Goal: Task Accomplishment & Management: Manage account settings

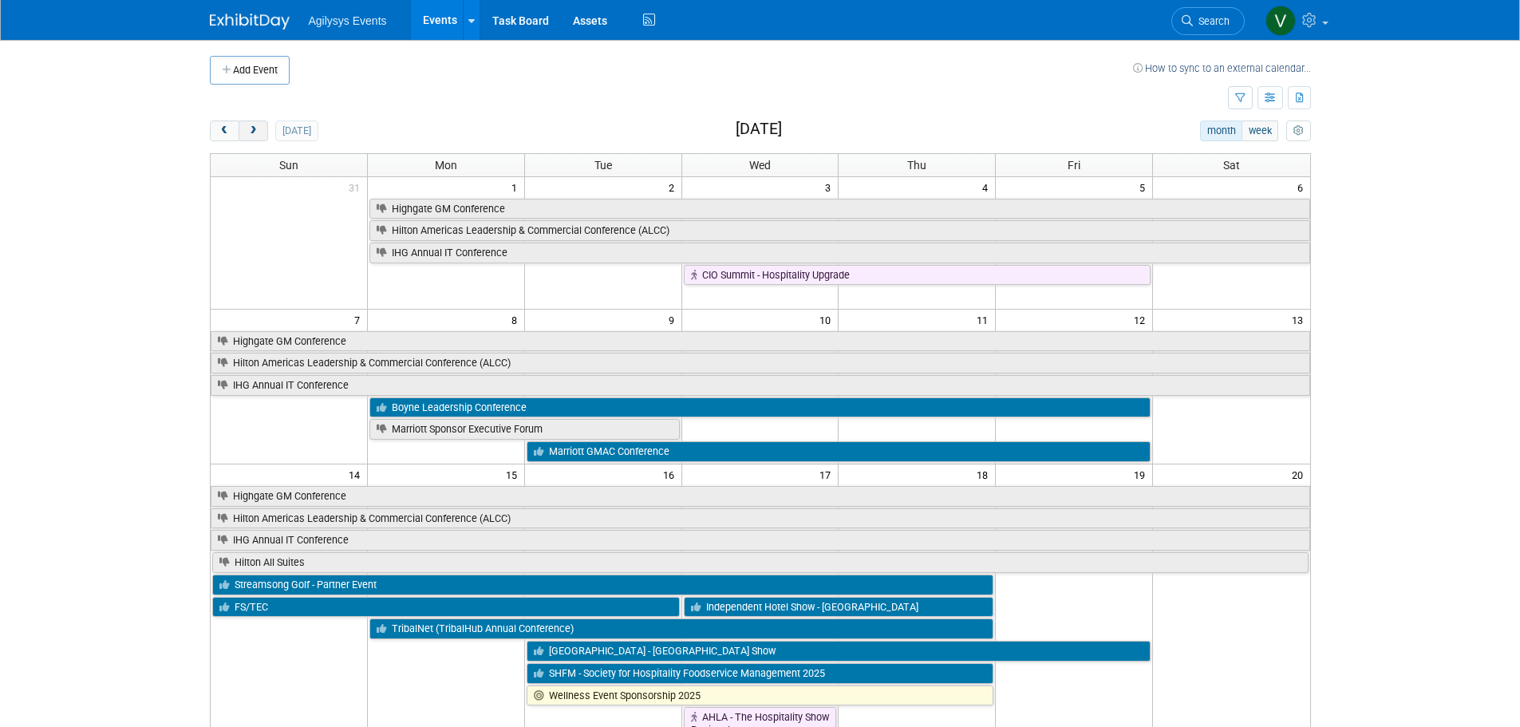
click at [259, 126] on span "next" at bounding box center [253, 131] width 12 height 10
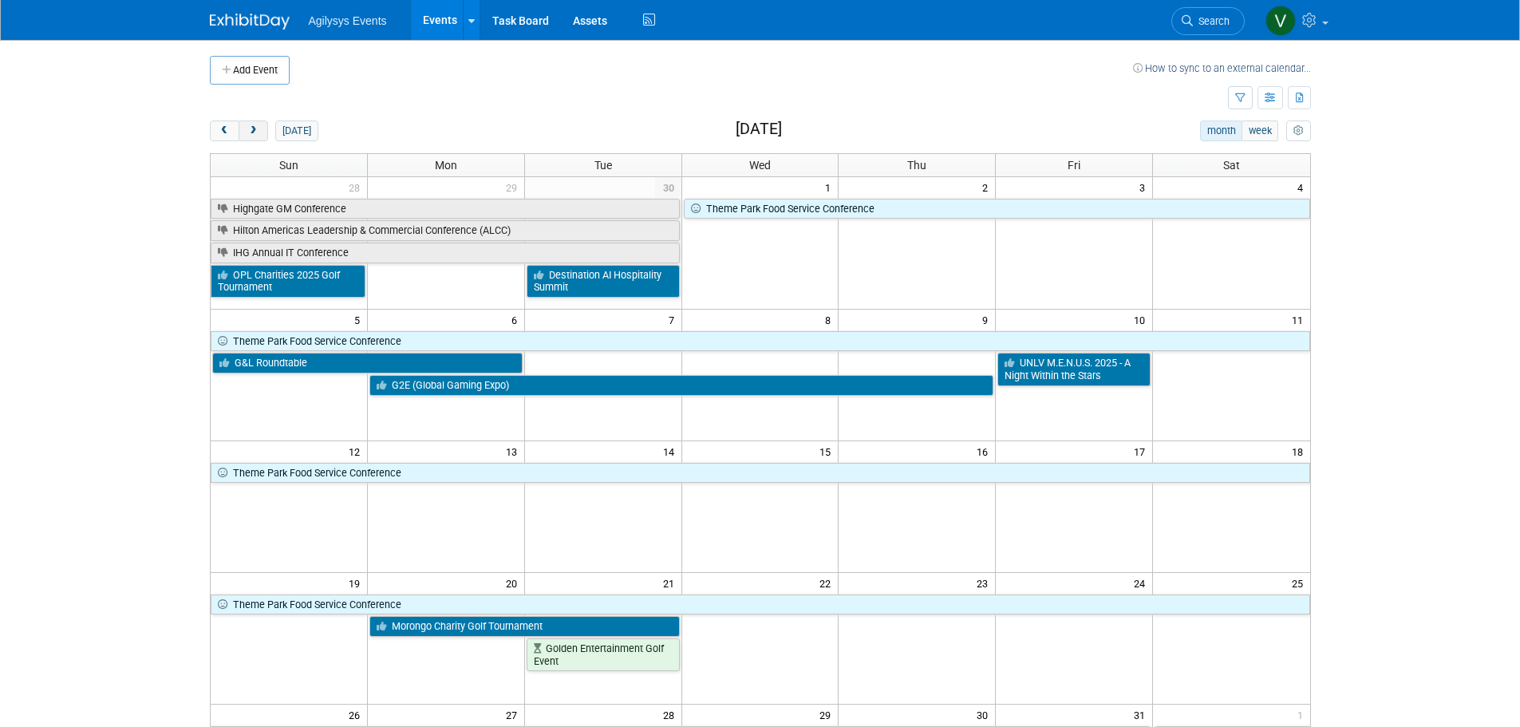
click at [258, 128] on span "next" at bounding box center [253, 131] width 12 height 10
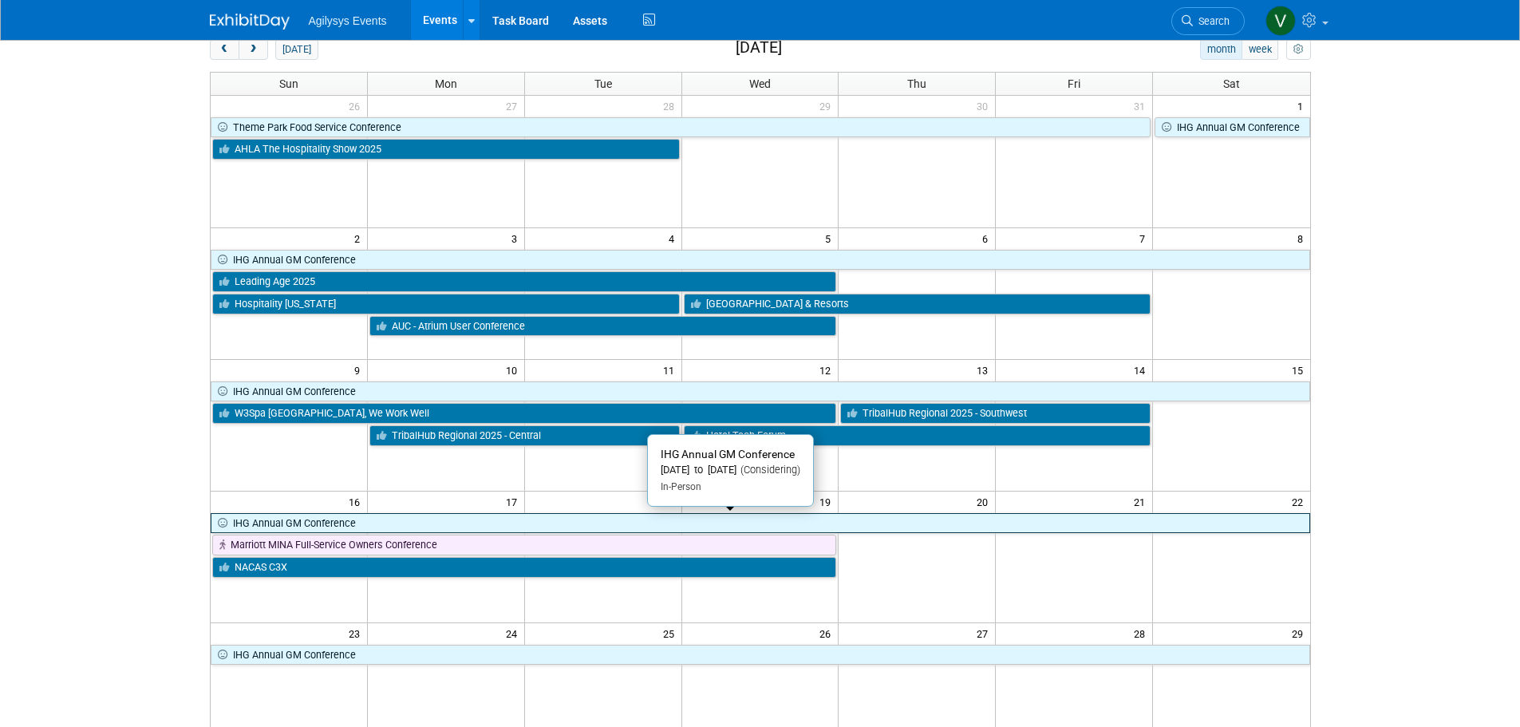
scroll to position [160, 0]
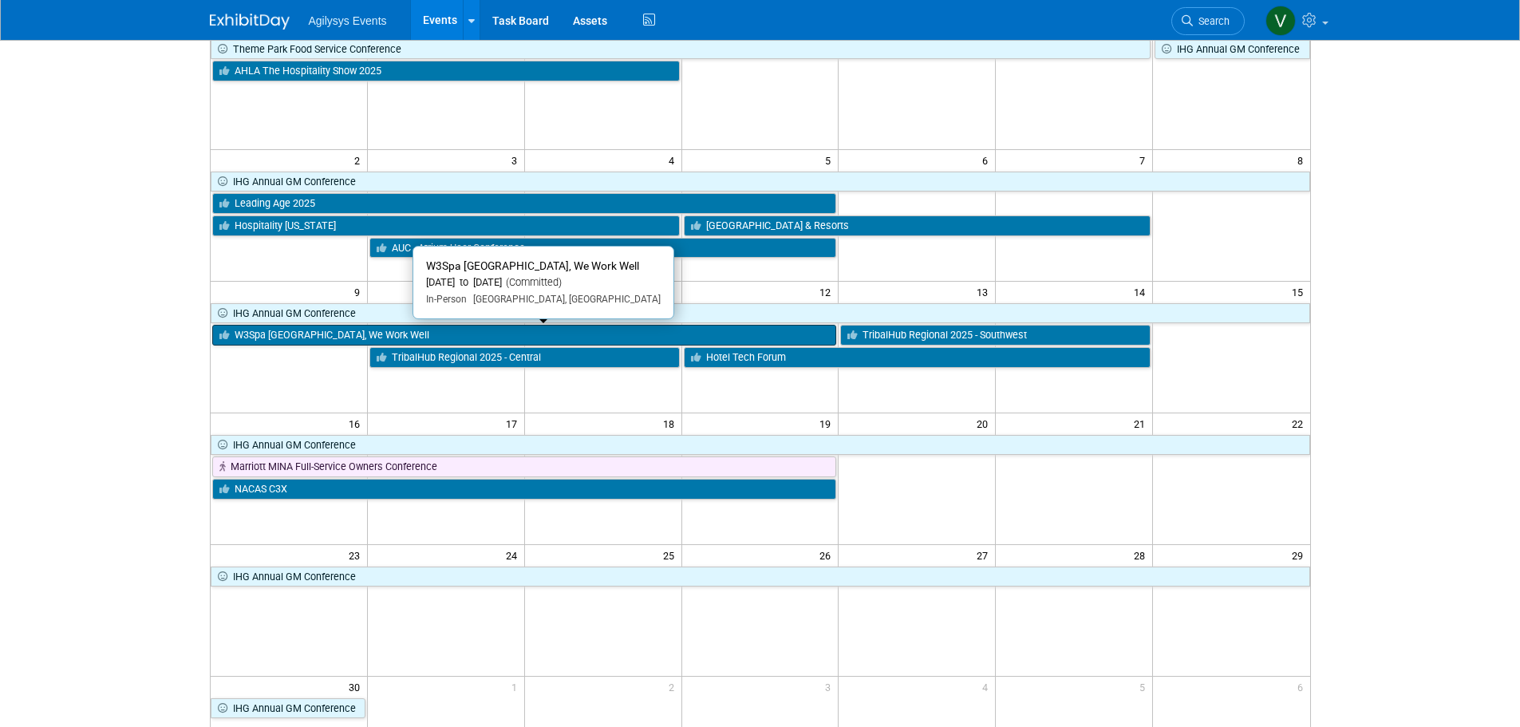
click at [370, 336] on link "W3Spa [GEOGRAPHIC_DATA], We Work Well" at bounding box center [524, 335] width 625 height 21
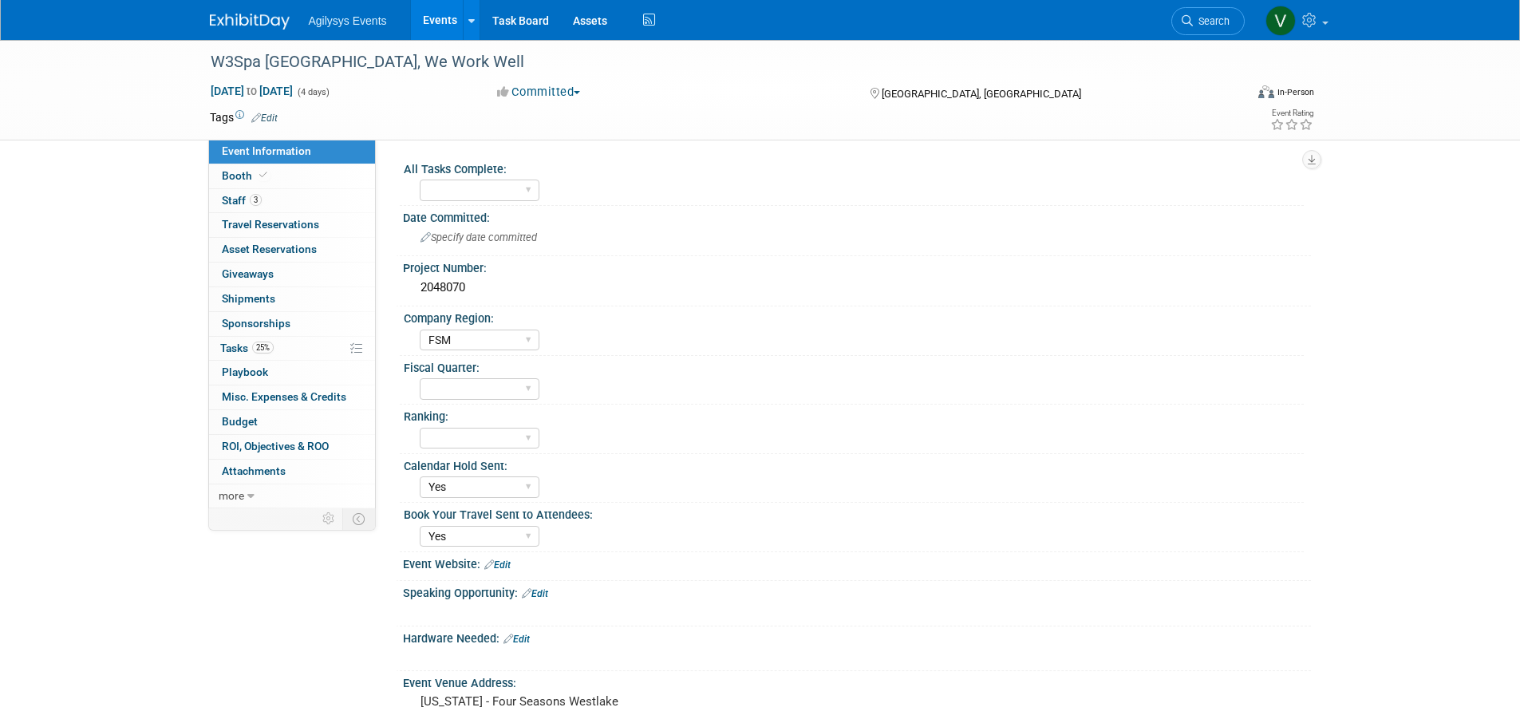
select select "FSM"
select select "Yes"
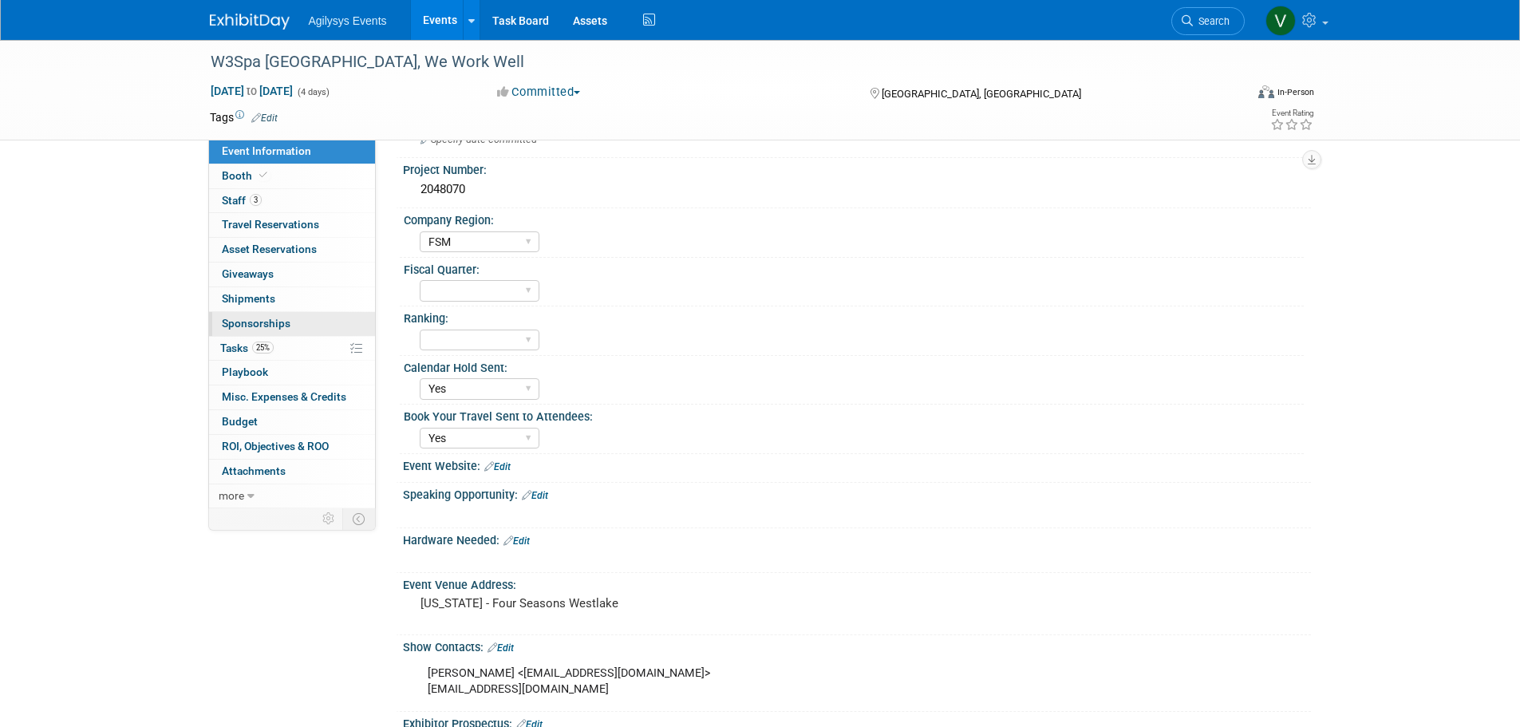
scroll to position [73, 0]
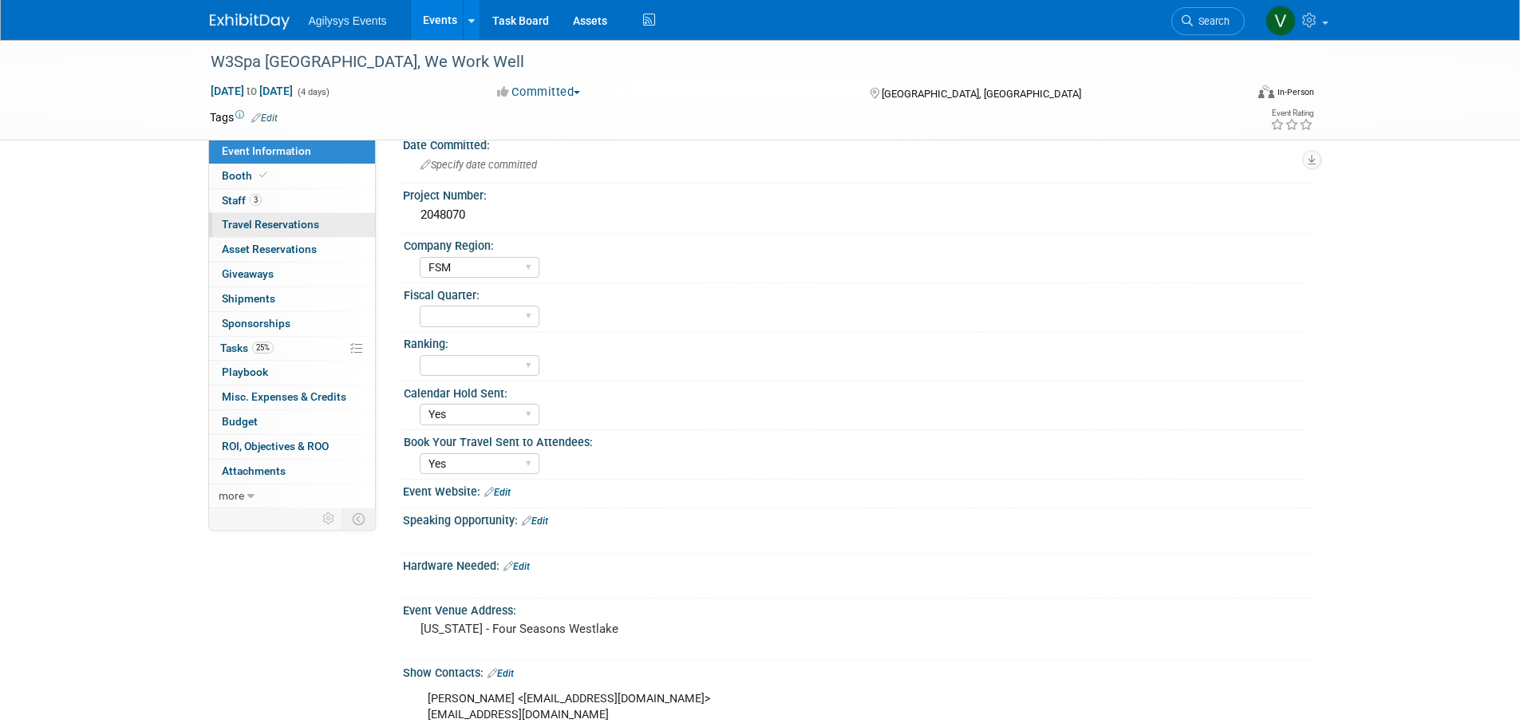
click at [273, 219] on span "Travel Reservations 0" at bounding box center [270, 224] width 97 height 13
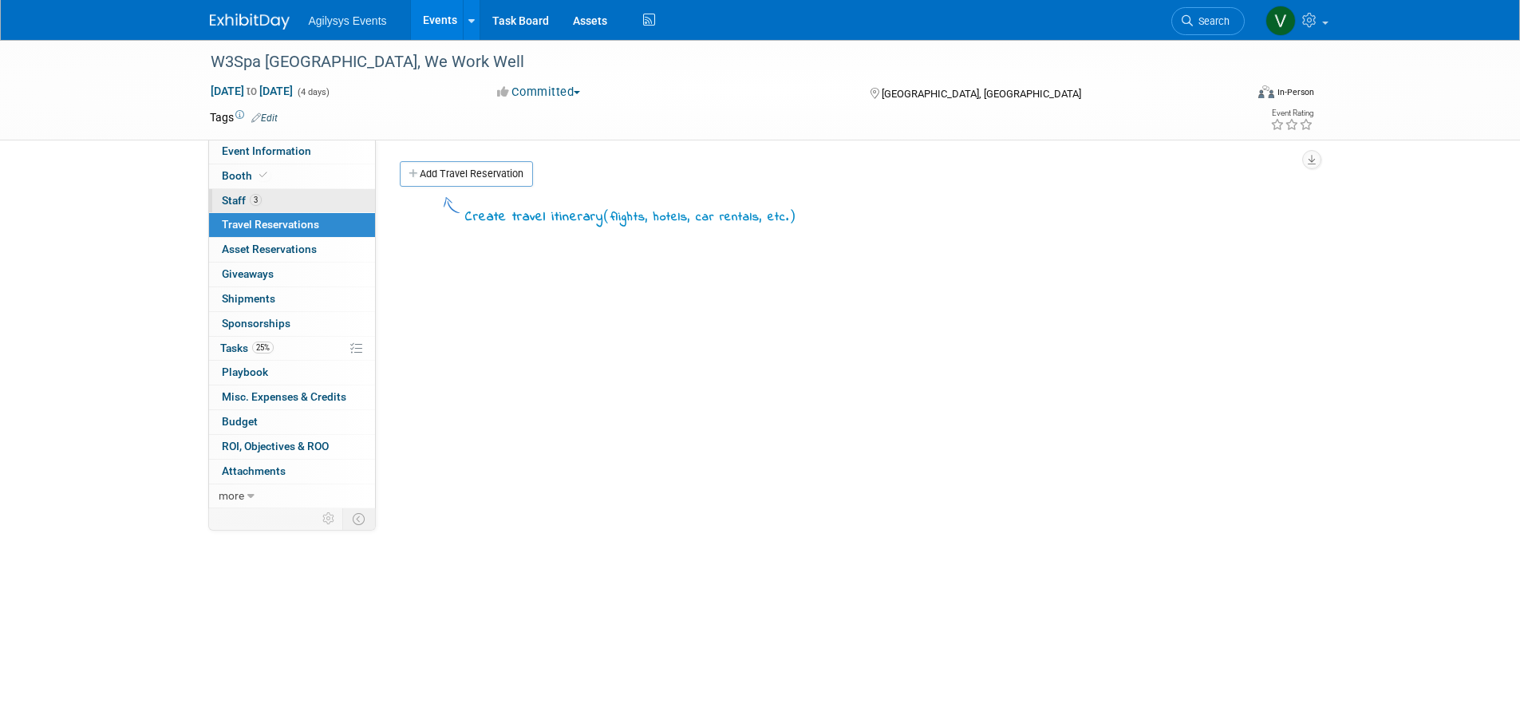
click at [275, 205] on link "3 Staff 3" at bounding box center [292, 201] width 166 height 24
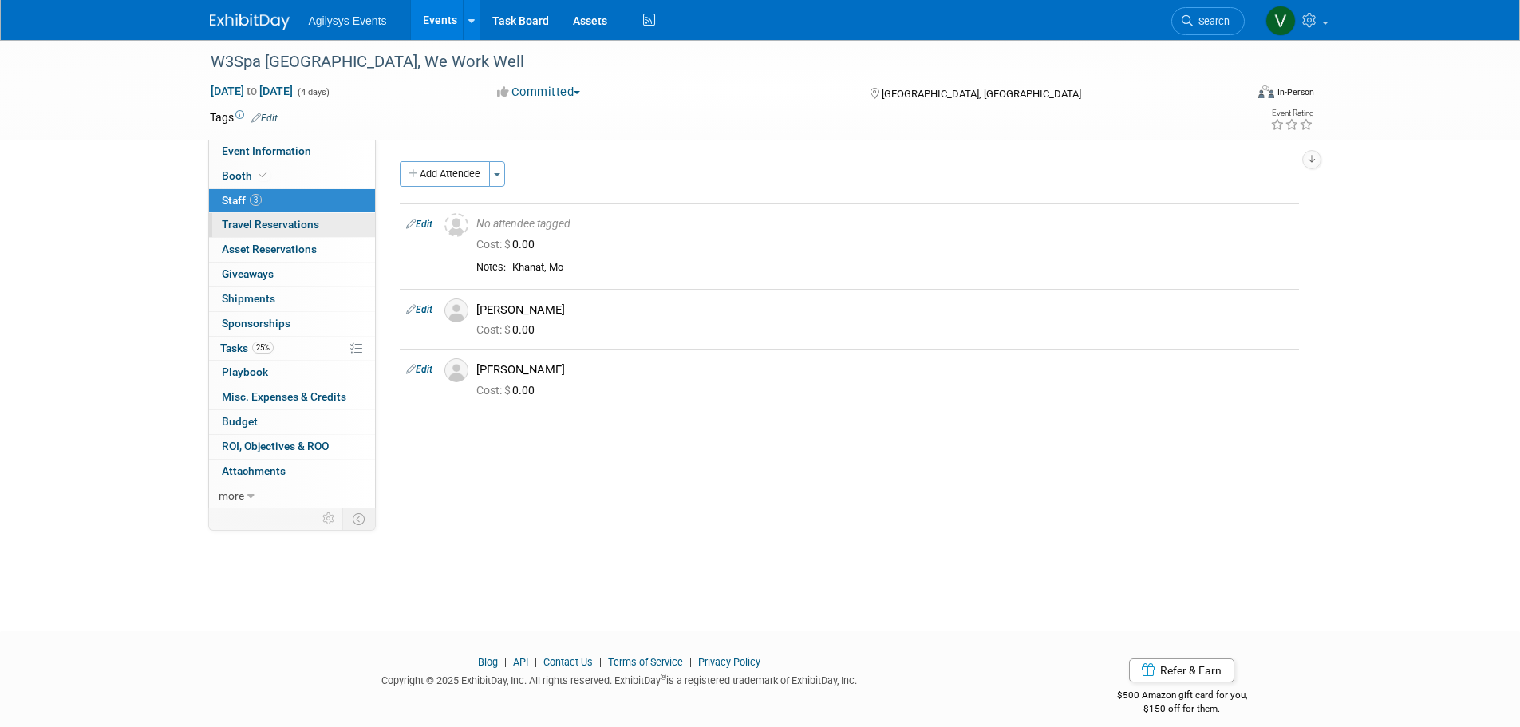
drag, startPoint x: 272, startPoint y: 215, endPoint x: 275, endPoint y: 231, distance: 16.9
click at [273, 215] on link "0 Travel Reservations 0" at bounding box center [292, 225] width 166 height 24
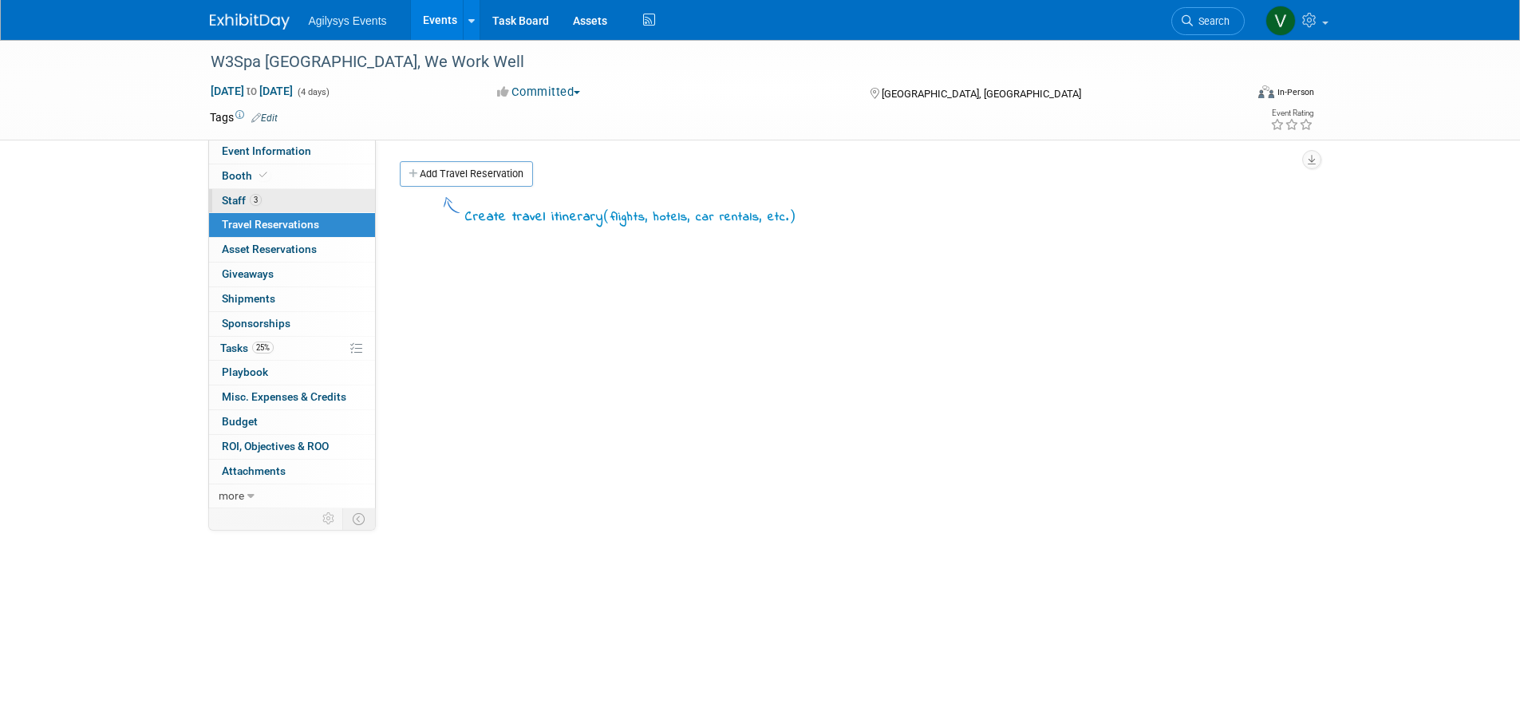
click at [290, 208] on link "3 Staff 3" at bounding box center [292, 201] width 166 height 24
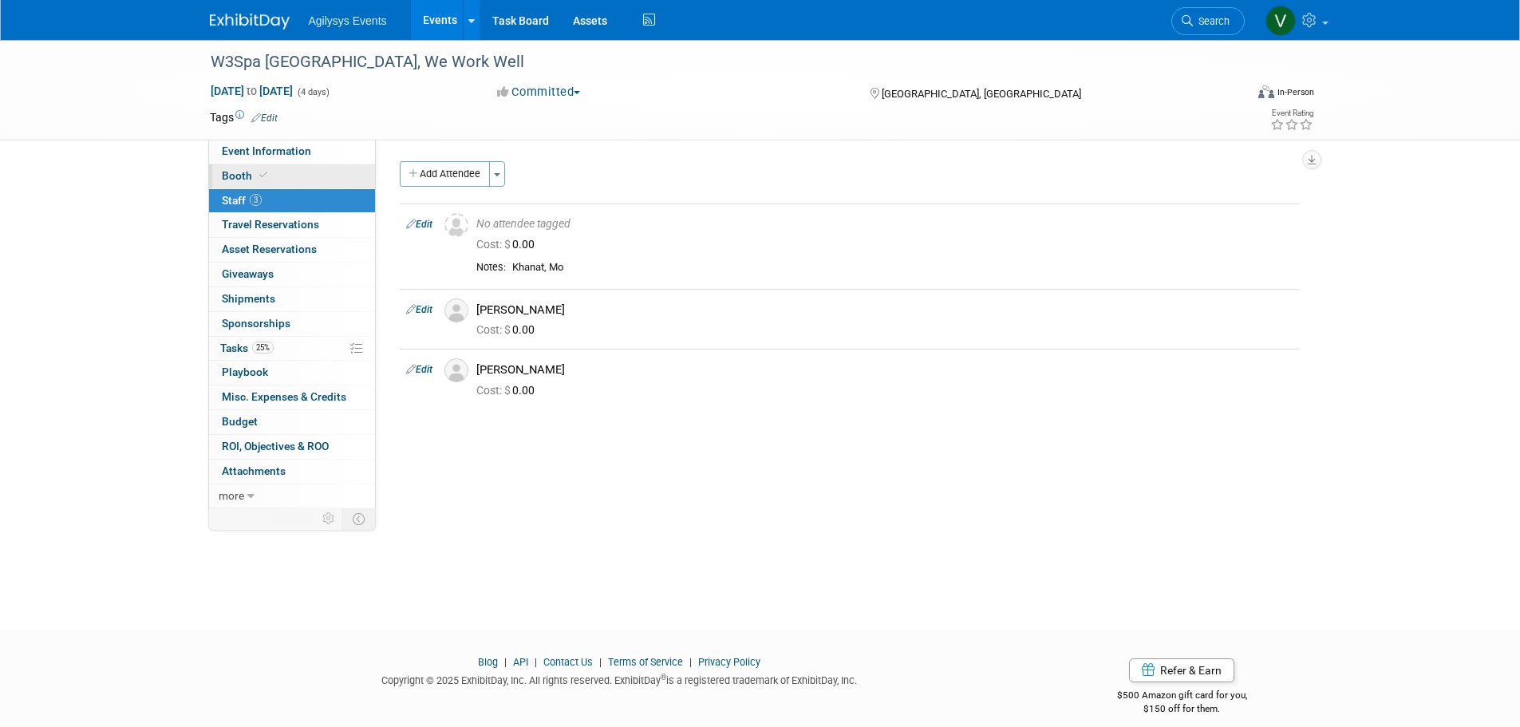
click at [286, 180] on link "Booth" at bounding box center [292, 176] width 166 height 24
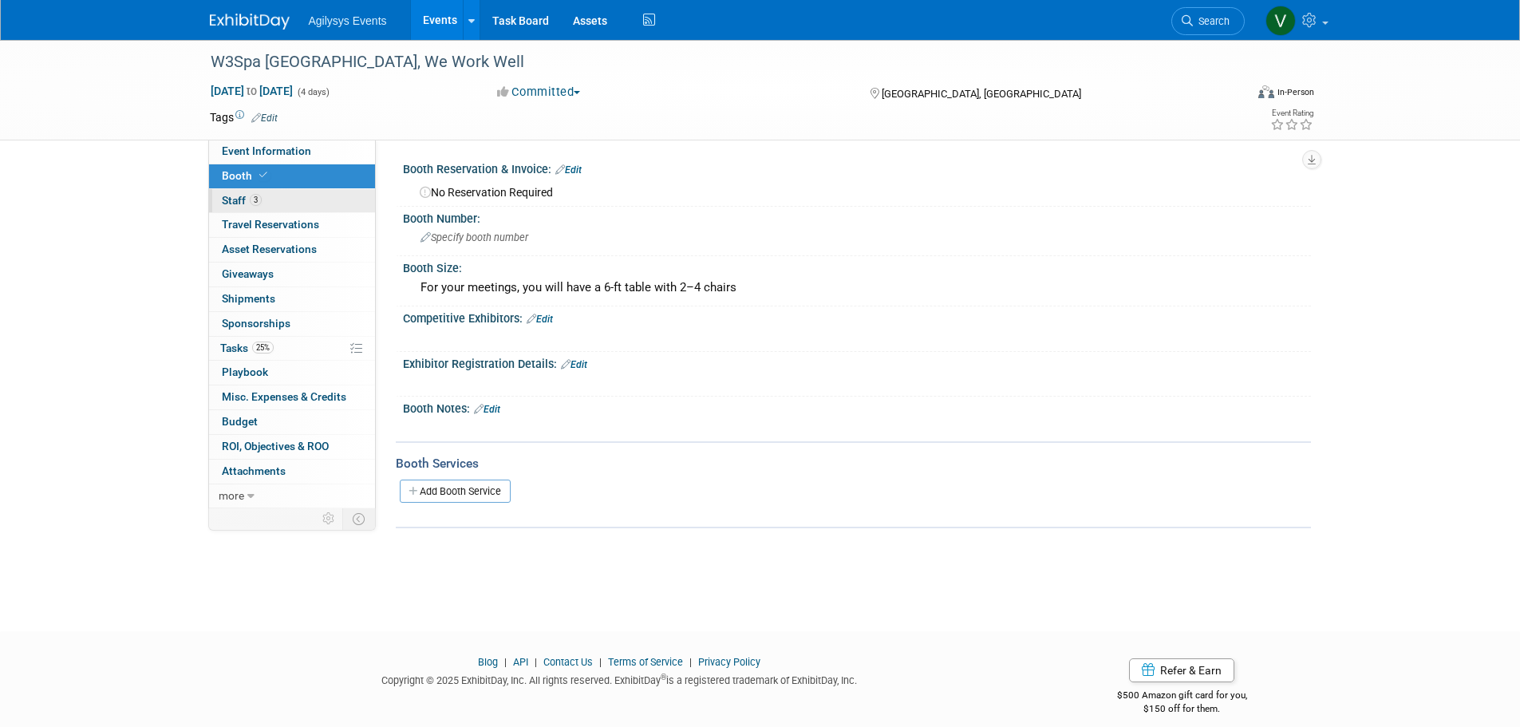
click at [290, 204] on link "3 Staff 3" at bounding box center [292, 201] width 166 height 24
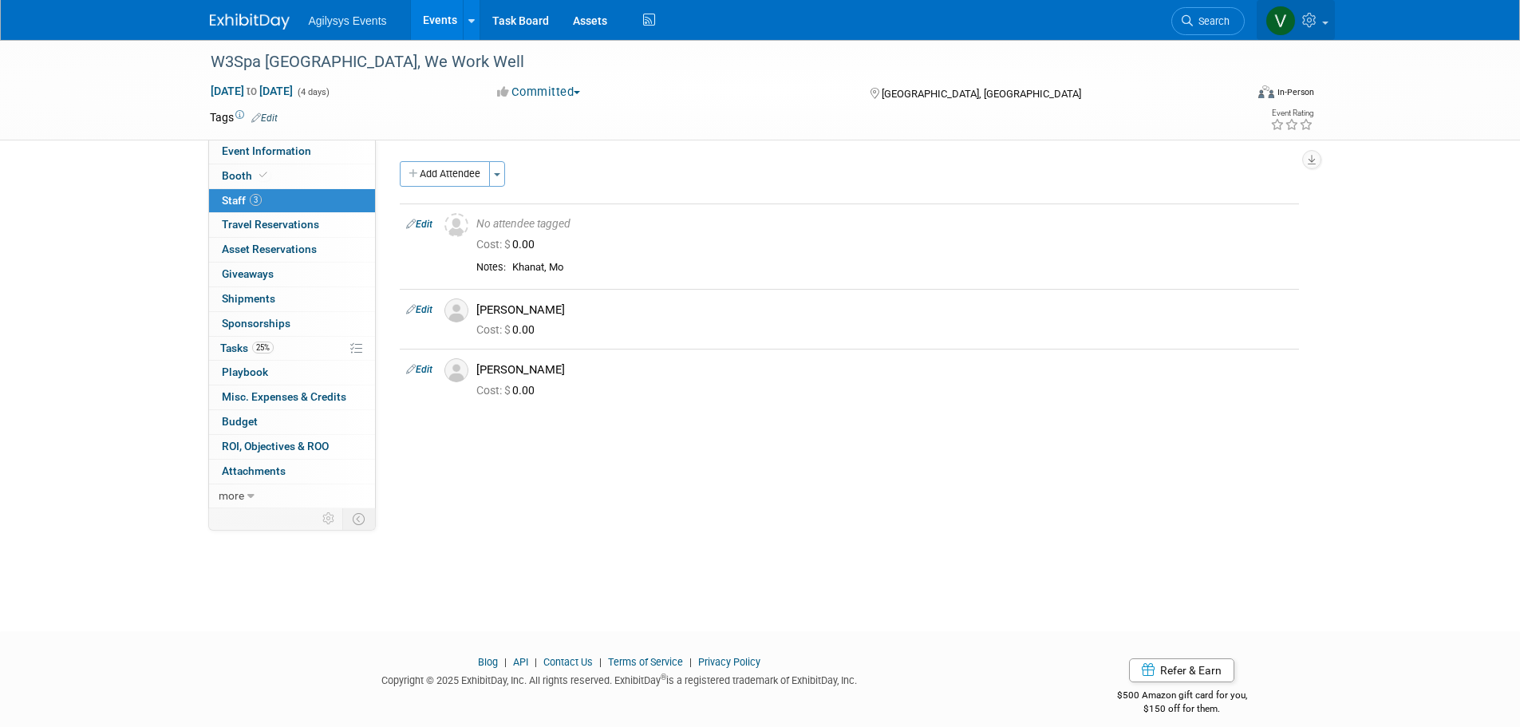
click at [1315, 19] on icon at bounding box center [1312, 20] width 18 height 14
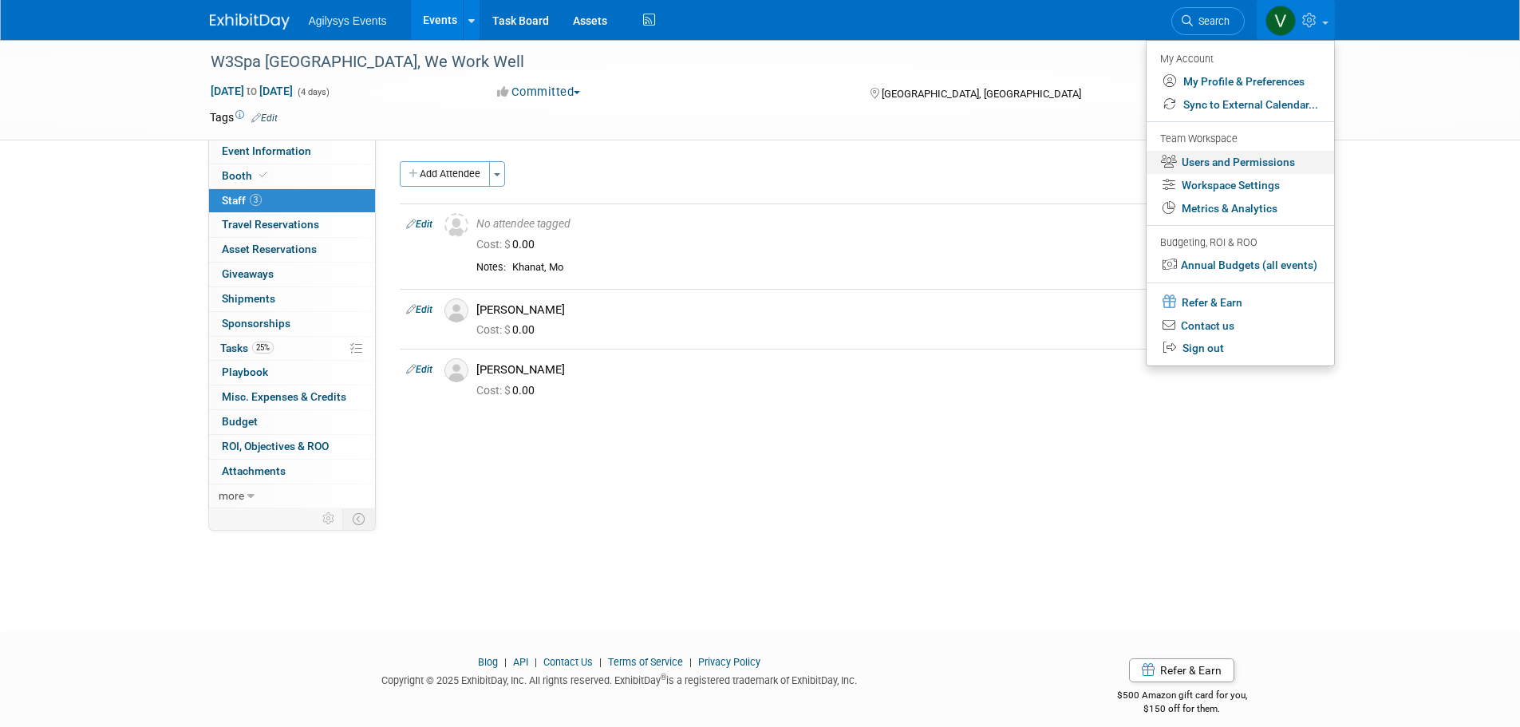
drag, startPoint x: 1211, startPoint y: 164, endPoint x: 1210, endPoint y: 174, distance: 9.6
click at [1211, 164] on link "Users and Permissions" at bounding box center [1241, 162] width 188 height 23
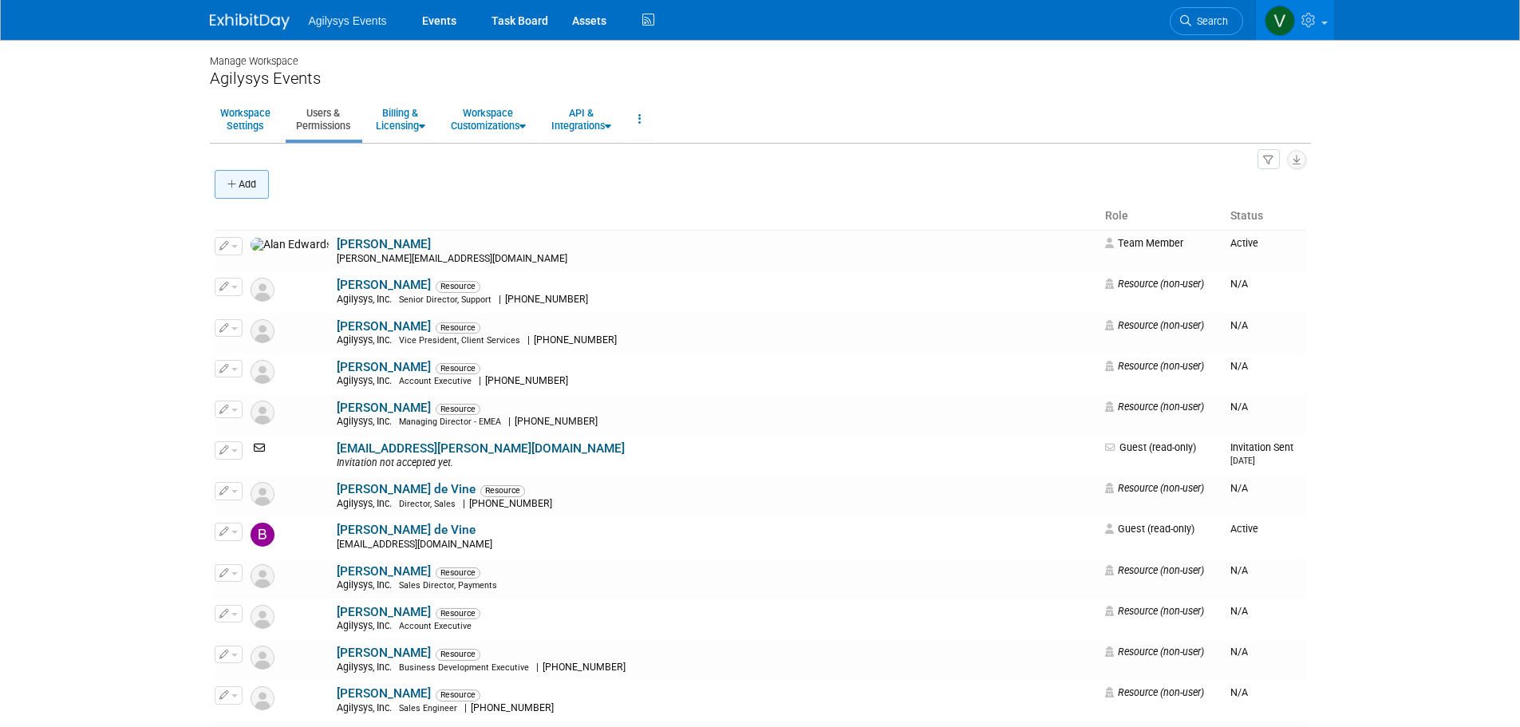
click at [240, 188] on button "Add" at bounding box center [242, 184] width 54 height 29
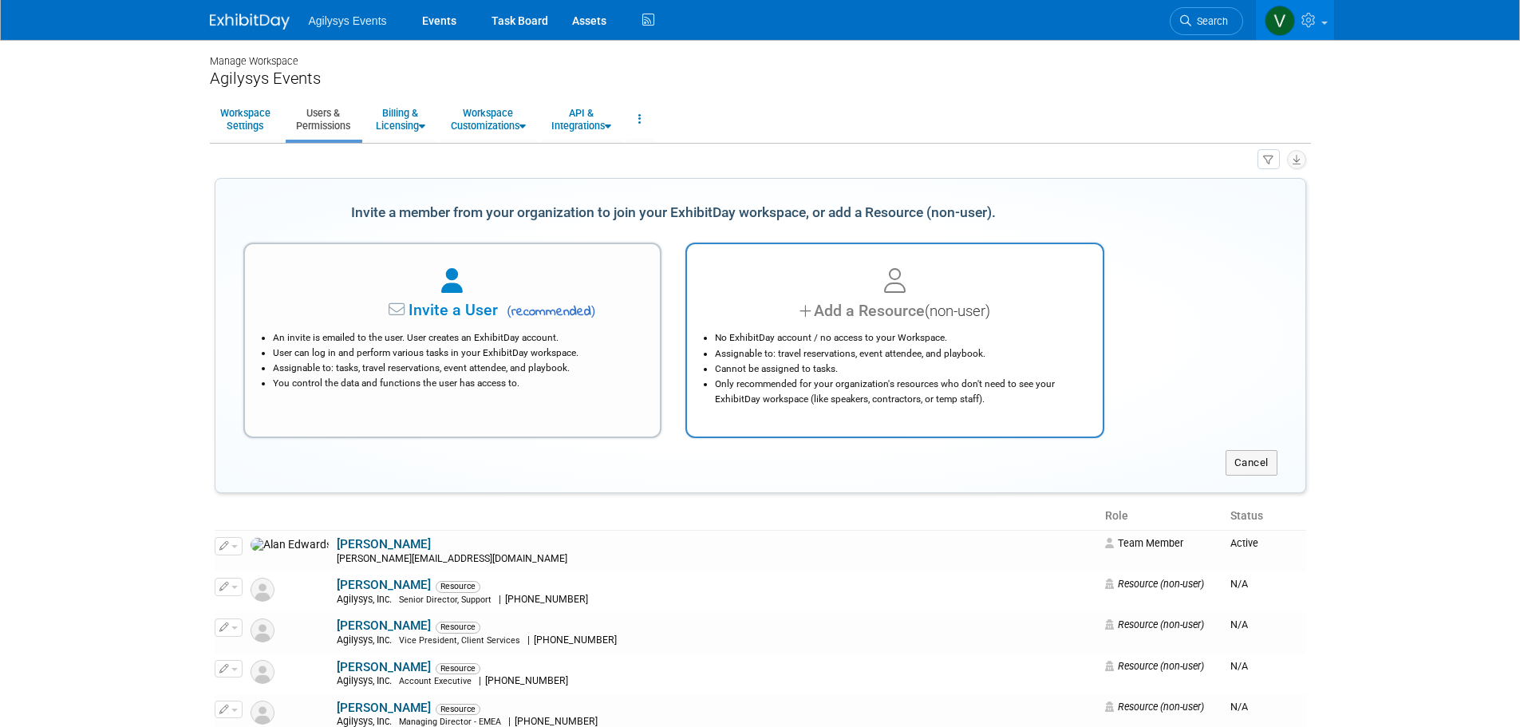
click at [1001, 343] on li "No ExhibitDay account / no access to your Workspace." at bounding box center [899, 337] width 368 height 15
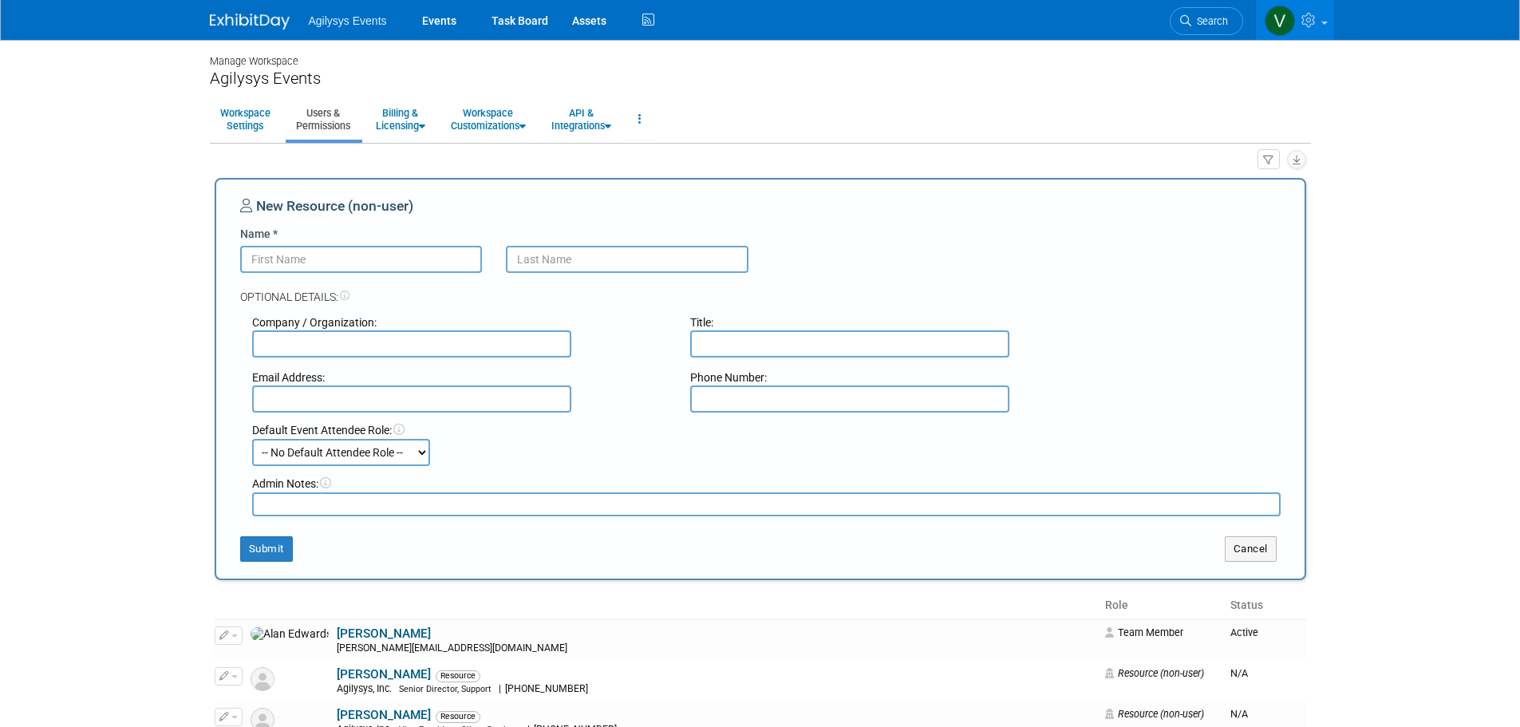
click at [294, 252] on input "Name *" at bounding box center [361, 259] width 243 height 27
paste input "mo.khanat@agilysys.com"
type input "mo.khanat@agilysys.com"
click at [753, 343] on input "text" at bounding box center [849, 343] width 319 height 27
paste input "Vice President, Sales"
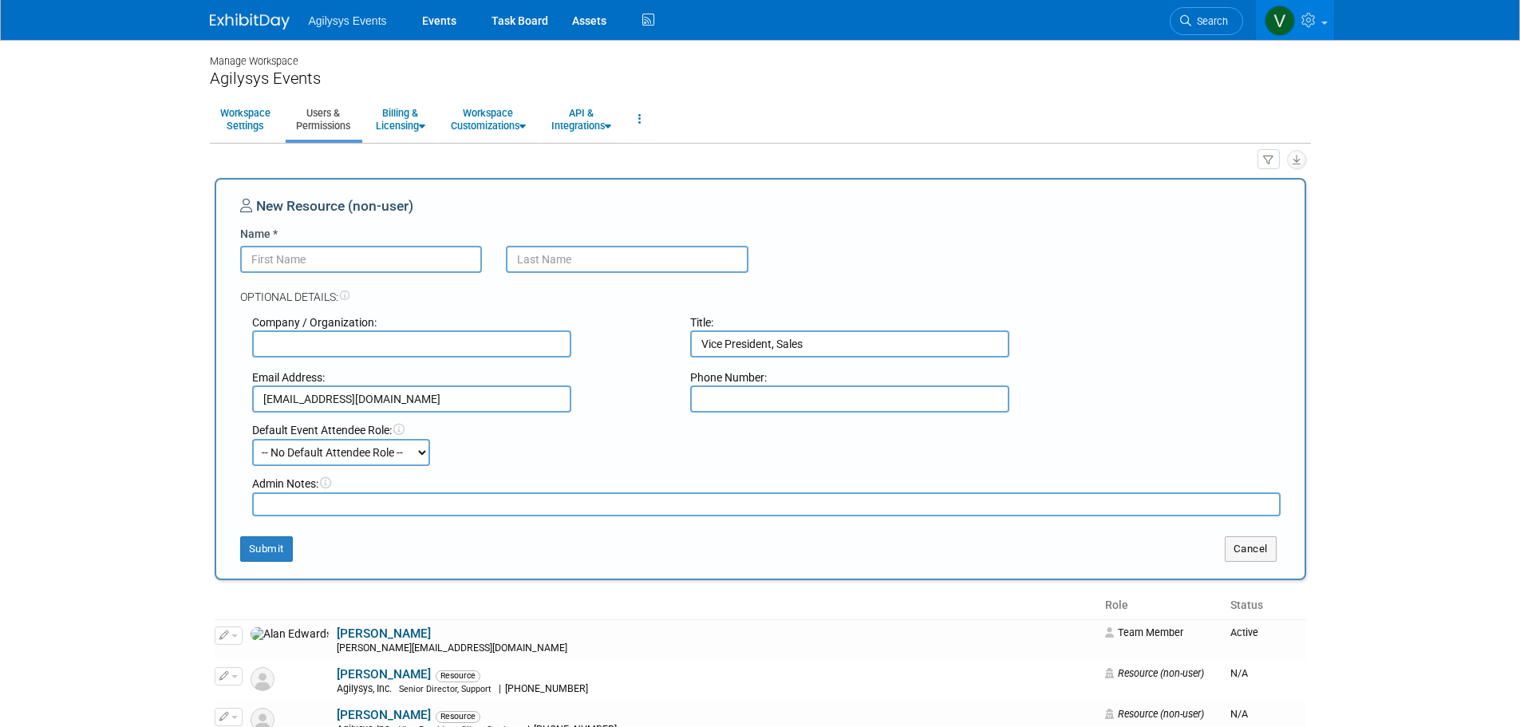
type input "Vice President, Sales"
paste input "Khanat, Mo"
drag, startPoint x: 585, startPoint y: 259, endPoint x: 552, endPoint y: 263, distance: 33.0
click at [552, 263] on input "Khanat, Mo" at bounding box center [627, 259] width 243 height 27
type input "Khanat"
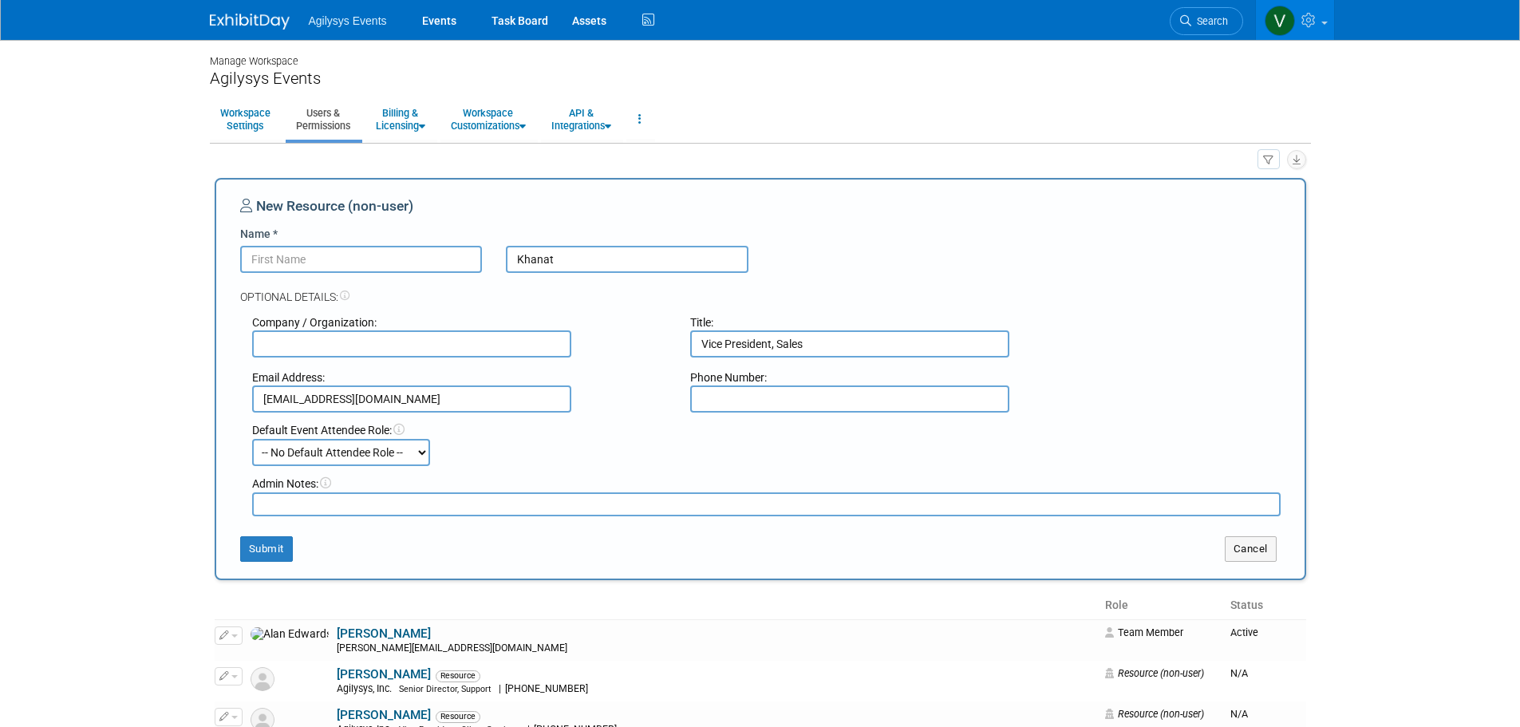
paste input ", Mo"
drag, startPoint x: 259, startPoint y: 259, endPoint x: 221, endPoint y: 258, distance: 38.3
click at [222, 258] on div "New Resource (non-user) Name * , Mo Khanat Optional Details: Company / Organiza…" at bounding box center [761, 379] width 1092 height 402
type input "Mo"
click at [285, 554] on button "Submit" at bounding box center [266, 549] width 53 height 26
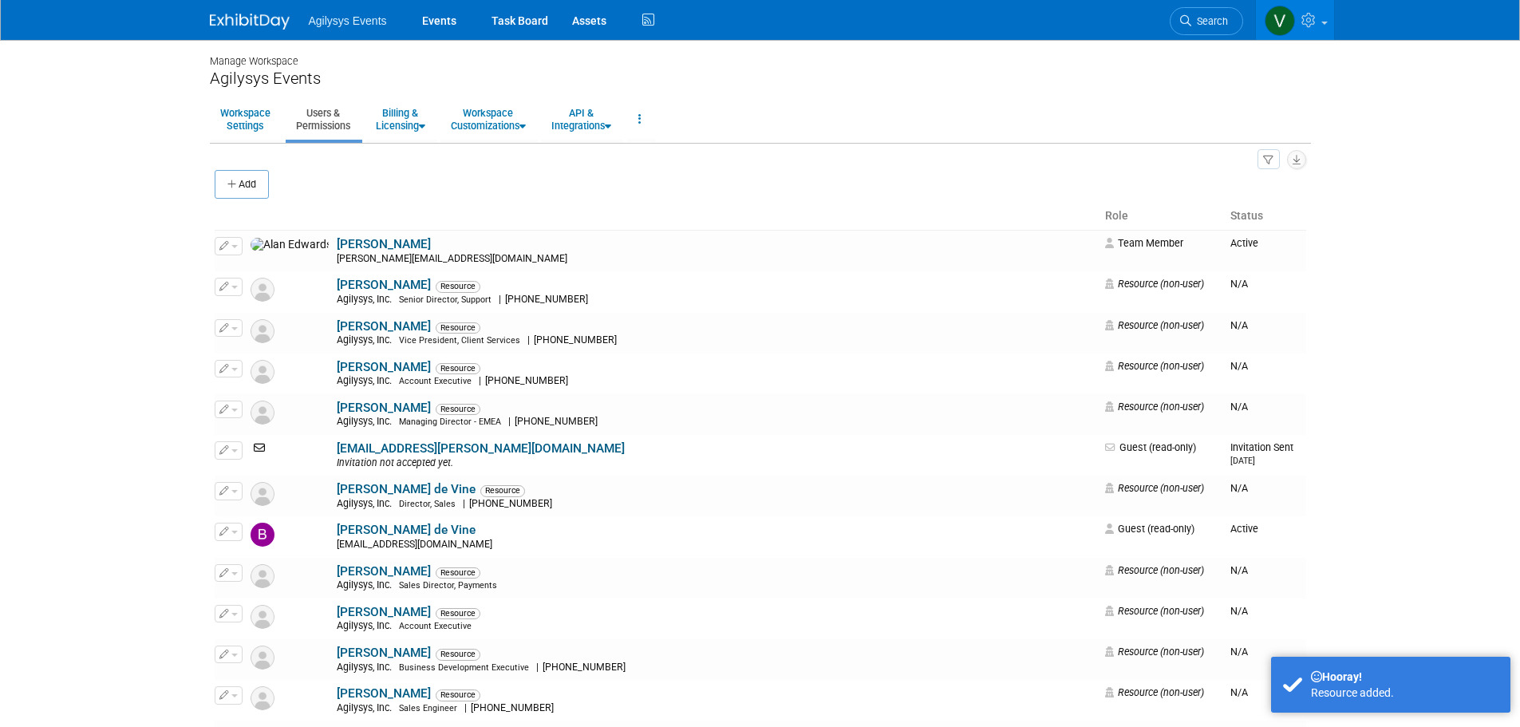
click at [238, 14] on img at bounding box center [250, 22] width 80 height 16
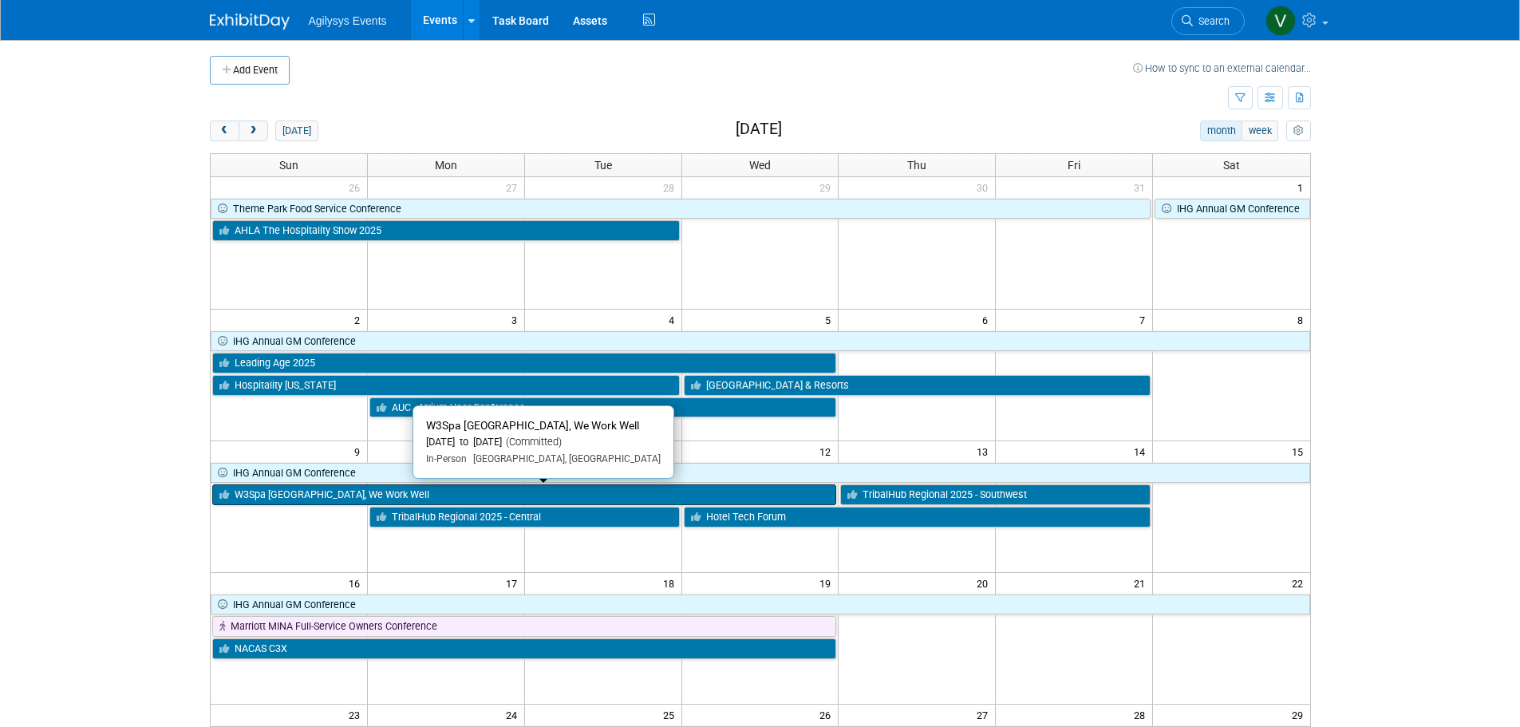
click at [334, 493] on link "W3Spa [GEOGRAPHIC_DATA], We Work Well" at bounding box center [524, 494] width 625 height 21
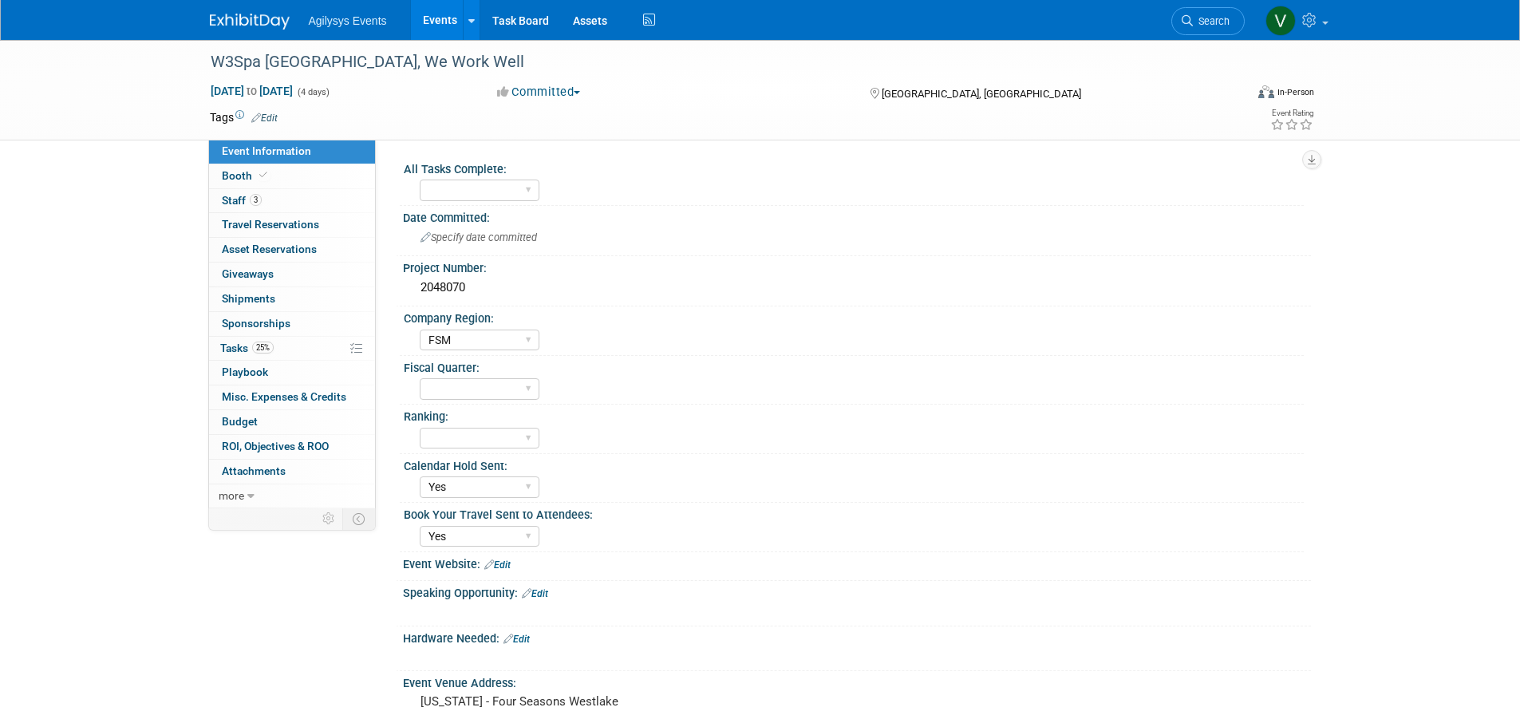
select select "FSM"
select select "Yes"
click at [252, 204] on span "3" at bounding box center [256, 200] width 12 height 12
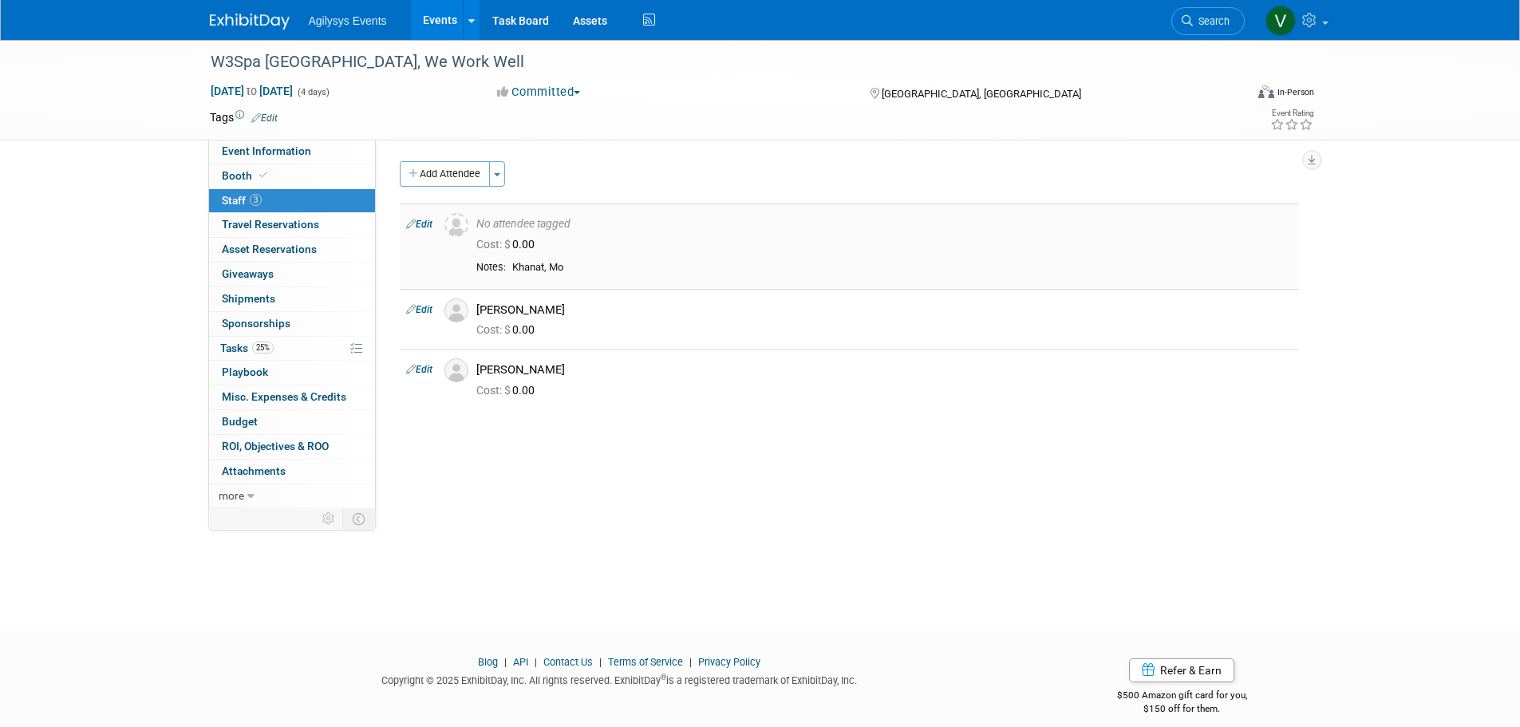
click at [427, 223] on link "Edit" at bounding box center [419, 224] width 26 height 11
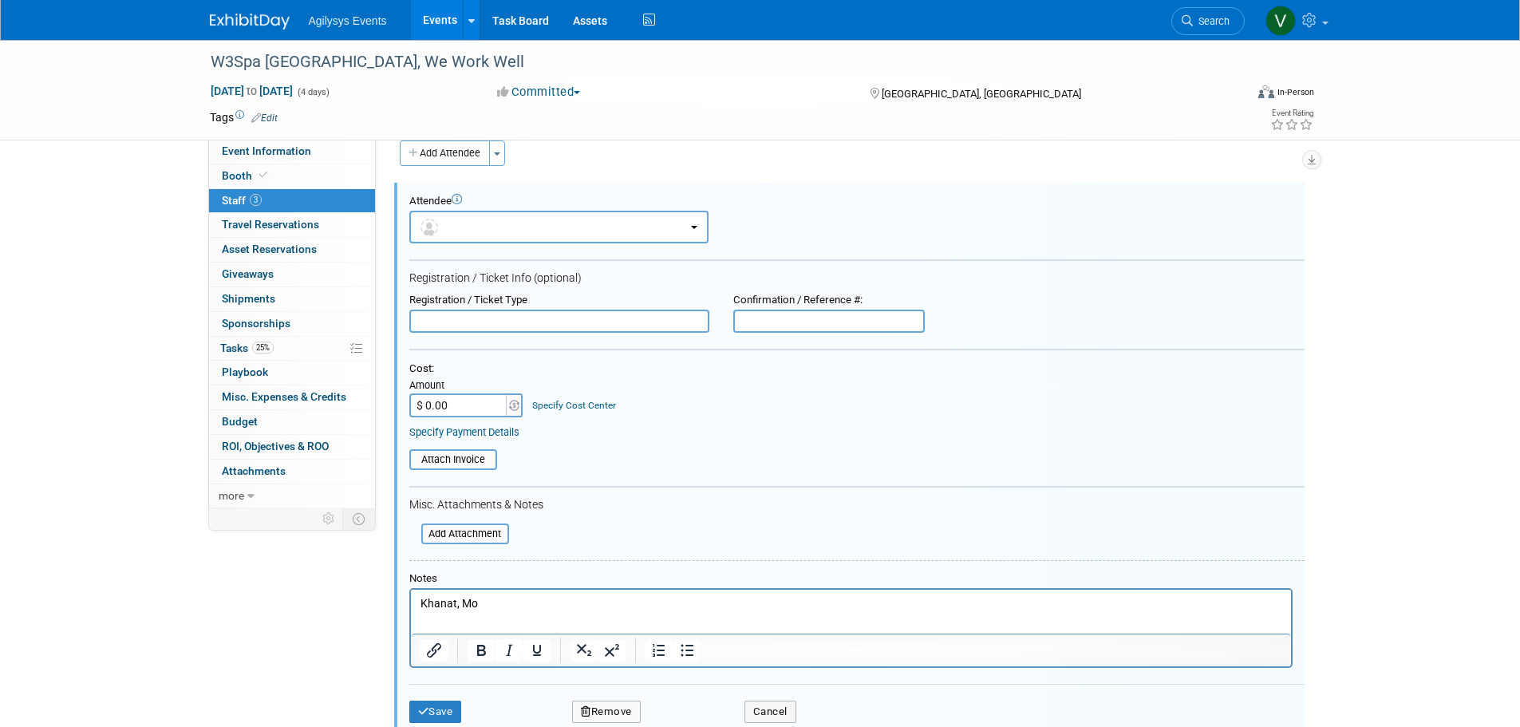
scroll to position [22, 0]
click at [477, 223] on button "button" at bounding box center [558, 225] width 299 height 33
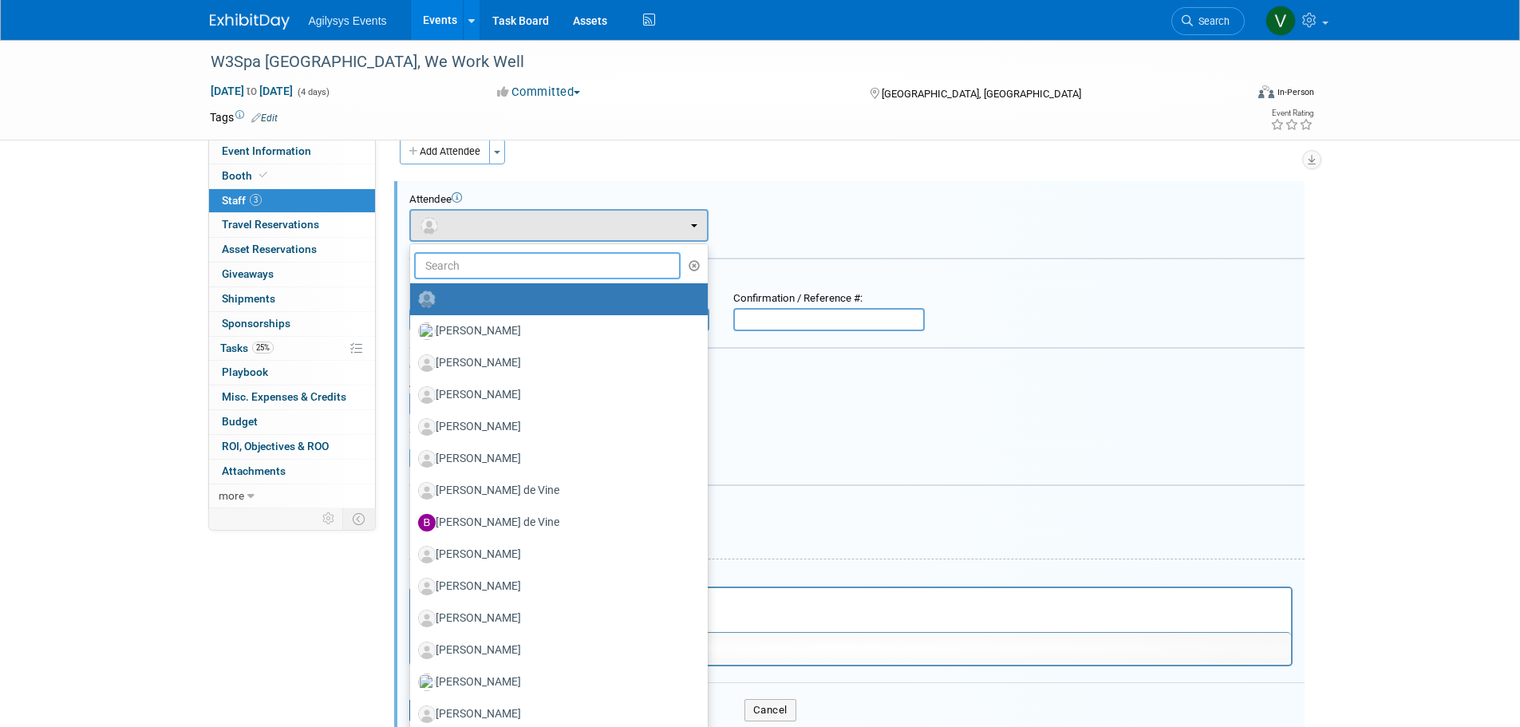
click at [470, 266] on input "text" at bounding box center [547, 265] width 267 height 27
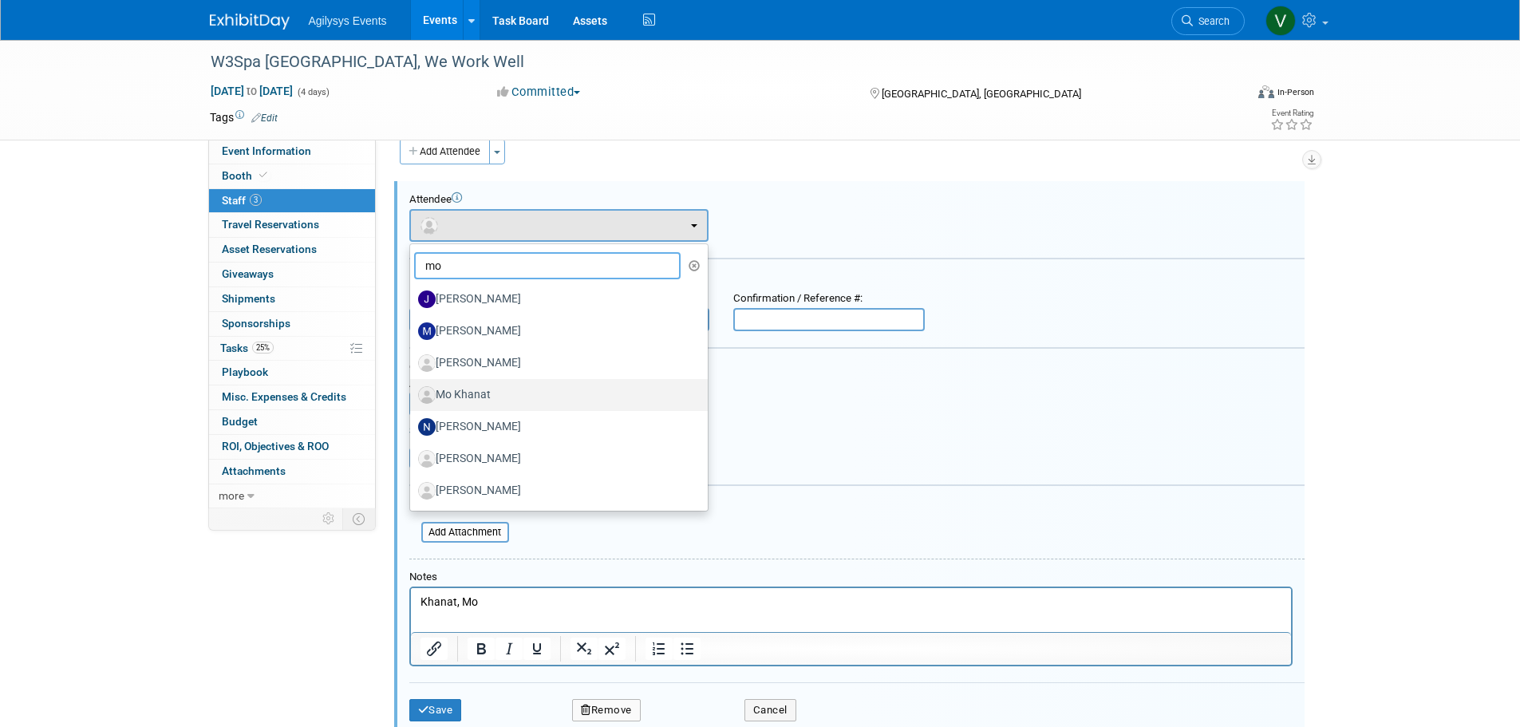
type input "mo"
click at [474, 403] on label "Mo Khanat" at bounding box center [555, 395] width 274 height 26
click at [413, 398] on input "Mo Khanat" at bounding box center [407, 393] width 10 height 10
select select "4e87a0b9-f0a0-4ea5-ad8a-2f8c4b0c8dc7"
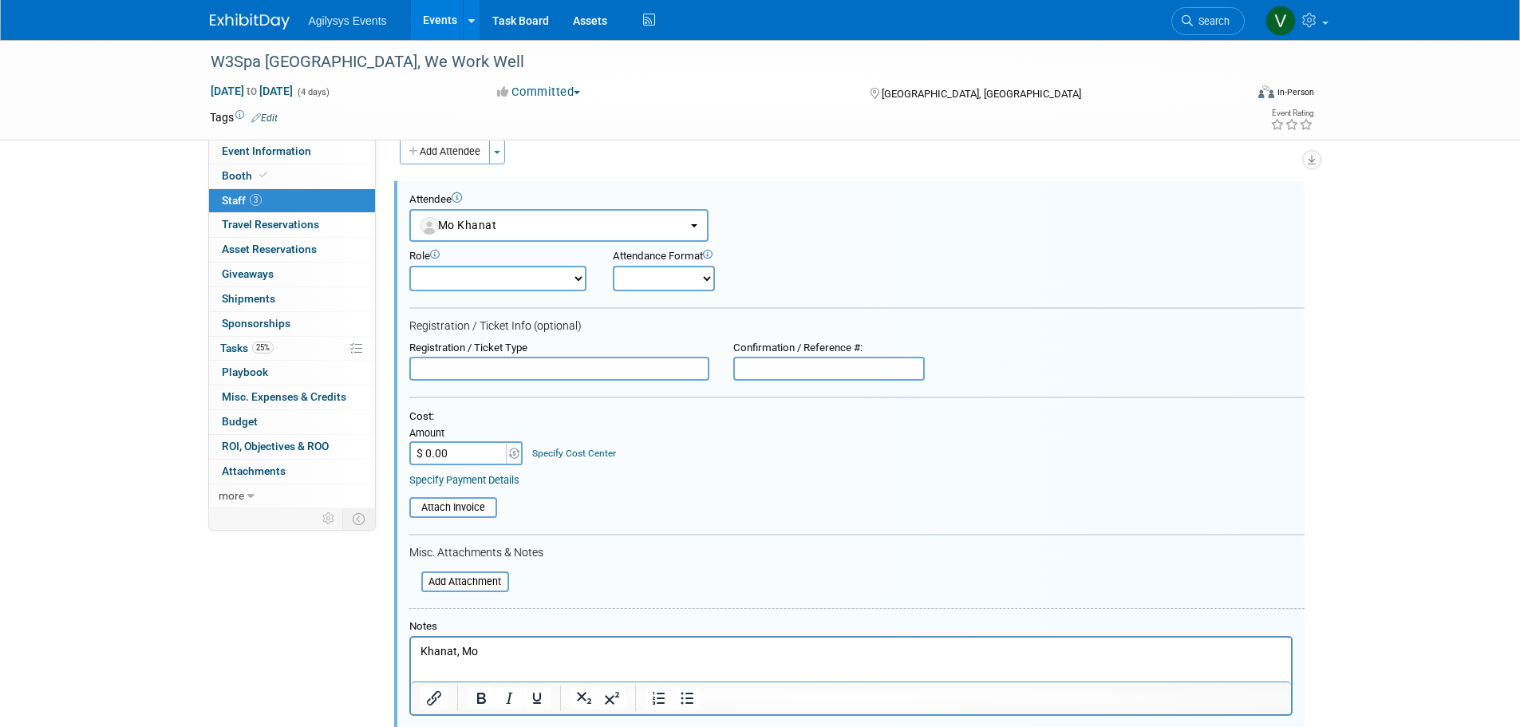
click at [682, 270] on select "Onsite Remote" at bounding box center [664, 279] width 102 height 26
select select "1"
click at [613, 266] on select "Onsite Remote" at bounding box center [664, 279] width 102 height 26
click at [840, 276] on div "Role Demonstrator Host Market Development Manager Planner Presenter" at bounding box center [856, 266] width 919 height 49
click at [516, 283] on select "Demonstrator Host Market Development Manager Planner Presenter Sales Engineer" at bounding box center [498, 279] width 178 height 26
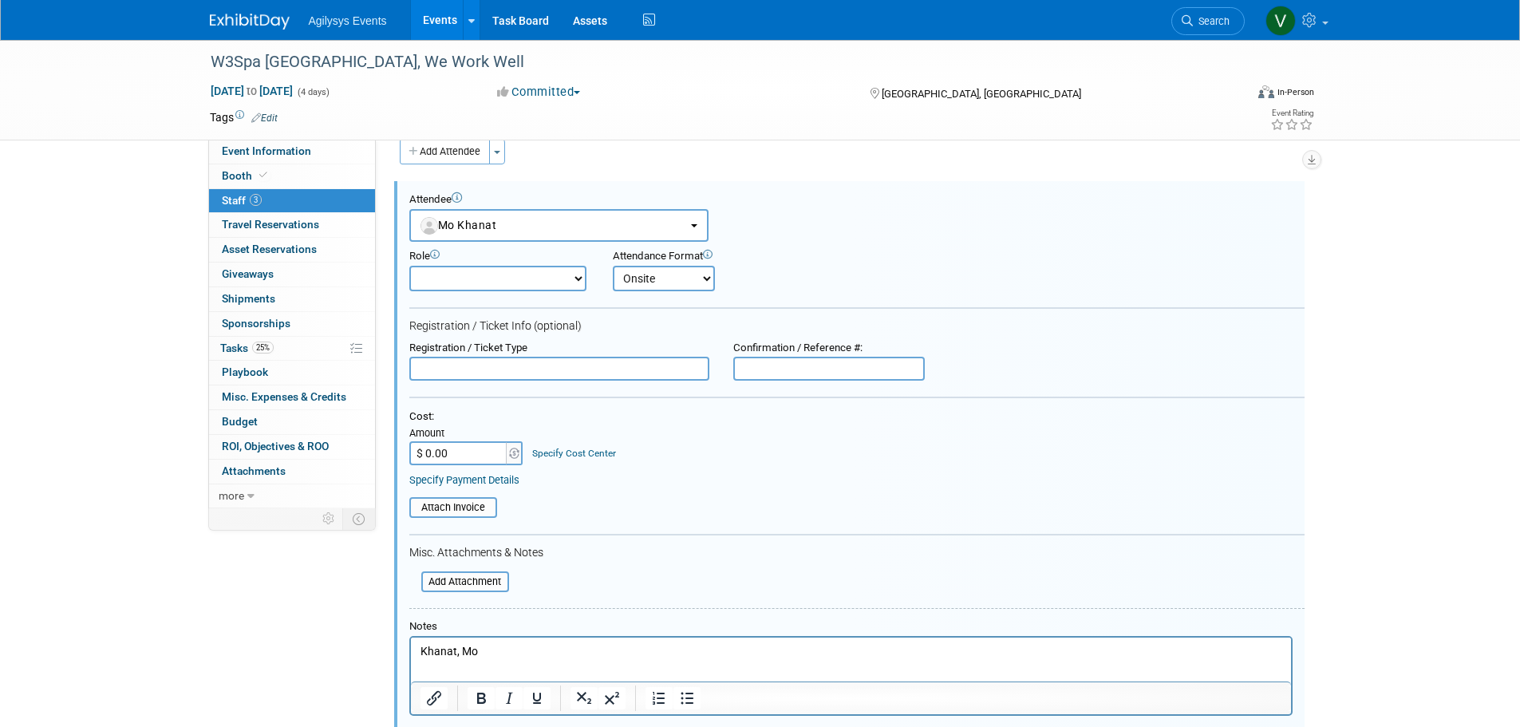
click at [894, 285] on div "Role Demonstrator Host Market Development Manager Planner Presenter" at bounding box center [856, 266] width 919 height 49
click at [706, 283] on select "Onsite Remote" at bounding box center [664, 279] width 102 height 26
select select
click at [613, 266] on select "Onsite Remote" at bounding box center [664, 279] width 102 height 26
click at [939, 299] on form "Attendee <img src="https://www.exhibitday.com/Images/Unassigned-User-Icon.png" …" at bounding box center [857, 488] width 896 height 590
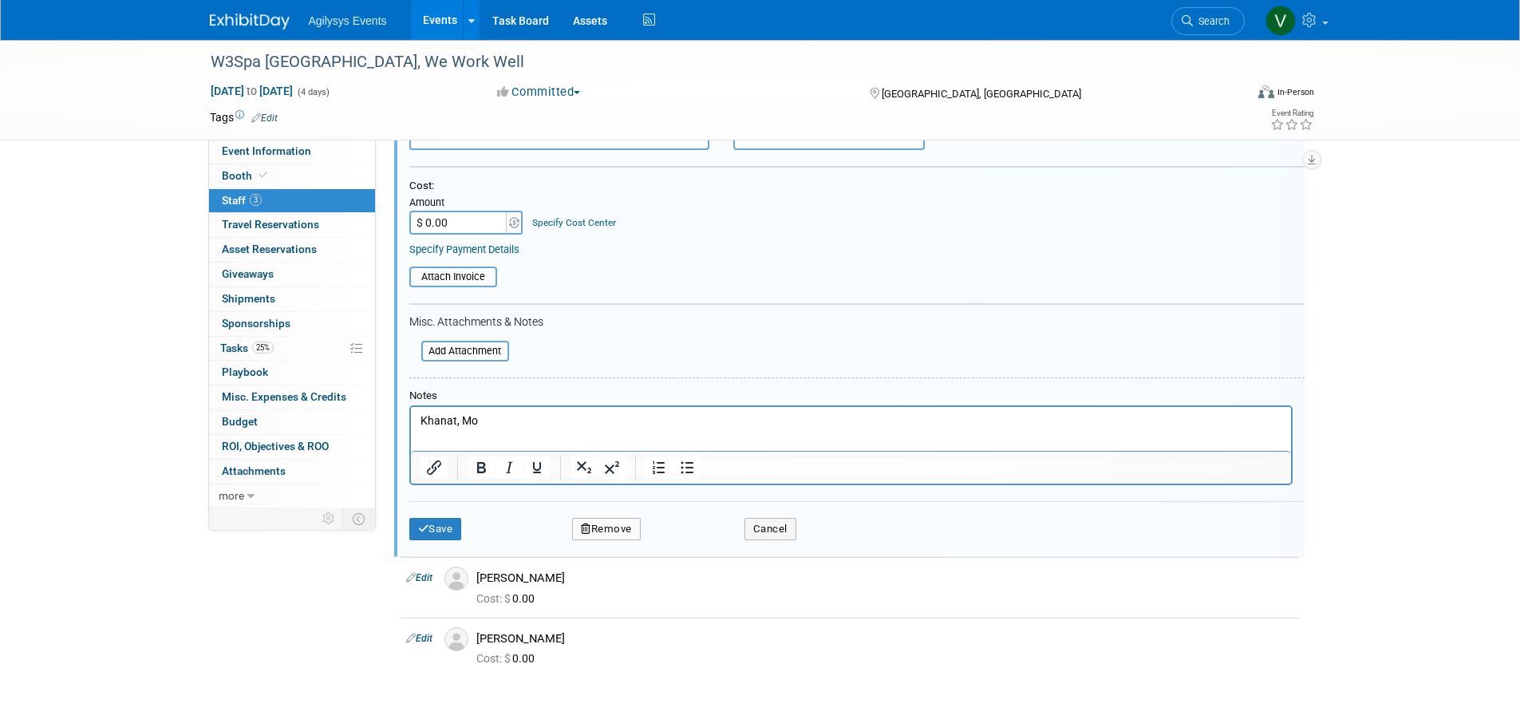
scroll to position [262, 0]
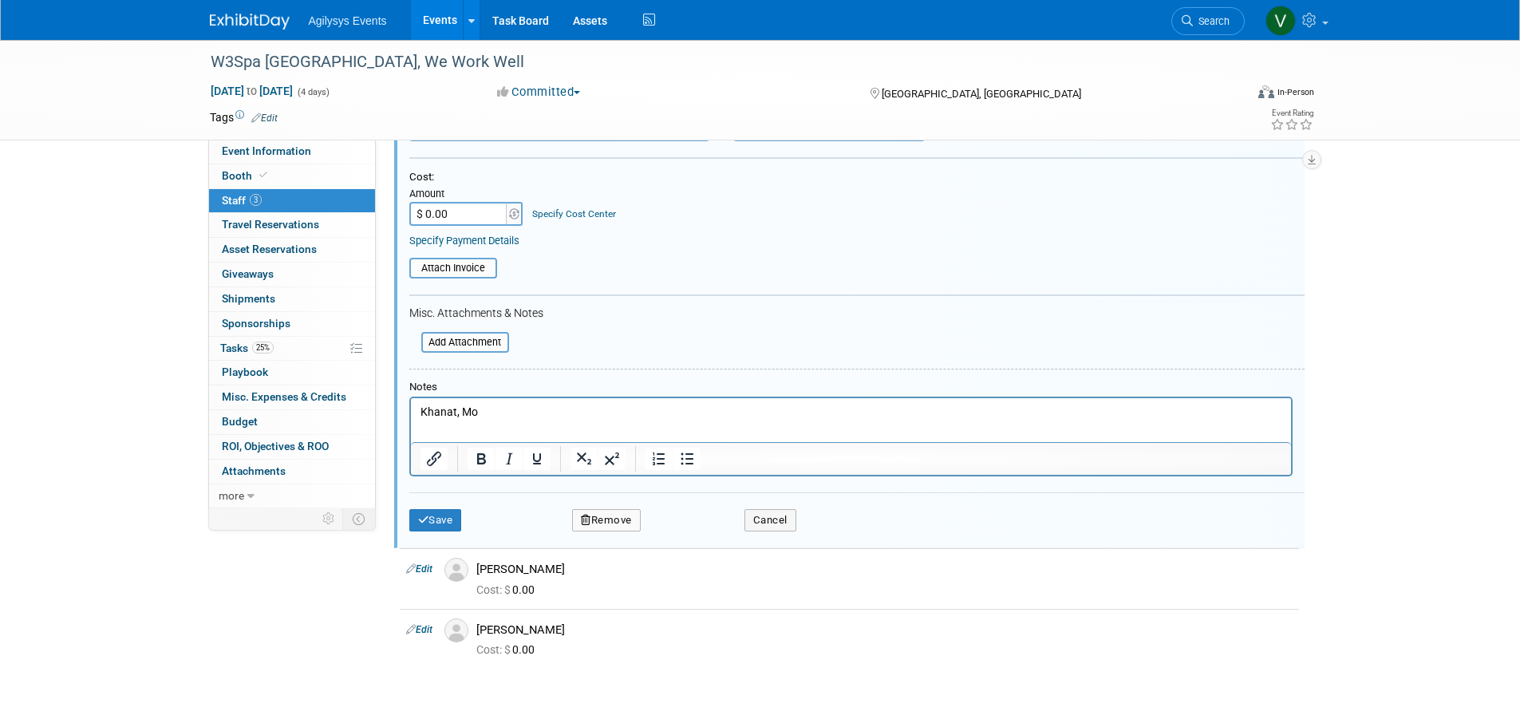
drag, startPoint x: 524, startPoint y: 425, endPoint x: 375, endPoint y: 417, distance: 149.4
click at [410, 417] on html "Khanat, Mo" at bounding box center [850, 409] width 880 height 22
drag, startPoint x: 516, startPoint y: 413, endPoint x: 328, endPoint y: 406, distance: 187.7
click at [410, 406] on html "Khanat, Mo" at bounding box center [850, 409] width 880 height 22
click at [427, 519] on icon "submit" at bounding box center [423, 520] width 11 height 10
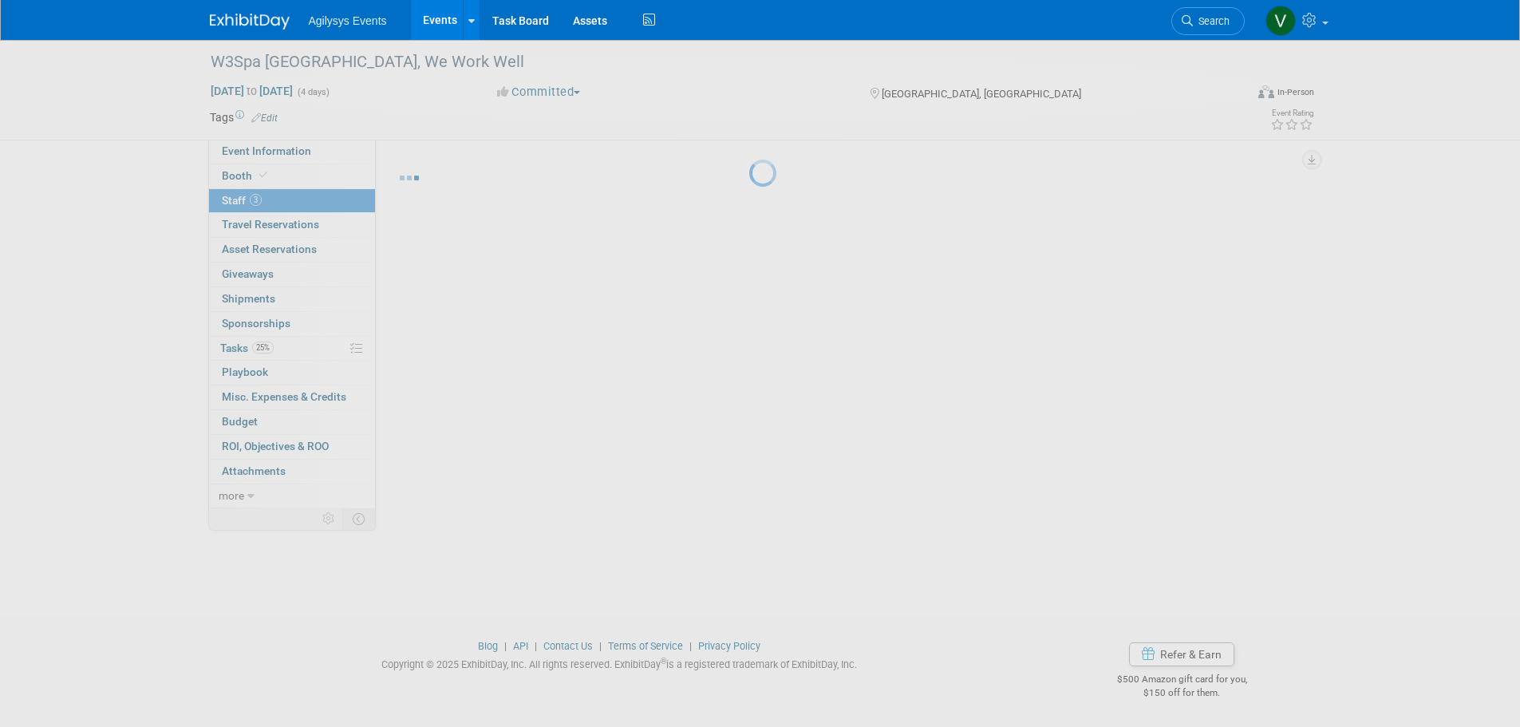
scroll to position [16, 0]
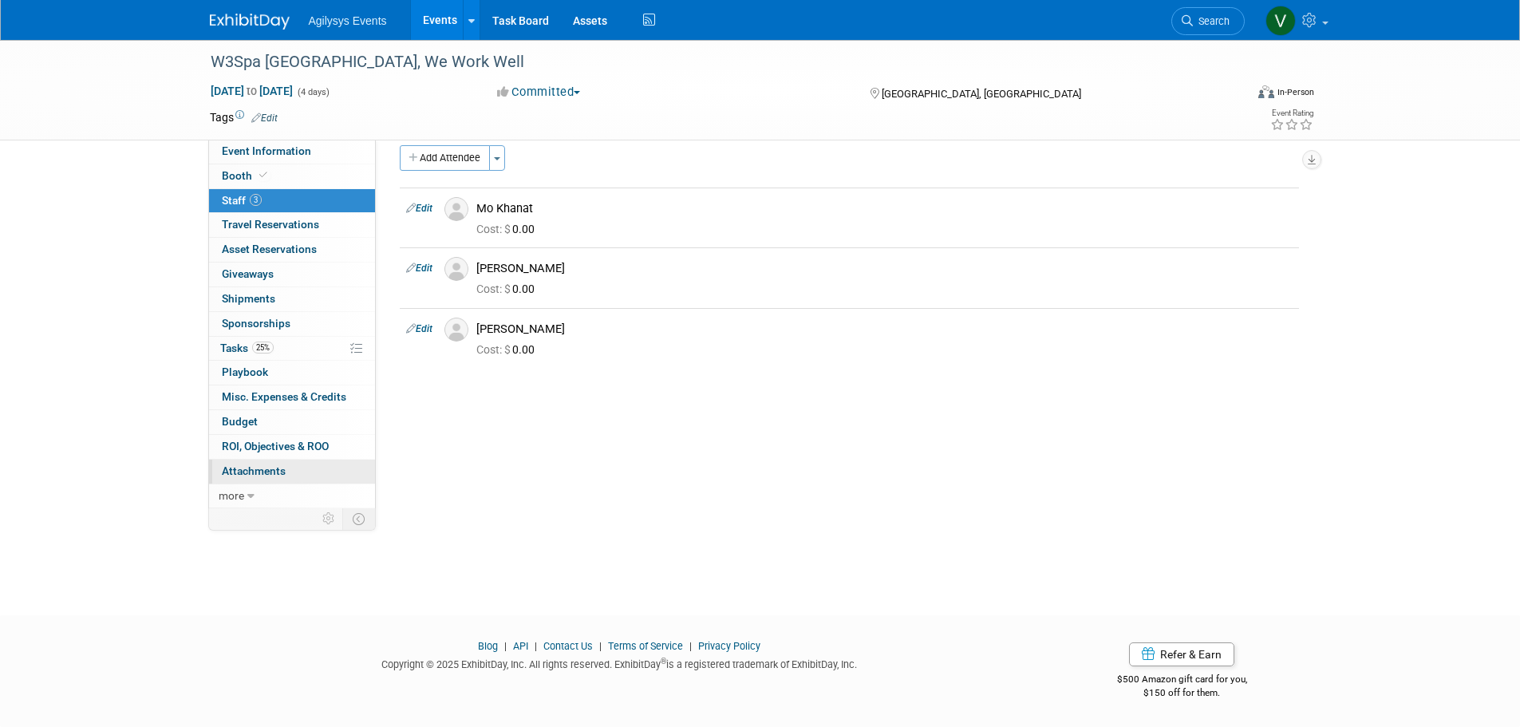
click at [273, 471] on span "Attachments 0" at bounding box center [254, 471] width 64 height 13
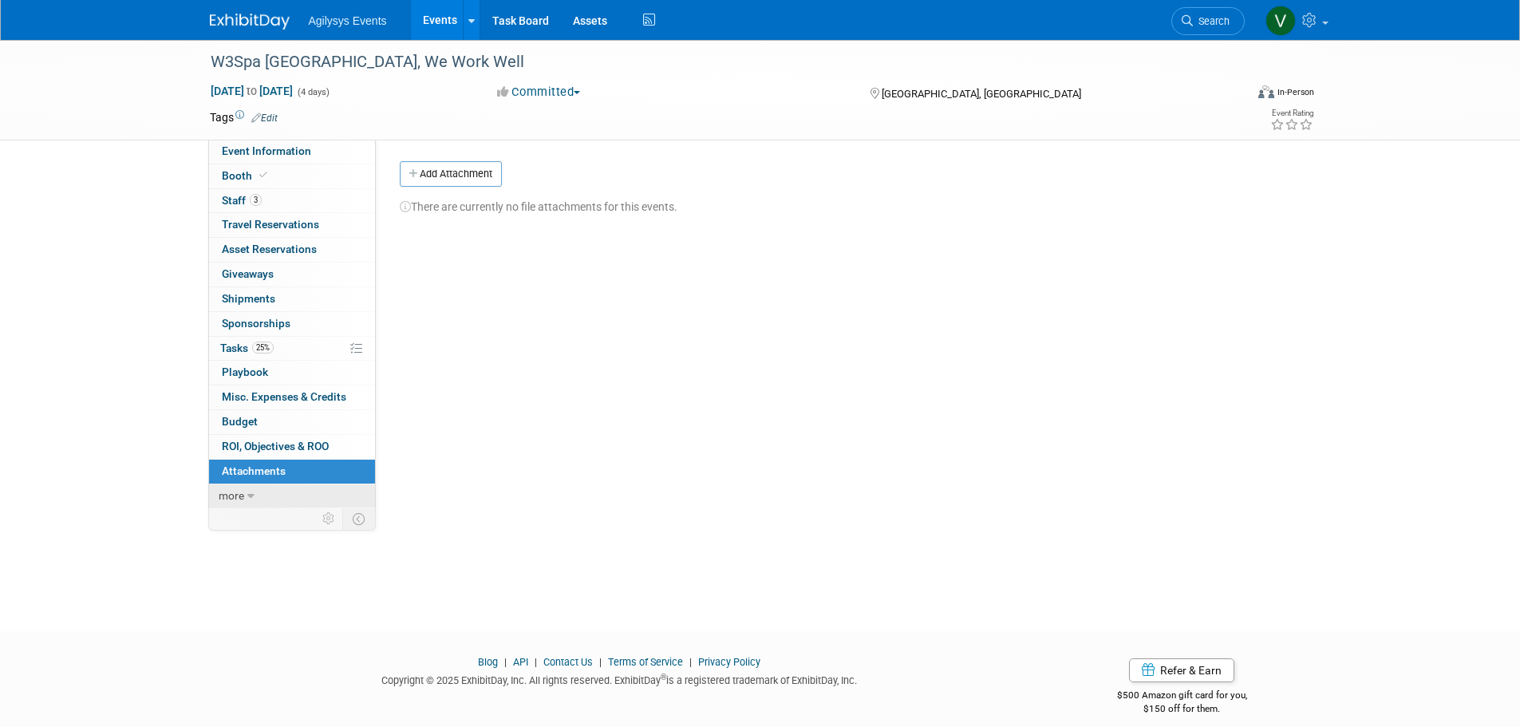
click at [244, 496] on link "more" at bounding box center [292, 496] width 166 height 24
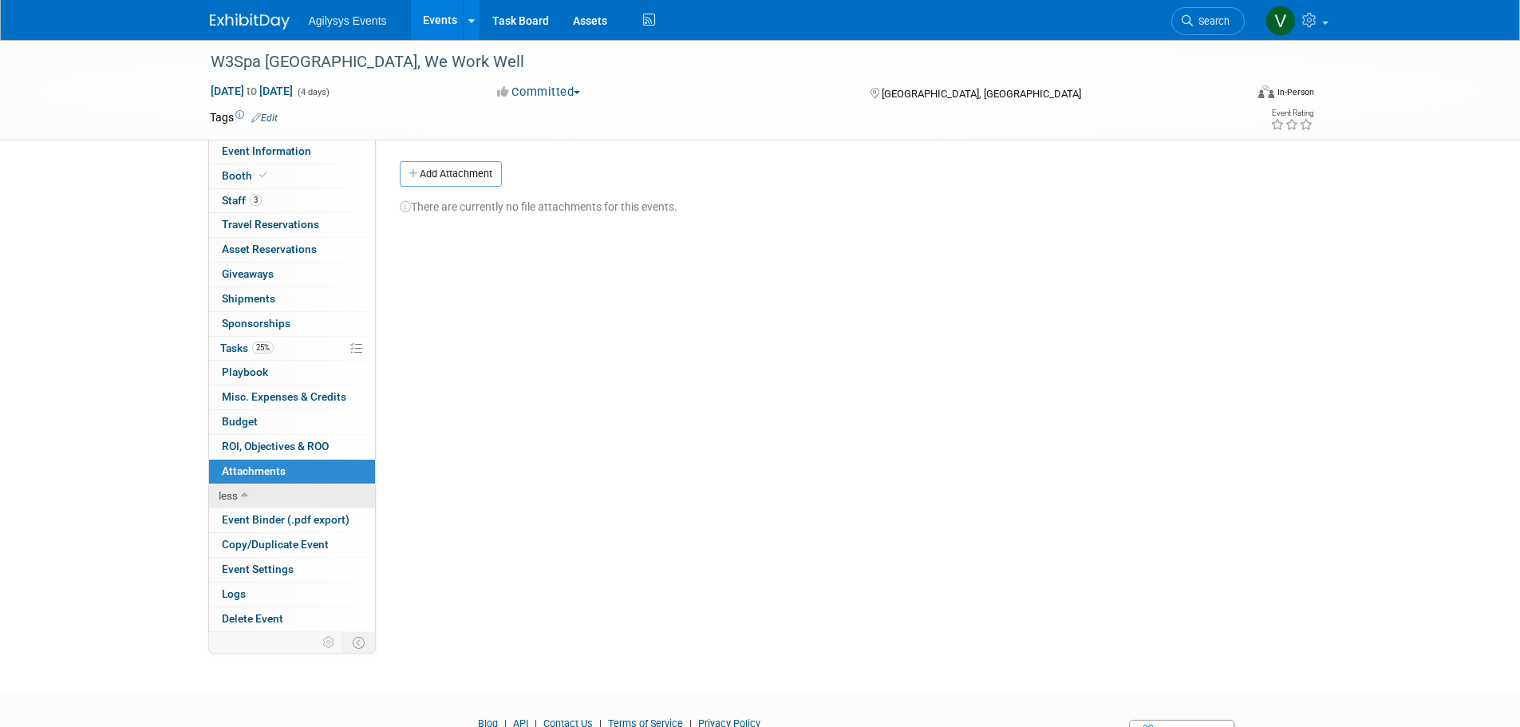
click at [244, 496] on icon at bounding box center [244, 496] width 7 height 11
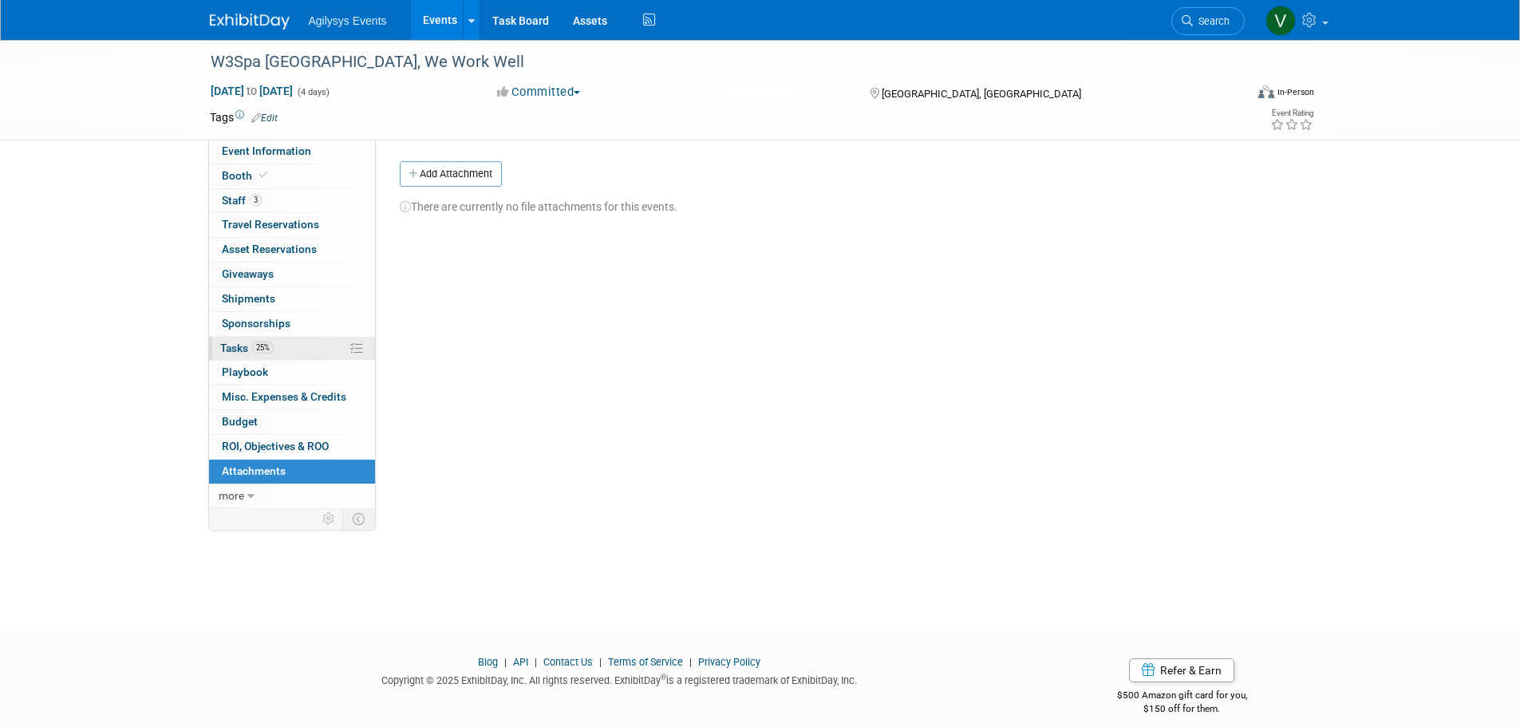
click at [299, 342] on link "25% Tasks 25%" at bounding box center [292, 349] width 166 height 24
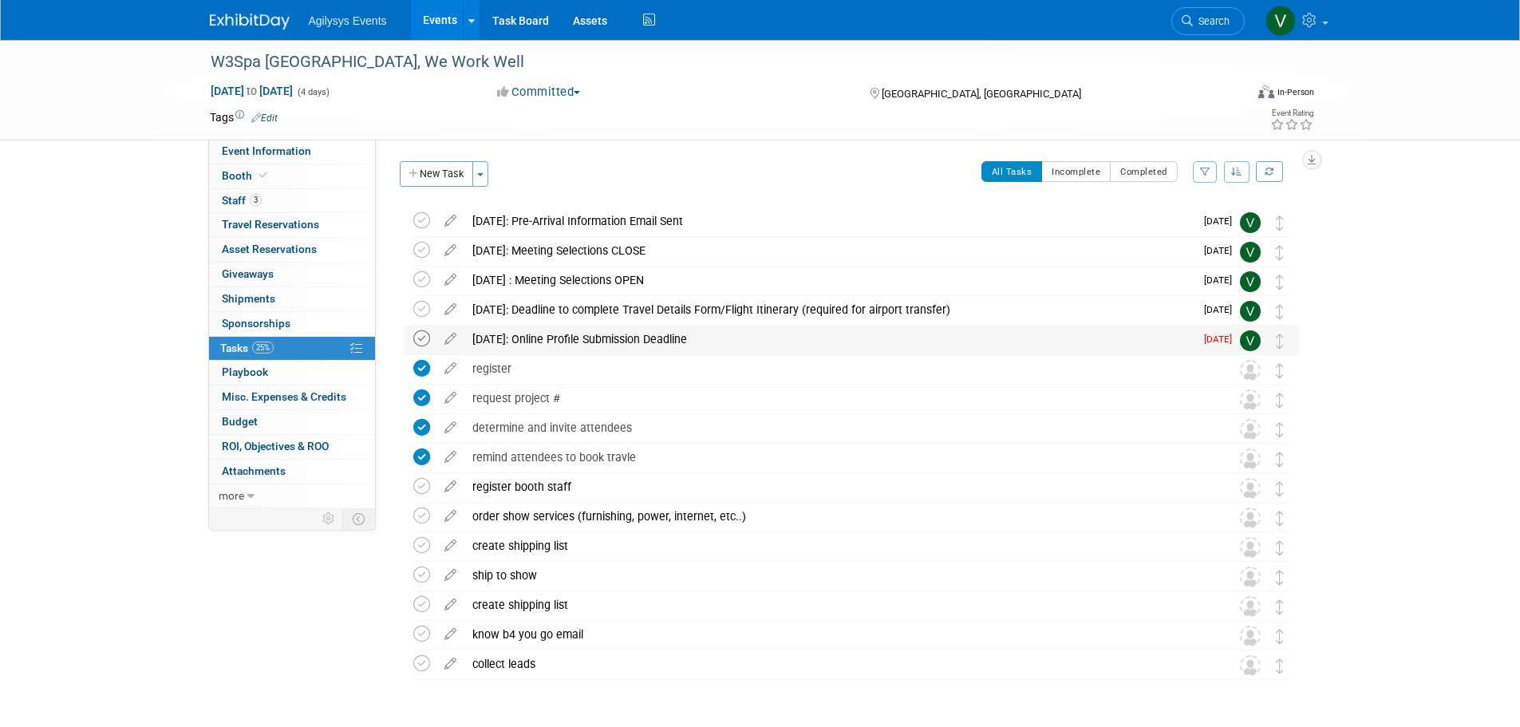
click at [414, 330] on icon at bounding box center [421, 338] width 17 height 17
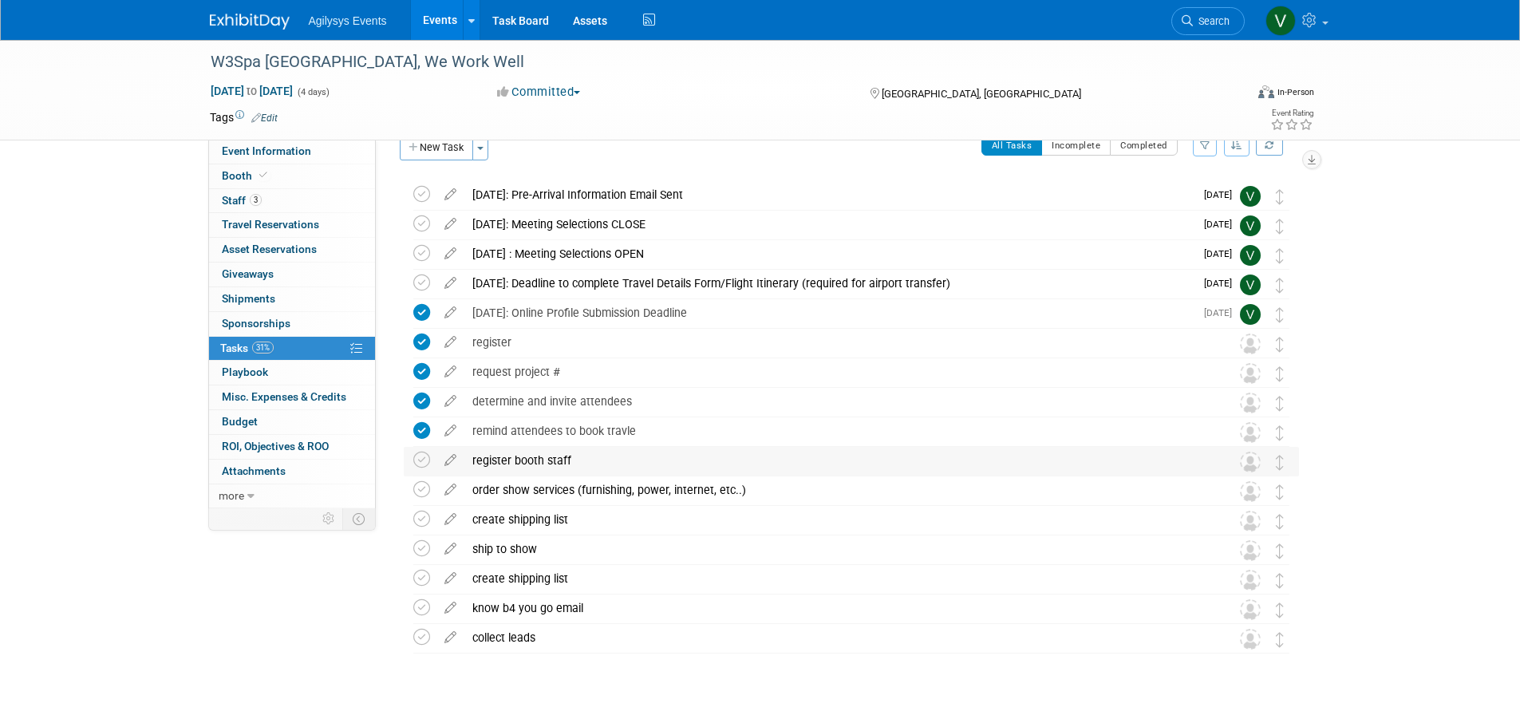
scroll to position [50, 0]
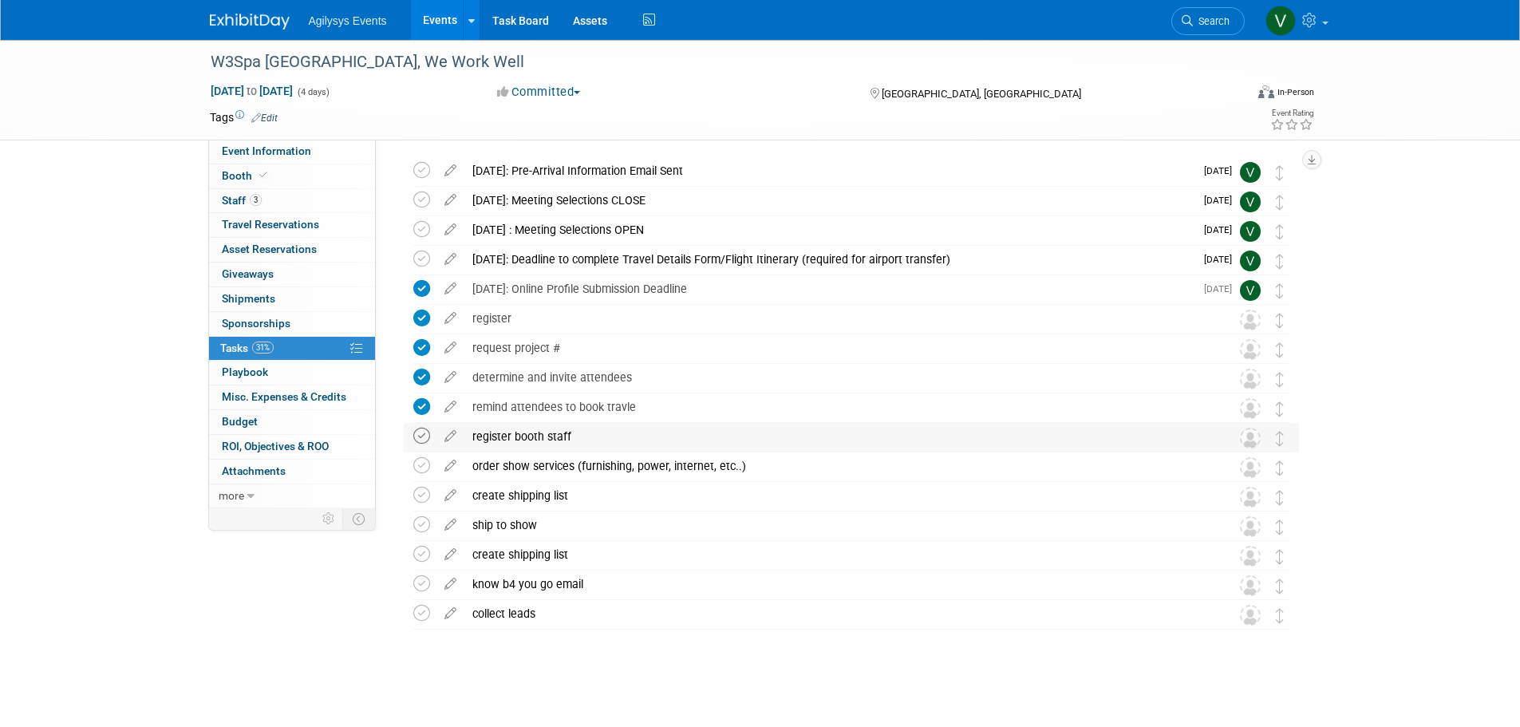
click at [429, 434] on icon at bounding box center [421, 436] width 17 height 17
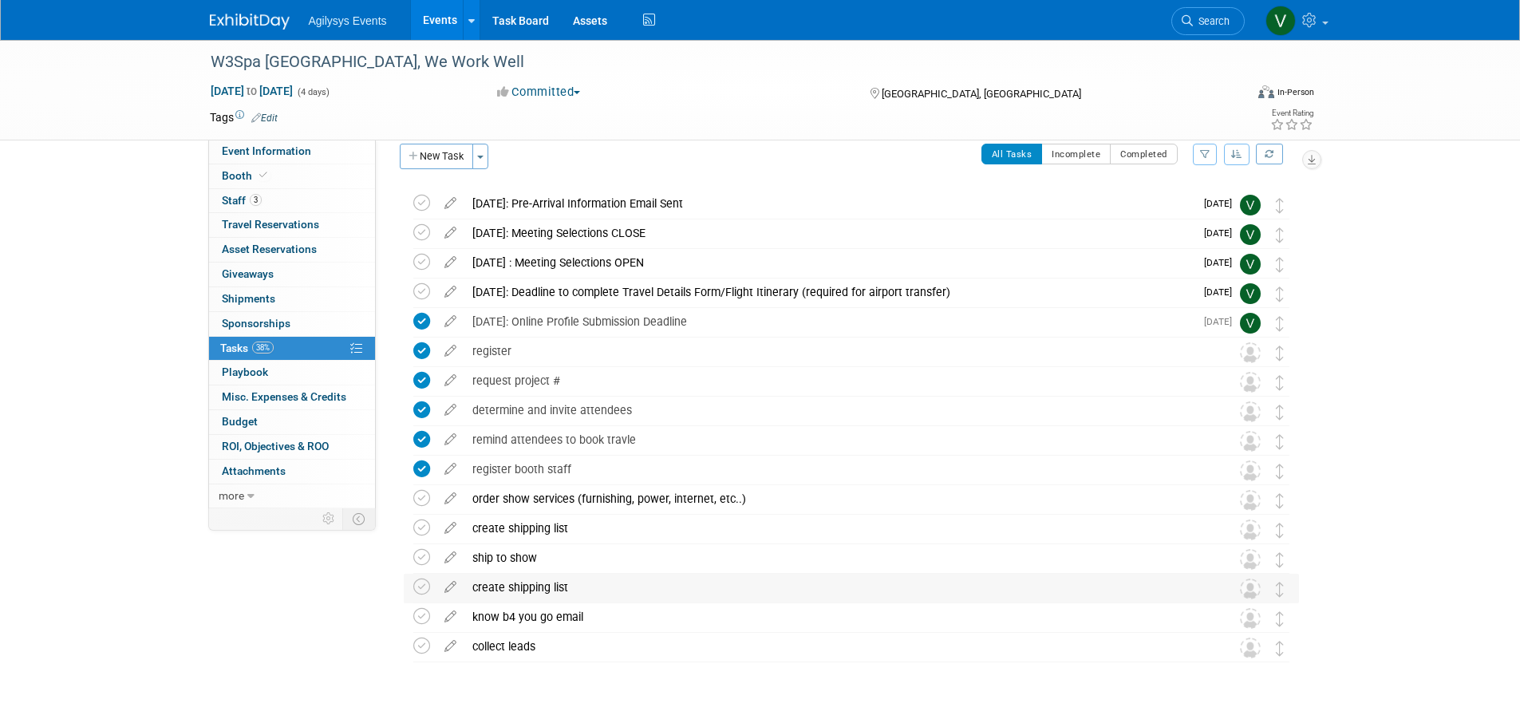
scroll to position [0, 0]
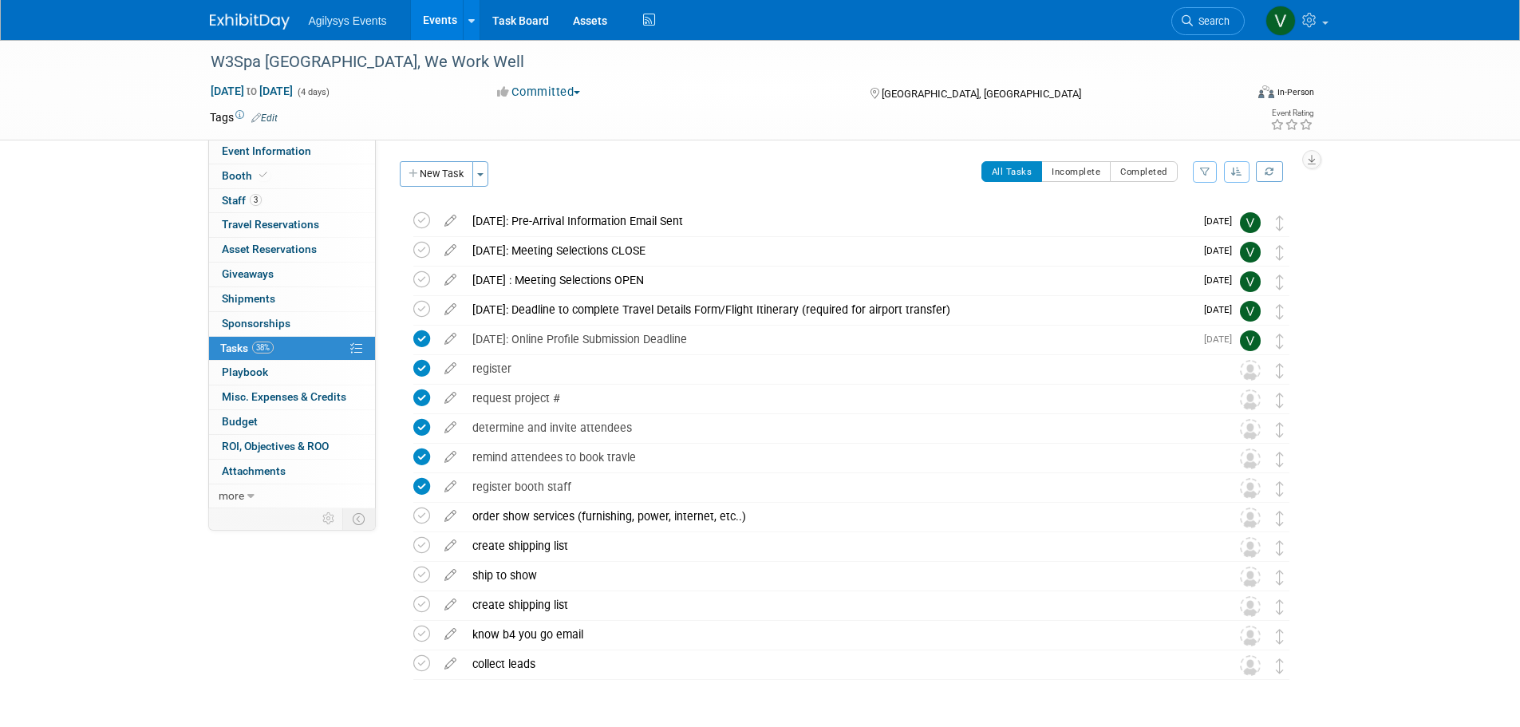
click at [252, 20] on img at bounding box center [250, 22] width 80 height 16
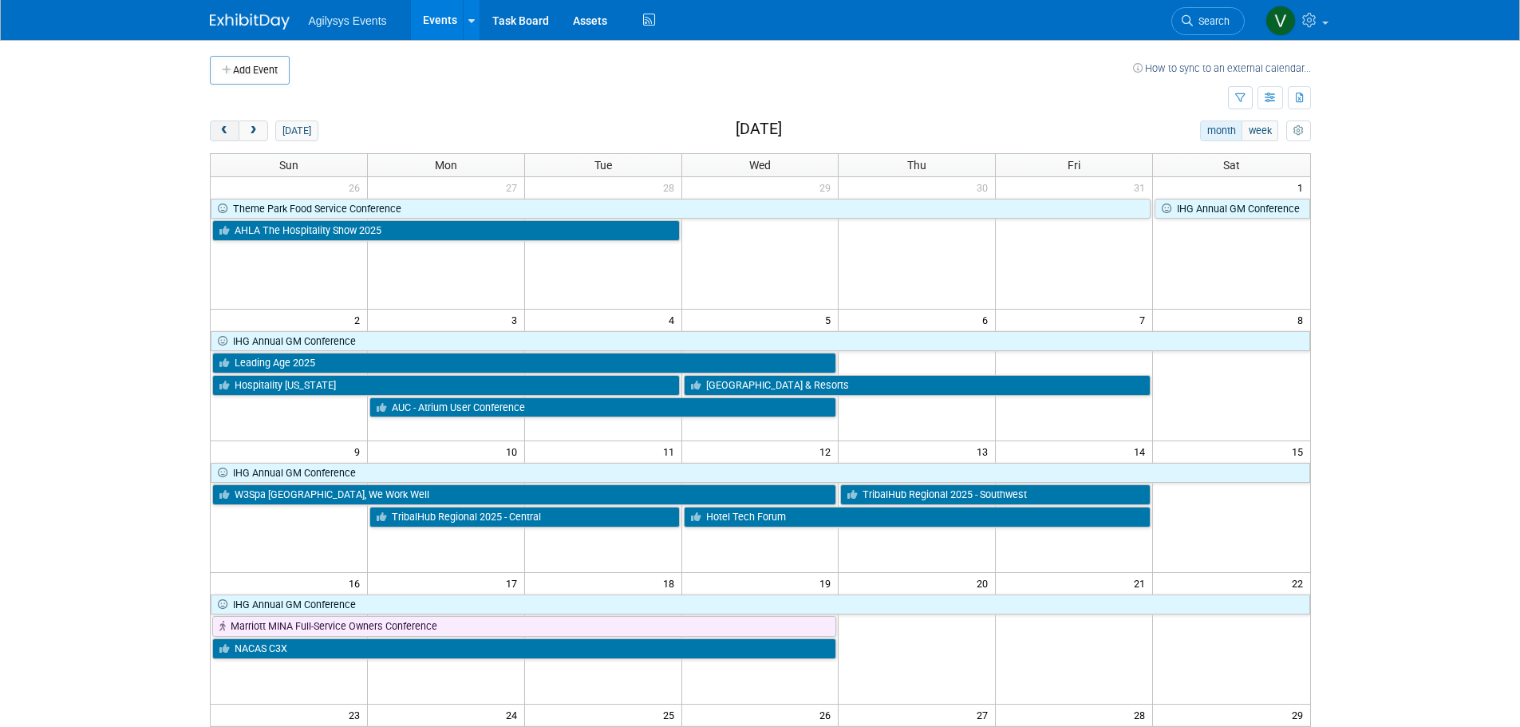
click at [228, 131] on span "prev" at bounding box center [225, 131] width 12 height 10
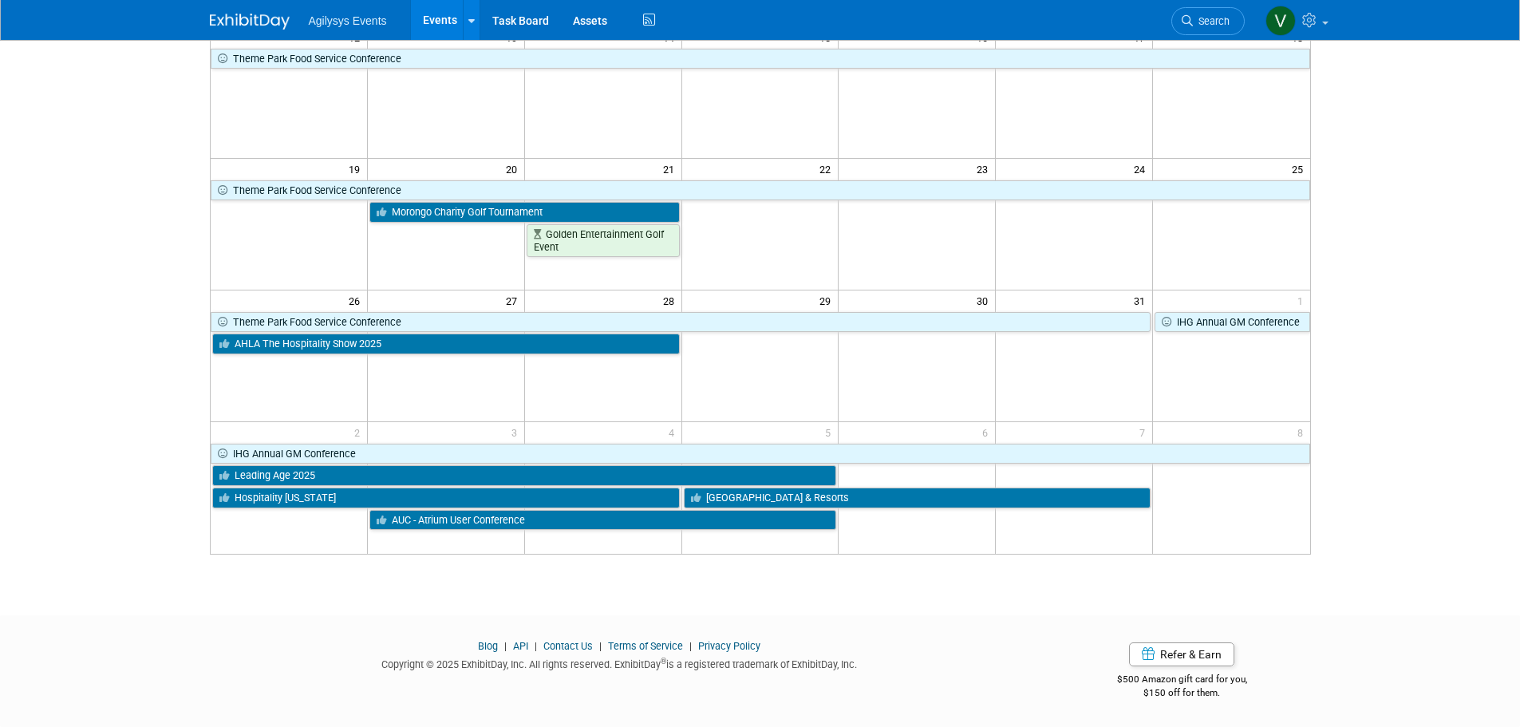
scroll to position [415, 0]
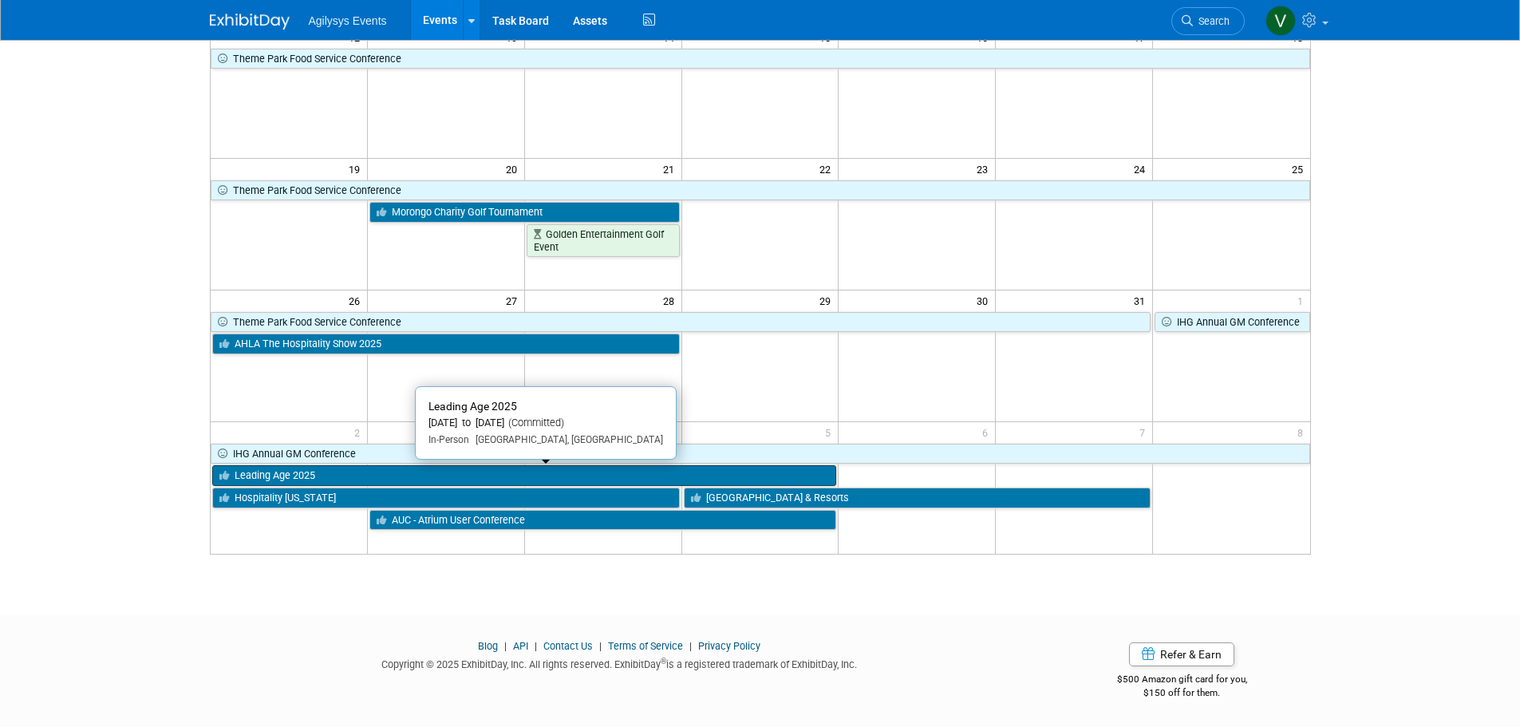
click at [314, 465] on link "Leading Age 2025" at bounding box center [524, 475] width 625 height 21
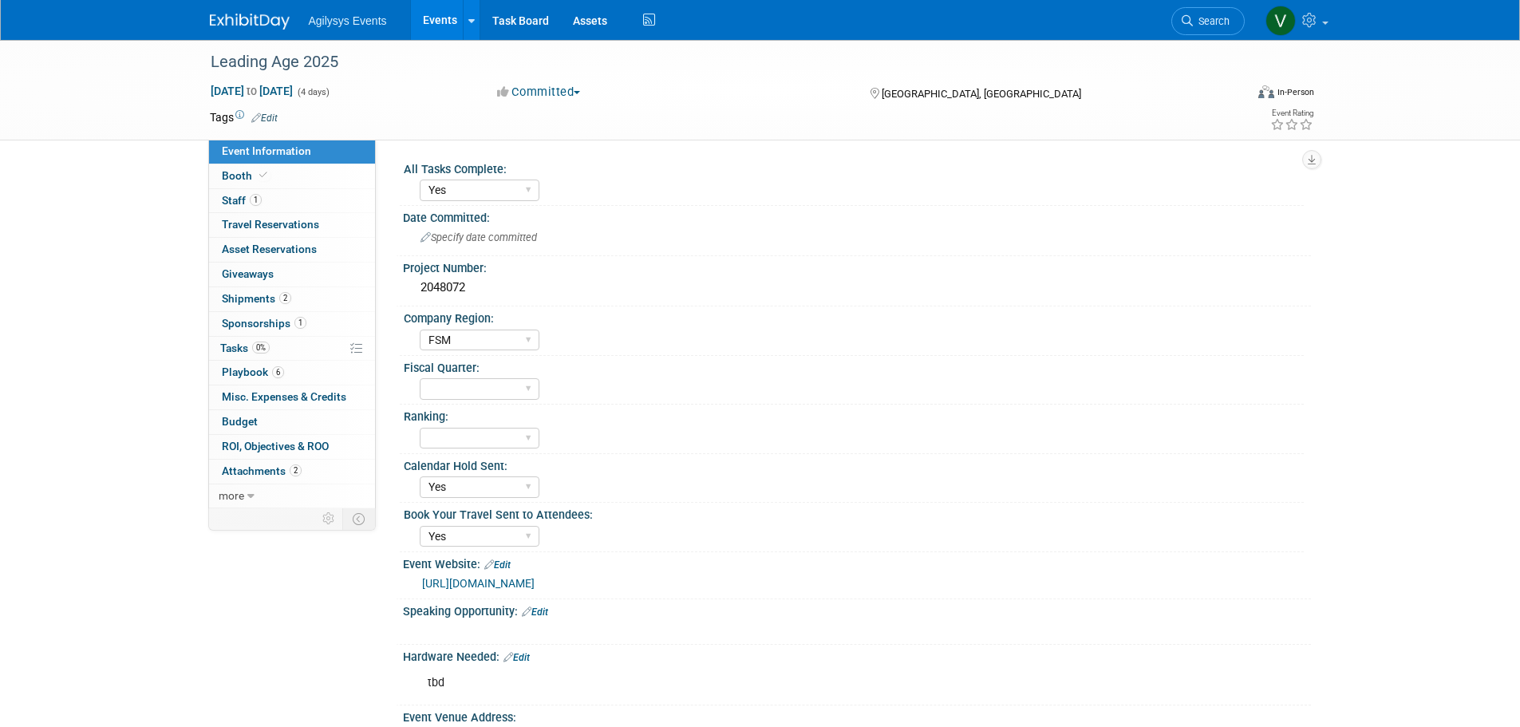
select select "Yes"
select select "FSM"
select select "Yes"
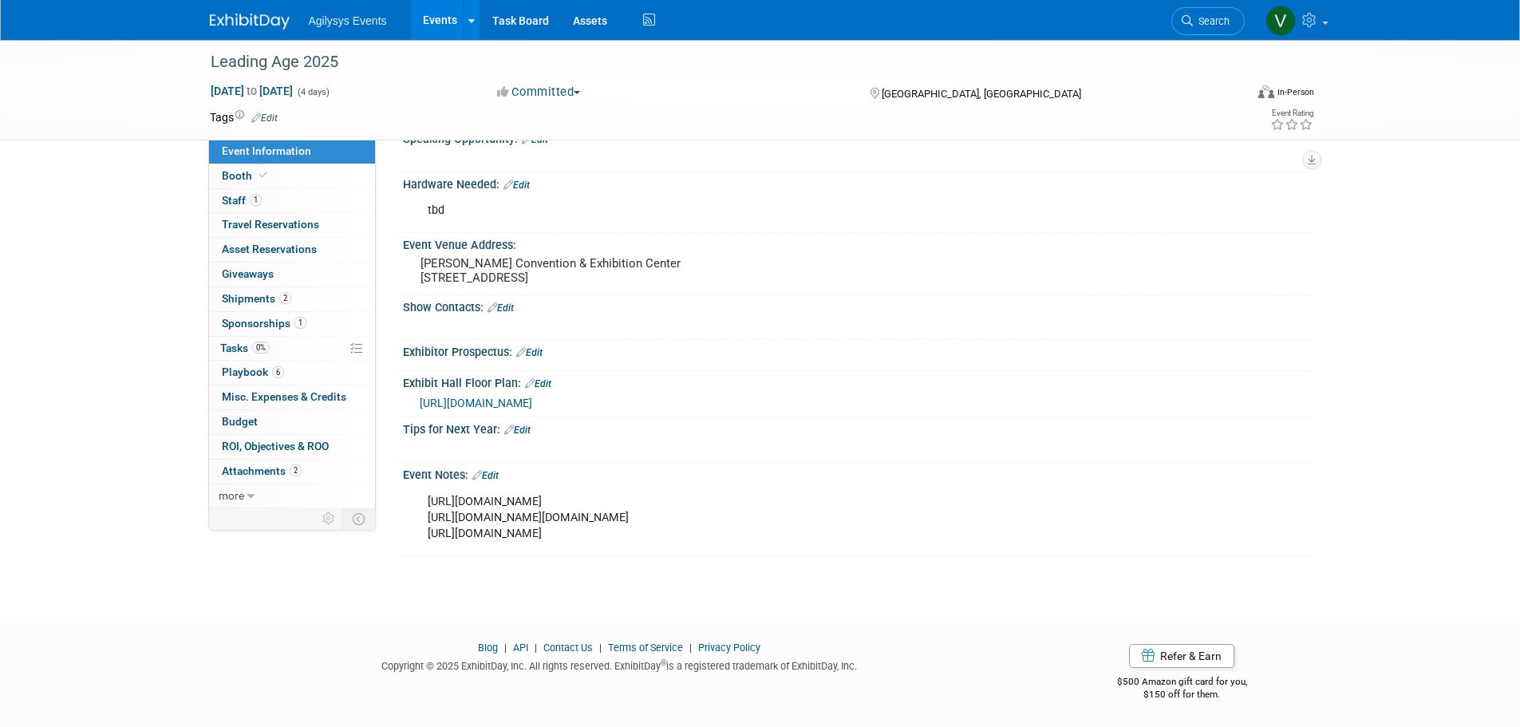
scroll to position [473, 0]
click at [491, 474] on link "Edit" at bounding box center [486, 474] width 26 height 11
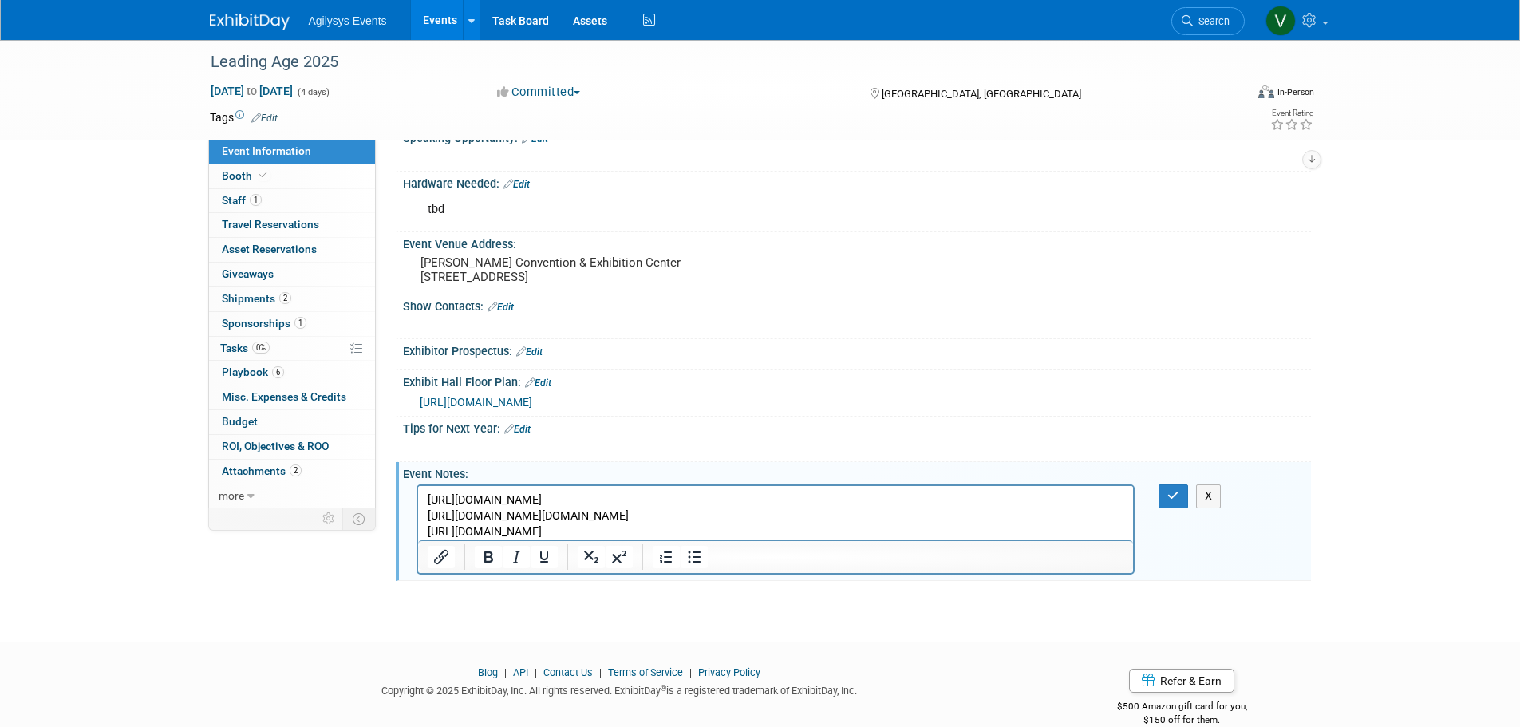
scroll to position [0, 0]
drag, startPoint x: 861, startPoint y: 519, endPoint x: 424, endPoint y: 518, distance: 437.4
click at [424, 518] on html "[URL][DOMAIN_NAME] [URL][DOMAIN_NAME][DOMAIN_NAME] [URL][DOMAIN_NAME]" at bounding box center [775, 513] width 716 height 54
click at [695, 537] on p "[URL][DOMAIN_NAME] [URL][DOMAIN_NAME][DOMAIN_NAME] [URL][DOMAIN_NAME]" at bounding box center [776, 516] width 698 height 48
drag, startPoint x: 690, startPoint y: 536, endPoint x: 413, endPoint y: 530, distance: 277.0
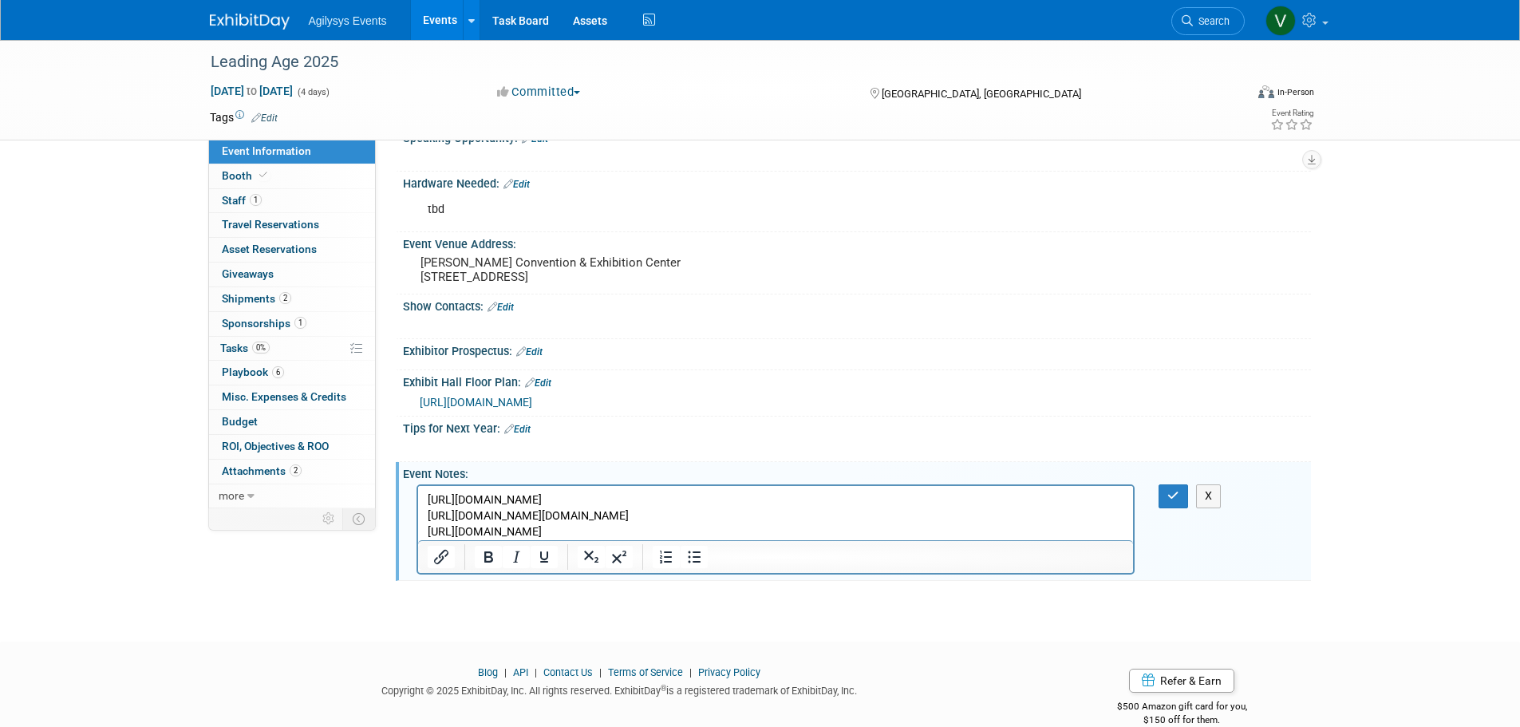
click at [417, 530] on html "[URL][DOMAIN_NAME] [URL][DOMAIN_NAME][DOMAIN_NAME] [URL][DOMAIN_NAME]" at bounding box center [775, 513] width 716 height 54
drag, startPoint x: 903, startPoint y: 520, endPoint x: 887, endPoint y: 517, distance: 16.3
click at [900, 520] on p "[URL][DOMAIN_NAME] [URL][DOMAIN_NAME][DOMAIN_NAME] [URL][DOMAIN_NAME]" at bounding box center [776, 516] width 698 height 48
drag, startPoint x: 635, startPoint y: 510, endPoint x: 417, endPoint y: 519, distance: 218.1
click at [417, 519] on html "[URL][DOMAIN_NAME] [URL][DOMAIN_NAME][DOMAIN_NAME] [URL][DOMAIN_NAME]" at bounding box center [775, 513] width 716 height 54
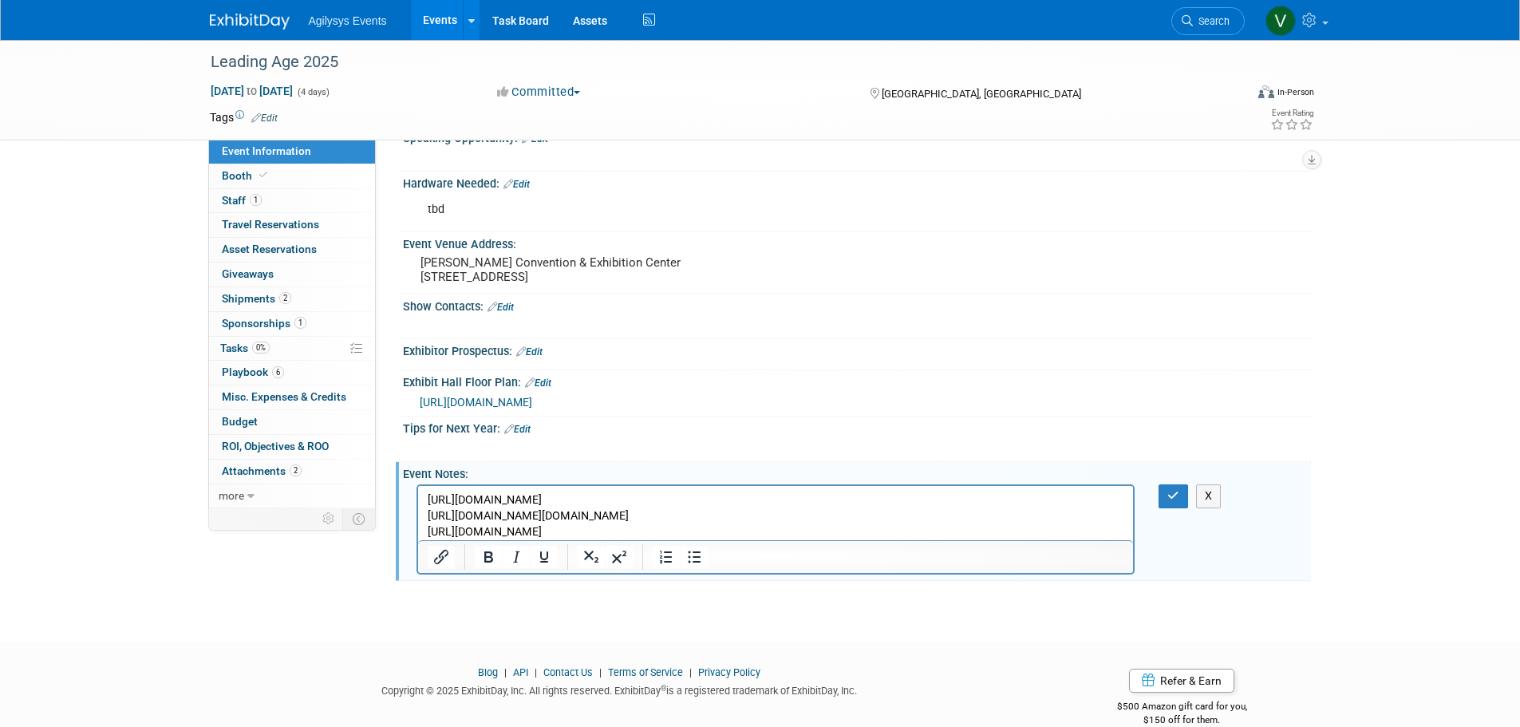
copy p "[URL][DOMAIN_NAME][DOMAIN_NAME]"
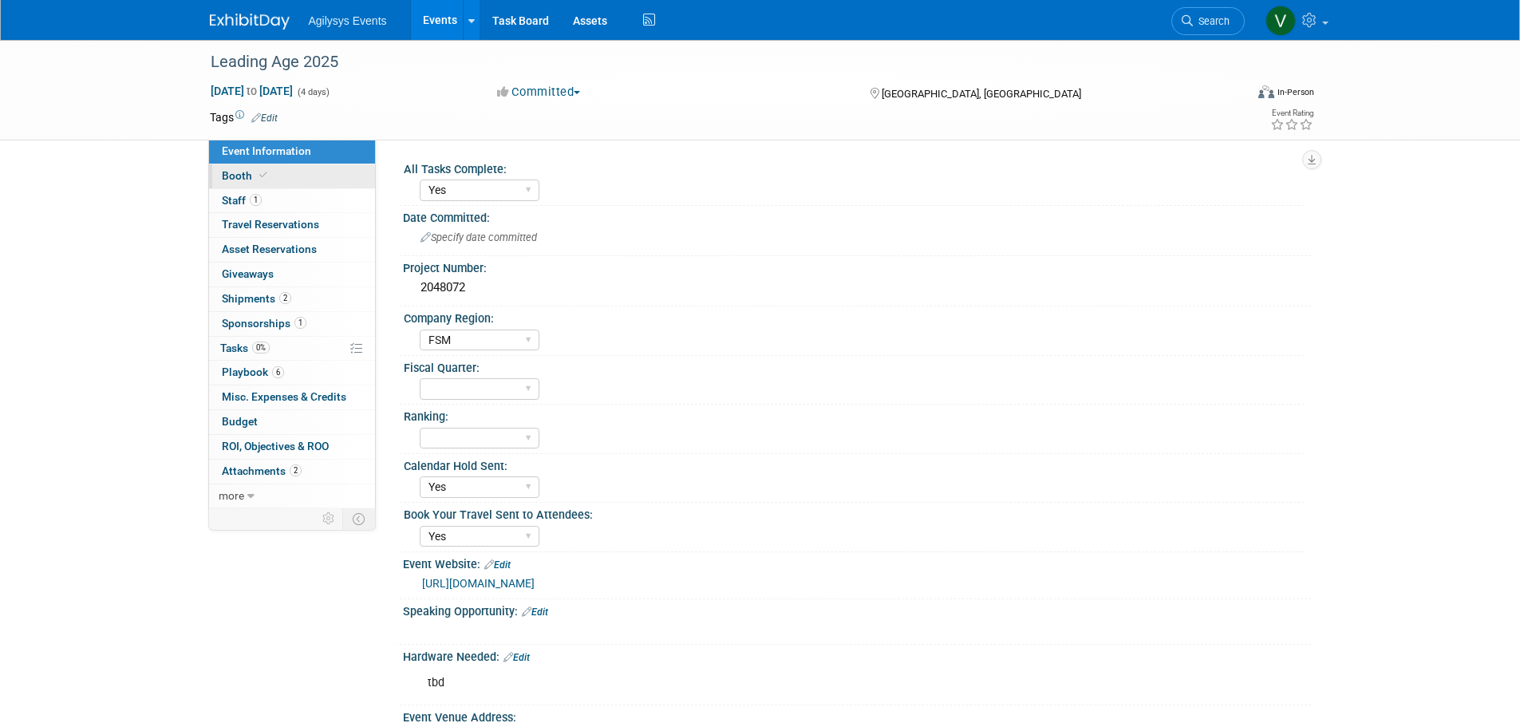
click at [265, 174] on icon at bounding box center [263, 175] width 8 height 9
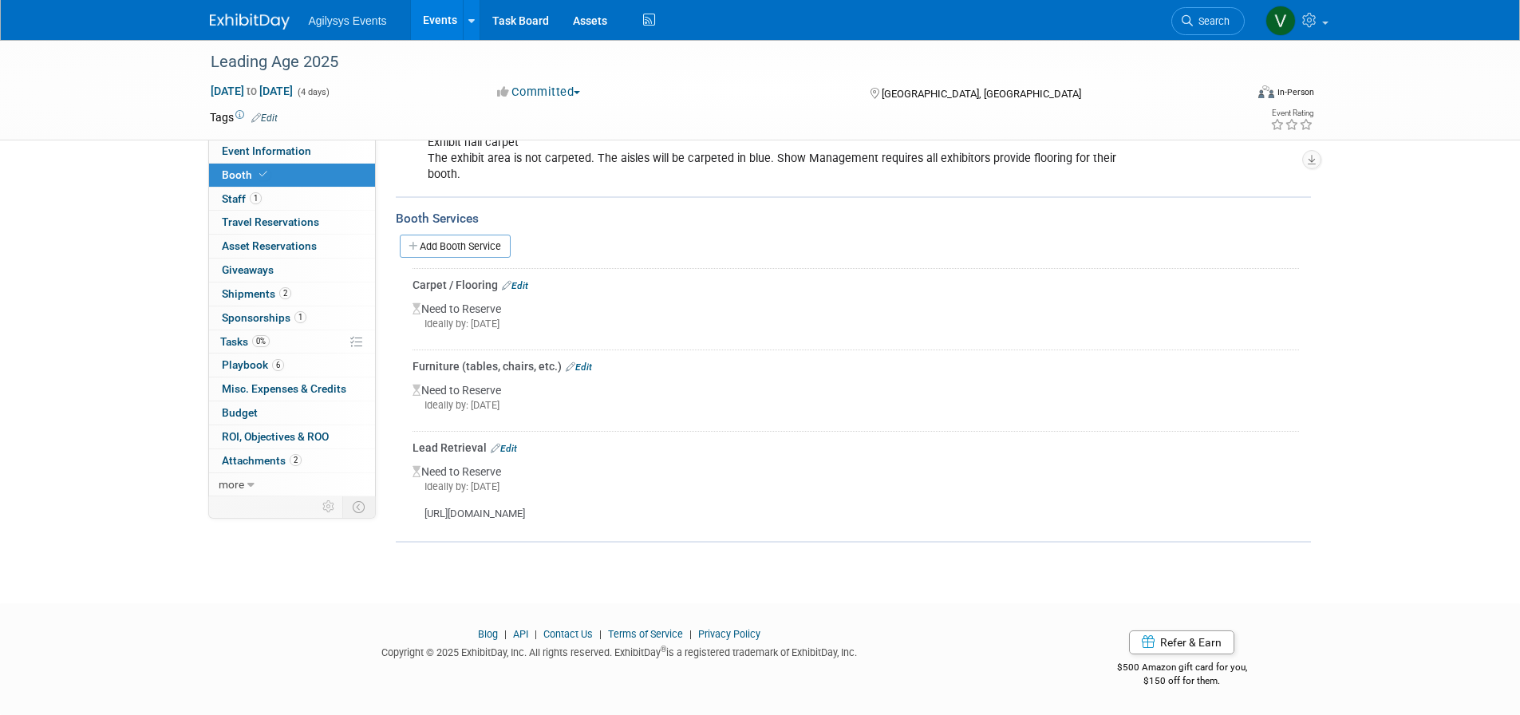
scroll to position [559, 0]
click at [514, 280] on link "Edit" at bounding box center [515, 285] width 26 height 11
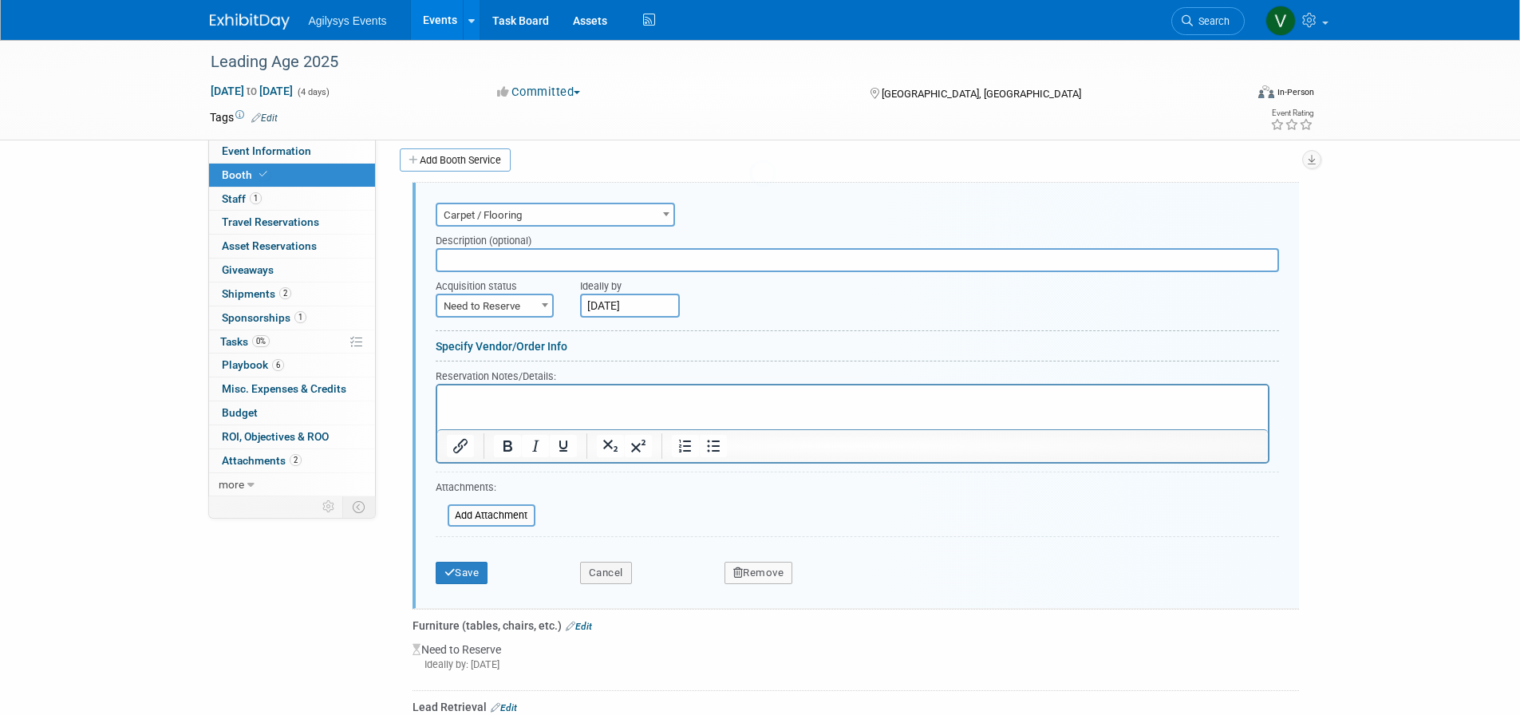
scroll to position [0, 0]
click at [519, 301] on span "Need to Reserve" at bounding box center [494, 306] width 115 height 22
select select "2"
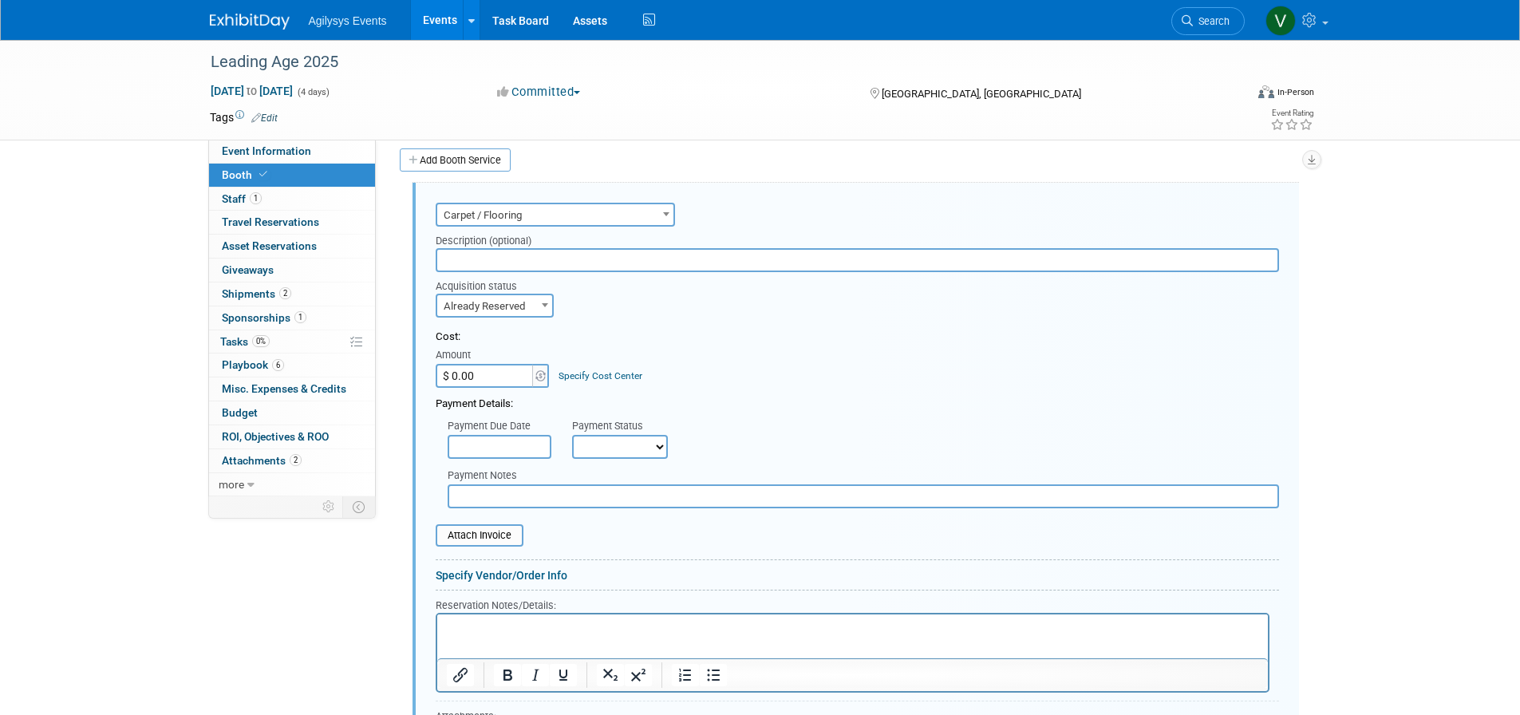
drag, startPoint x: 658, startPoint y: 450, endPoint x: 650, endPoint y: 453, distance: 8.6
click at [658, 450] on select "Not Paid Yet Partially Paid Paid in Full" at bounding box center [620, 447] width 96 height 24
select select "1"
click at [572, 435] on select "Not Paid Yet Partially Paid Paid in Full" at bounding box center [620, 447] width 96 height 24
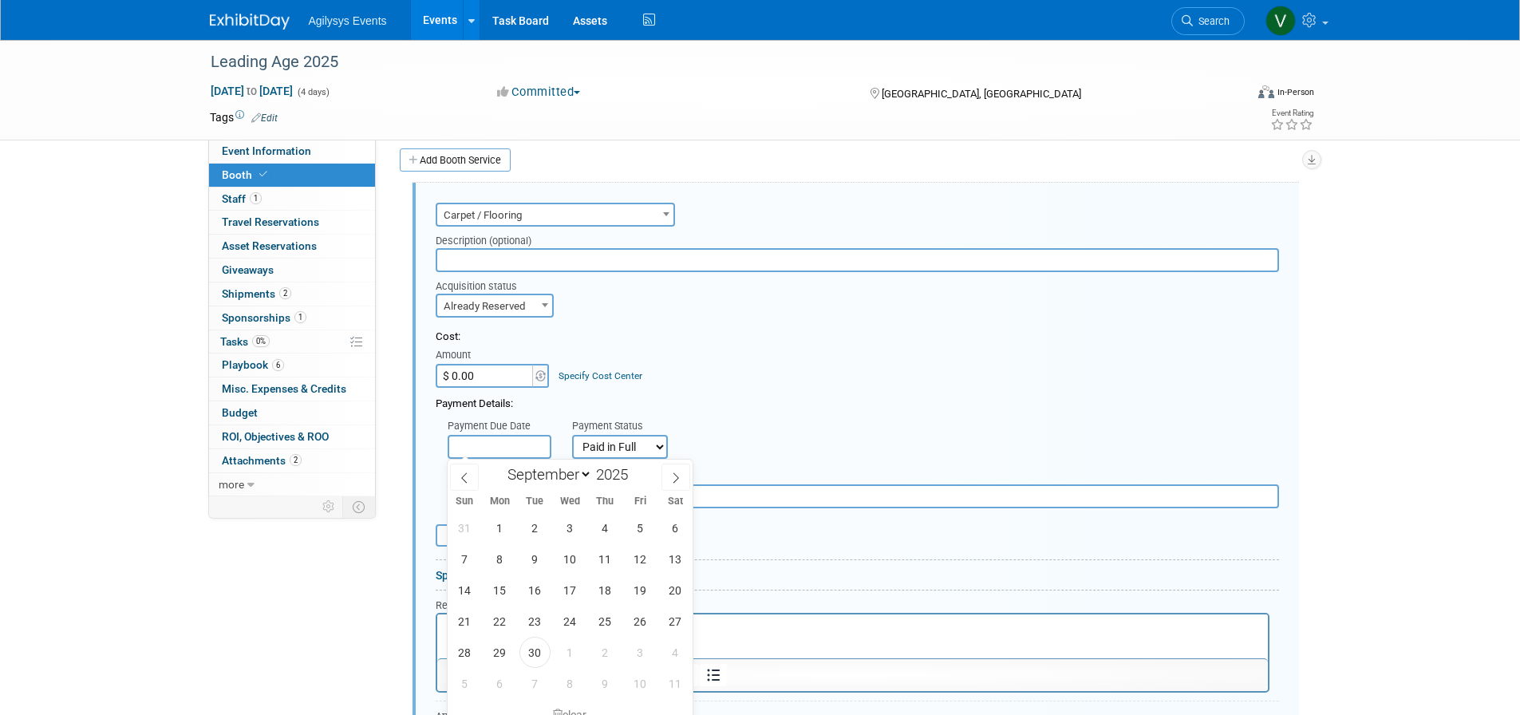
click at [536, 690] on div "31 1 2 3 4 5 6 7 8 9 10 11 12 13 14 15 16 17 18 19 20 21 22 23 24 25 26 27 28 2…" at bounding box center [571, 605] width 246 height 187
click at [536, 656] on span "30" at bounding box center [535, 652] width 31 height 31
type input "[DATE]"
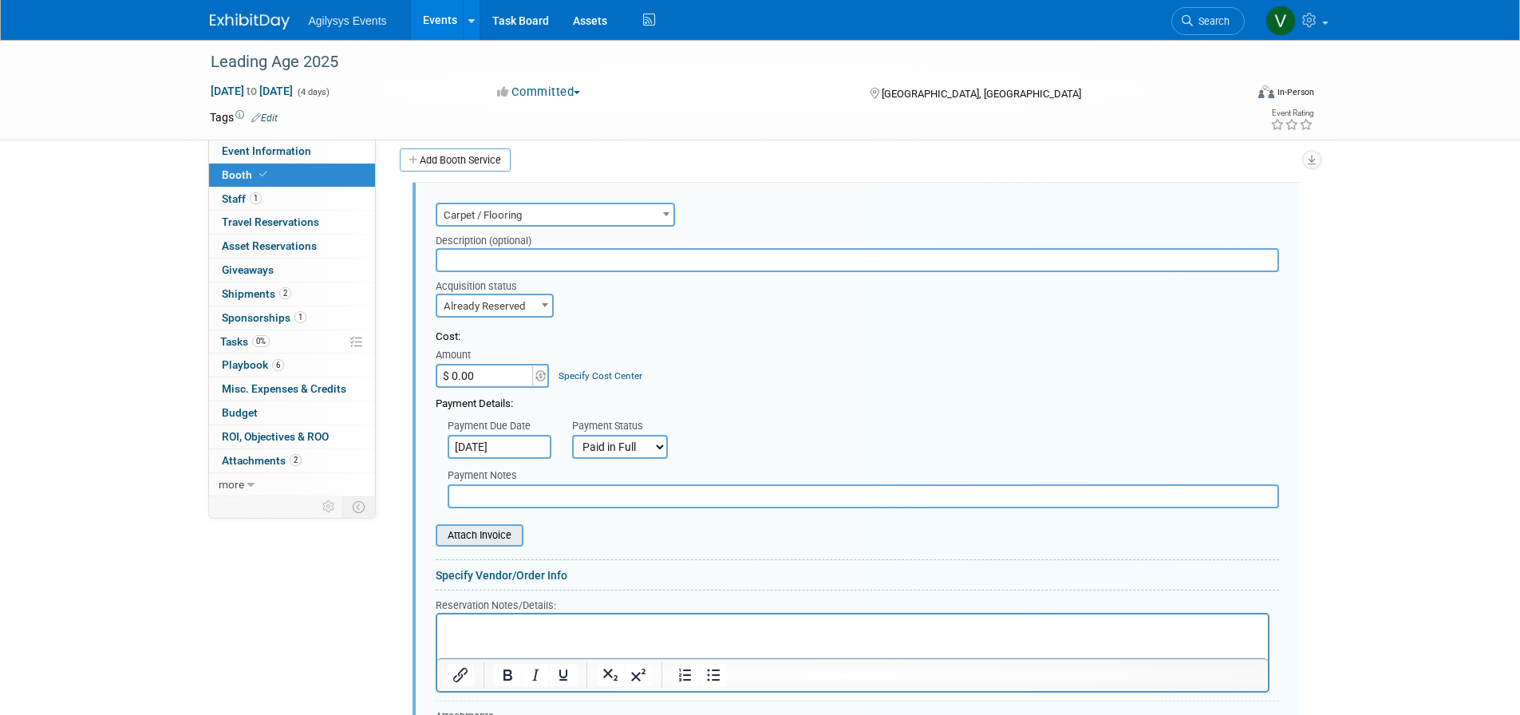
click at [510, 540] on input "file" at bounding box center [427, 535] width 190 height 19
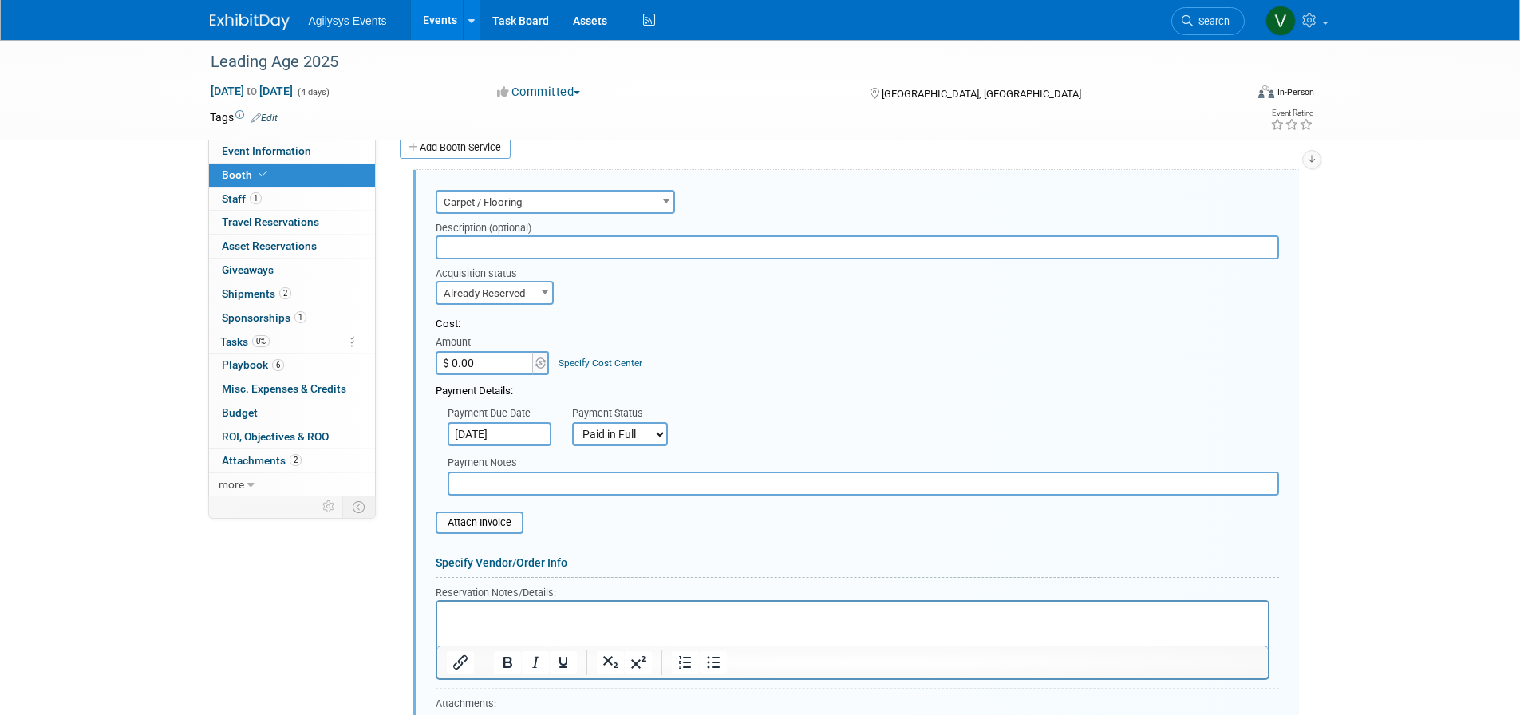
scroll to position [943, 0]
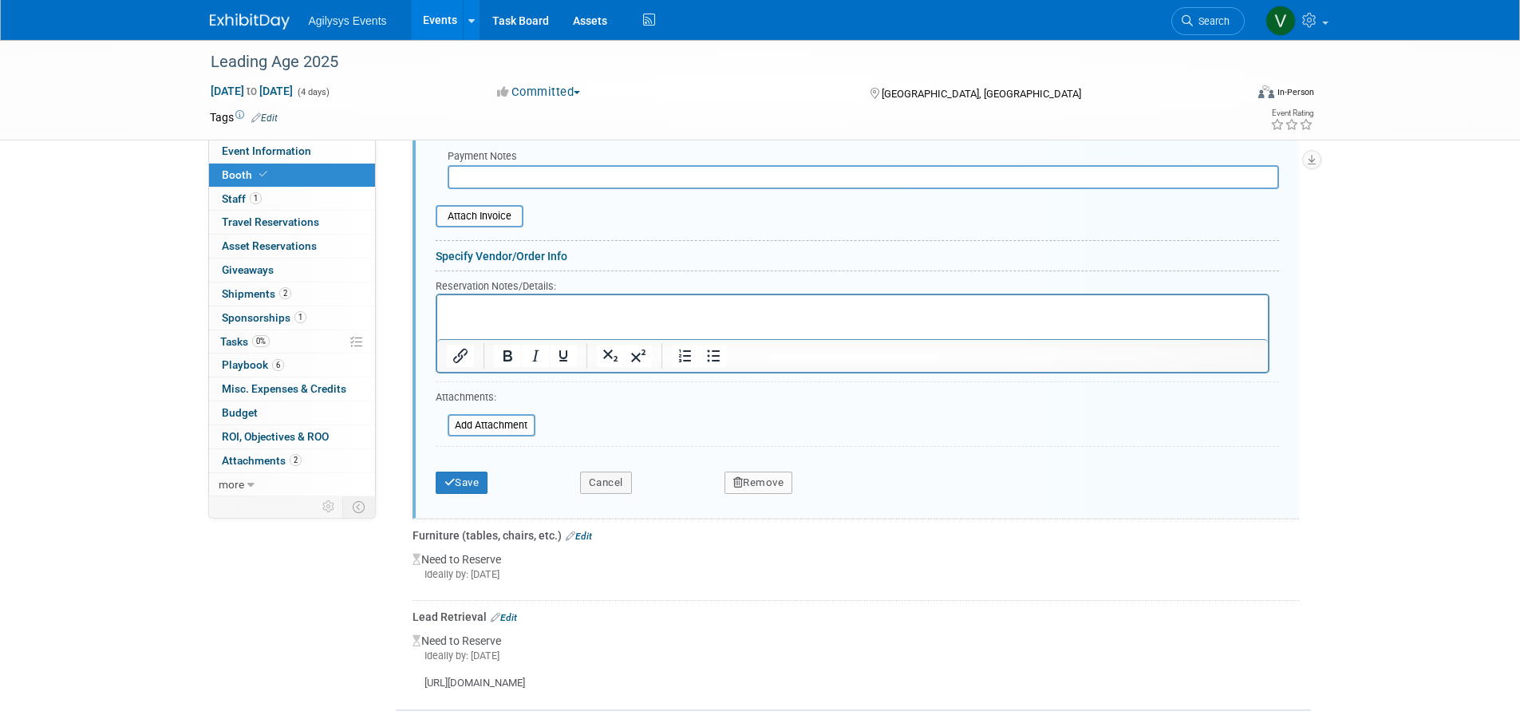
click at [471, 466] on div "Save" at bounding box center [496, 477] width 144 height 33
click at [469, 483] on button "Save" at bounding box center [462, 483] width 53 height 22
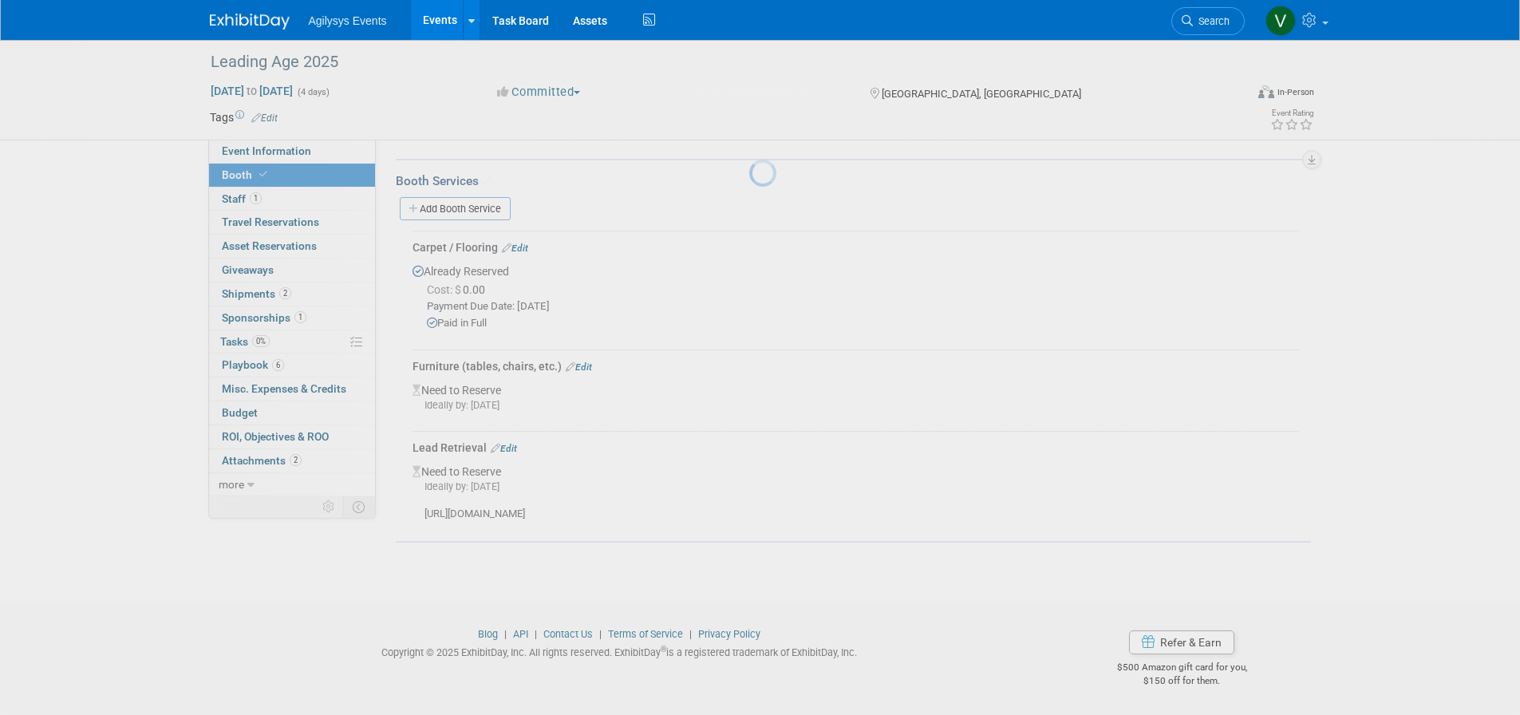
scroll to position [604, 0]
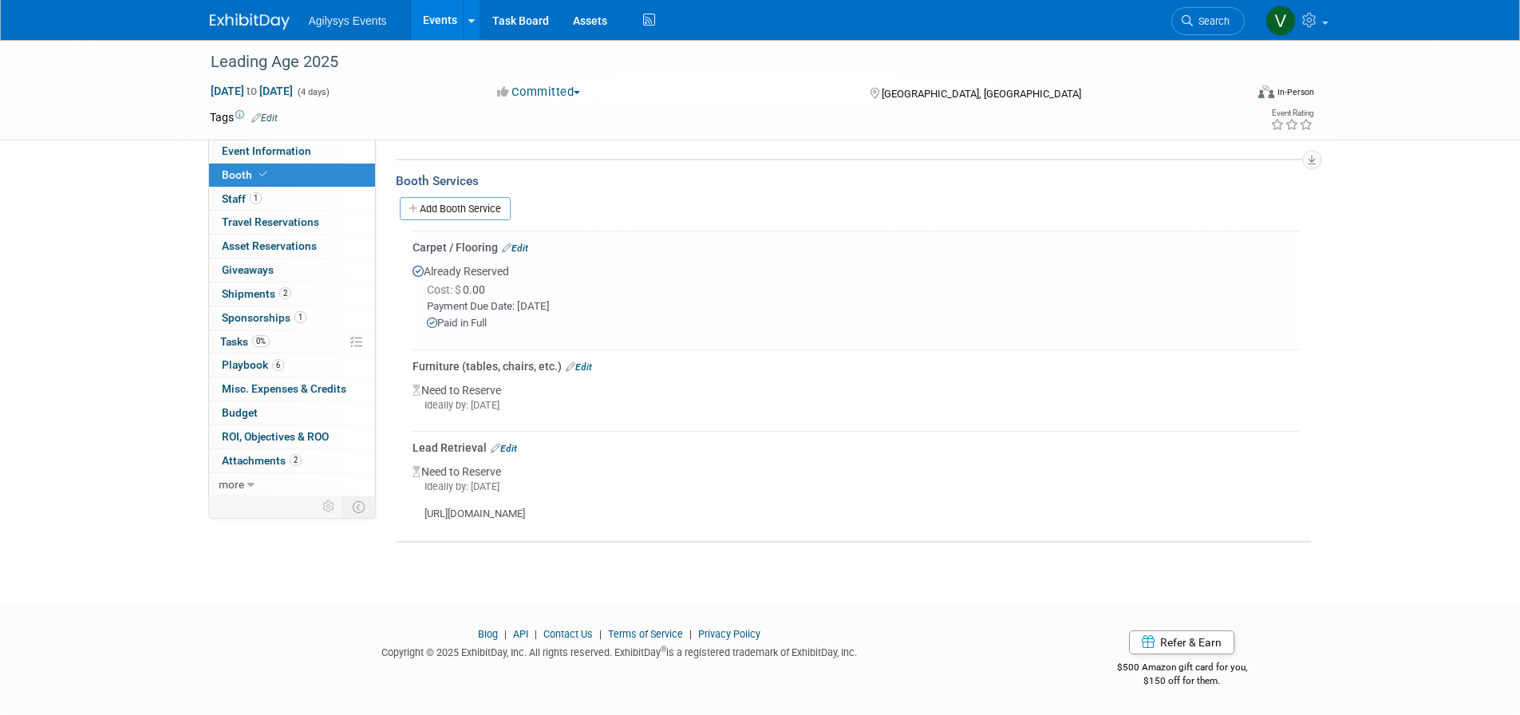
click at [582, 362] on link "Edit" at bounding box center [579, 367] width 26 height 11
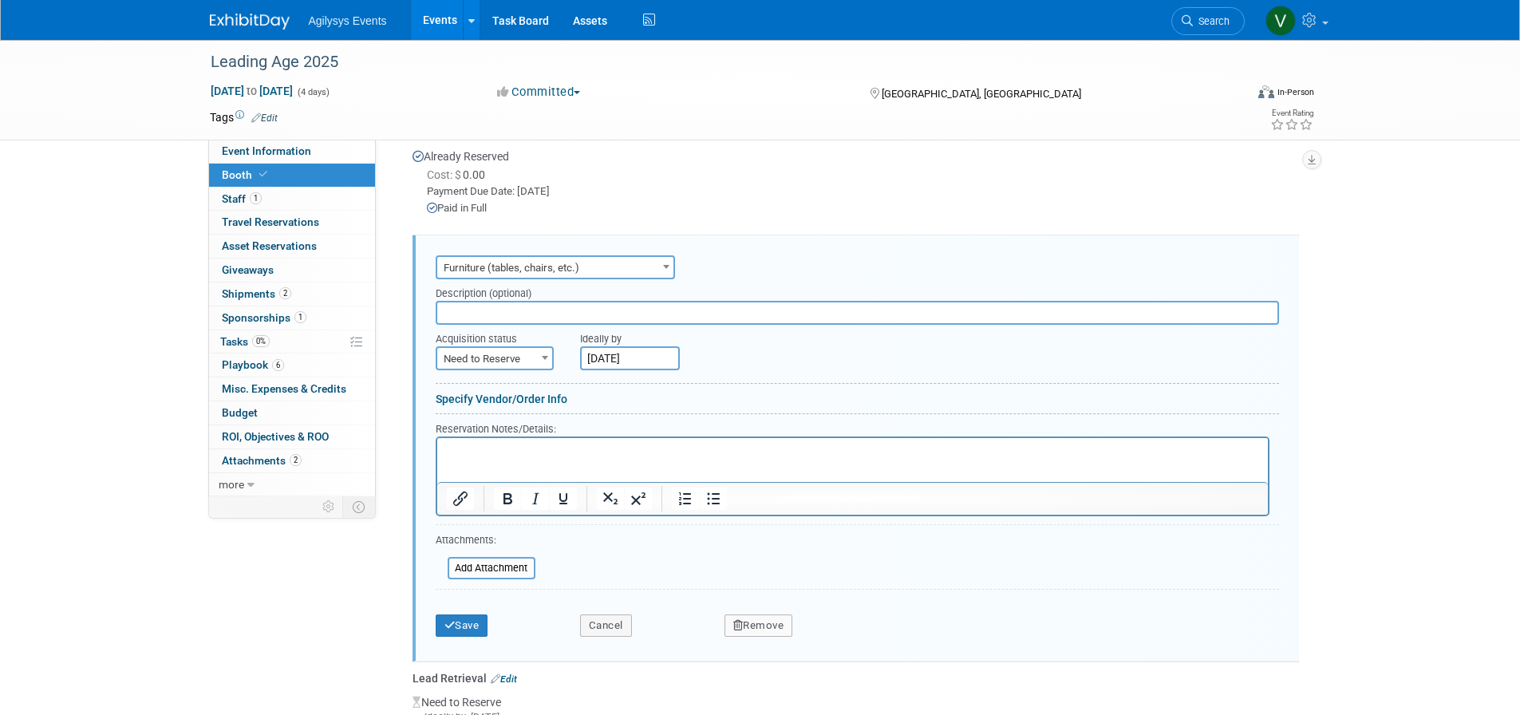
scroll to position [743, 0]
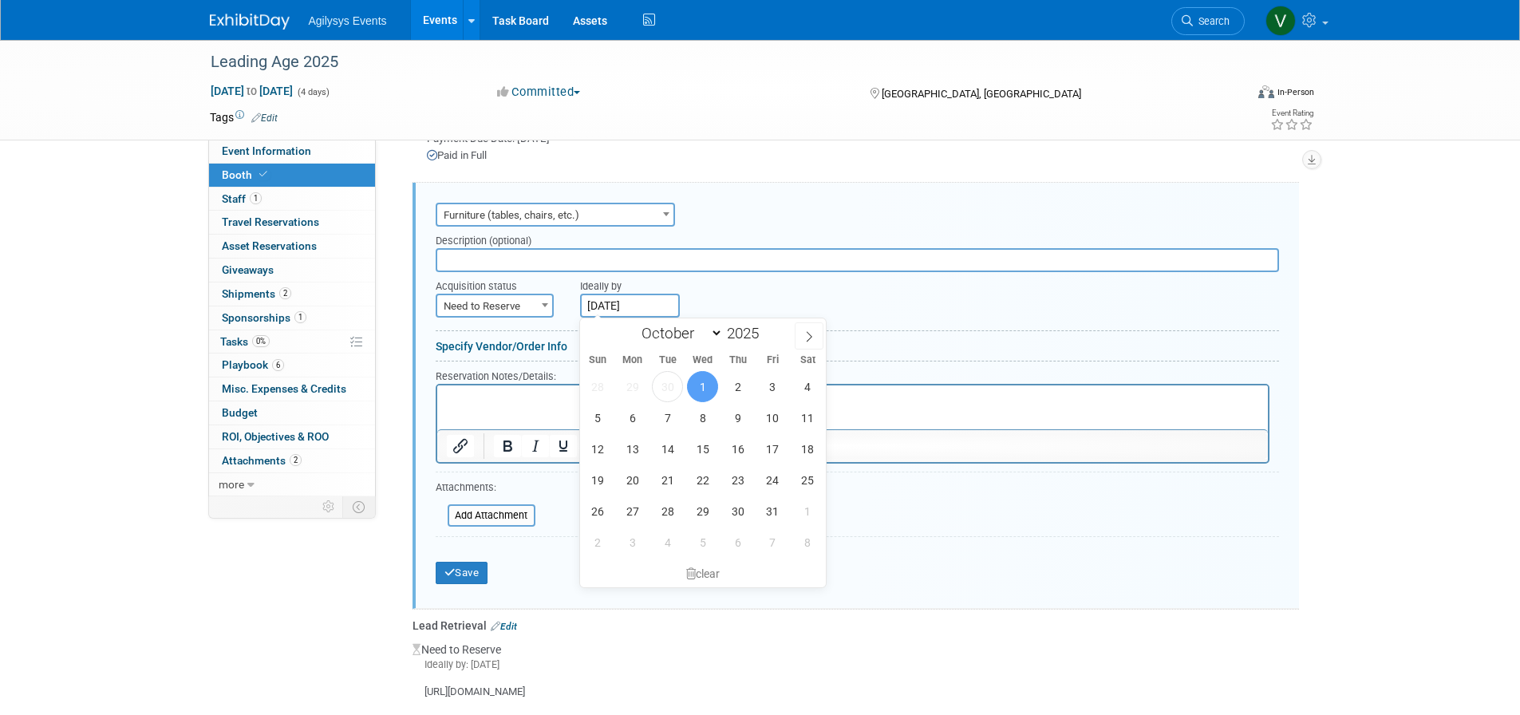
click at [619, 306] on input "[DATE]" at bounding box center [630, 306] width 100 height 24
click at [661, 388] on span "30" at bounding box center [667, 386] width 31 height 31
click at [523, 306] on span "Need to Reserve" at bounding box center [494, 306] width 115 height 22
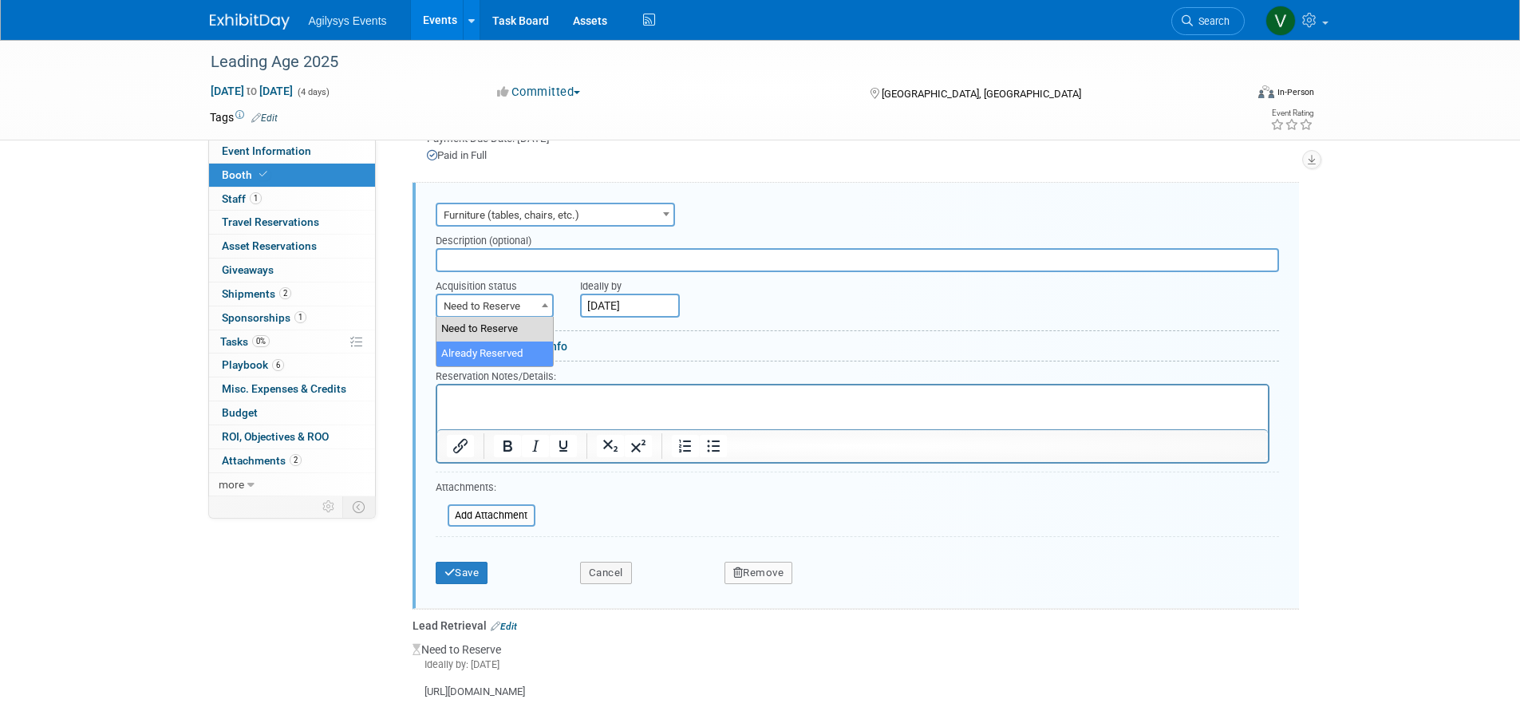
select select "2"
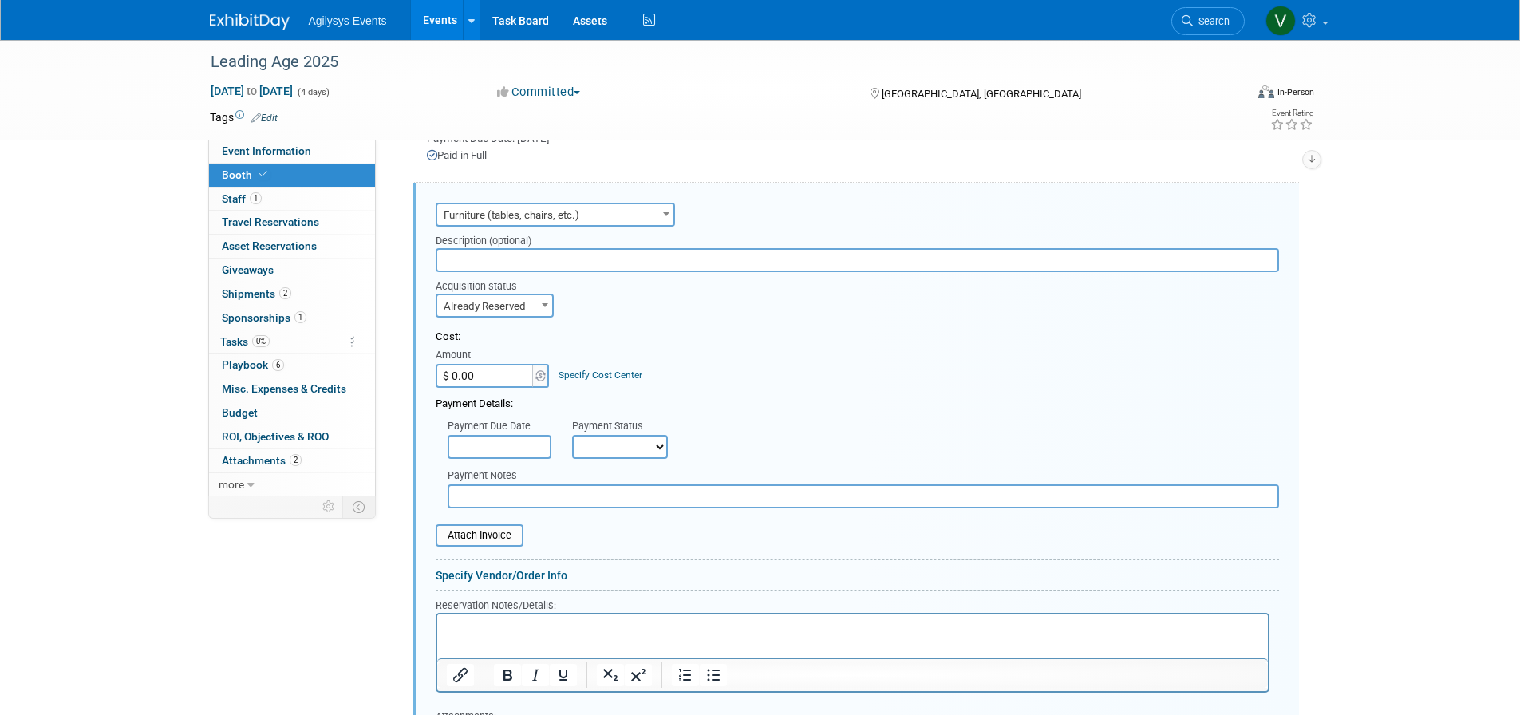
click at [591, 450] on select "Not Paid Yet Partially Paid Paid in Full" at bounding box center [620, 447] width 96 height 24
click at [517, 448] on input "text" at bounding box center [500, 447] width 104 height 24
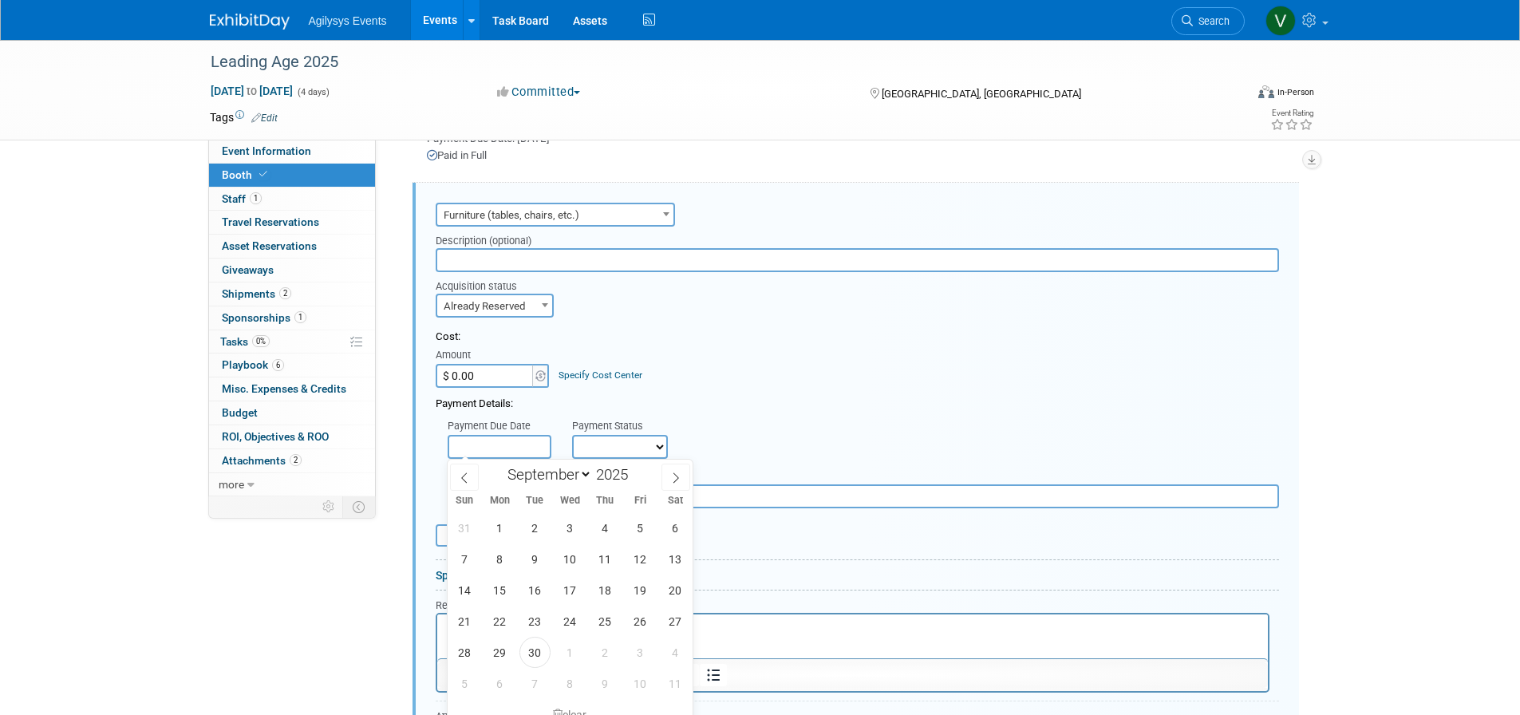
click at [654, 443] on select "Not Paid Yet Partially Paid Paid in Full" at bounding box center [620, 447] width 96 height 24
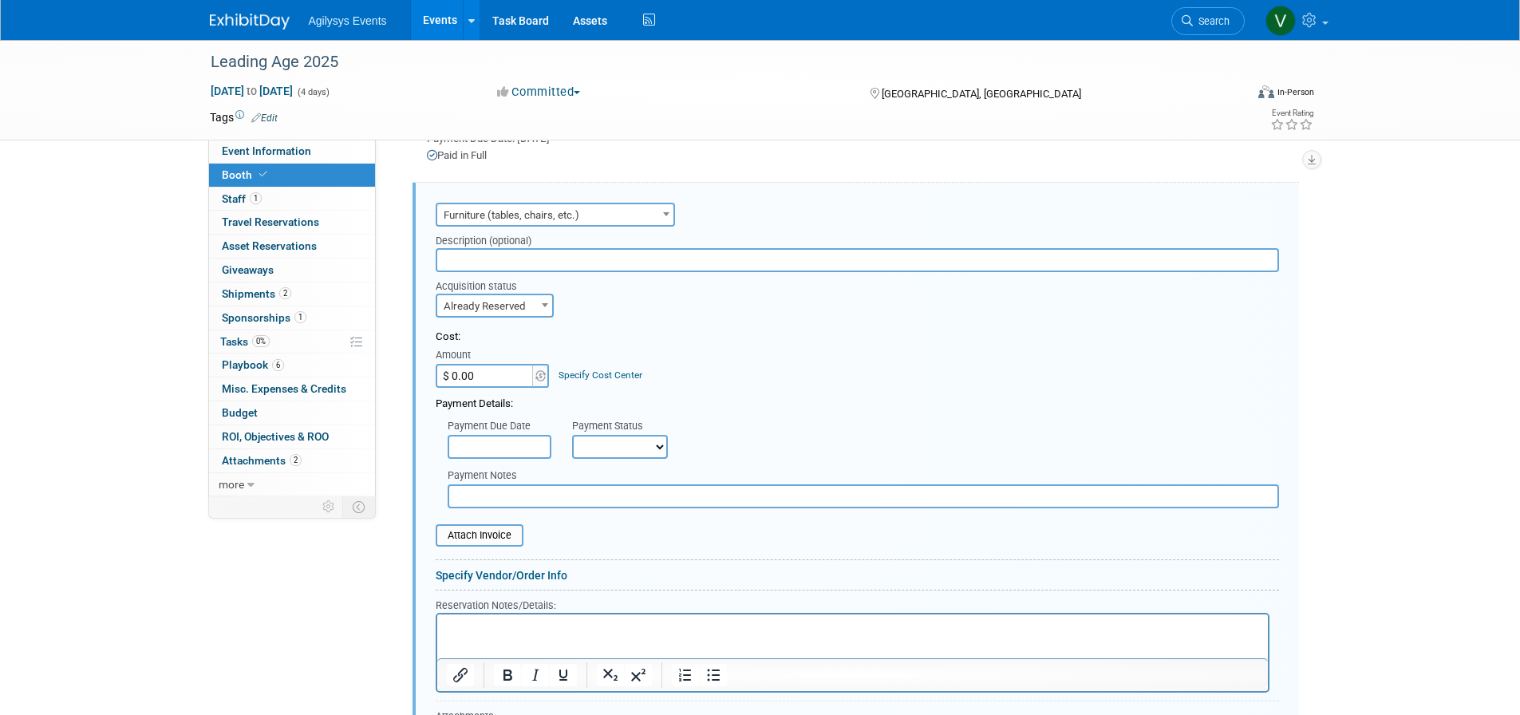
select select "1"
click at [572, 435] on select "Not Paid Yet Partially Paid Paid in Full" at bounding box center [620, 447] width 96 height 24
click at [522, 440] on input "text" at bounding box center [500, 447] width 104 height 24
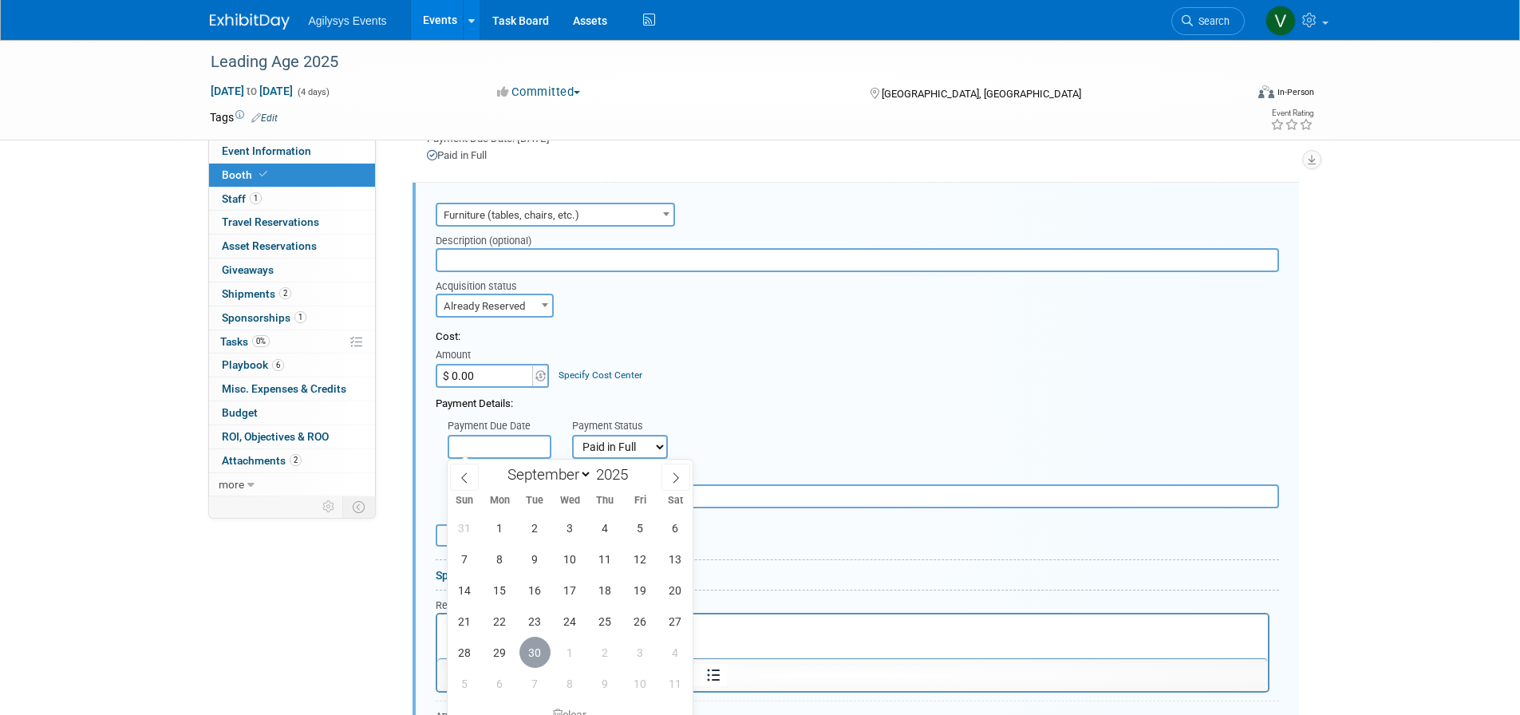
click at [531, 660] on span "30" at bounding box center [535, 652] width 31 height 31
type input "[DATE]"
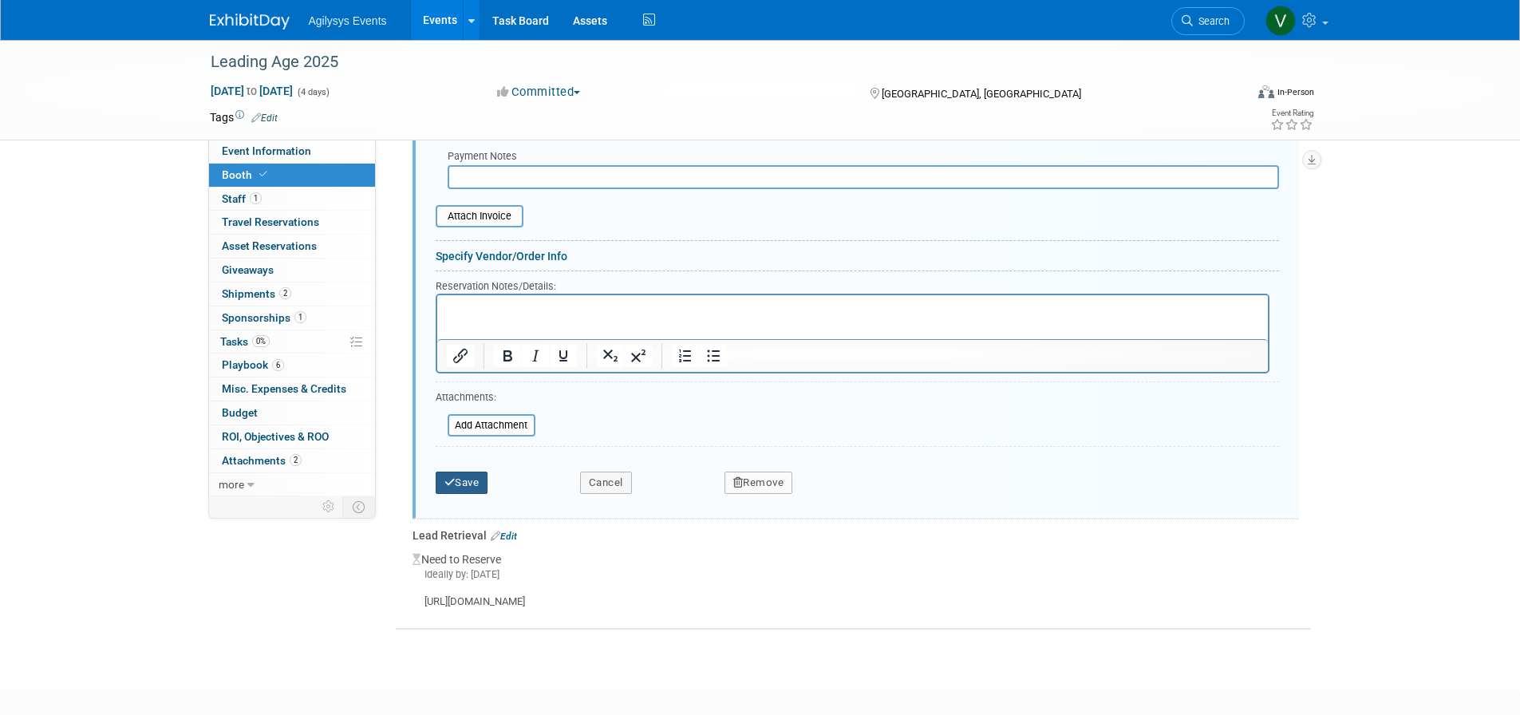
click at [475, 490] on button "Save" at bounding box center [462, 483] width 53 height 22
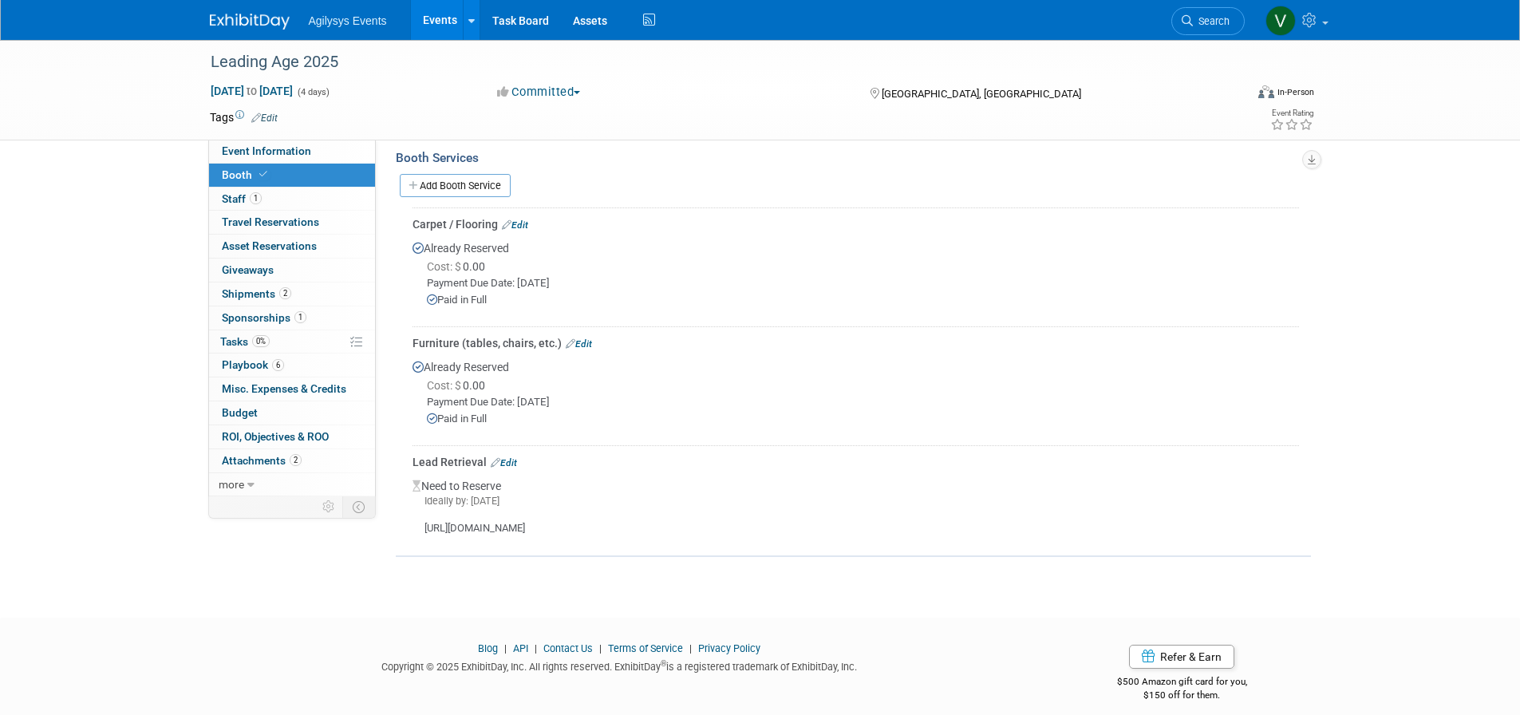
scroll to position [482, 0]
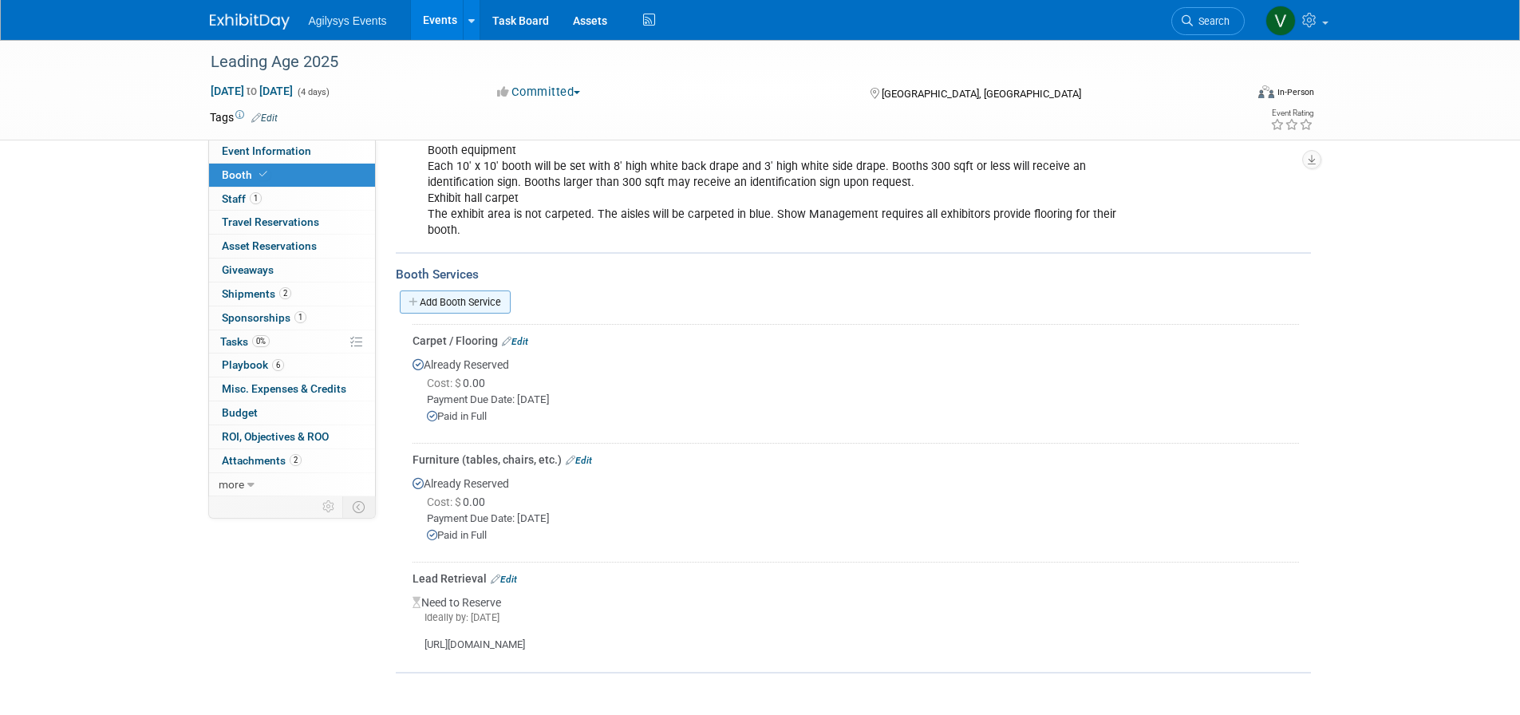
click at [474, 297] on link "Add Booth Service" at bounding box center [455, 302] width 111 height 23
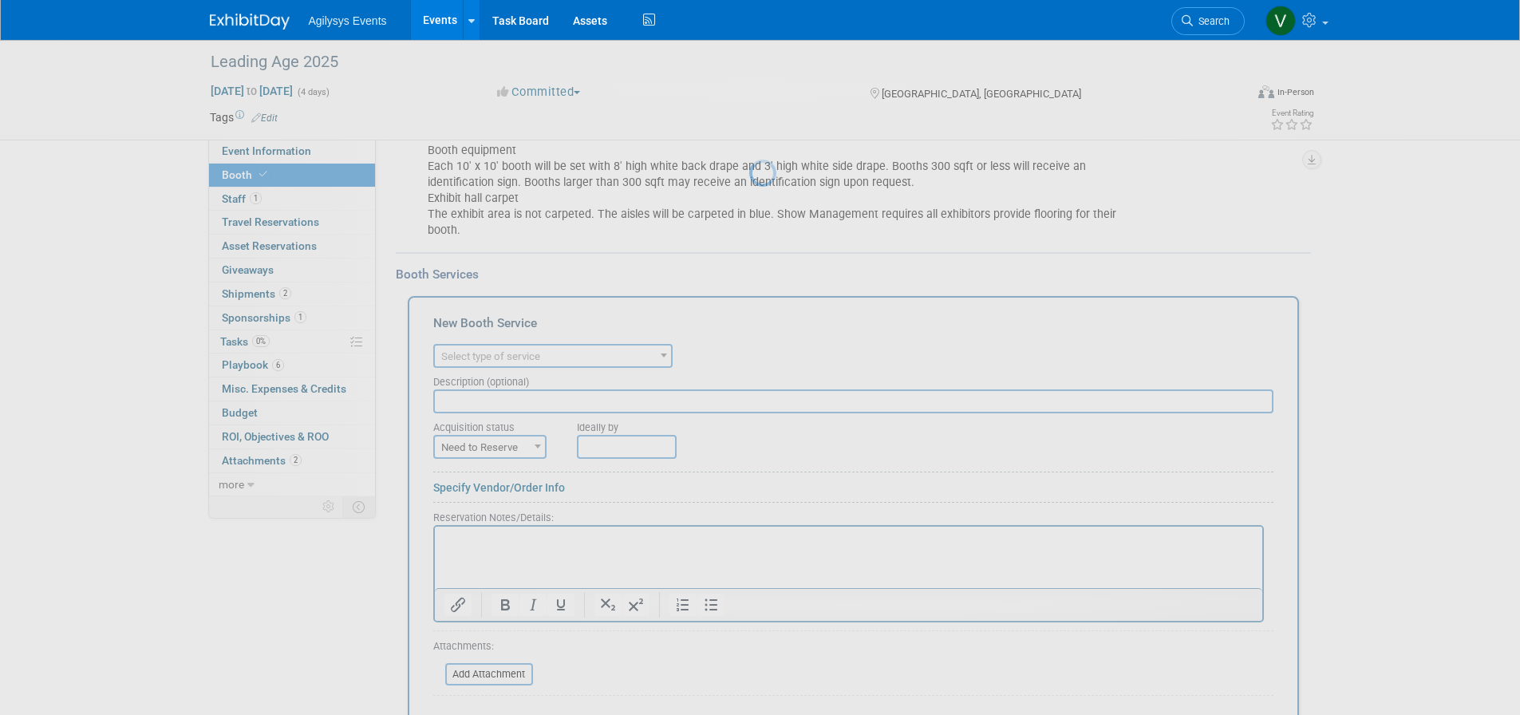
scroll to position [0, 0]
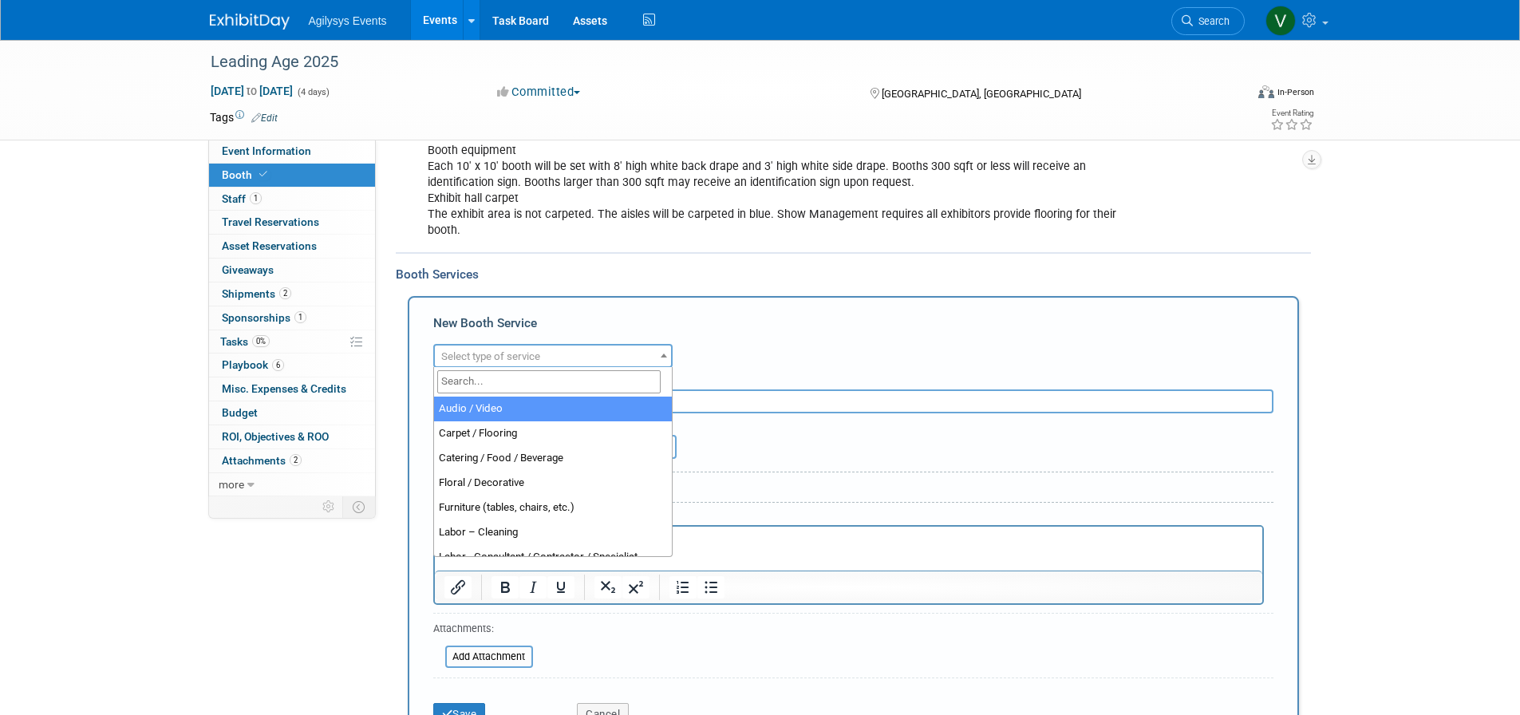
click at [526, 347] on span "Select type of service" at bounding box center [553, 357] width 236 height 22
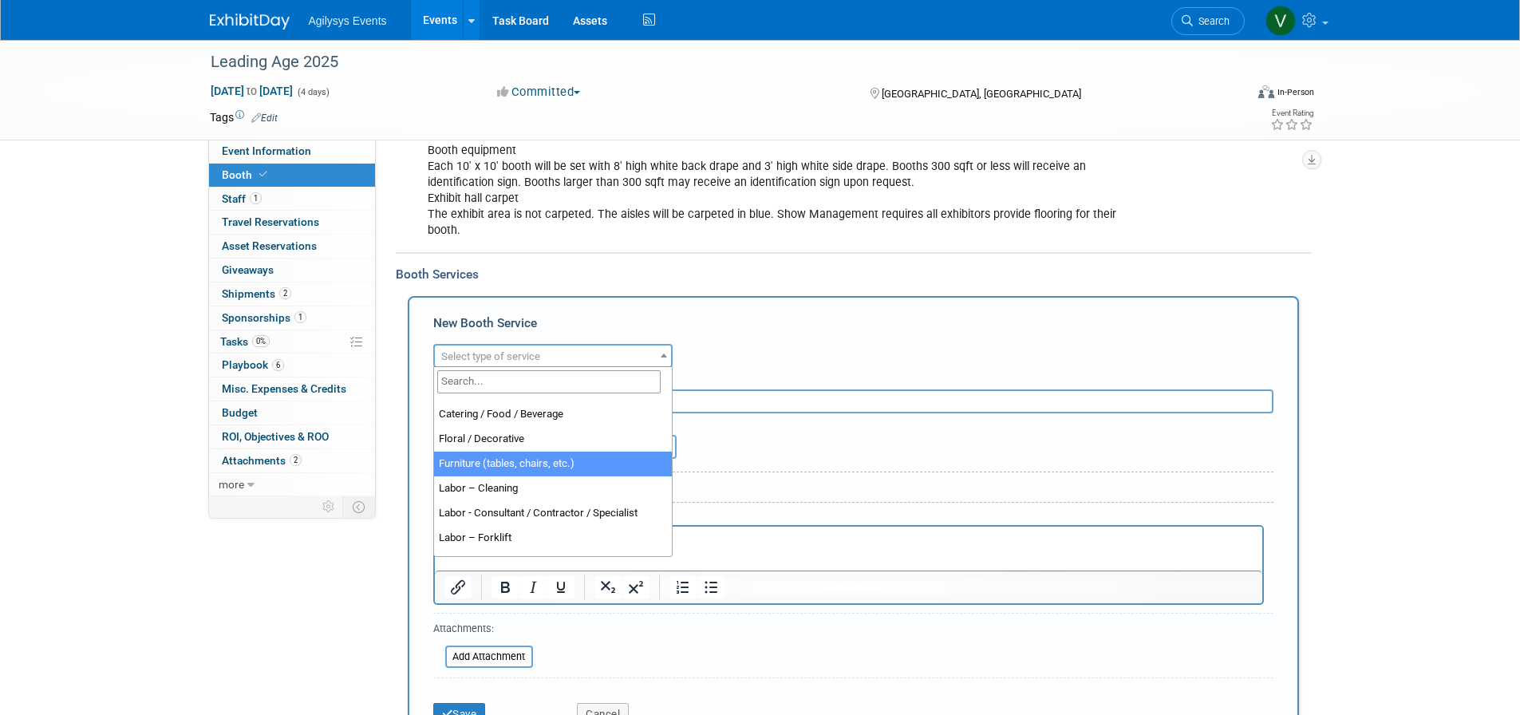
scroll to position [80, 0]
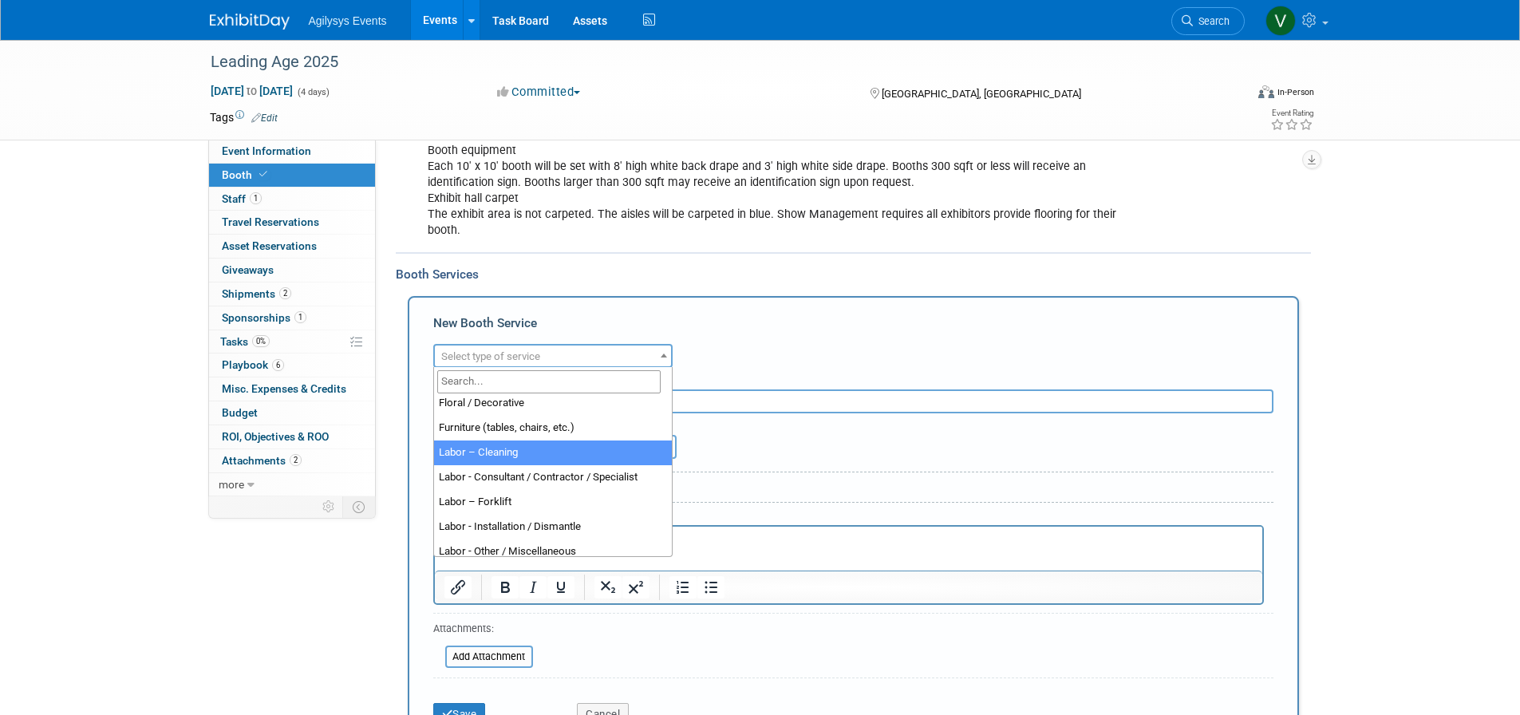
select select "14"
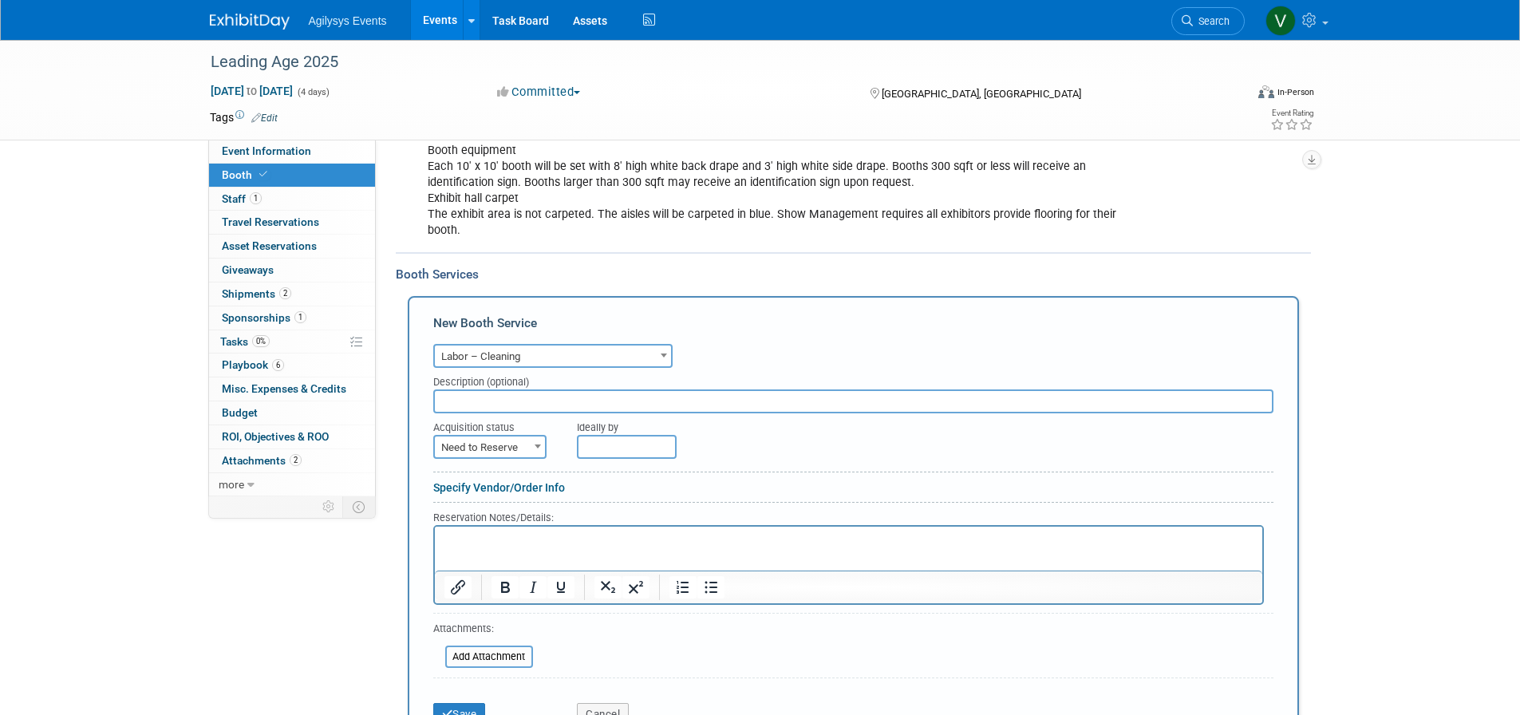
click at [598, 447] on input "text" at bounding box center [627, 447] width 100 height 24
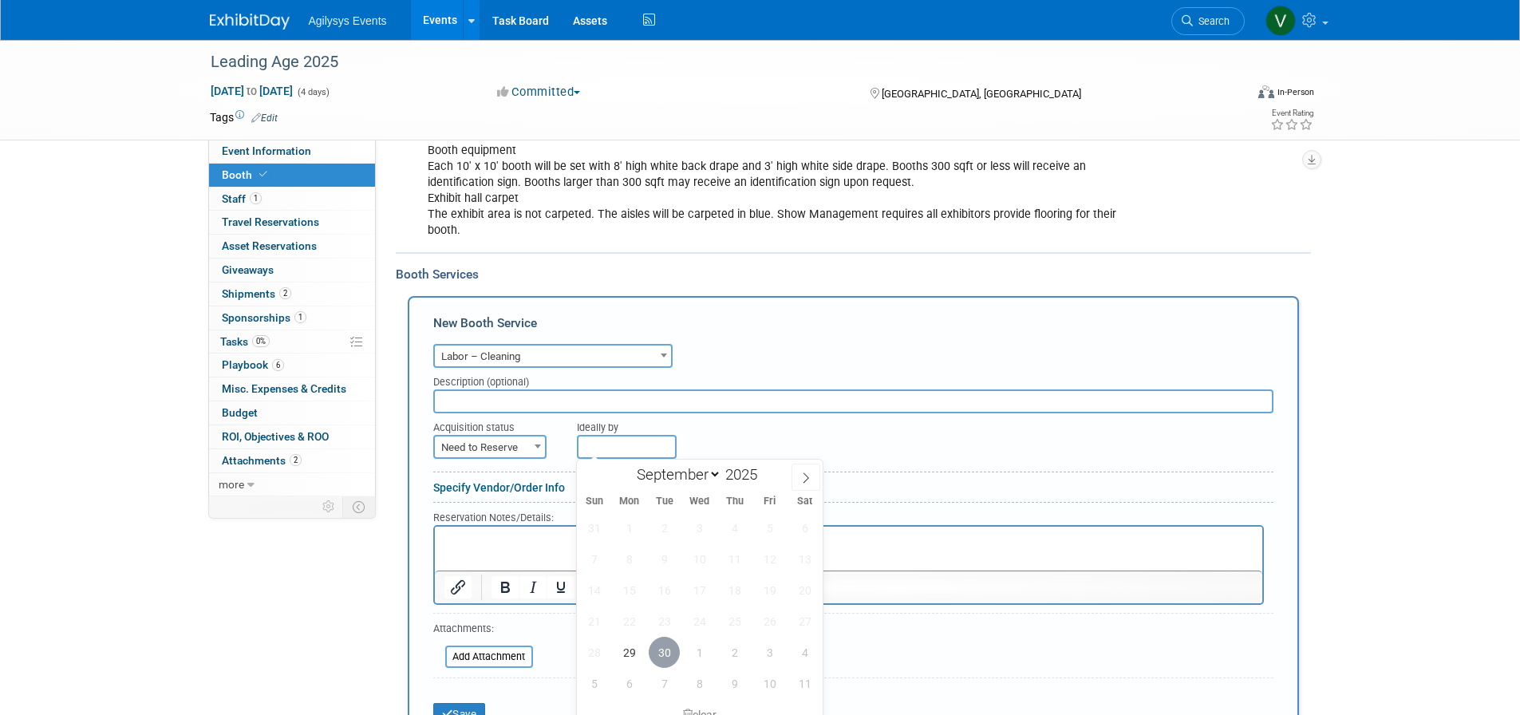
click at [655, 644] on span "30" at bounding box center [664, 652] width 31 height 31
type input "[DATE]"
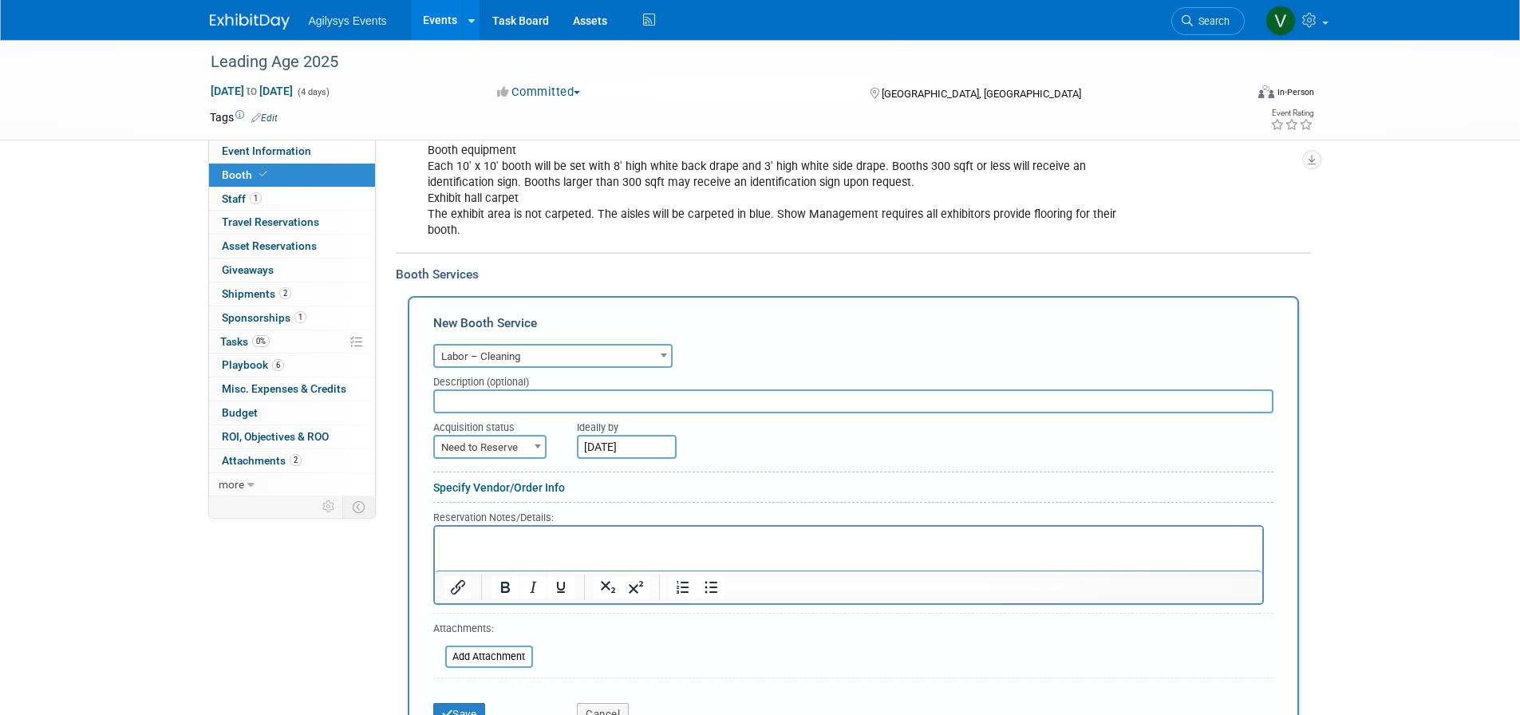
click at [528, 429] on div "Acquisition status" at bounding box center [493, 424] width 121 height 22
click at [521, 439] on span "Need to Reserve" at bounding box center [490, 448] width 110 height 22
select select "2"
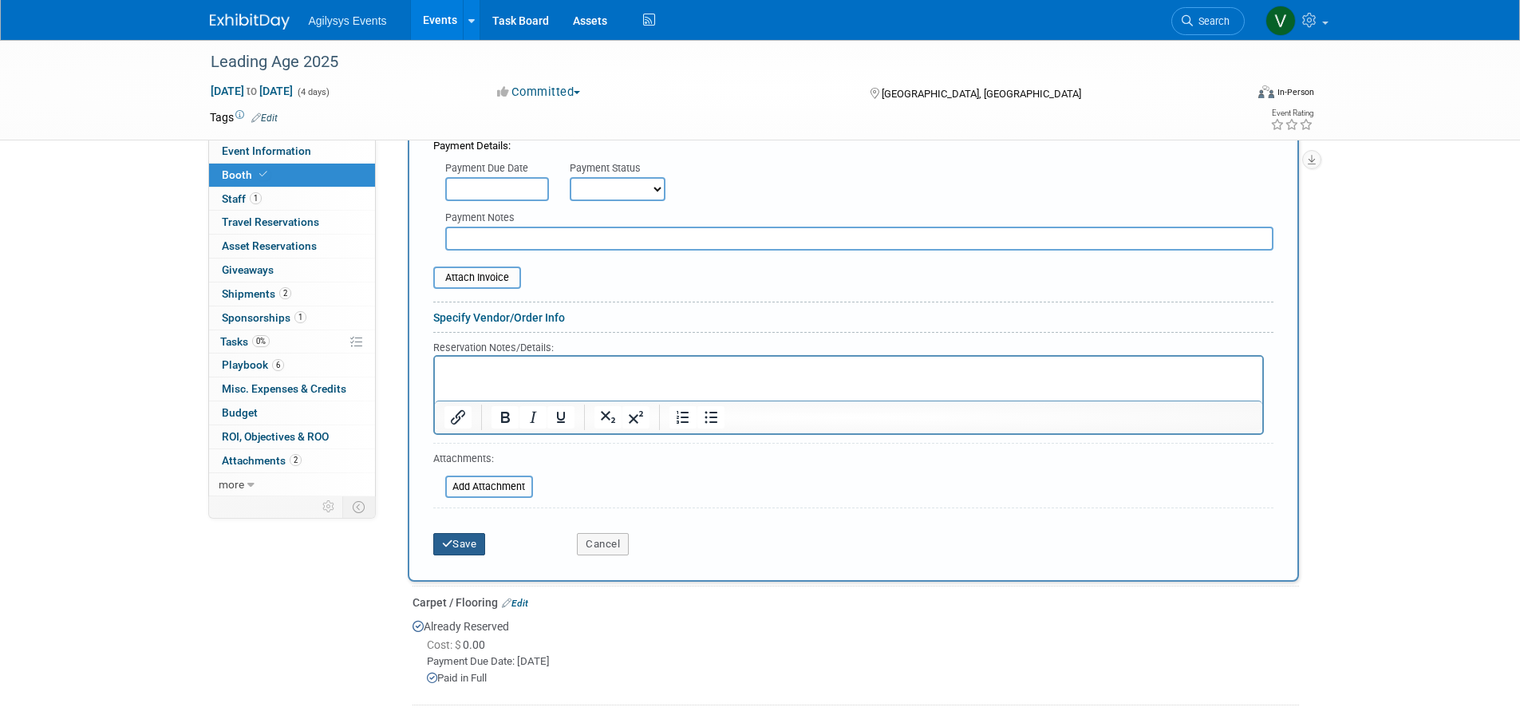
click at [468, 550] on button "Save" at bounding box center [459, 544] width 53 height 22
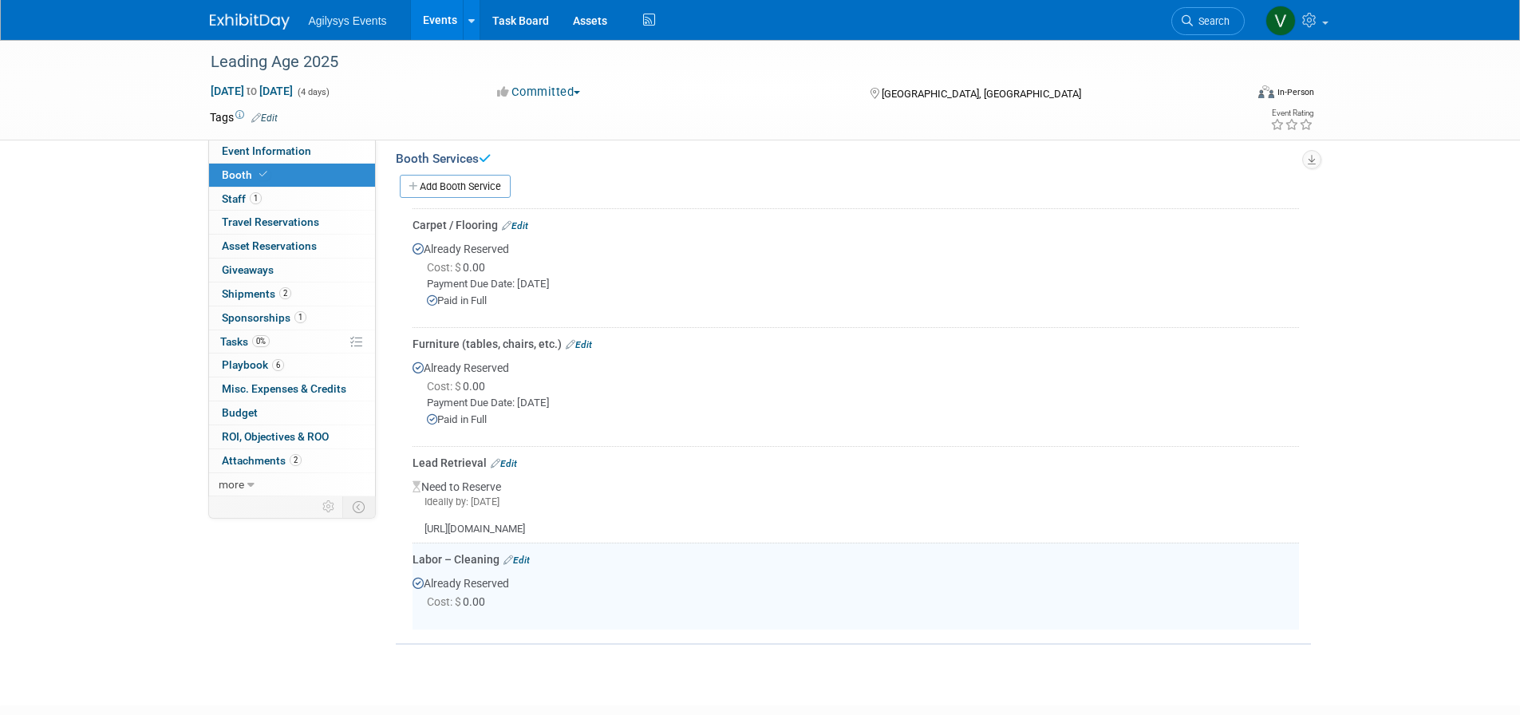
scroll to position [569, 0]
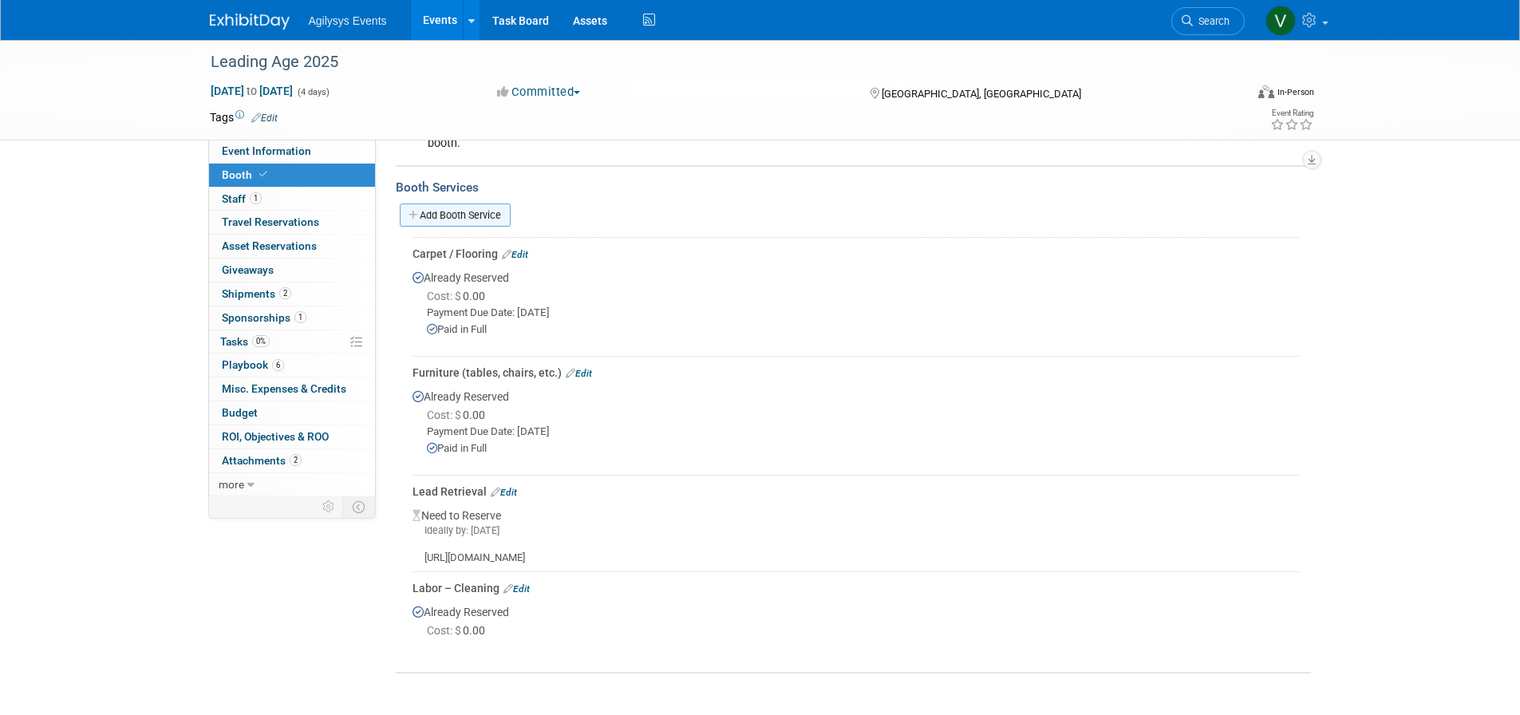
click at [402, 212] on link "Add Booth Service" at bounding box center [455, 215] width 111 height 23
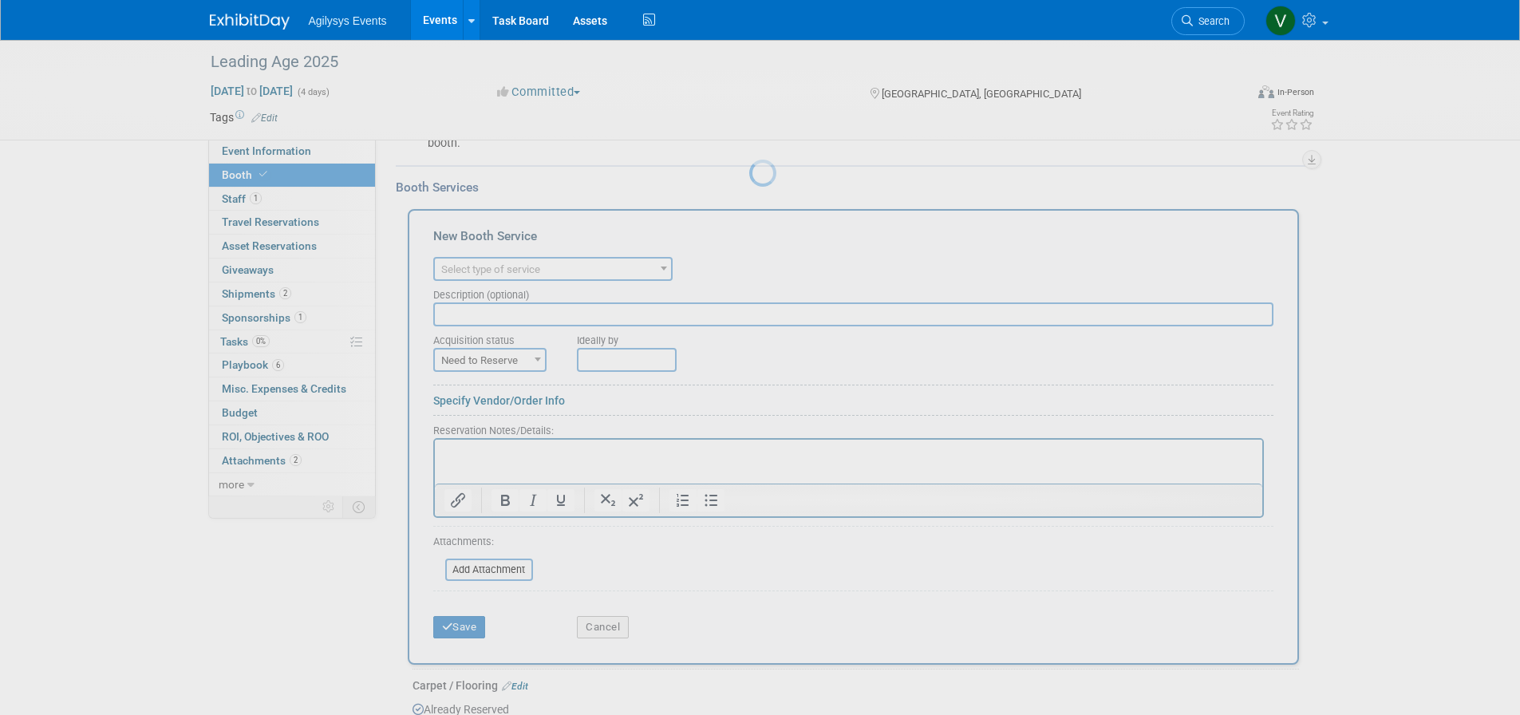
scroll to position [0, 0]
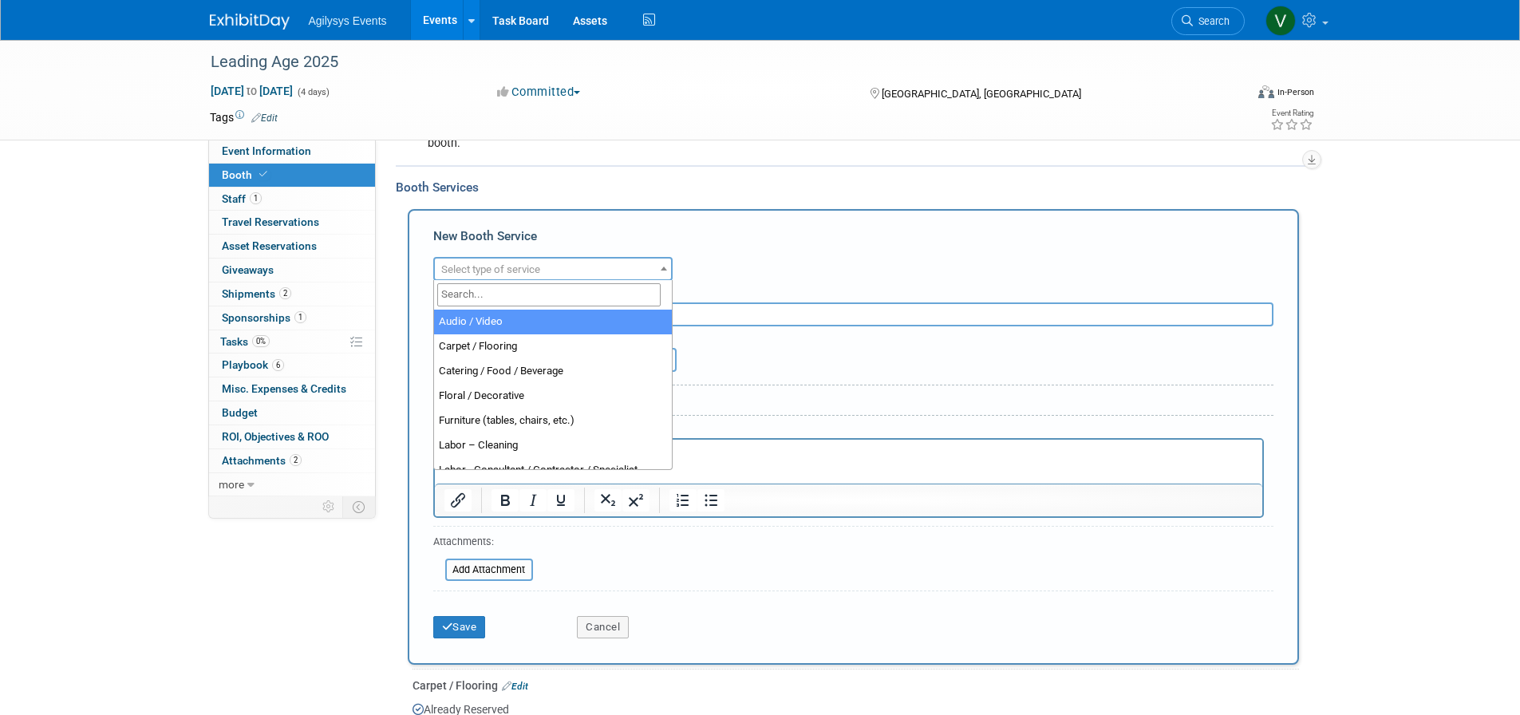
click at [467, 261] on span "Select type of service" at bounding box center [553, 270] width 236 height 22
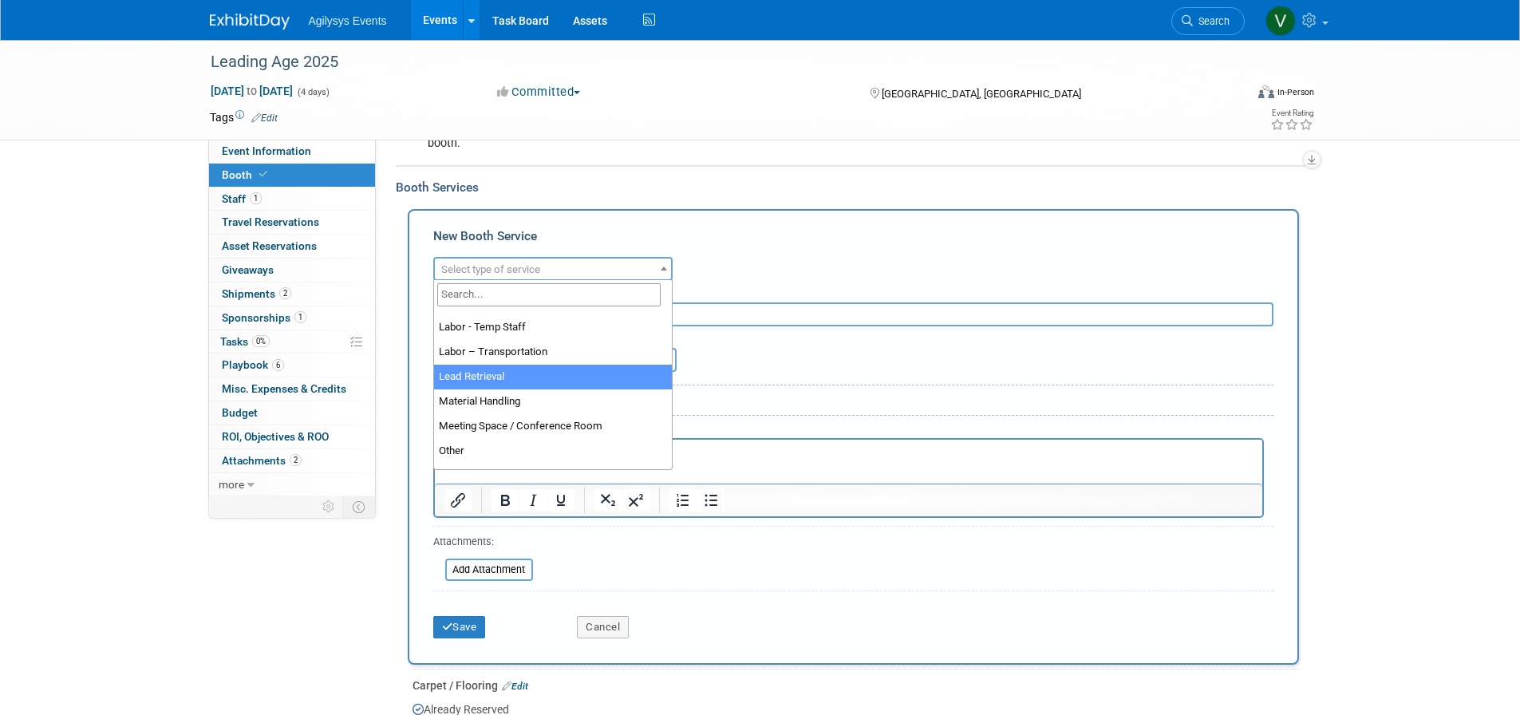
scroll to position [319, 0]
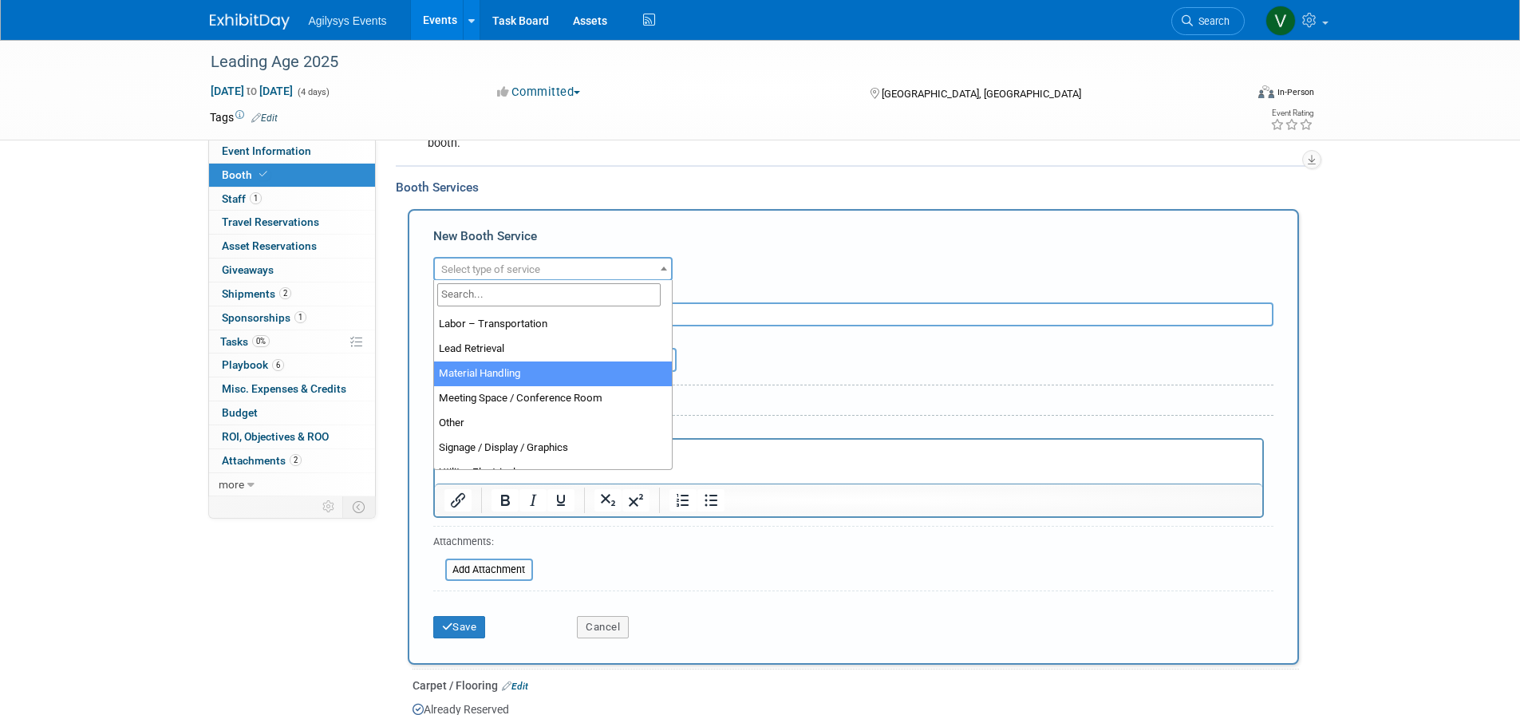
select select "10"
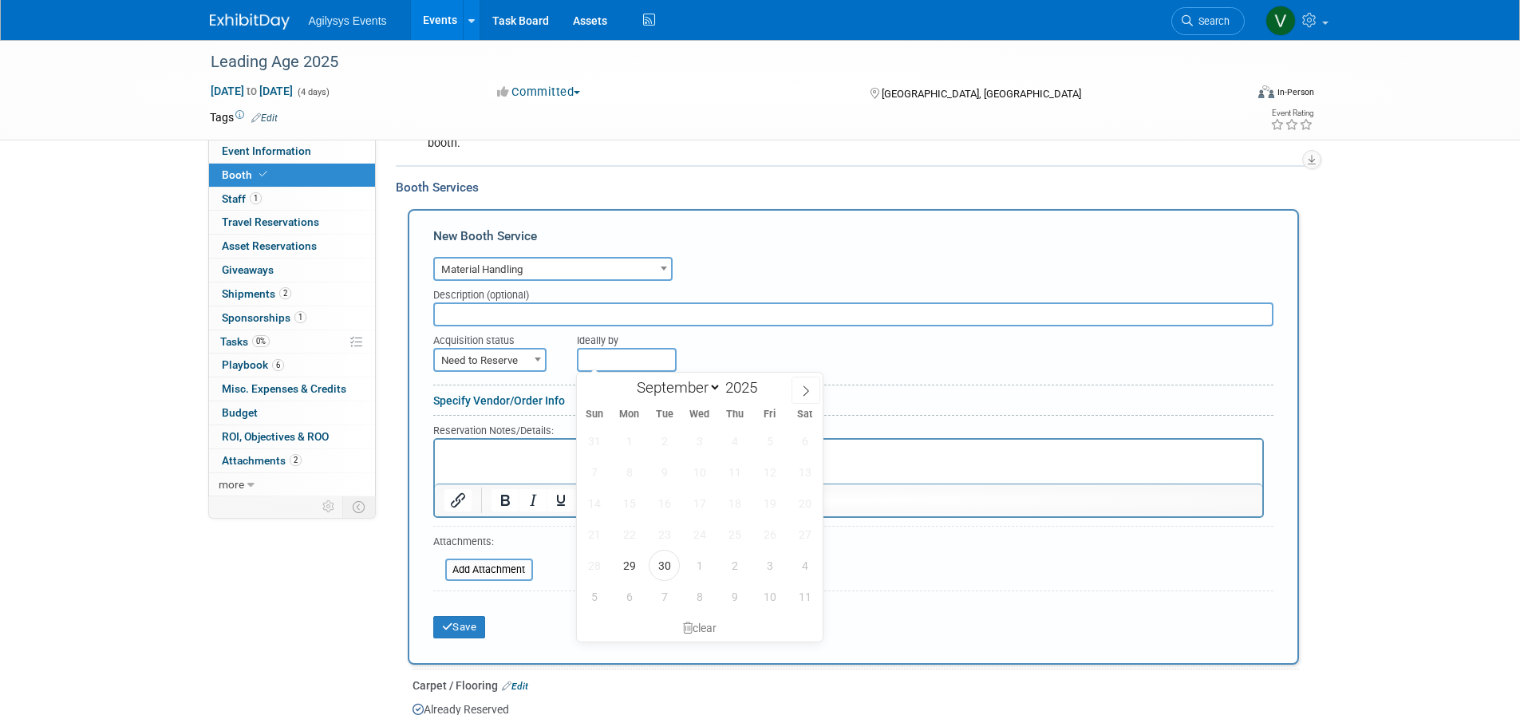
click at [625, 360] on input "text" at bounding box center [627, 360] width 100 height 24
click at [670, 573] on span "30" at bounding box center [664, 565] width 31 height 31
type input "[DATE]"
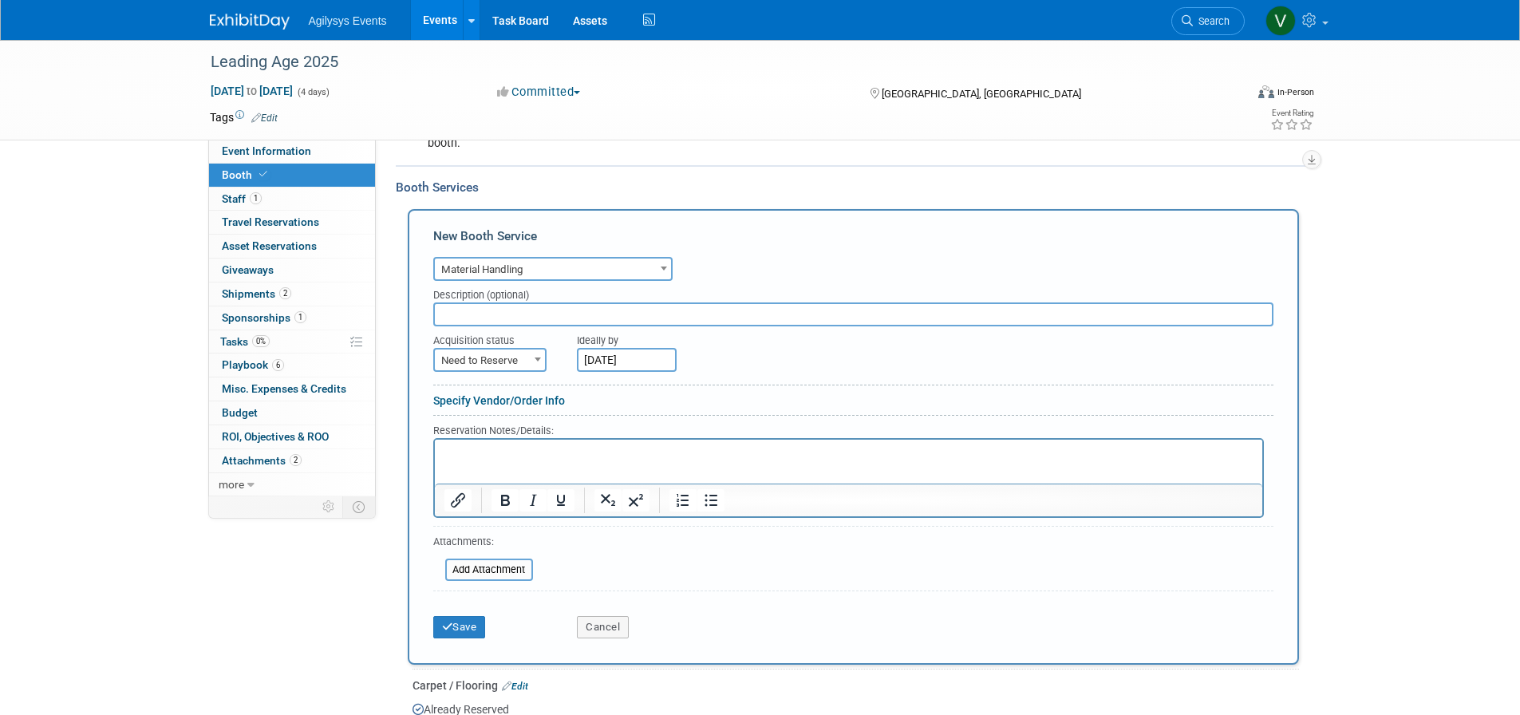
click at [527, 355] on span "Need to Reserve" at bounding box center [490, 361] width 110 height 22
select select "2"
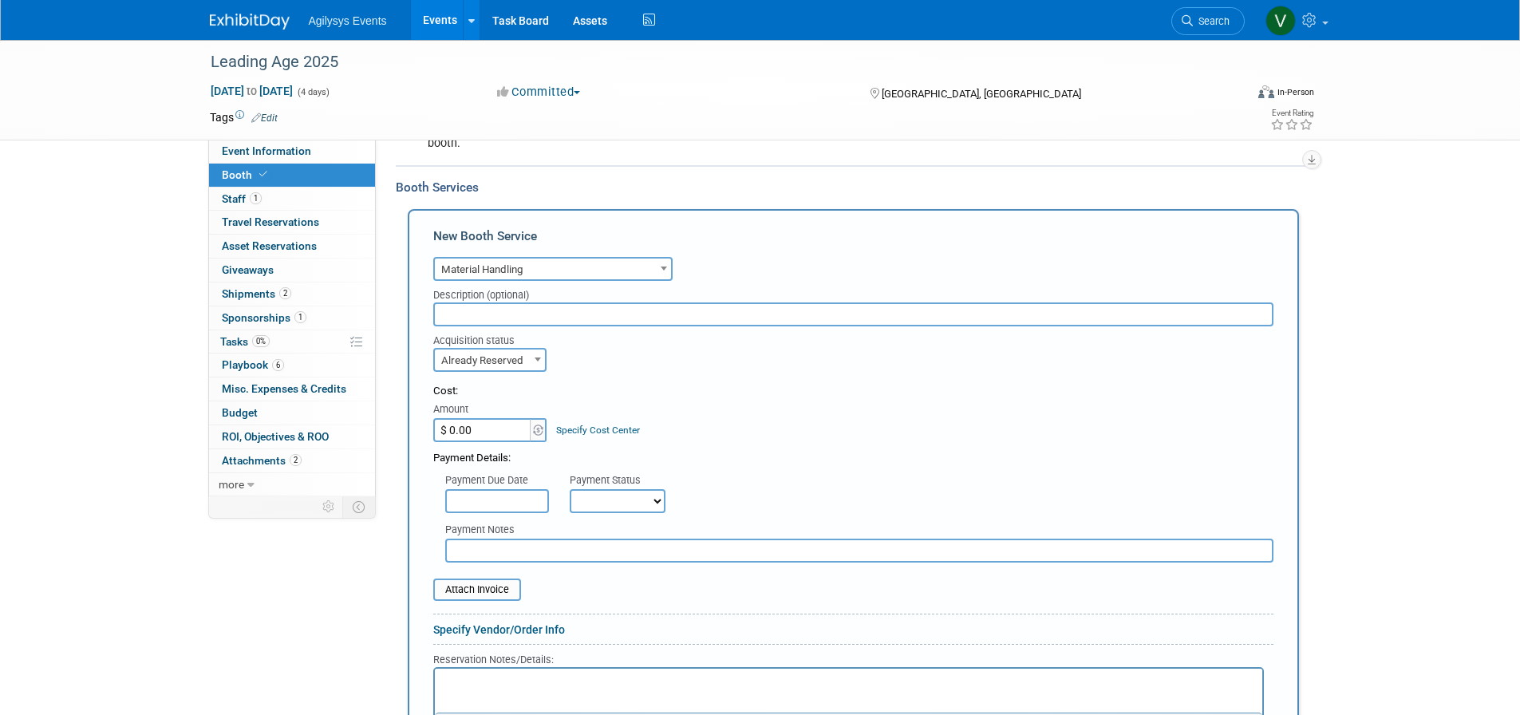
click at [583, 499] on select "Not Paid Yet Partially Paid Paid in Full" at bounding box center [618, 501] width 96 height 24
click at [570, 489] on select "Not Paid Yet Partially Paid Paid in Full" at bounding box center [618, 501] width 96 height 24
drag, startPoint x: 647, startPoint y: 500, endPoint x: 643, endPoint y: 512, distance: 12.9
click at [647, 500] on select "Not Paid Yet Partially Paid Paid in Full" at bounding box center [618, 501] width 96 height 24
click at [570, 489] on select "Not Paid Yet Partially Paid Paid in Full" at bounding box center [618, 501] width 96 height 24
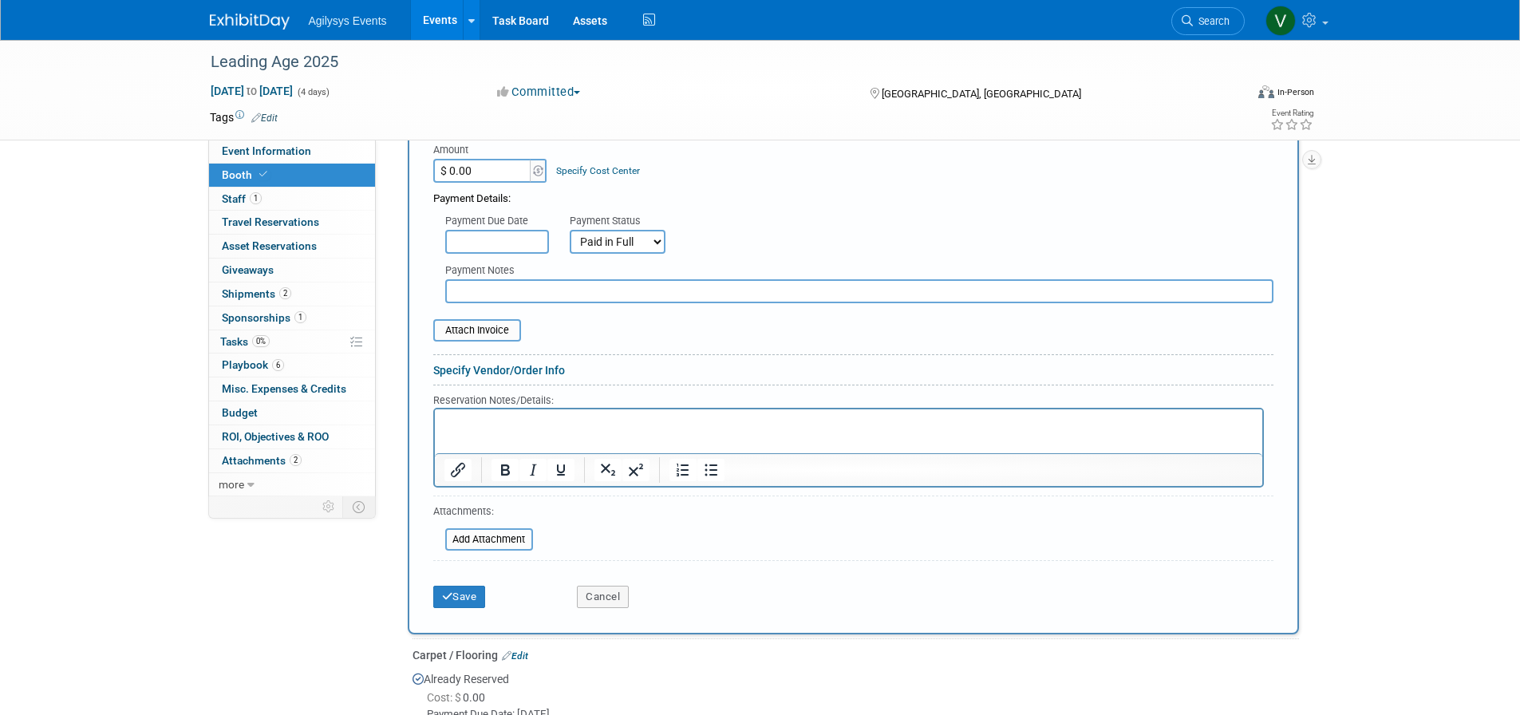
scroll to position [888, 0]
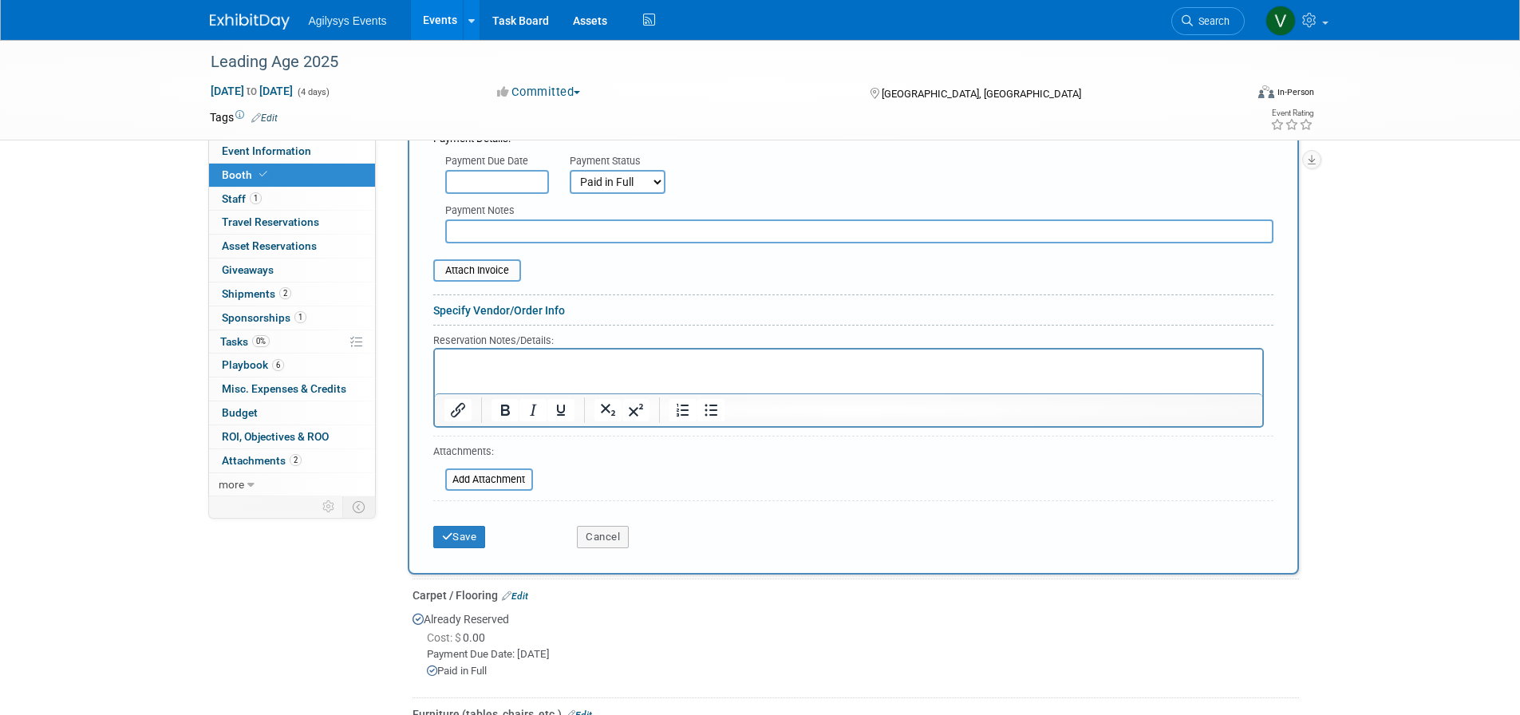
click at [630, 175] on select "Not Paid Yet Partially Paid Paid in Full" at bounding box center [618, 182] width 96 height 24
select select "2"
click at [570, 170] on select "Not Paid Yet Partially Paid Paid in Full" at bounding box center [618, 182] width 96 height 24
click at [780, 172] on input "text" at bounding box center [741, 182] width 104 height 24
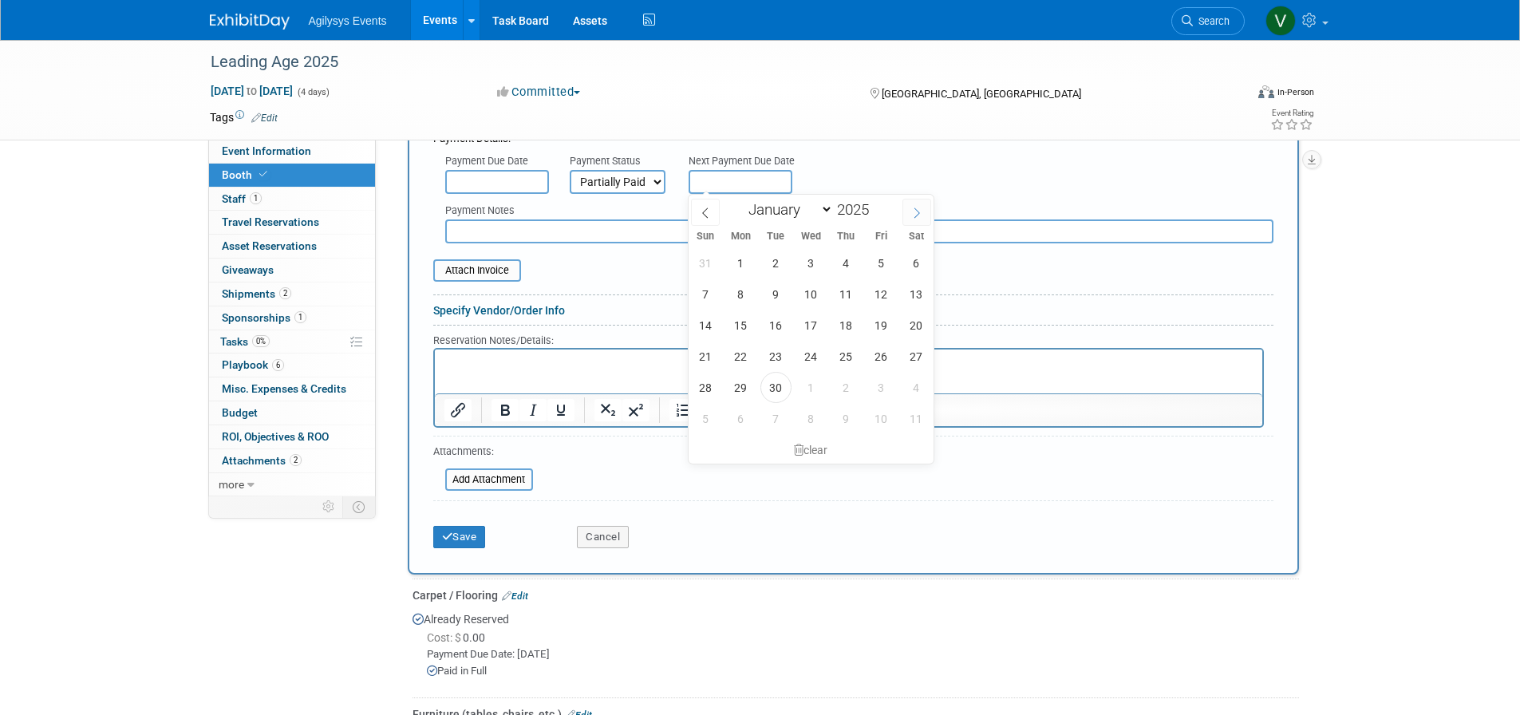
click at [920, 214] on icon at bounding box center [916, 213] width 11 height 11
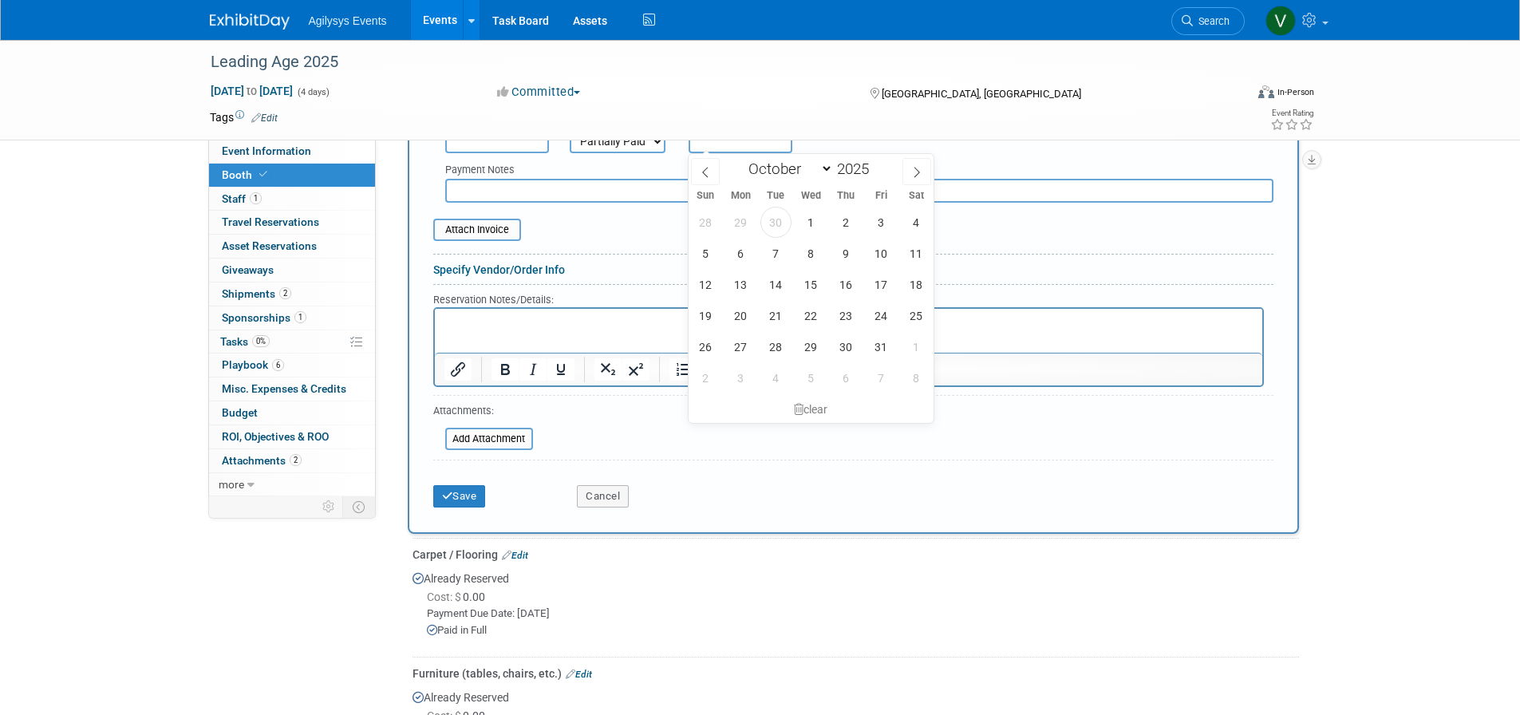
scroll to position [968, 0]
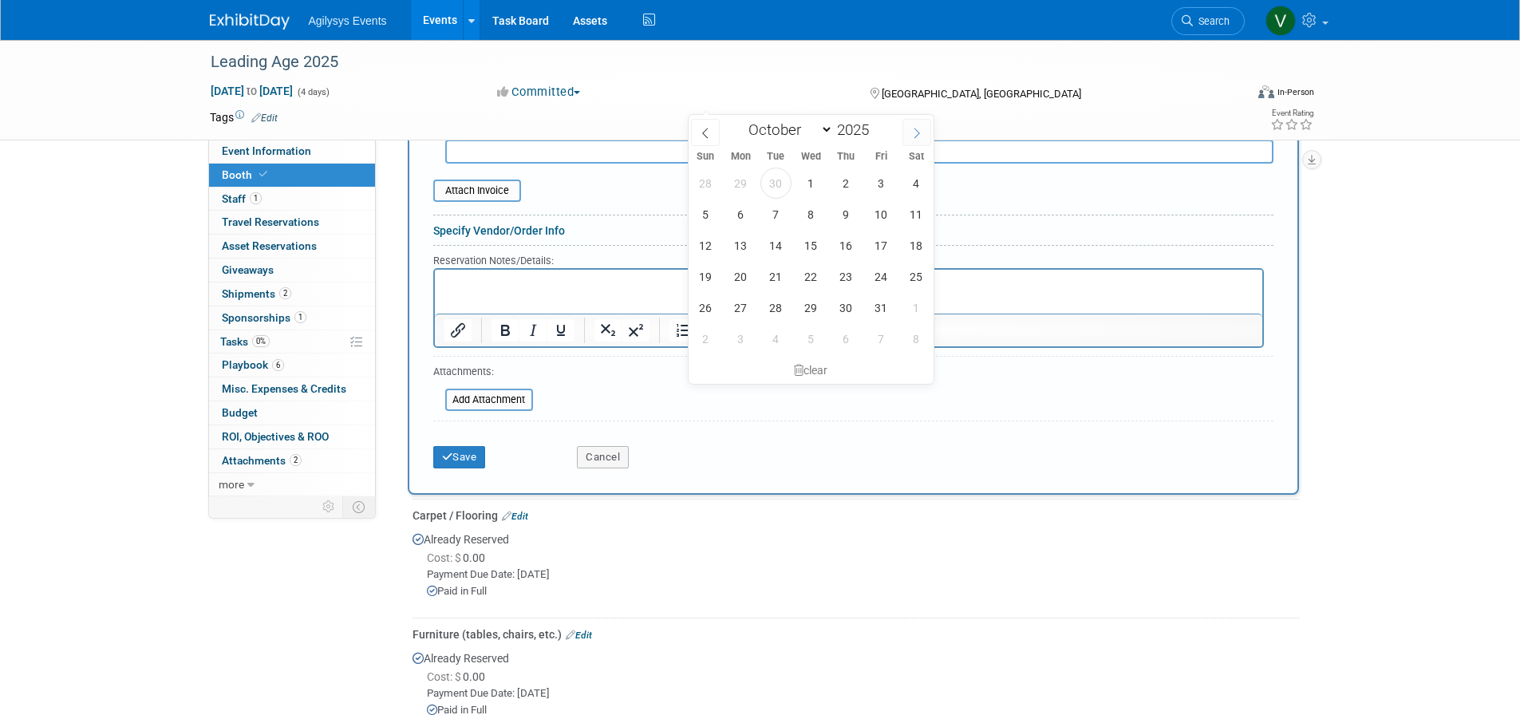
click at [922, 131] on icon at bounding box center [916, 133] width 11 height 11
select select "10"
click at [773, 215] on span "4" at bounding box center [776, 214] width 31 height 31
type input "[DATE]"
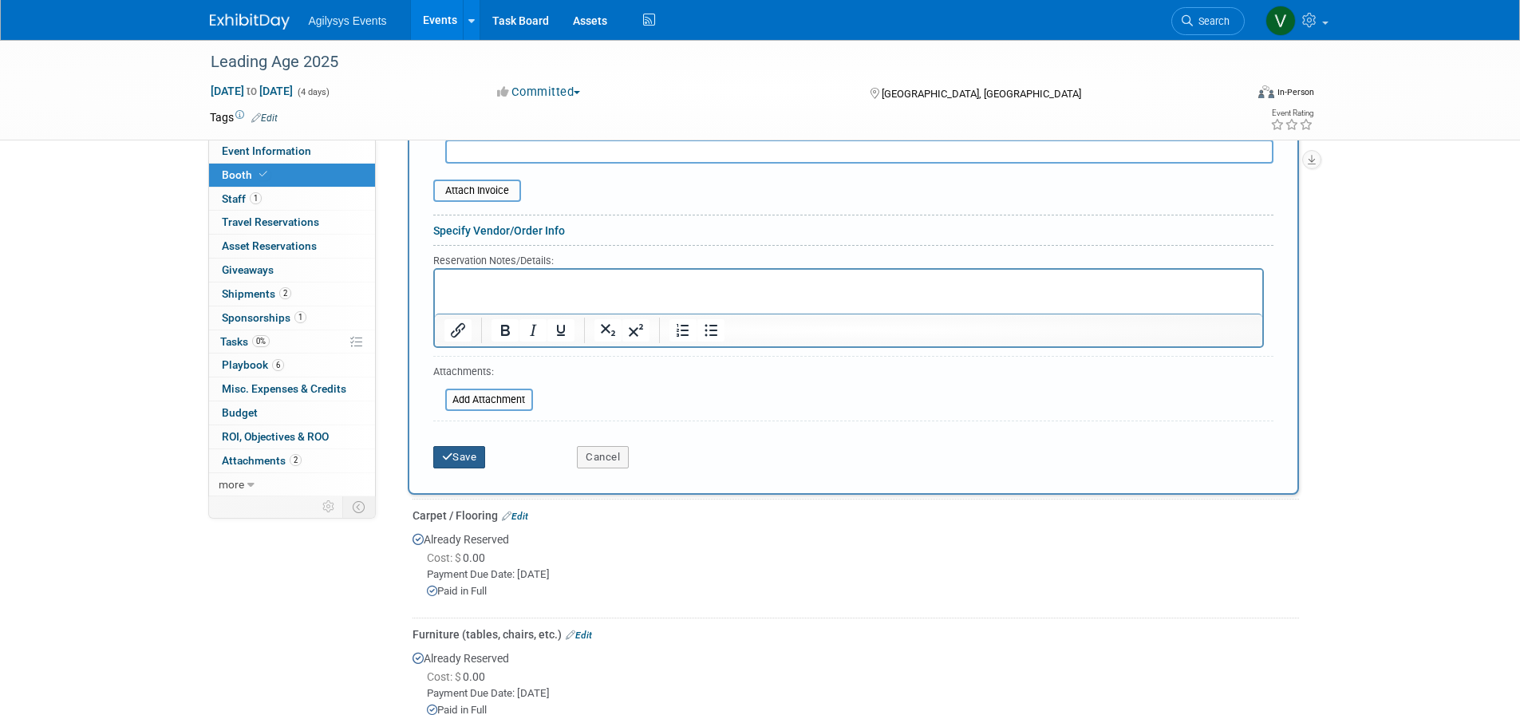
click at [445, 464] on button "Save" at bounding box center [459, 457] width 53 height 22
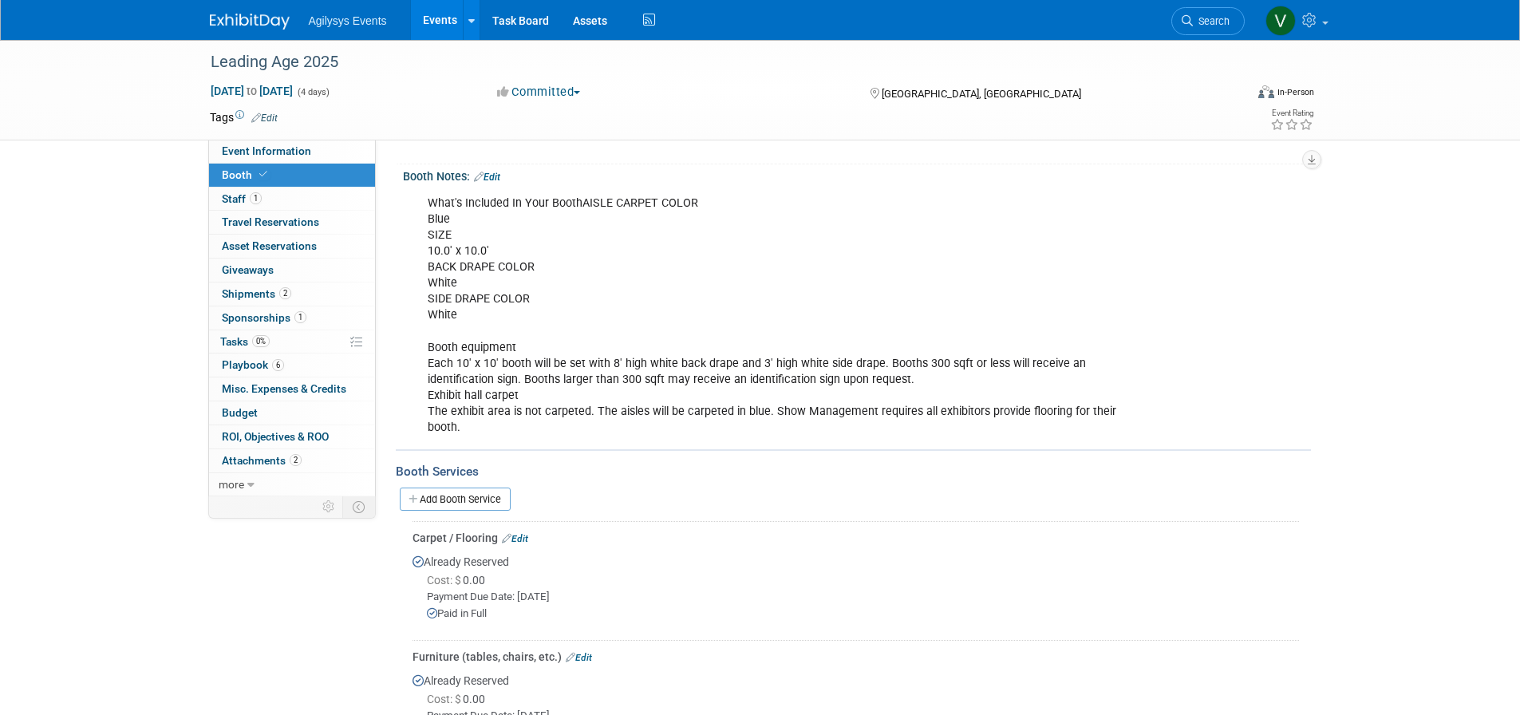
scroll to position [289, 0]
click at [454, 499] on link "Add Booth Service" at bounding box center [455, 495] width 111 height 23
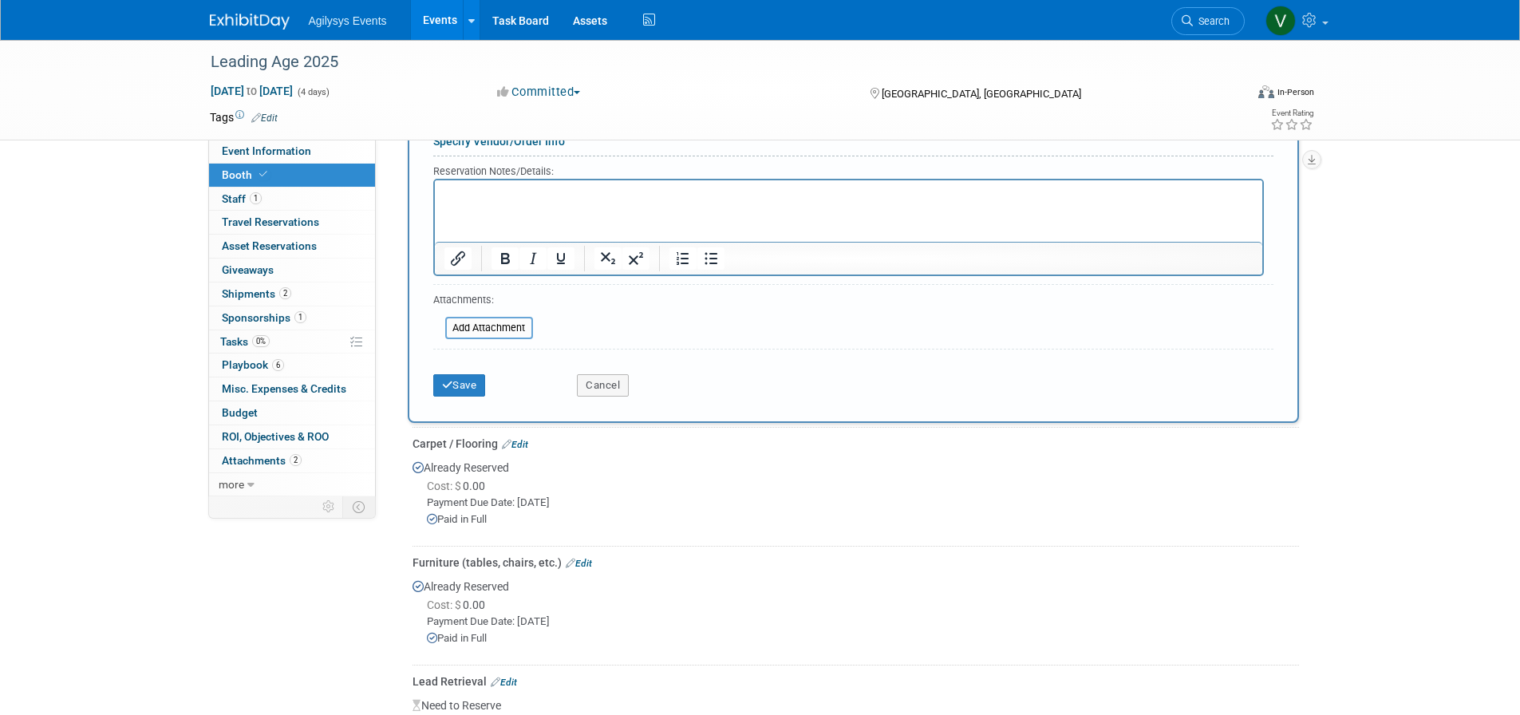
scroll to position [1007, 0]
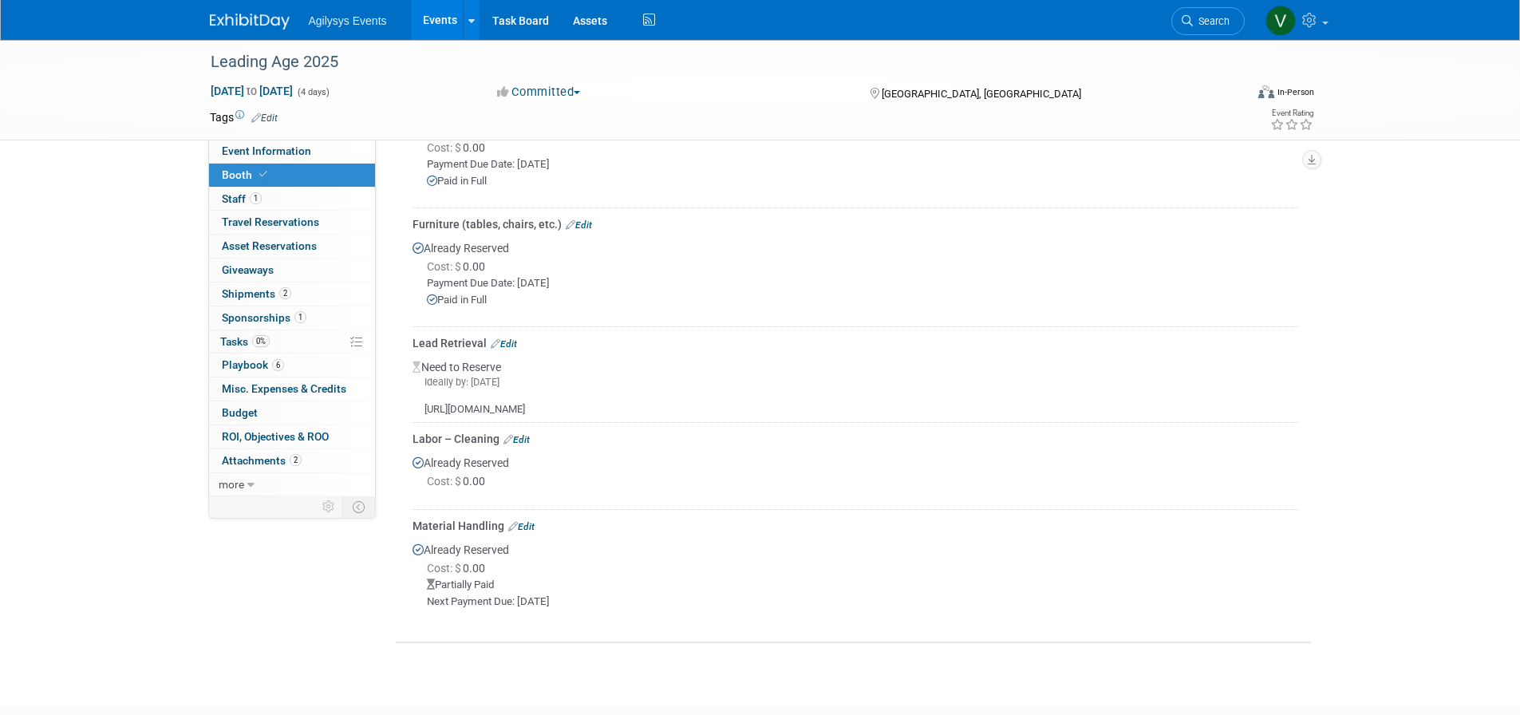
click at [529, 532] on link "Edit" at bounding box center [521, 526] width 26 height 11
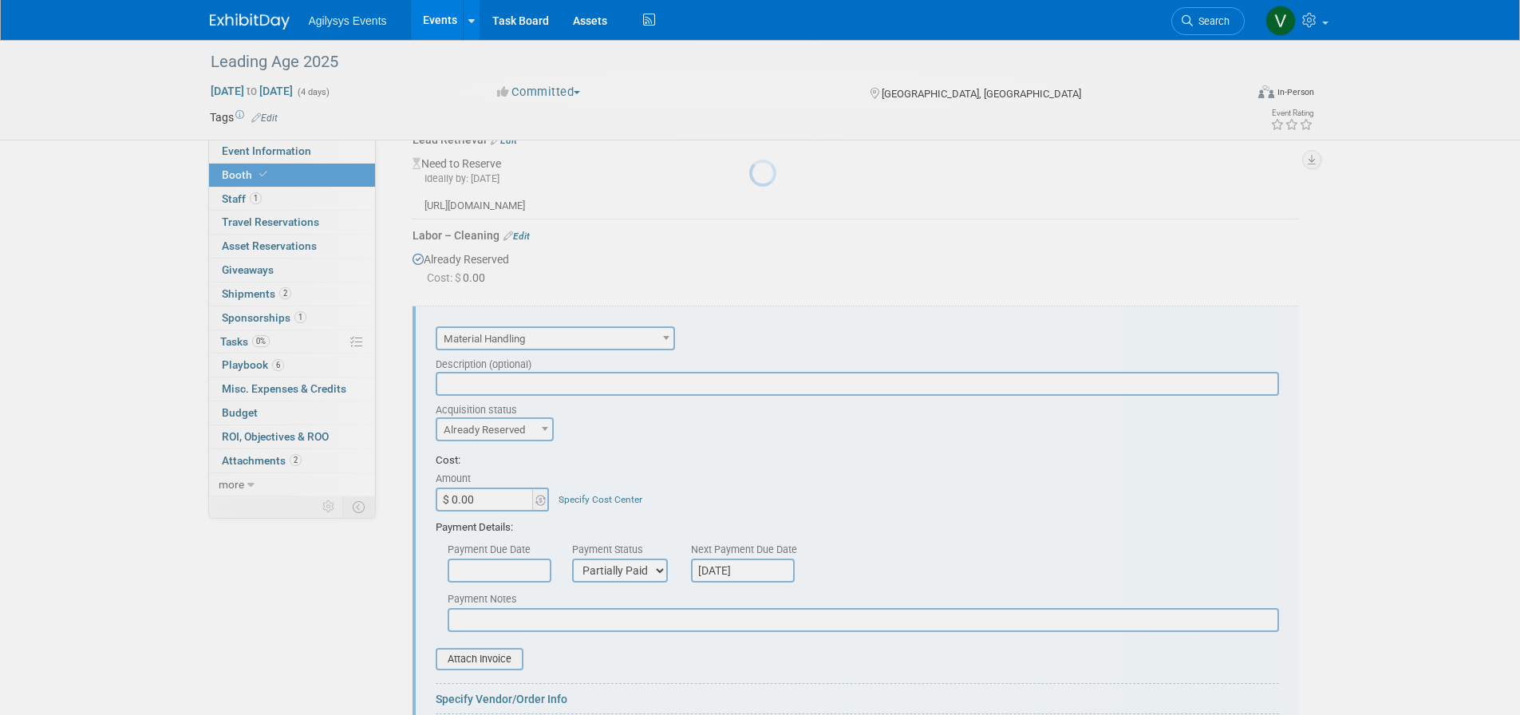
scroll to position [1524, 0]
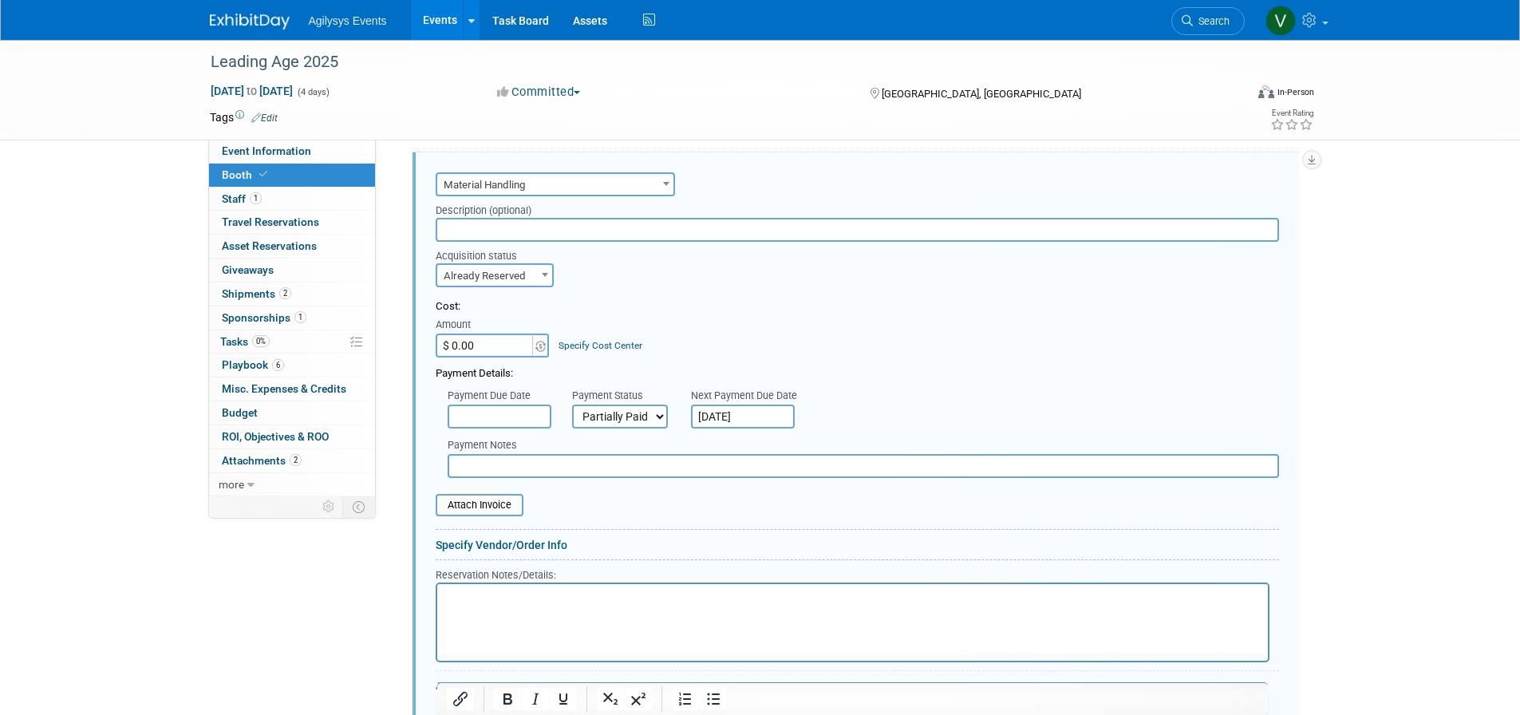
click at [503, 358] on input "$ 0.00" at bounding box center [486, 346] width 100 height 24
type input "$ 351.60"
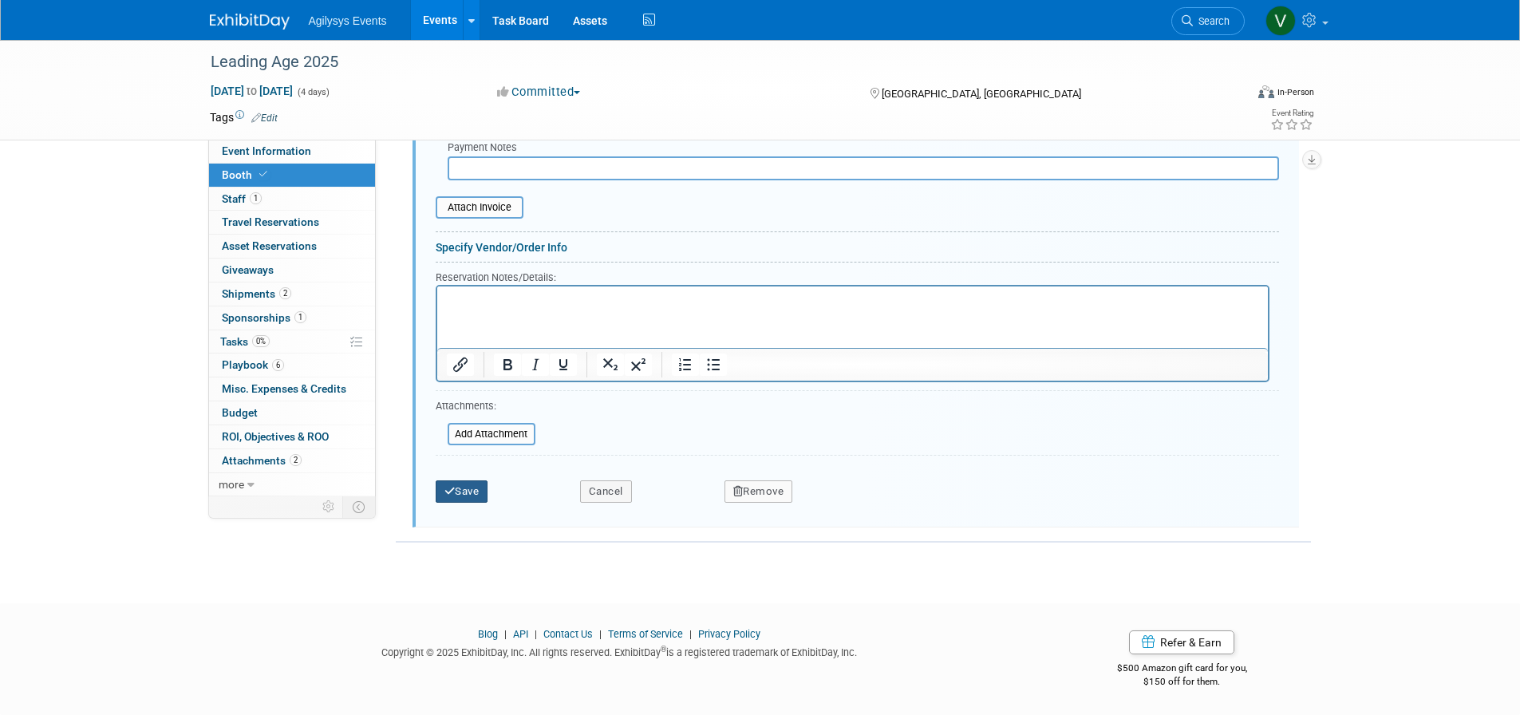
click at [470, 503] on button "Save" at bounding box center [462, 491] width 53 height 22
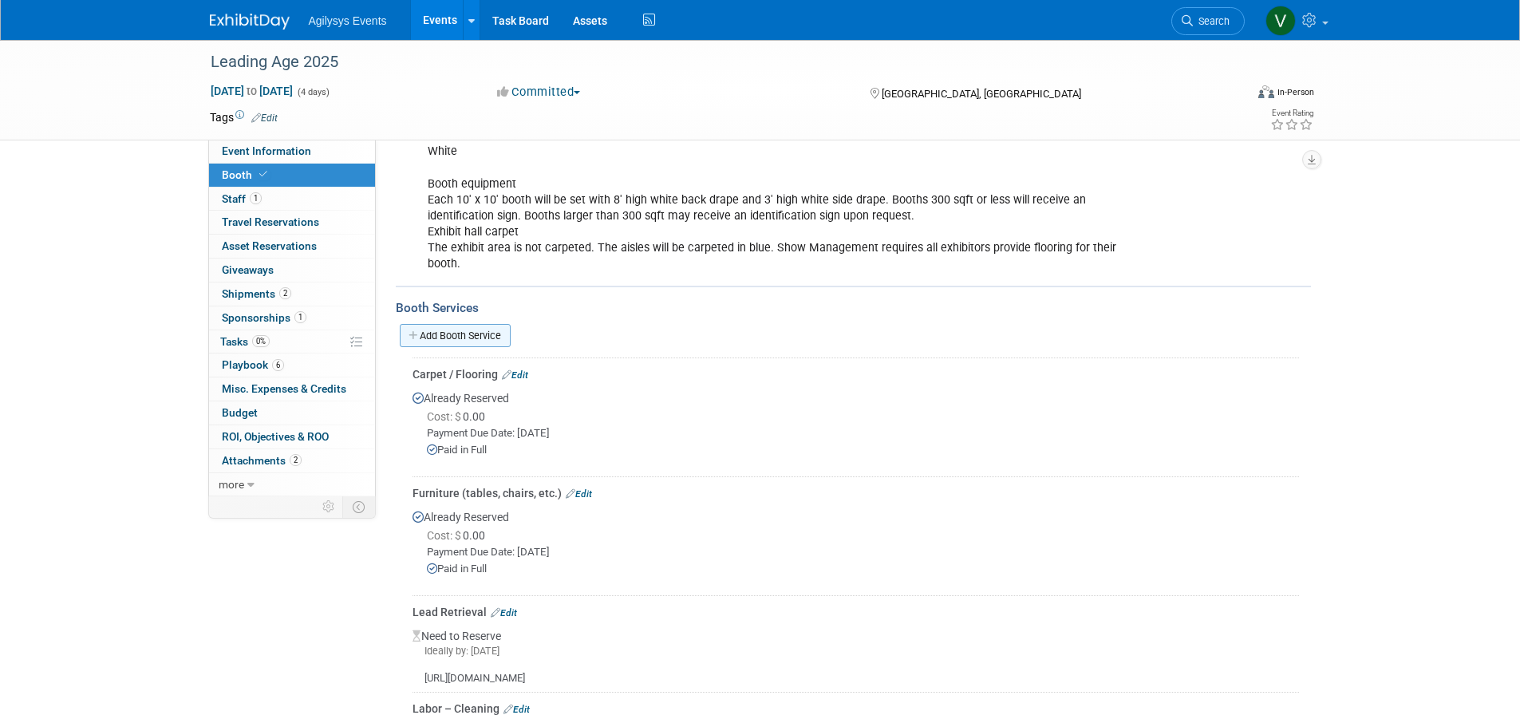
scroll to position [289, 0]
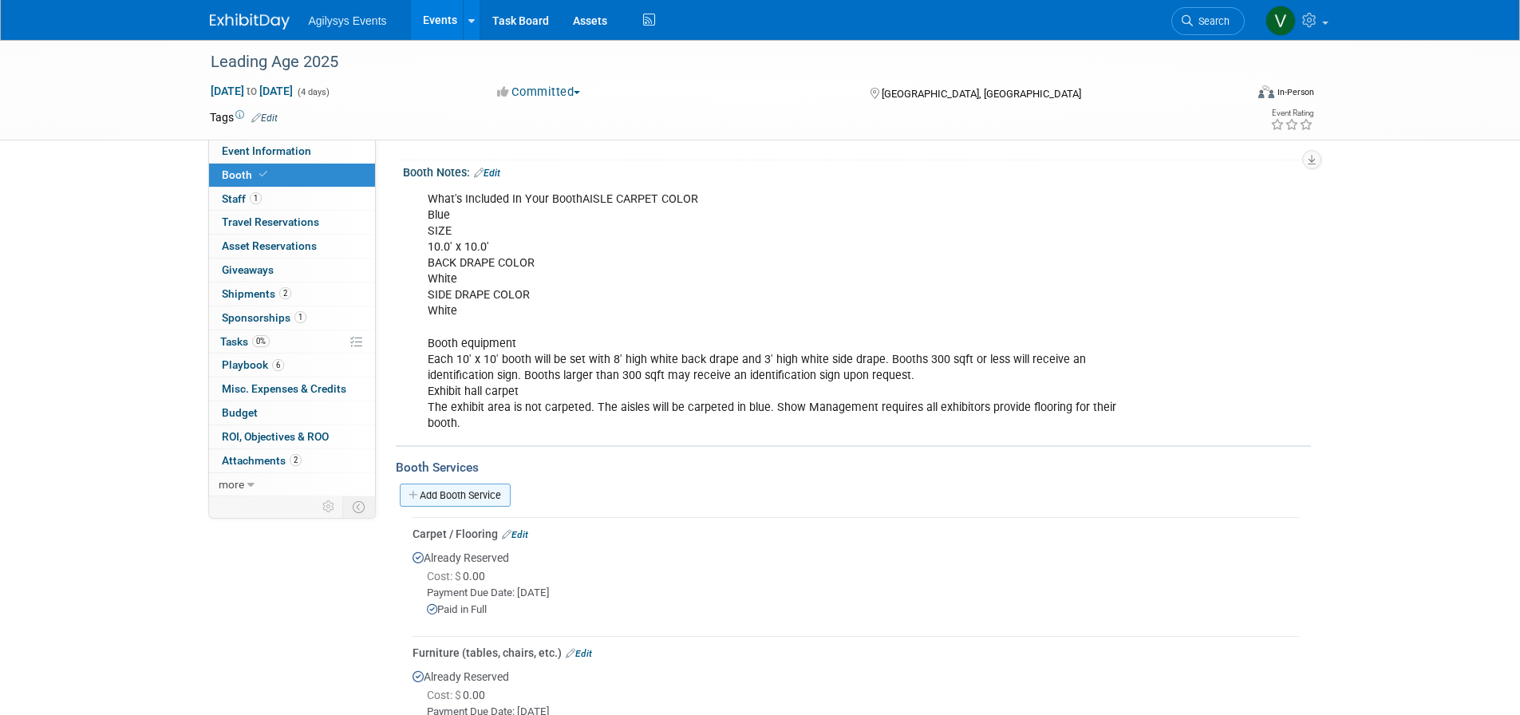
click at [478, 494] on link "Add Booth Service" at bounding box center [455, 495] width 111 height 23
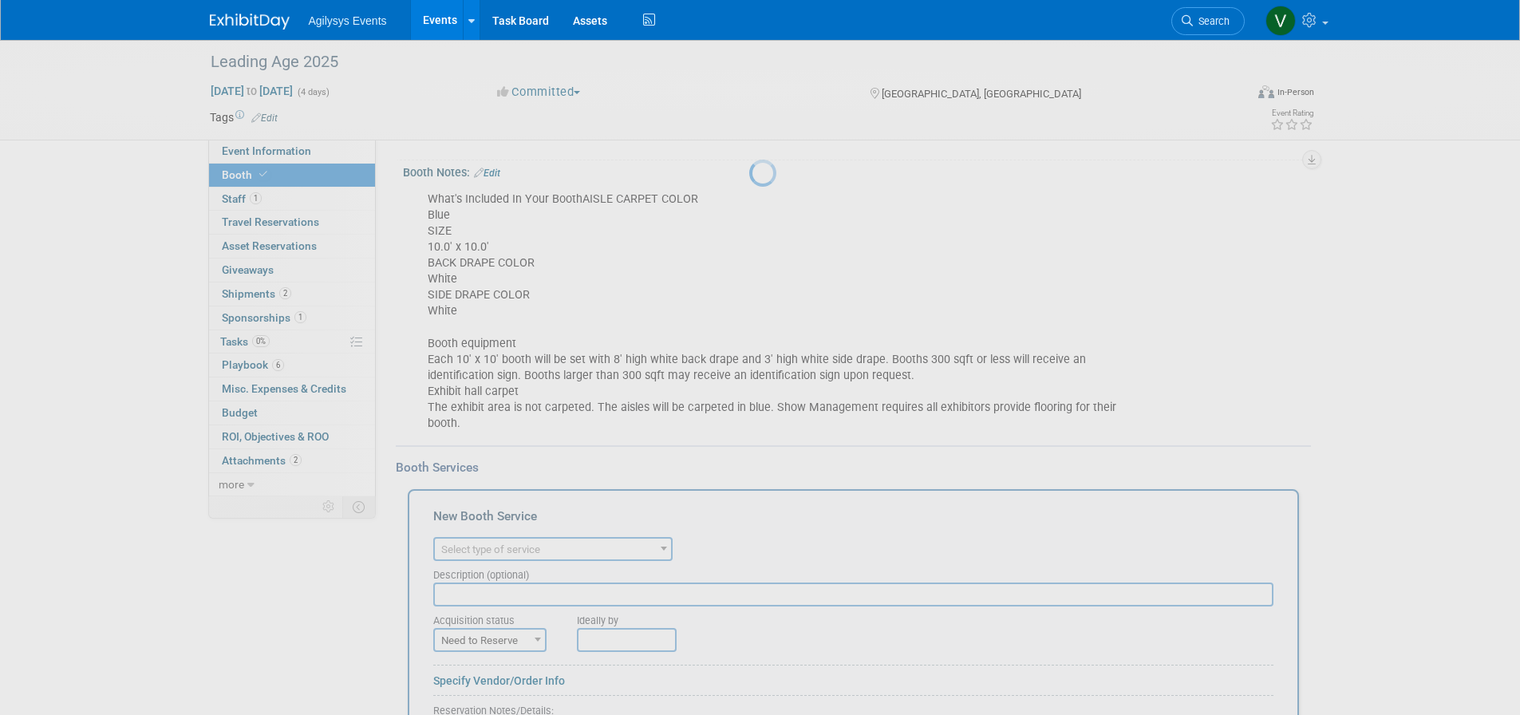
scroll to position [0, 0]
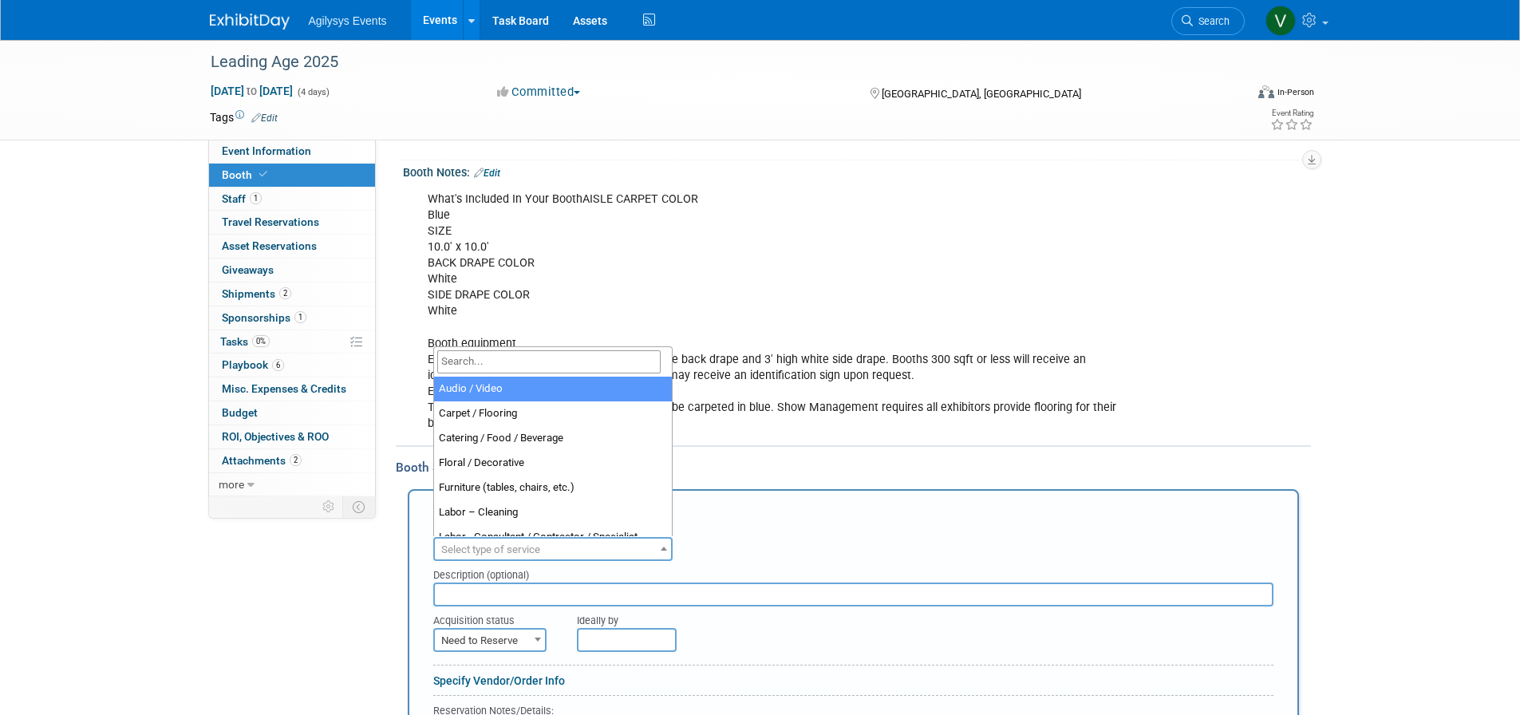
click at [524, 554] on span "Select type of service" at bounding box center [490, 550] width 99 height 12
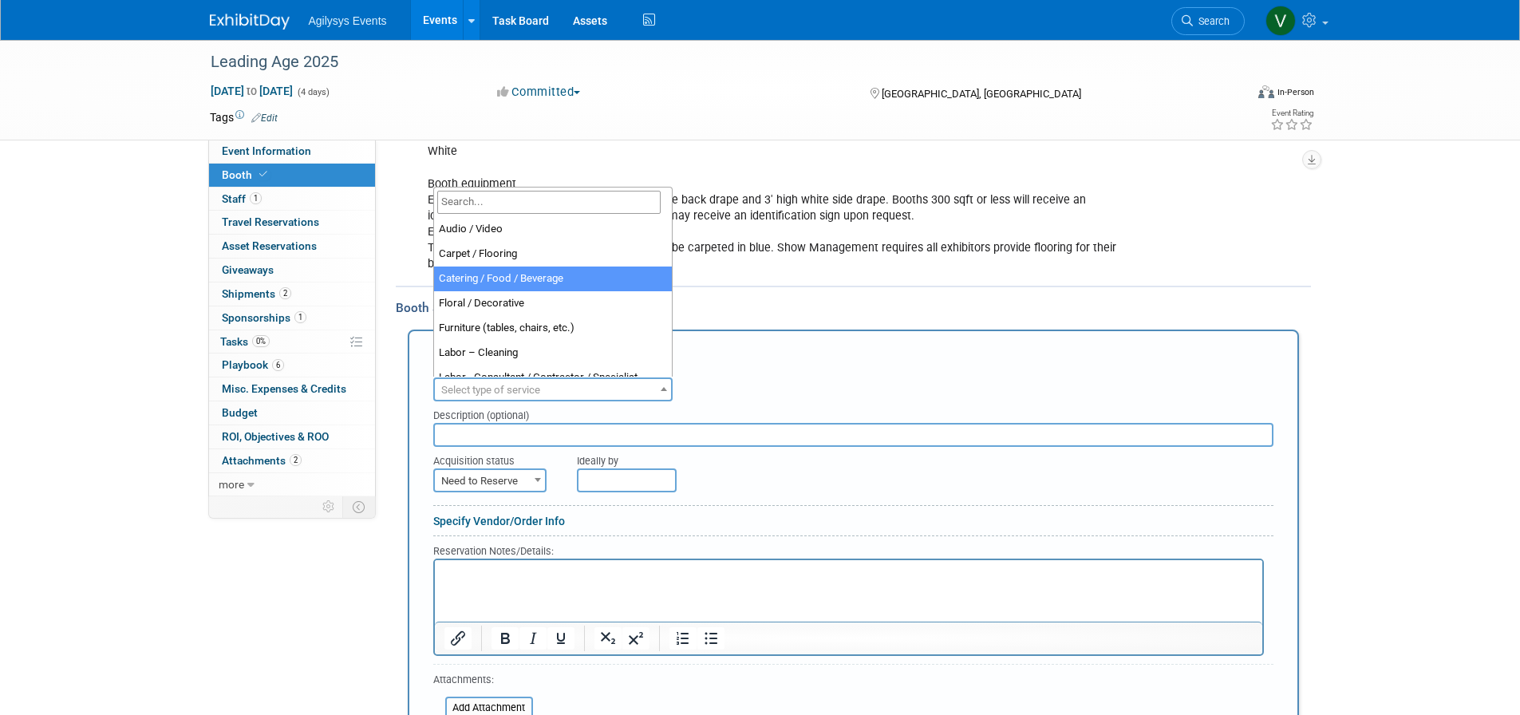
click at [854, 336] on div "New Booth Service Audio / Video Carpet / Flooring Catering / Food / Beverage Fl…" at bounding box center [854, 566] width 892 height 473
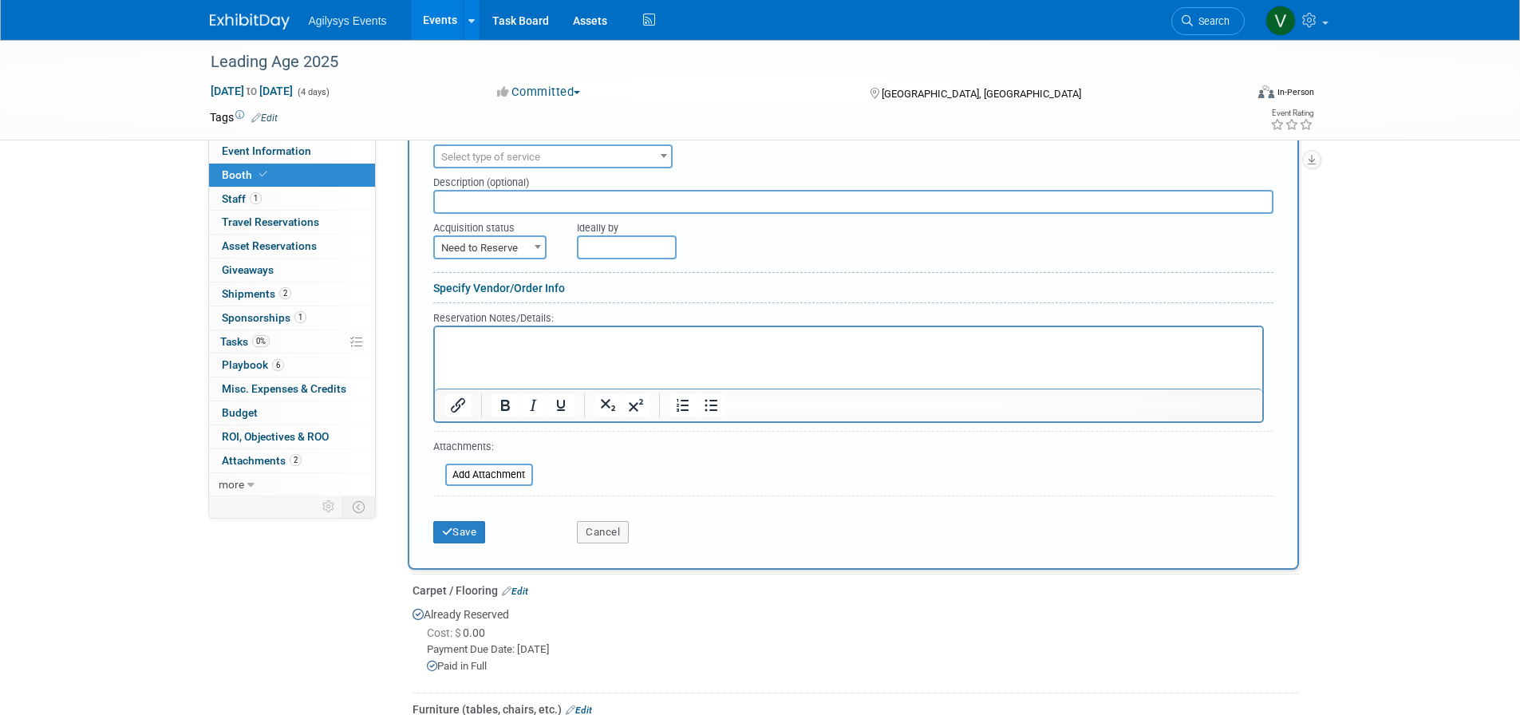
scroll to position [688, 0]
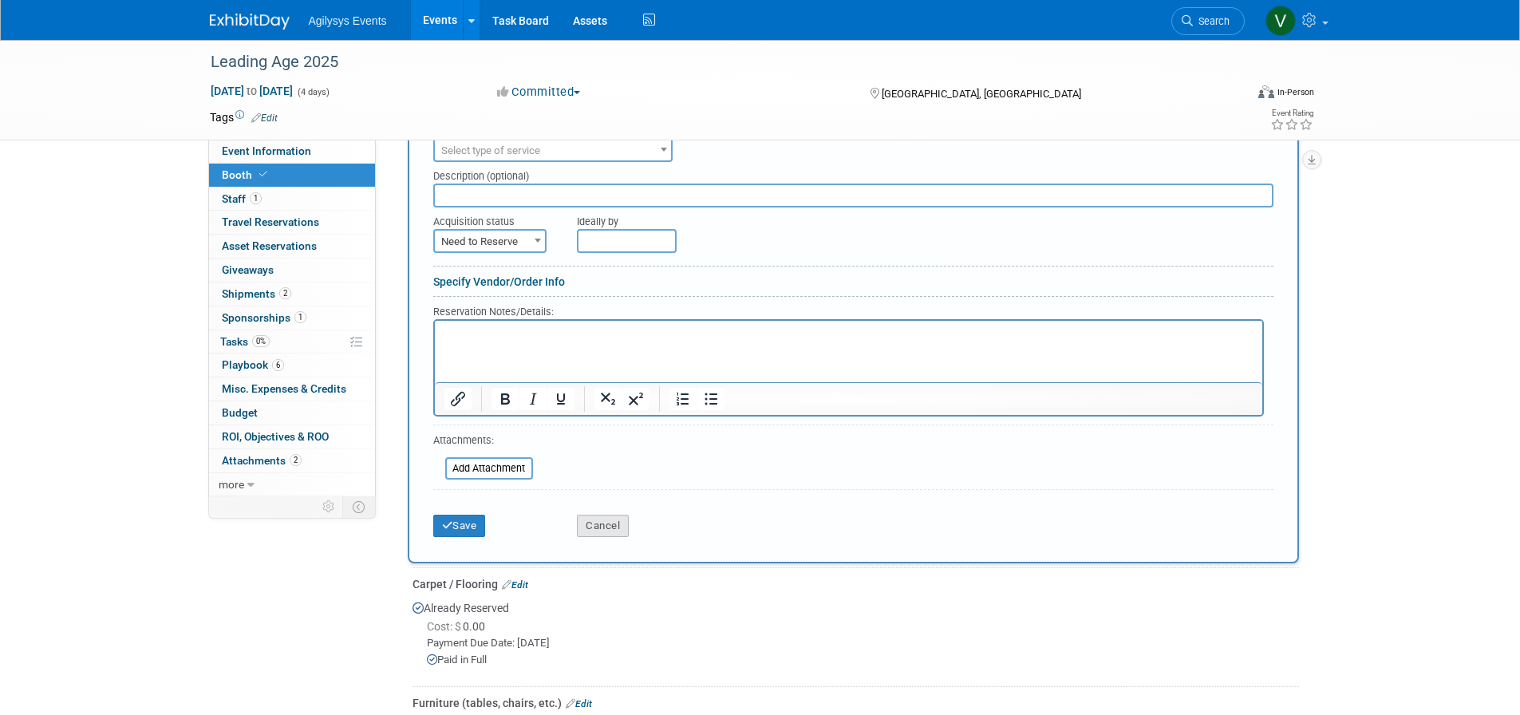
click at [615, 522] on button "Cancel" at bounding box center [603, 526] width 52 height 22
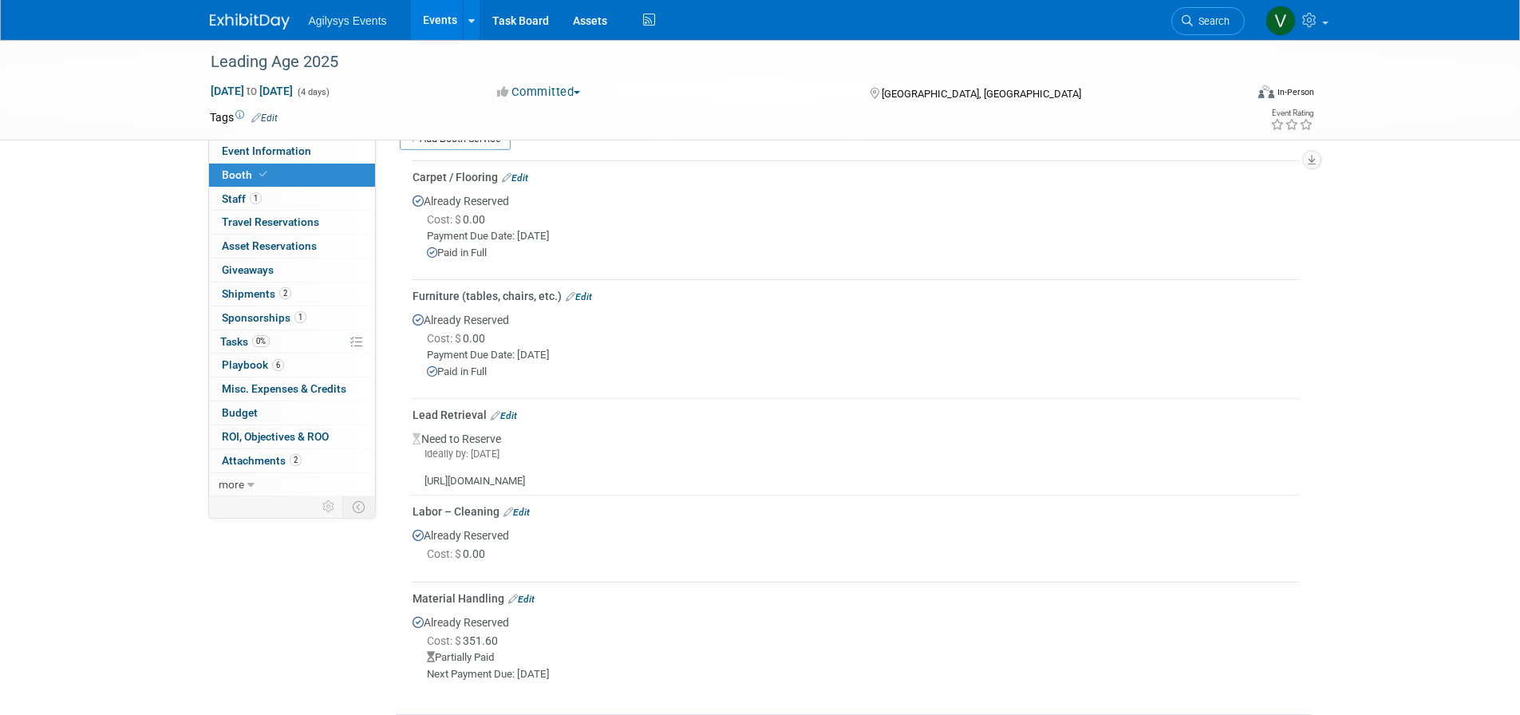
scroll to position [608, 0]
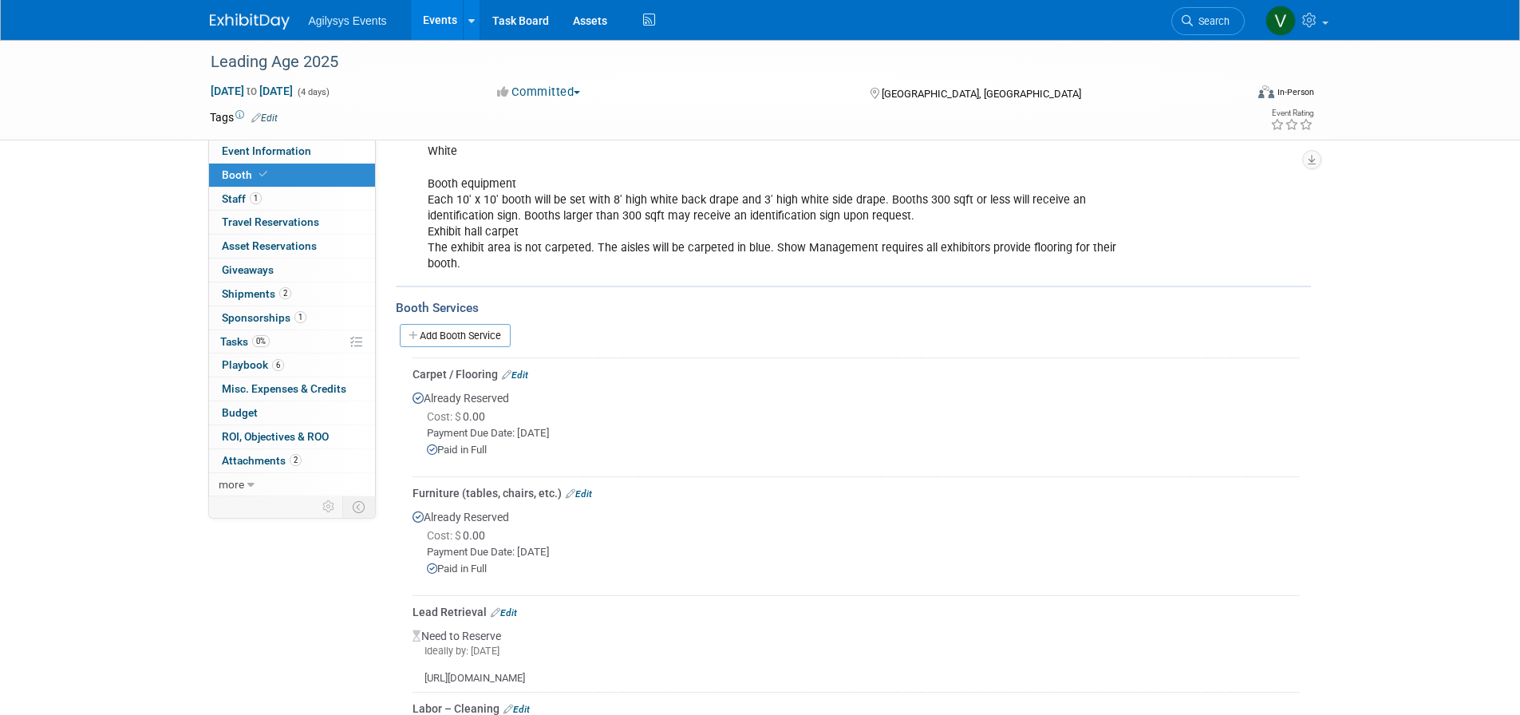
click at [520, 373] on link "Edit" at bounding box center [515, 375] width 26 height 11
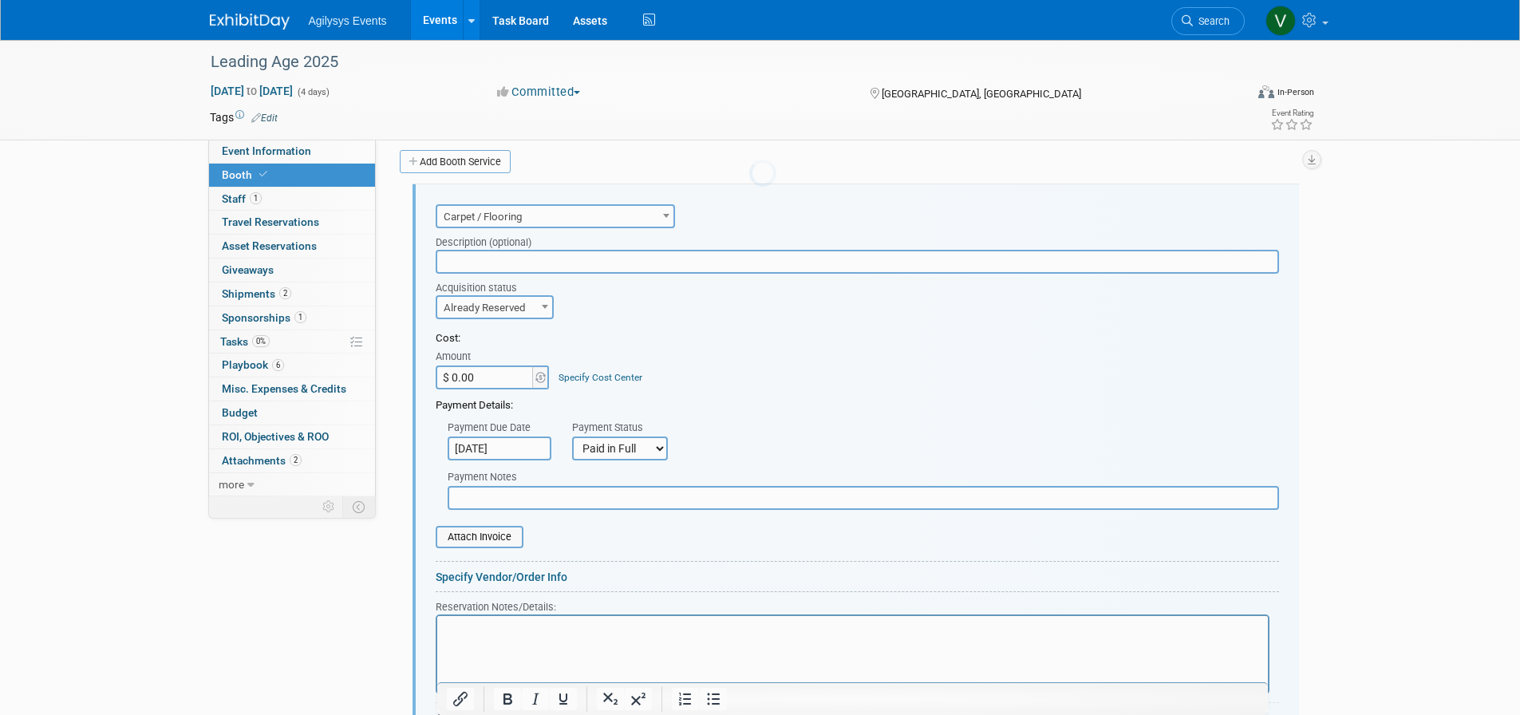
scroll to position [624, 0]
click at [496, 366] on input "$ 0.00" at bounding box center [486, 376] width 100 height 24
type input "$ 2,022.38"
click at [489, 533] on input "file" at bounding box center [427, 535] width 190 height 19
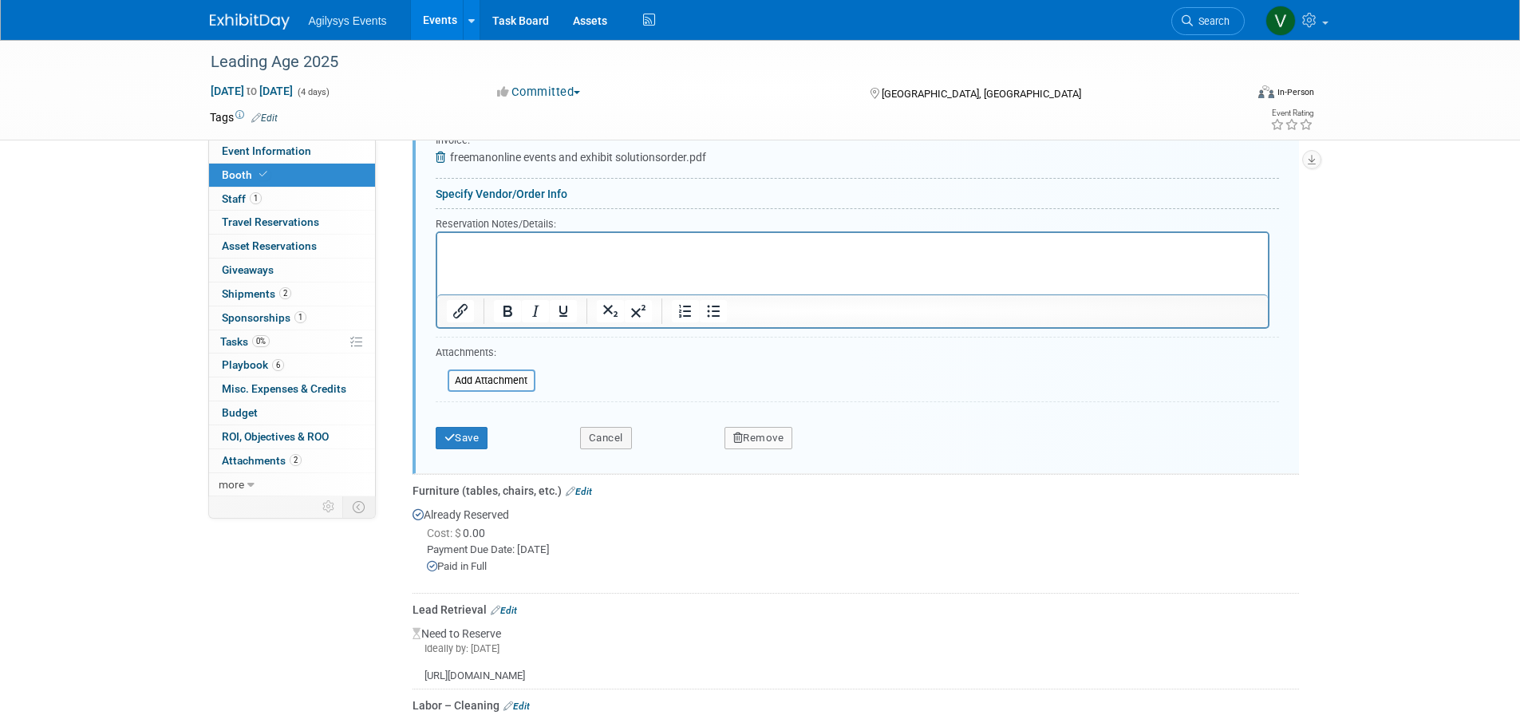
scroll to position [1023, 0]
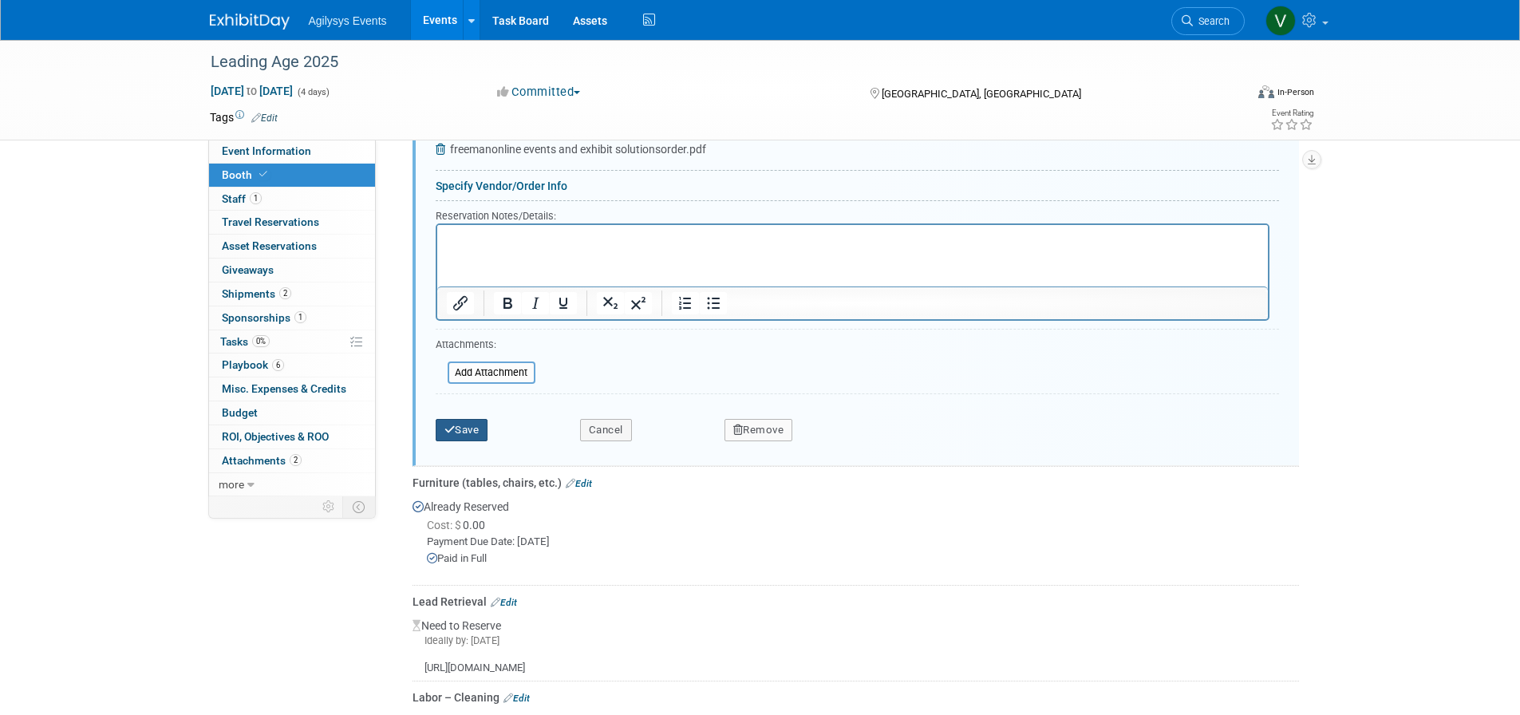
click at [476, 437] on button "Save" at bounding box center [462, 430] width 53 height 22
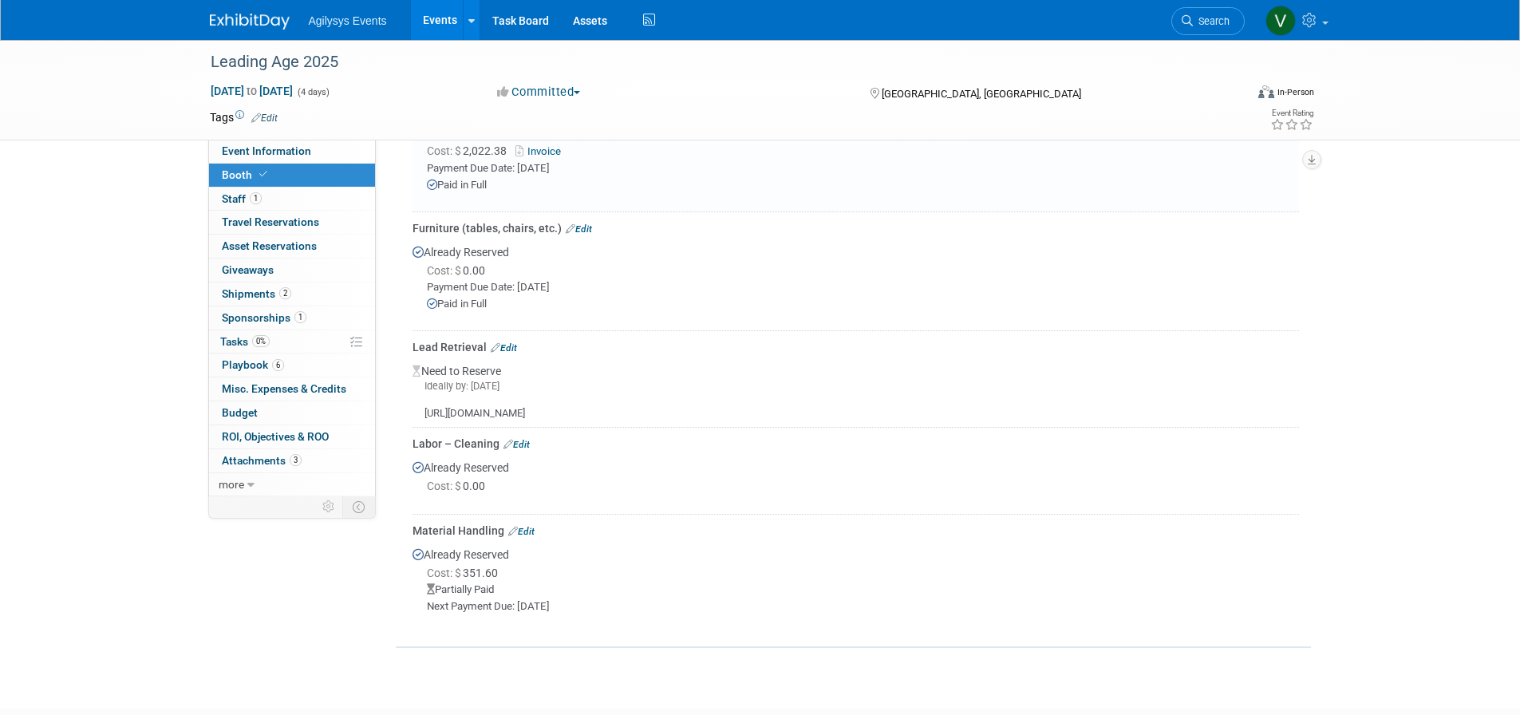
scroll to position [848, 0]
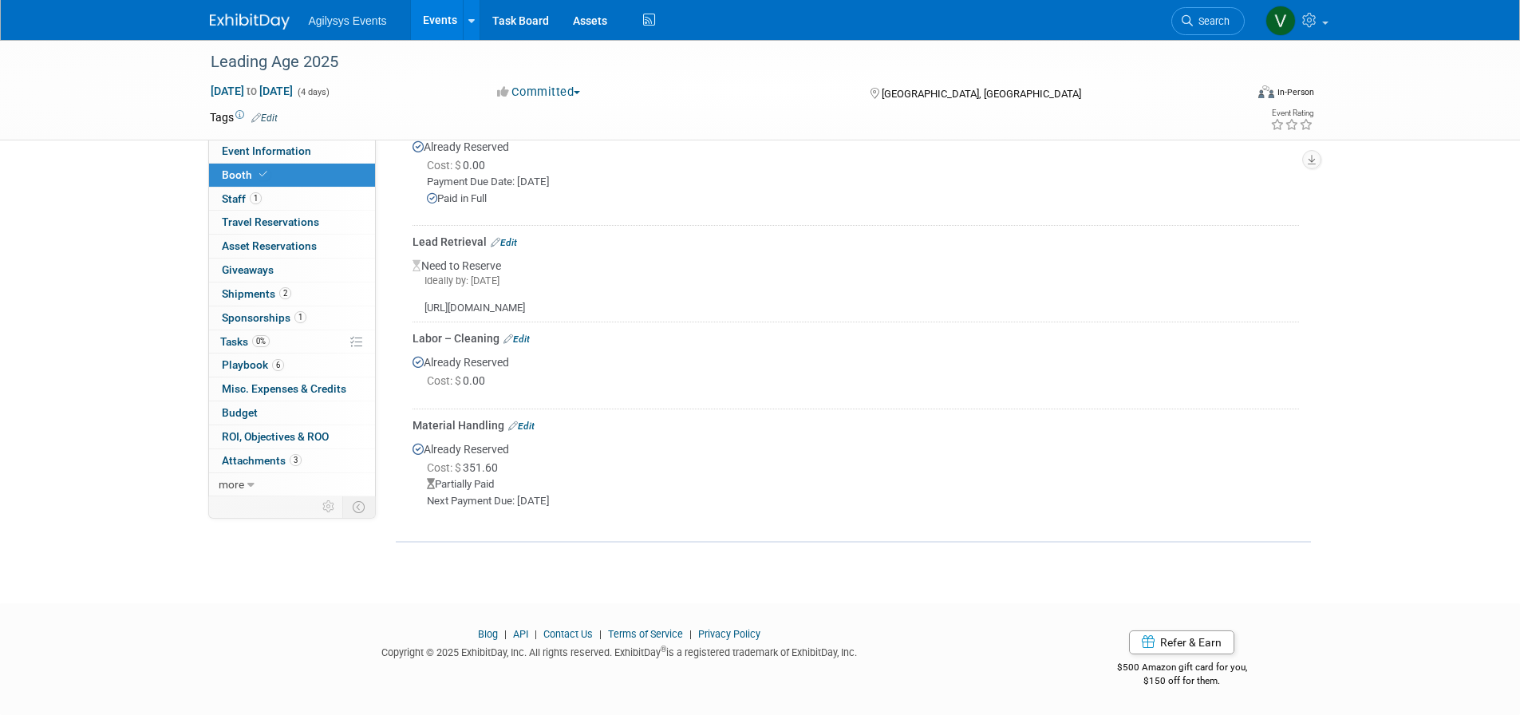
click at [235, 419] on span "Budget" at bounding box center [240, 412] width 36 height 13
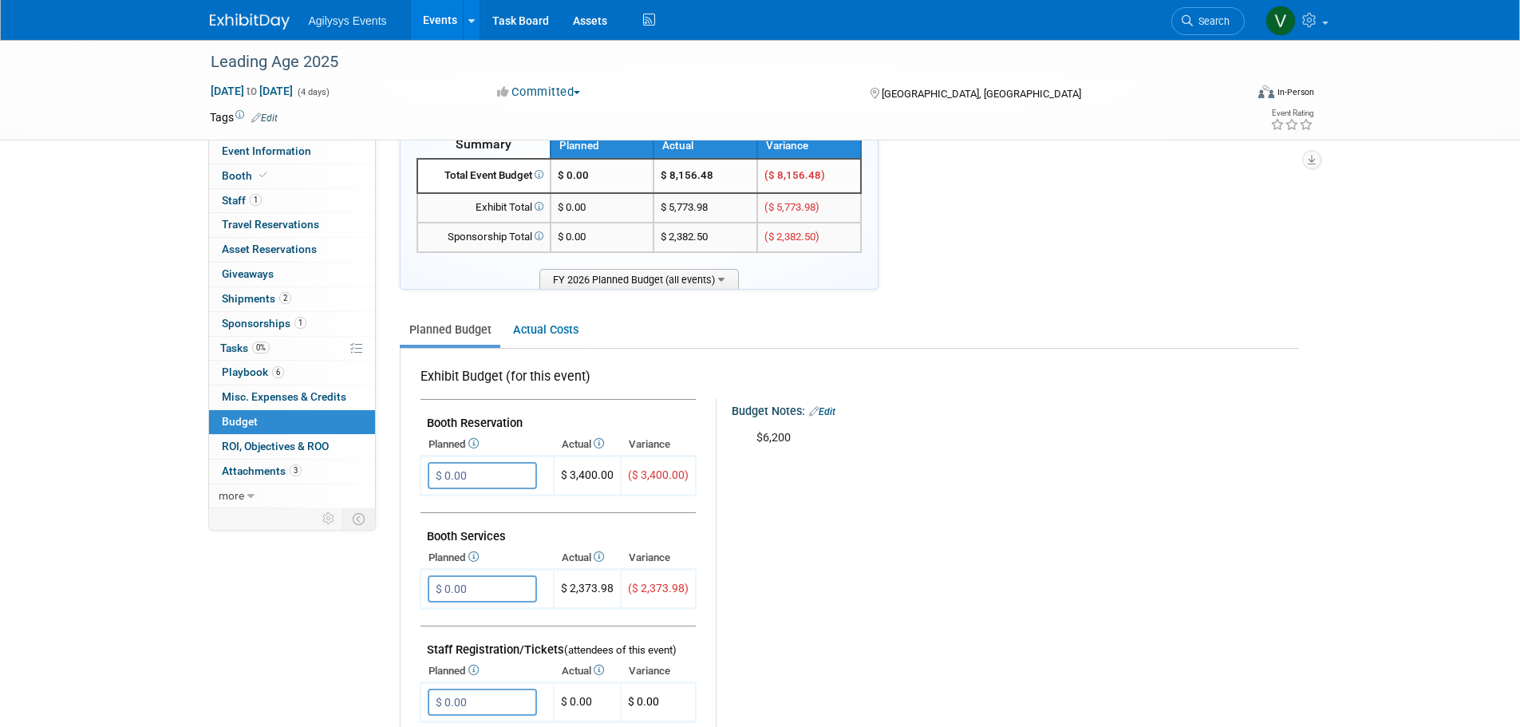
scroll to position [0, 0]
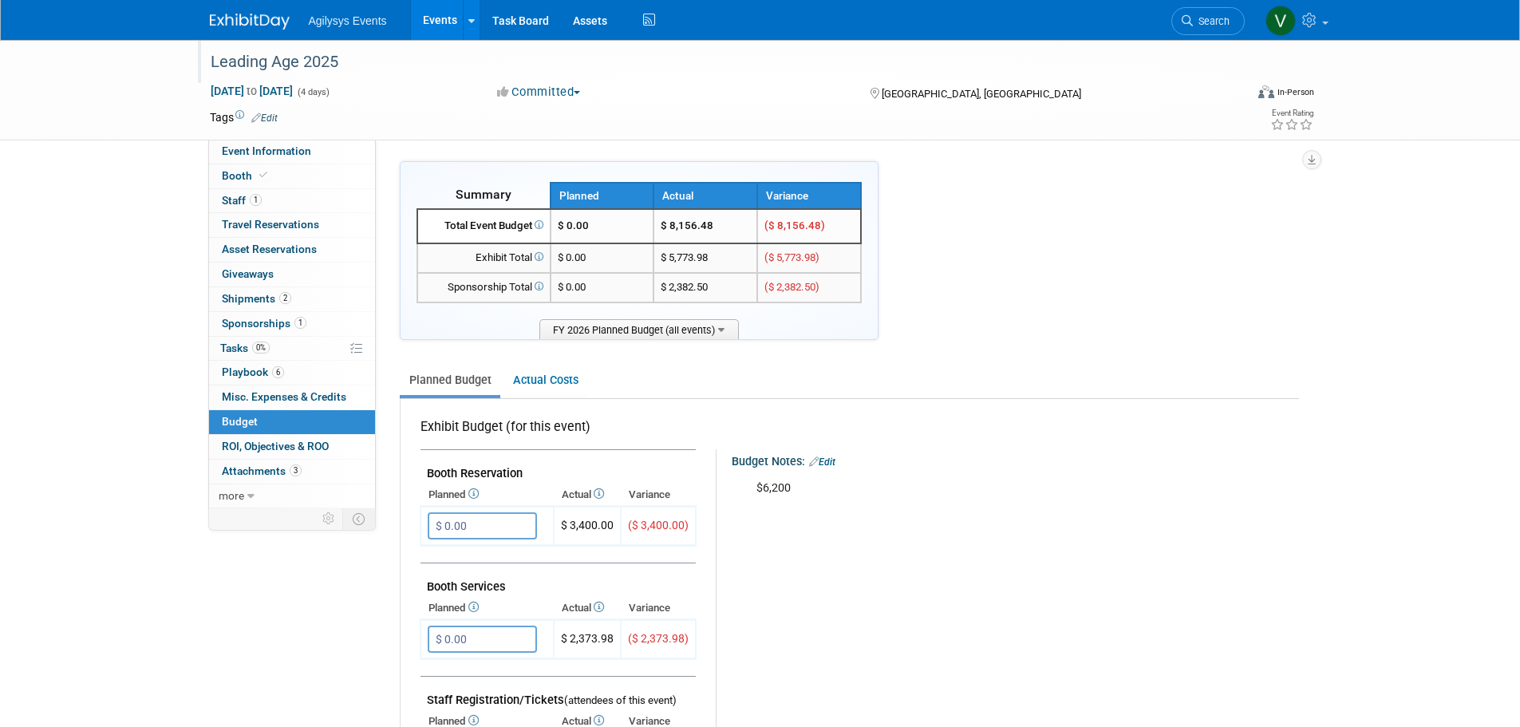
drag, startPoint x: 208, startPoint y: 60, endPoint x: 355, endPoint y: 69, distance: 147.2
click at [355, 69] on div "Leading Age 2025" at bounding box center [713, 62] width 1016 height 29
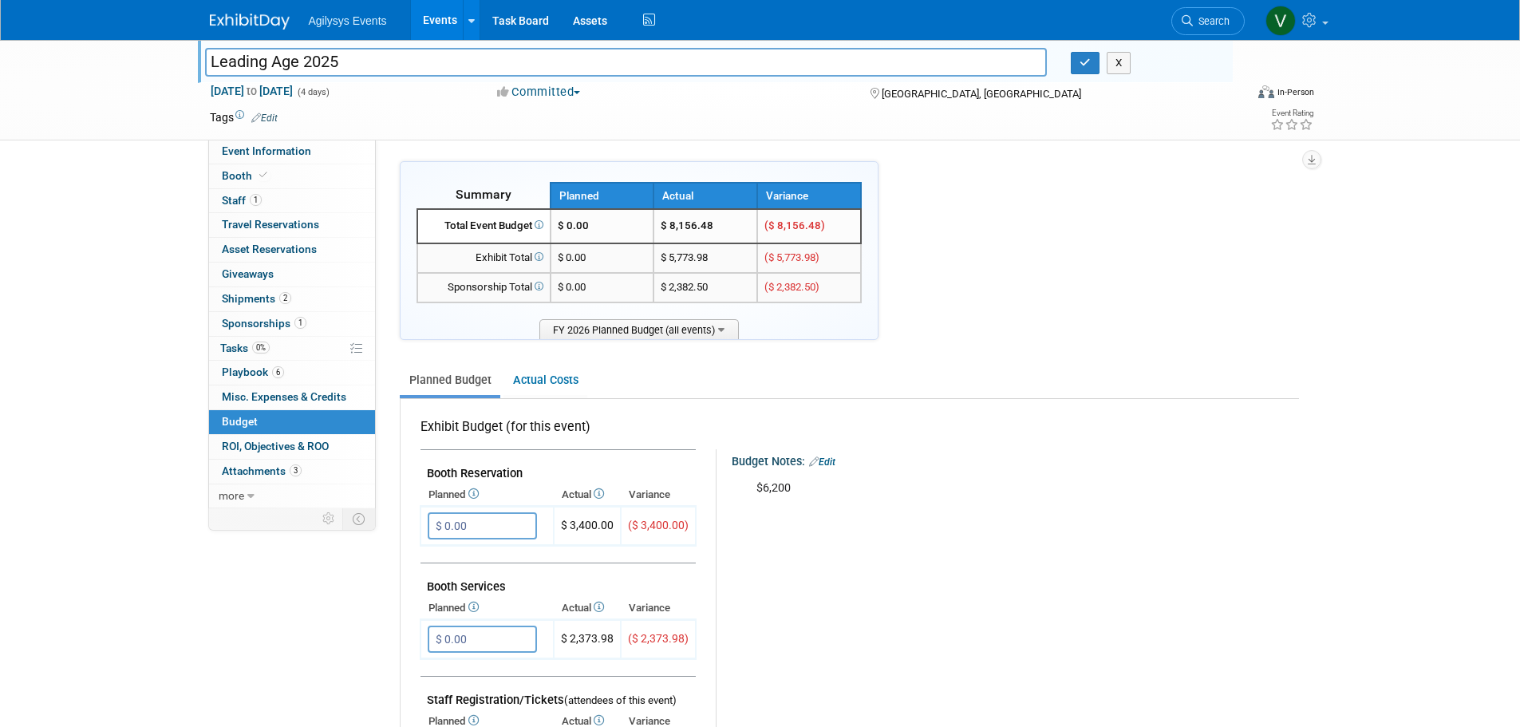
drag, startPoint x: 355, startPoint y: 69, endPoint x: 354, endPoint y: 61, distance: 8.9
click at [353, 62] on input "Leading Age 2025" at bounding box center [626, 62] width 843 height 28
drag, startPoint x: 354, startPoint y: 59, endPoint x: 205, endPoint y: 58, distance: 149.3
click at [178, 60] on div "Leading Age 2025 Leading Age 2025 X [DATE] to [DATE] (4 days) [DATE] to [DATE] …" at bounding box center [760, 90] width 1520 height 101
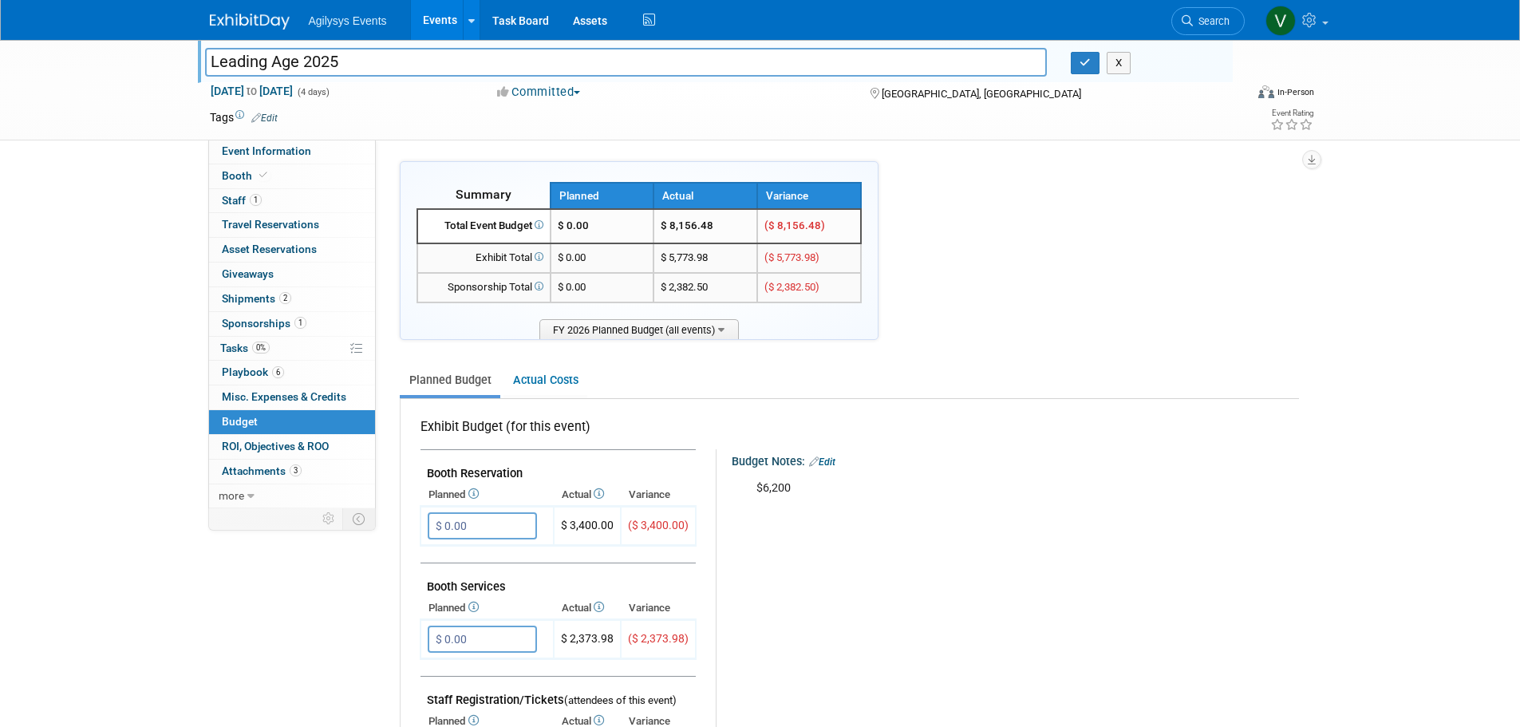
click at [136, 108] on div "Leading Age 2025 Leading Age 2025 X [DATE] to [DATE] (4 days) [DATE] to [DATE] …" at bounding box center [760, 90] width 1520 height 101
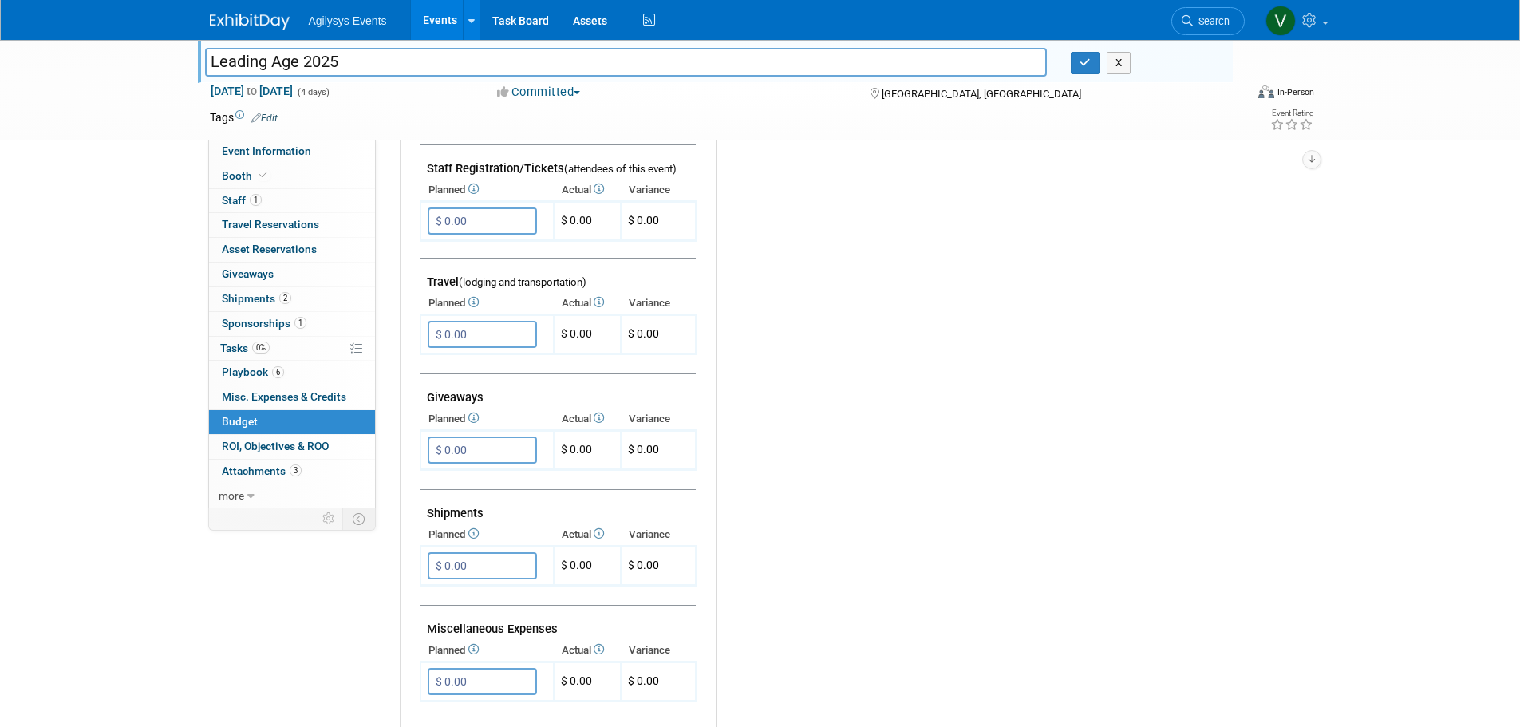
scroll to position [505, 0]
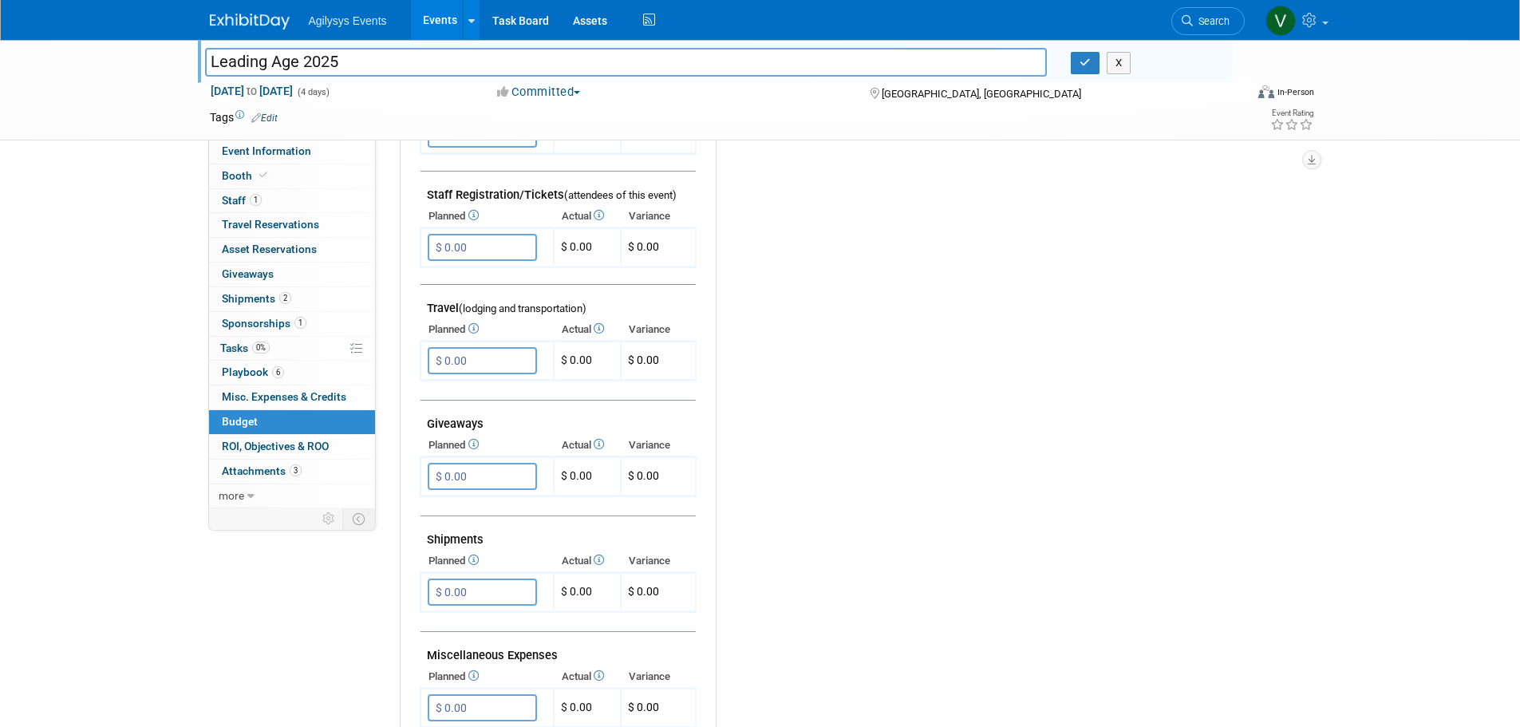
click at [120, 307] on div "Leading Age 2025 Leading Age 2025 X [DATE] to [DATE] (4 days) [DATE] to [DATE] …" at bounding box center [760, 260] width 1520 height 1451
click at [268, 326] on span "Sponsorships 1" at bounding box center [264, 323] width 85 height 13
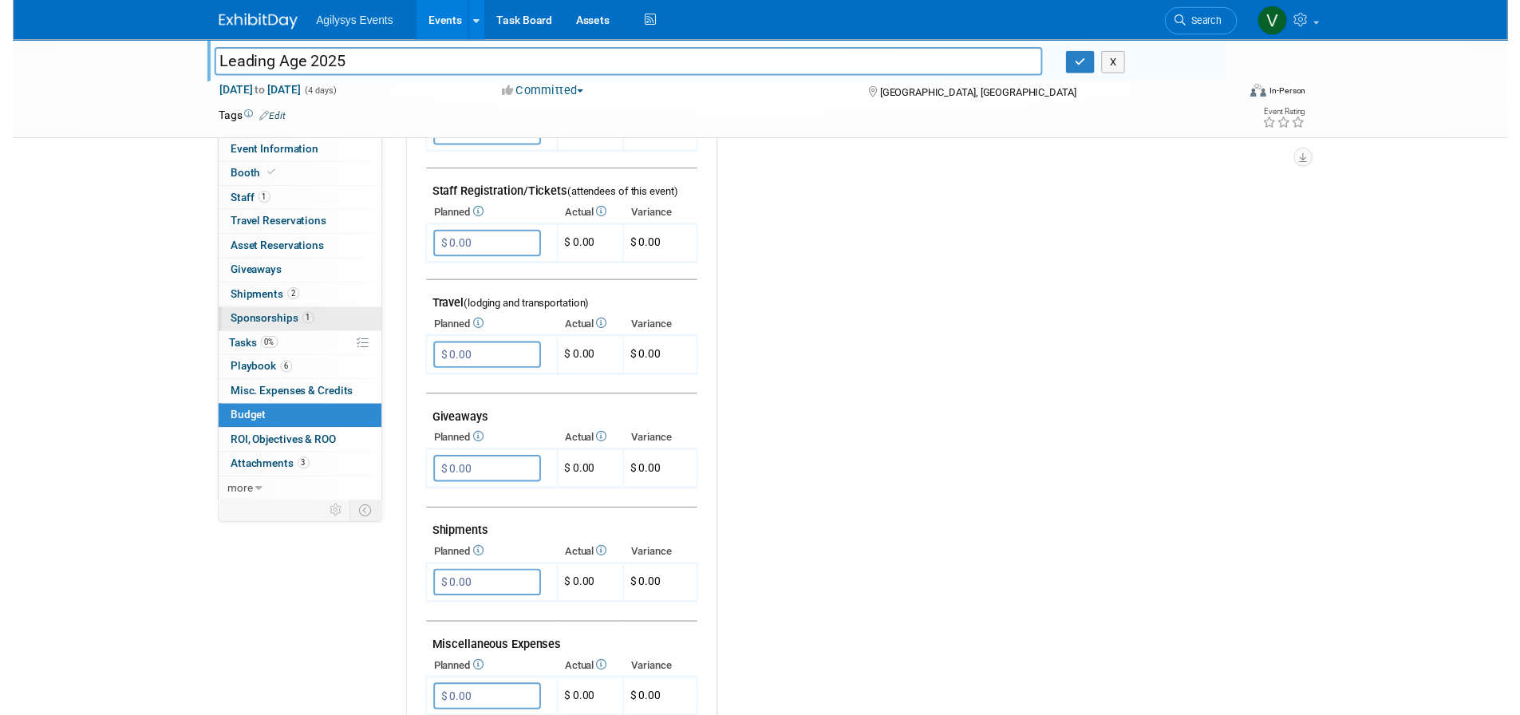
scroll to position [0, 0]
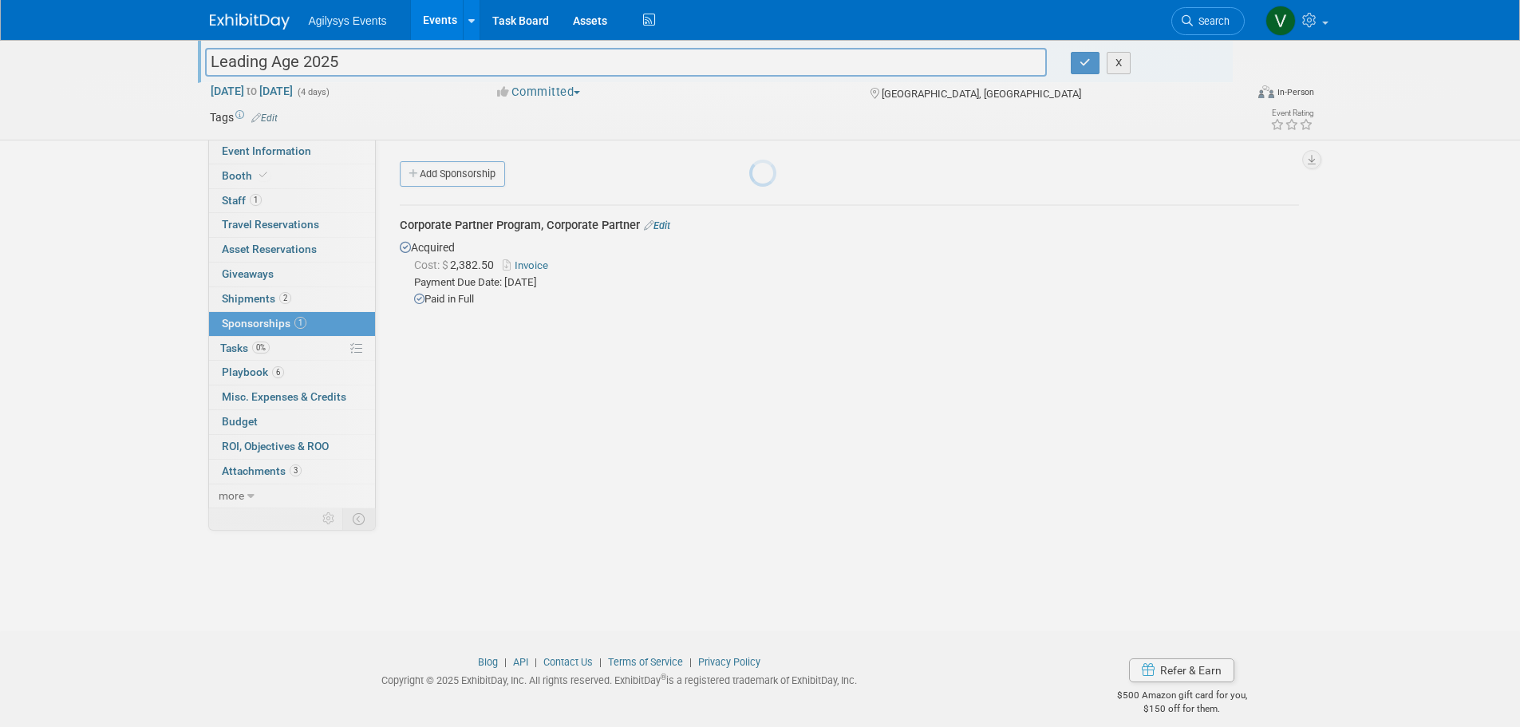
click at [749, 299] on div at bounding box center [760, 363] width 22 height 727
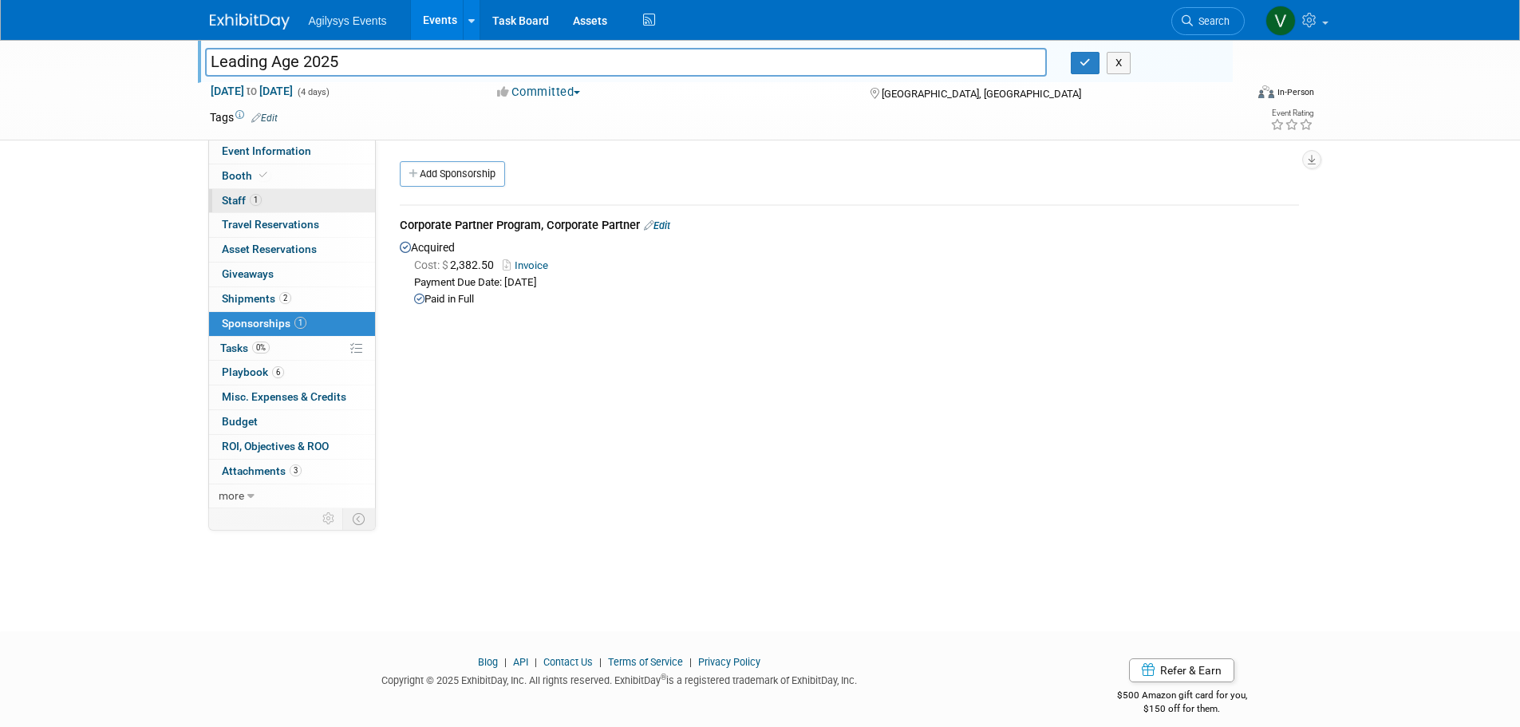
click at [258, 198] on span "1" at bounding box center [256, 200] width 12 height 12
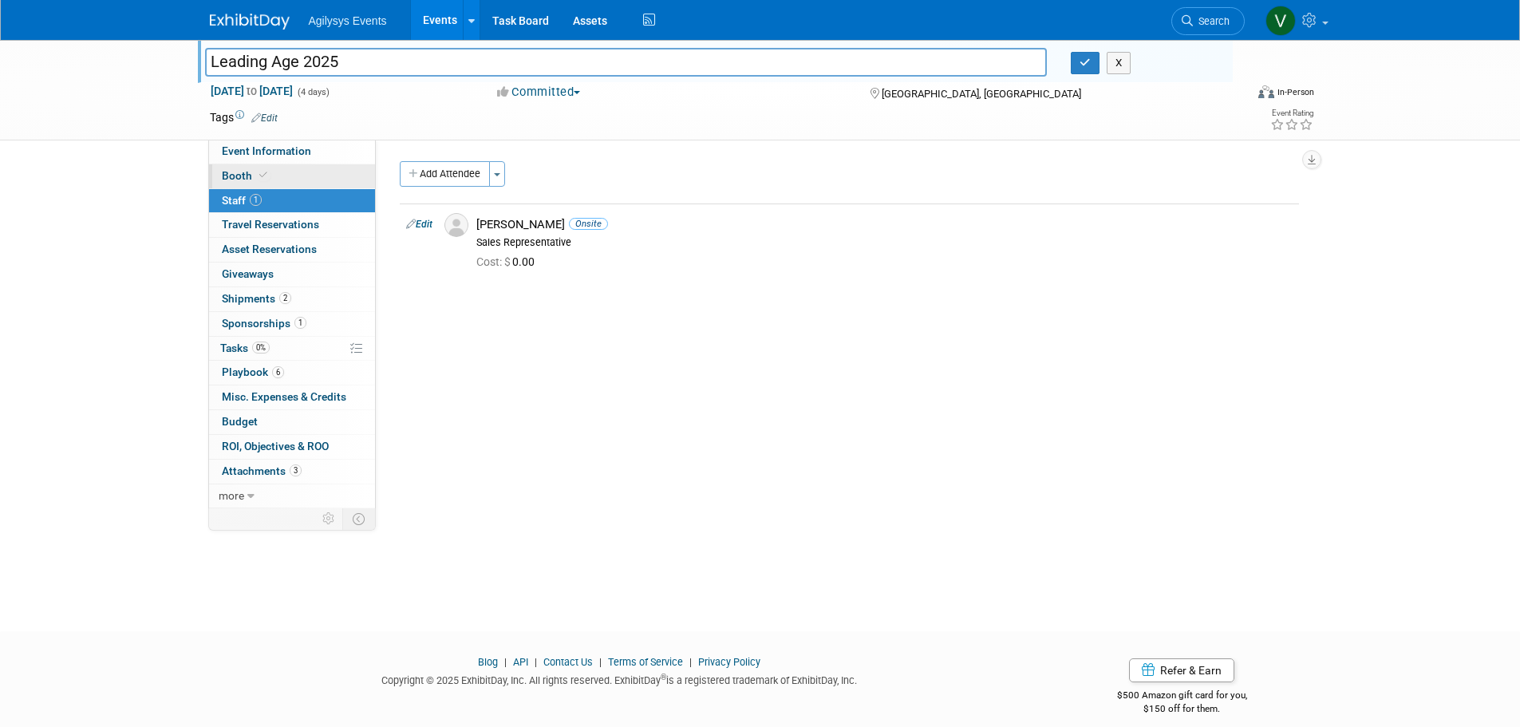
click at [270, 175] on link "Booth" at bounding box center [292, 176] width 166 height 24
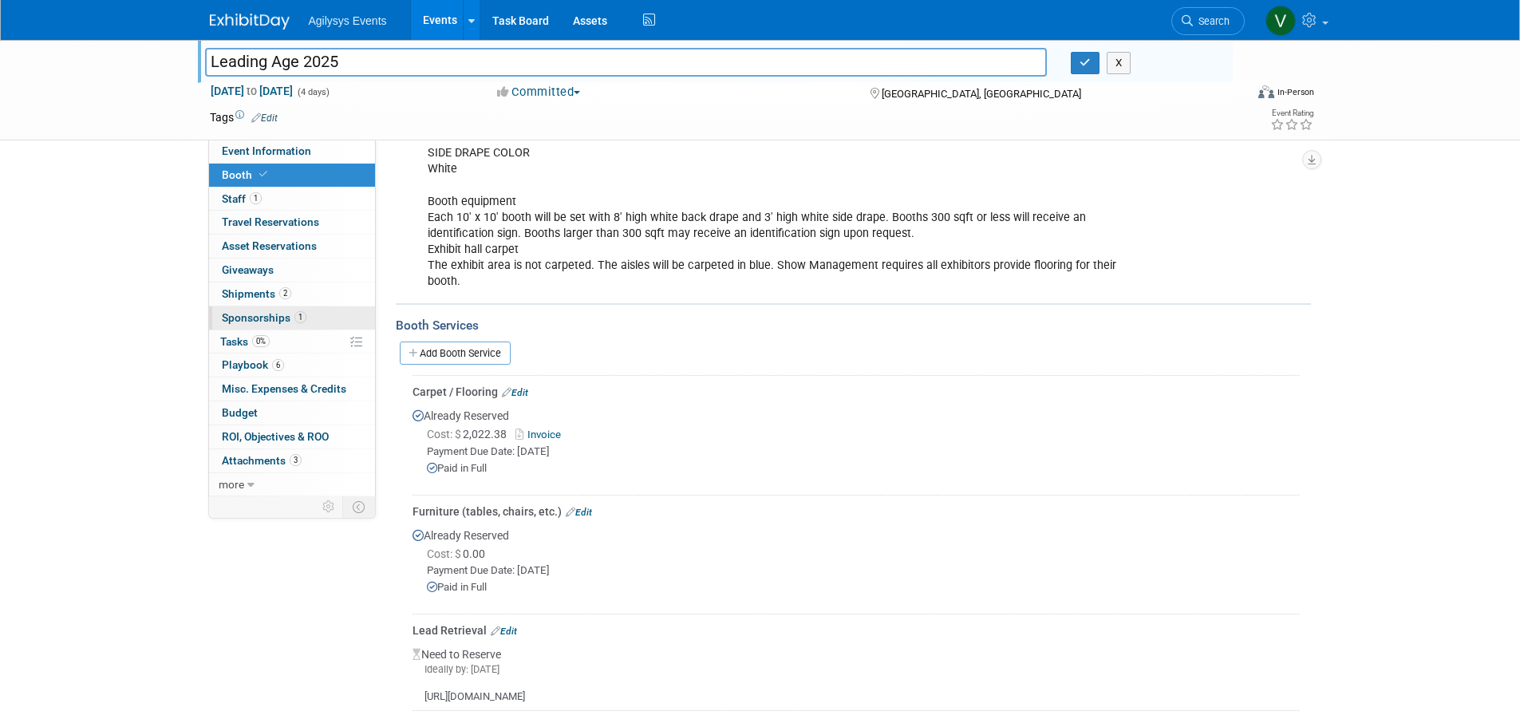
scroll to position [239, 0]
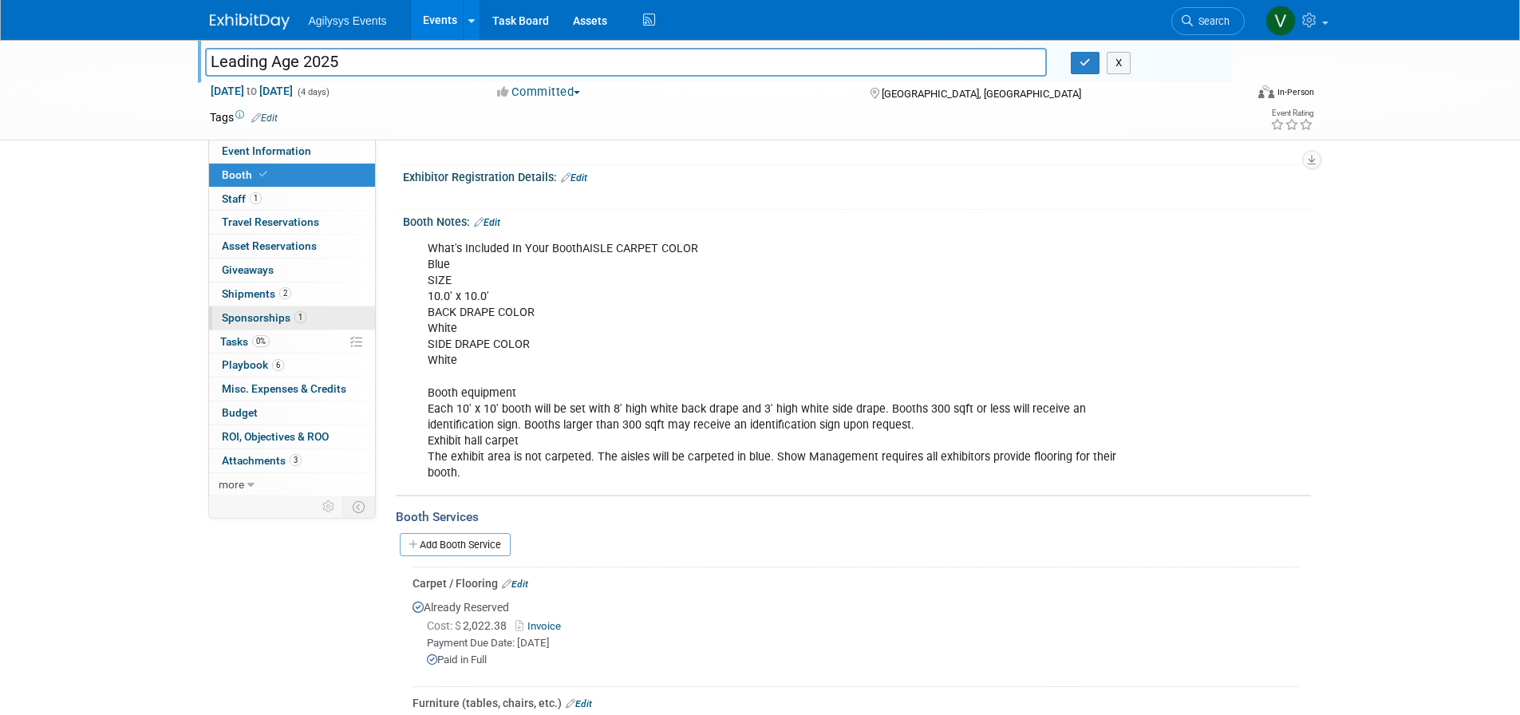
click at [262, 323] on span "Sponsorships 1" at bounding box center [264, 317] width 85 height 13
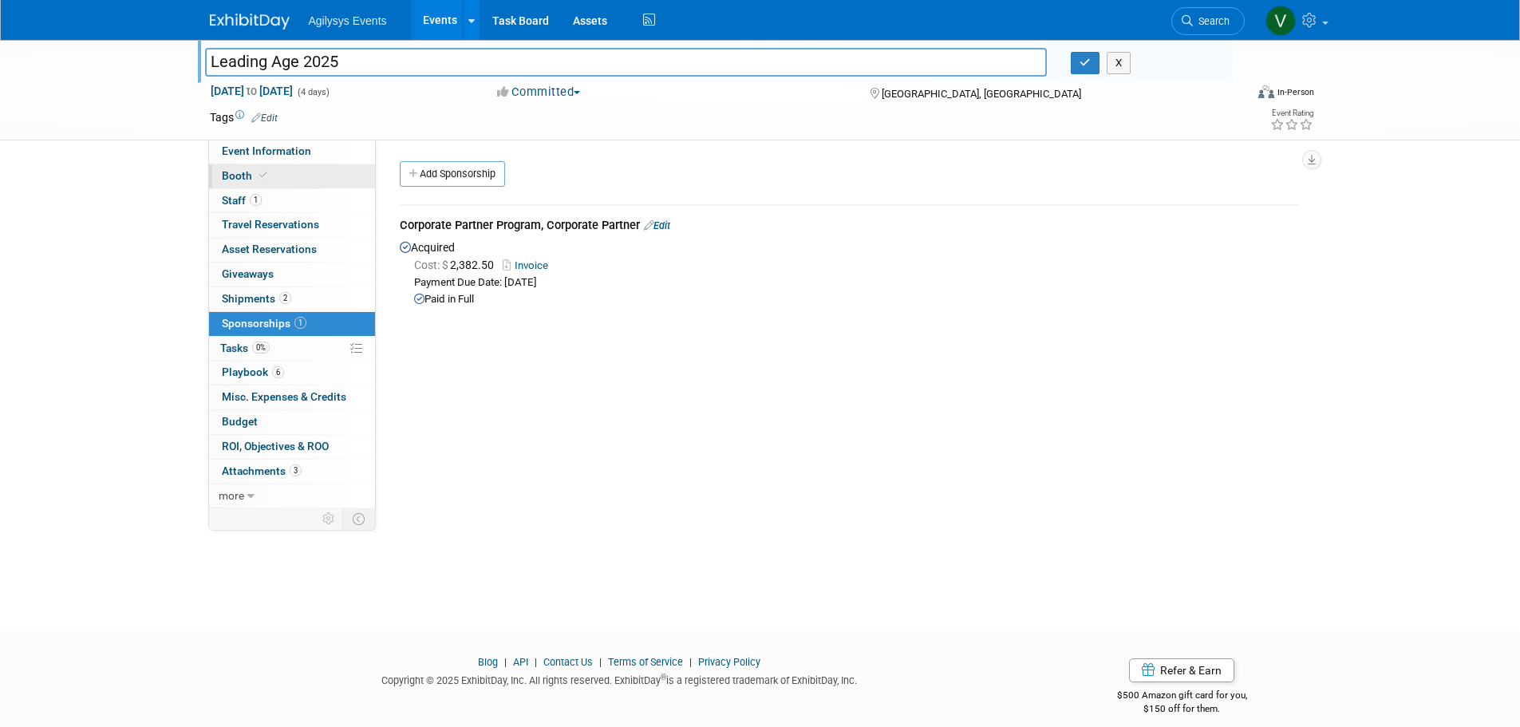
click at [254, 166] on link "Booth" at bounding box center [292, 176] width 166 height 24
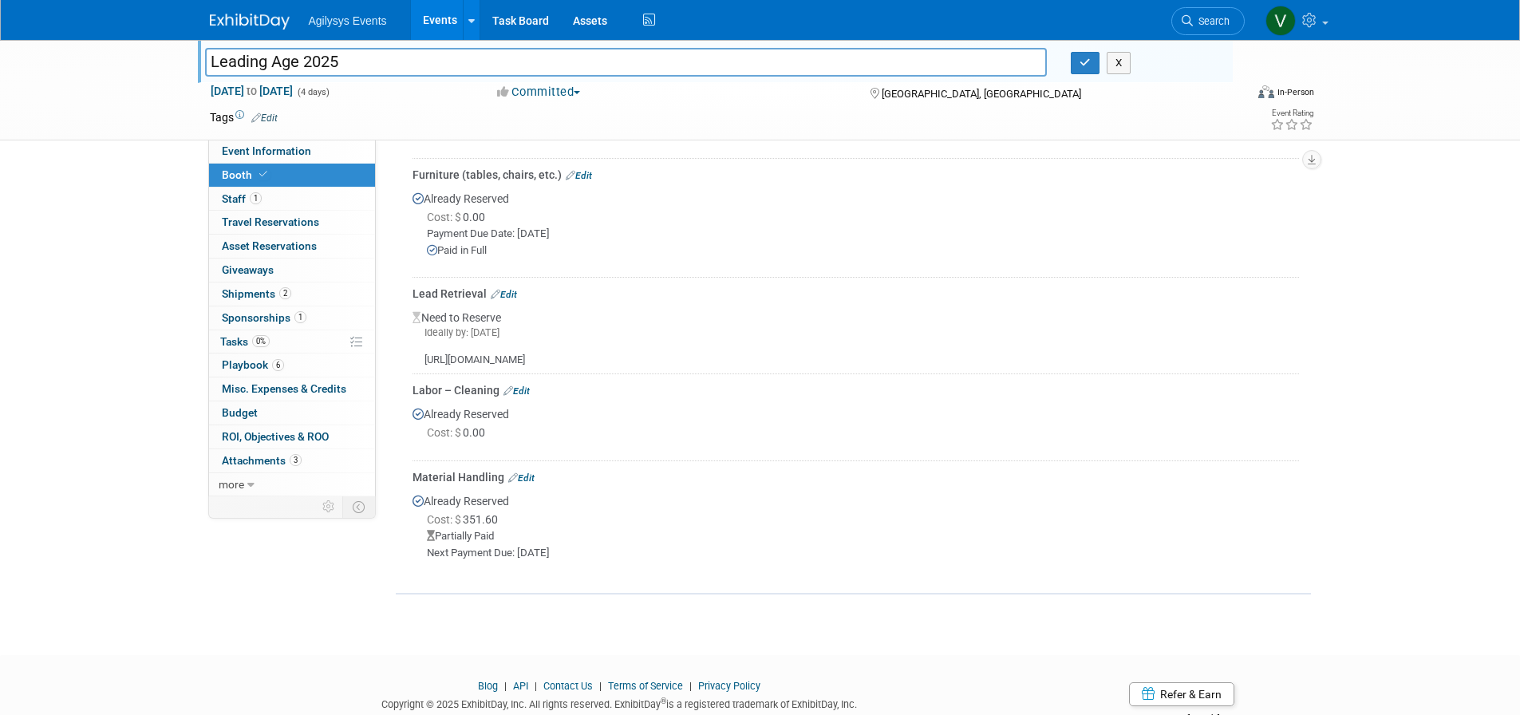
scroll to position [608, 0]
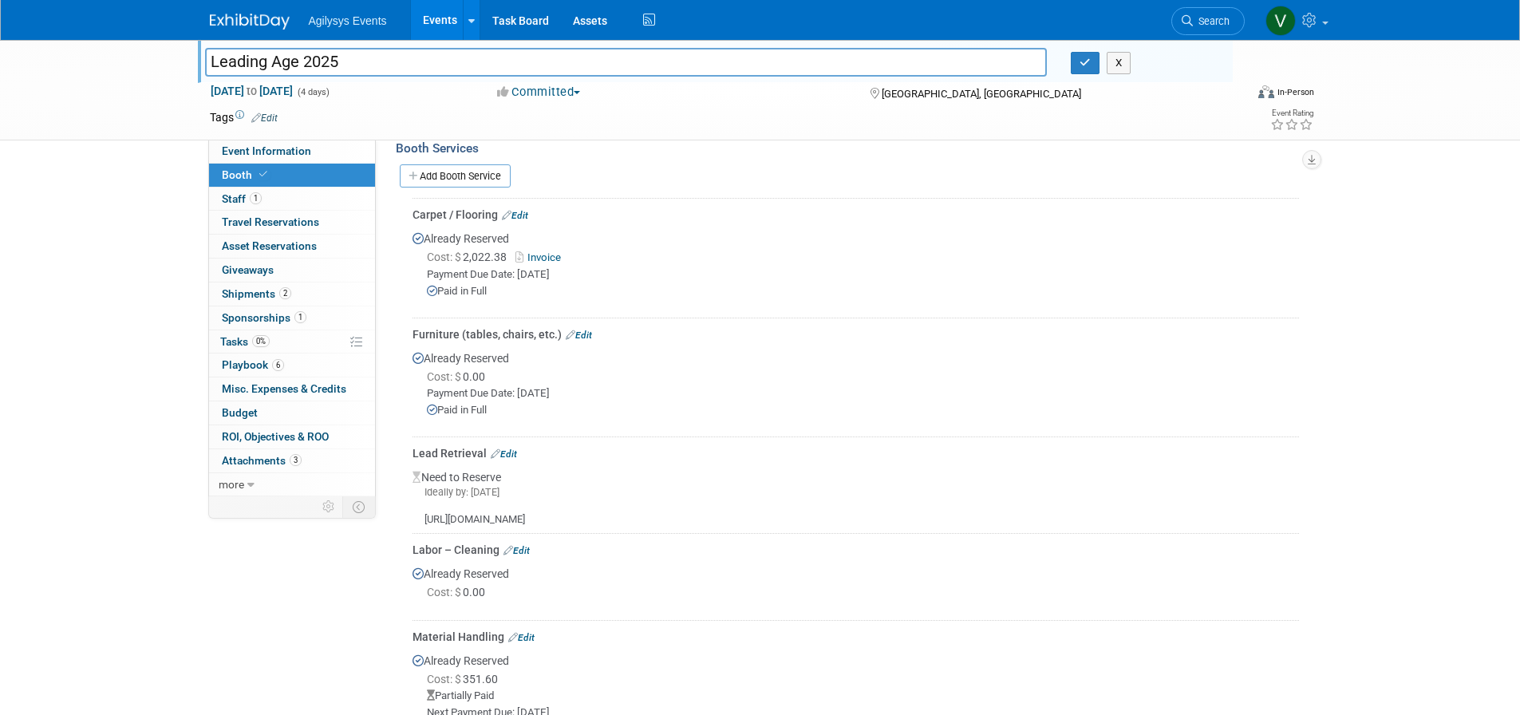
click at [508, 450] on link "Edit" at bounding box center [504, 454] width 26 height 11
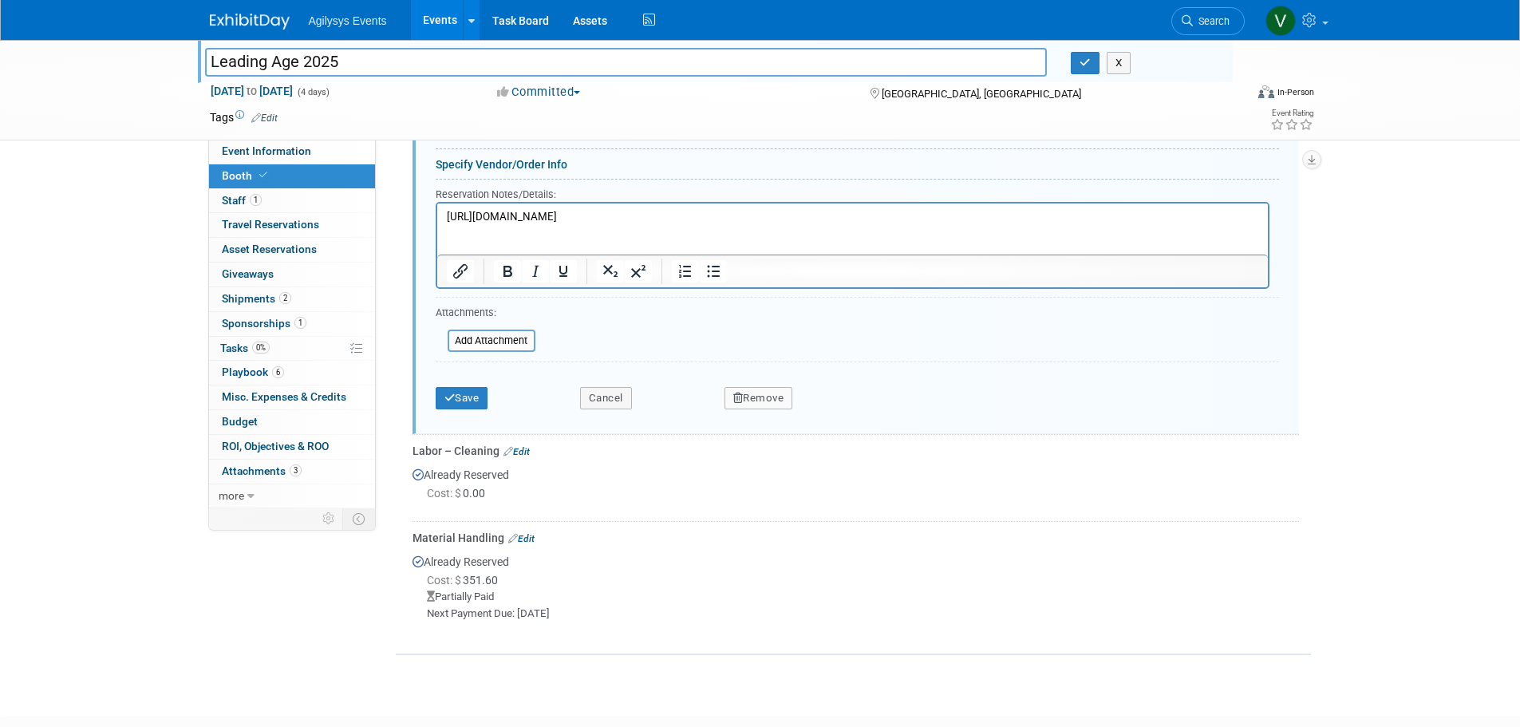
scroll to position [904, 0]
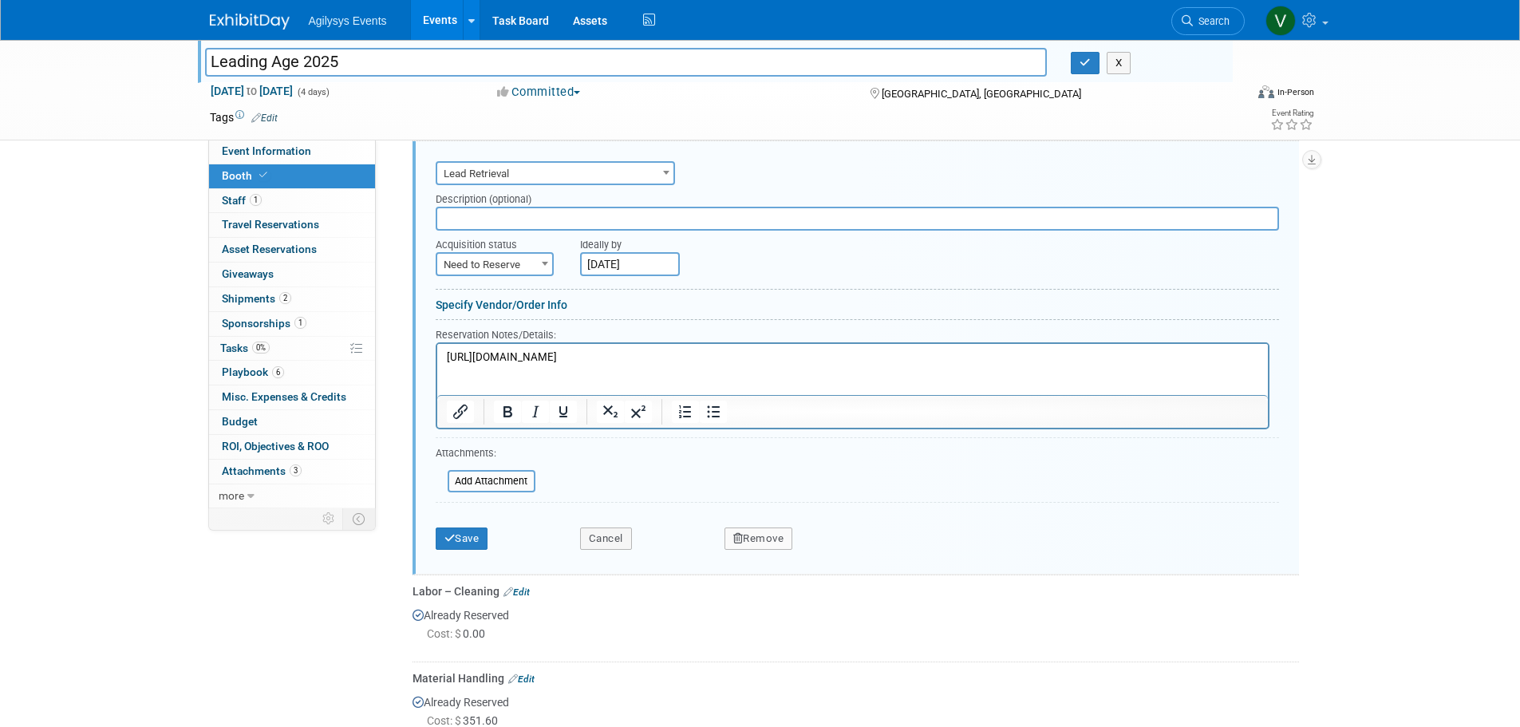
drag, startPoint x: 445, startPoint y: 356, endPoint x: 1249, endPoint y: 435, distance: 807.6
click at [1249, 365] on html "[URL][DOMAIN_NAME]" at bounding box center [852, 354] width 831 height 22
copy p "[URL][DOMAIN_NAME]"
click at [531, 259] on span "Need to Reserve" at bounding box center [494, 265] width 115 height 22
click at [631, 271] on input "[DATE]" at bounding box center [630, 264] width 100 height 24
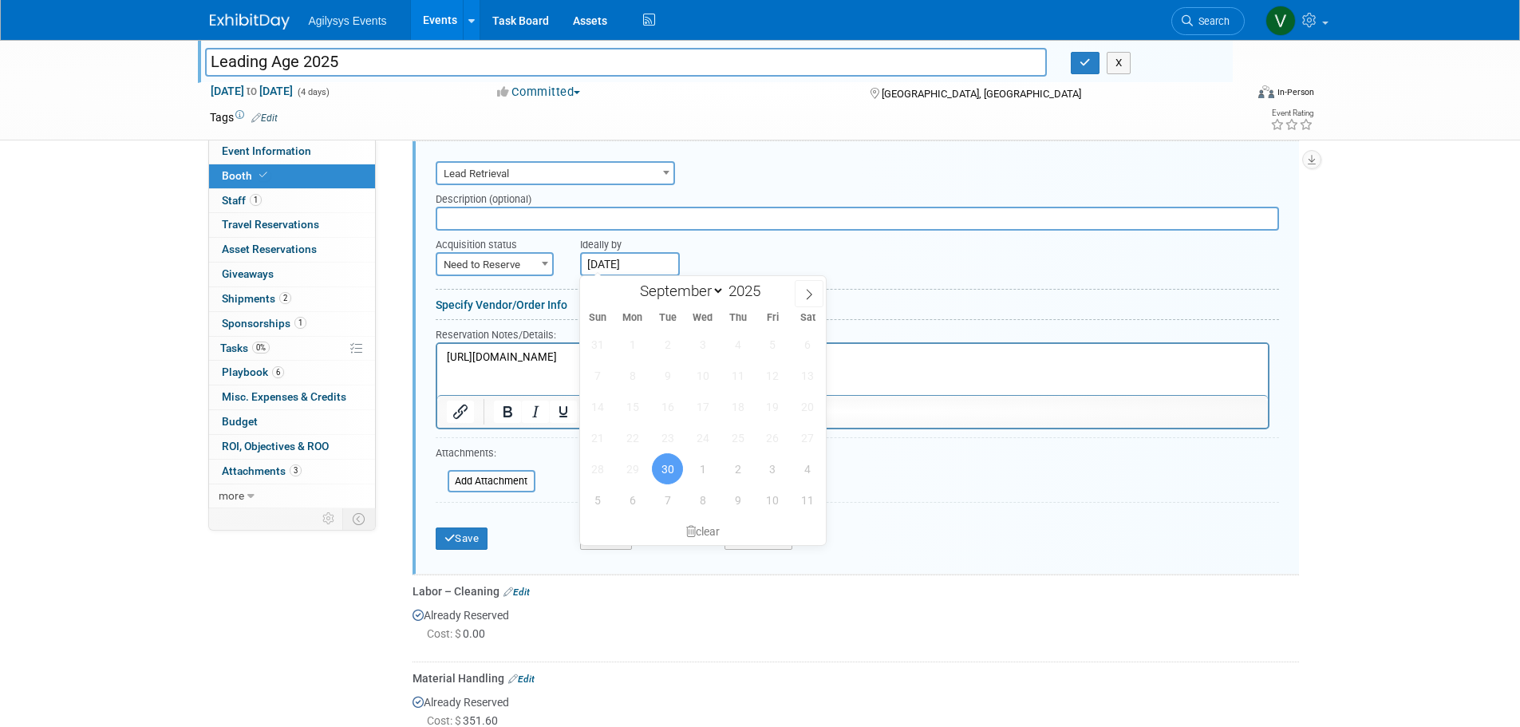
click at [662, 473] on span "30" at bounding box center [667, 468] width 31 height 31
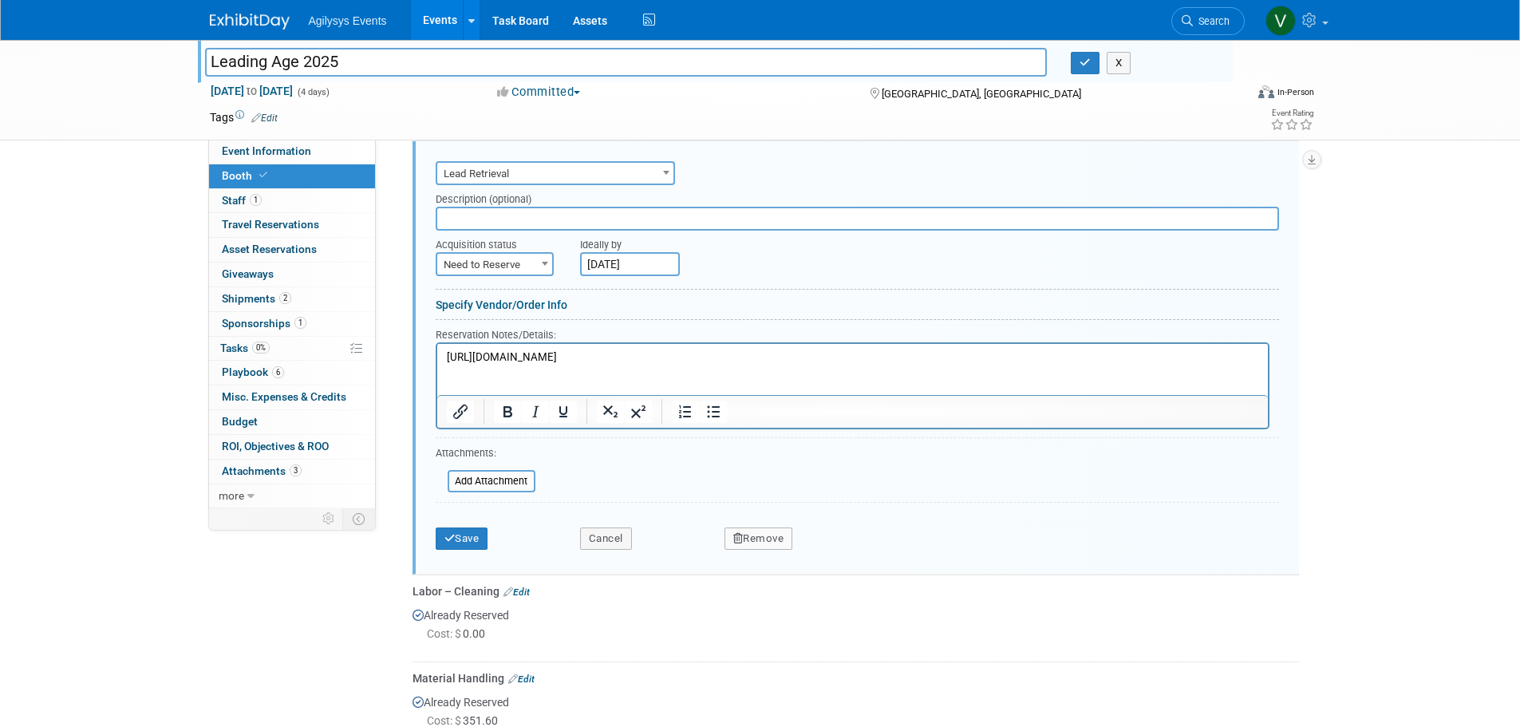
click at [912, 219] on input "text" at bounding box center [858, 219] width 844 height 24
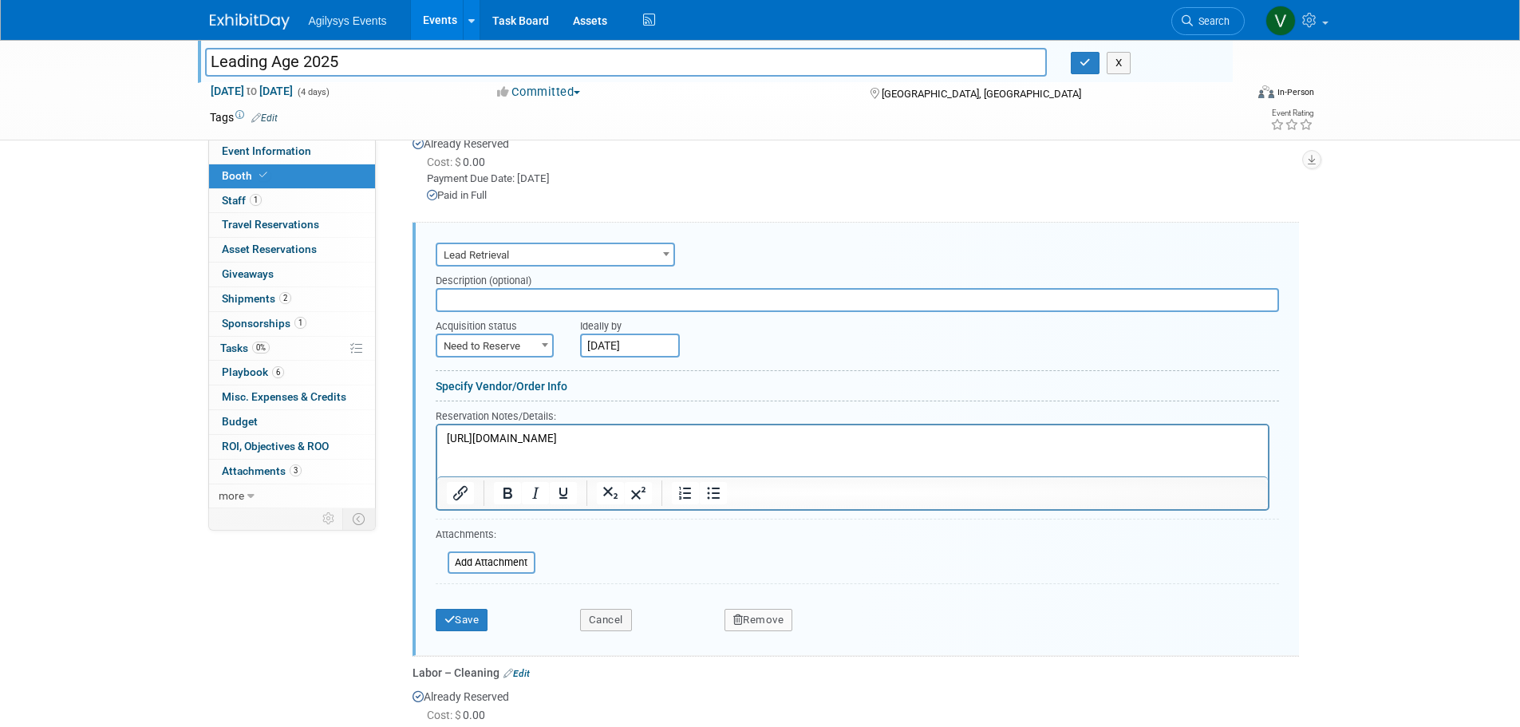
scroll to position [824, 0]
drag, startPoint x: 749, startPoint y: 371, endPoint x: 728, endPoint y: 371, distance: 20.8
click at [749, 371] on div at bounding box center [858, 373] width 844 height 8
click at [513, 346] on span "Need to Reserve" at bounding box center [494, 345] width 115 height 22
select select "2"
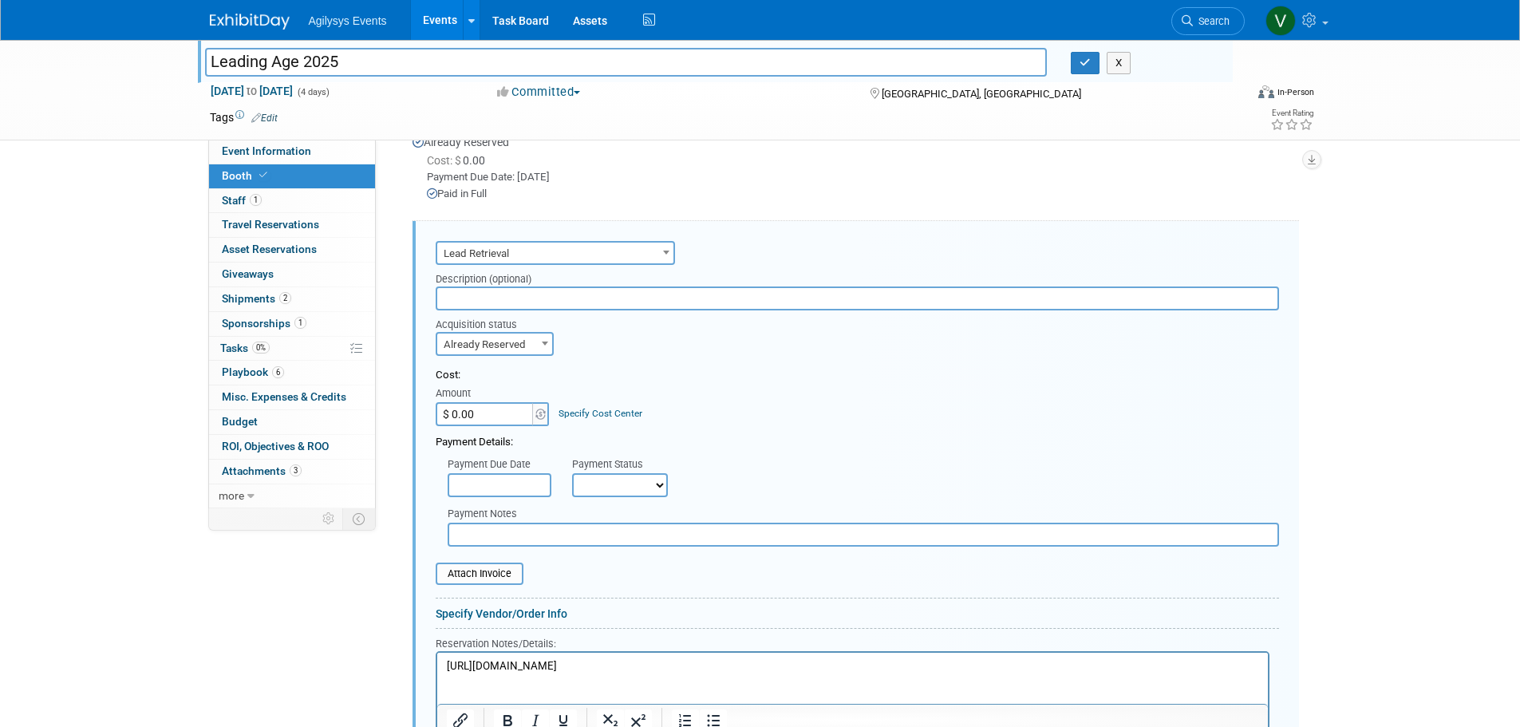
click at [495, 413] on input "$ 0.00" at bounding box center [486, 414] width 100 height 24
paste input "615.19"
type input "$ 615.19"
click at [611, 481] on select "Not Paid Yet Partially Paid Paid in Full" at bounding box center [620, 485] width 96 height 24
select select "3"
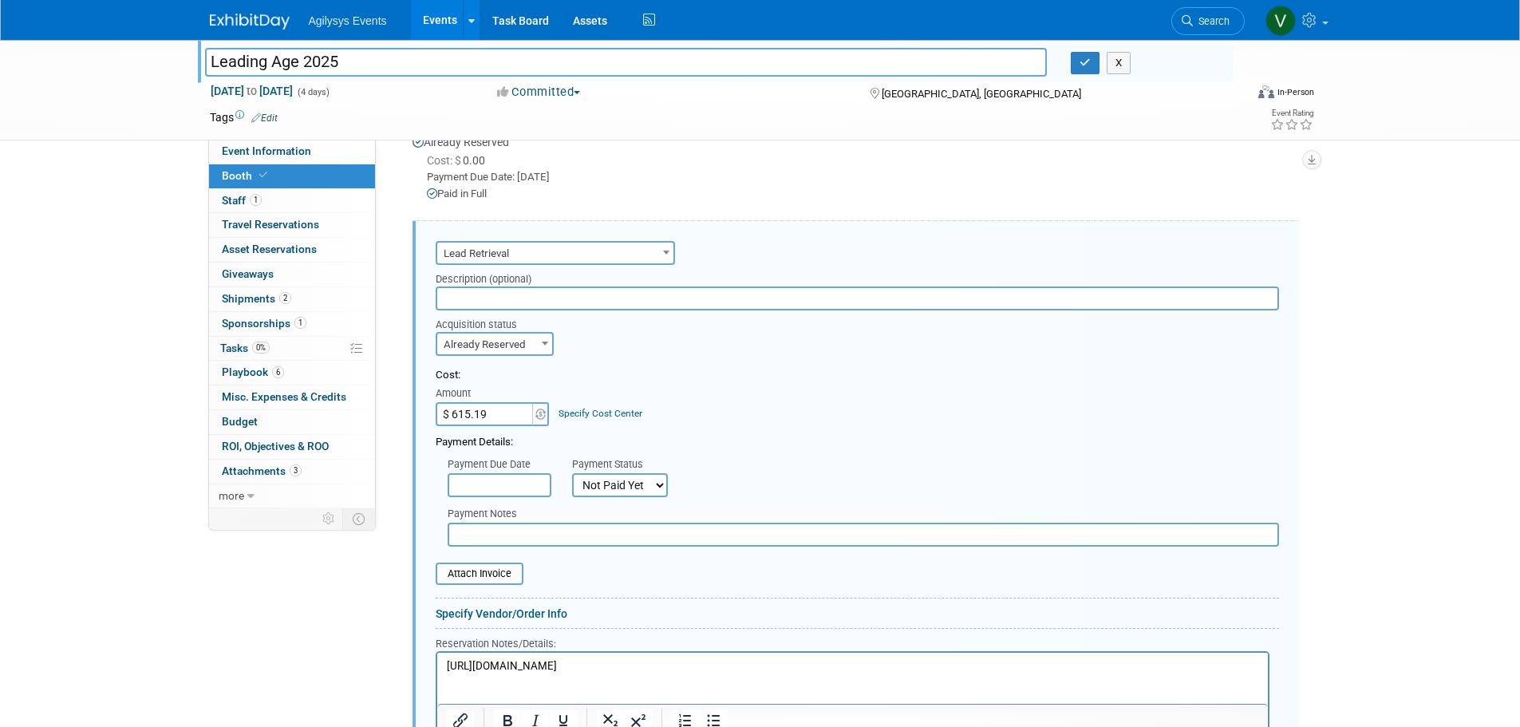
click at [572, 473] on select "Not Paid Yet Partially Paid Paid in Full" at bounding box center [620, 485] width 96 height 24
click at [742, 473] on div "Payment Due Date Payment Status Not Paid Yet Partially Paid Paid in Full Next P…" at bounding box center [858, 473] width 868 height 47
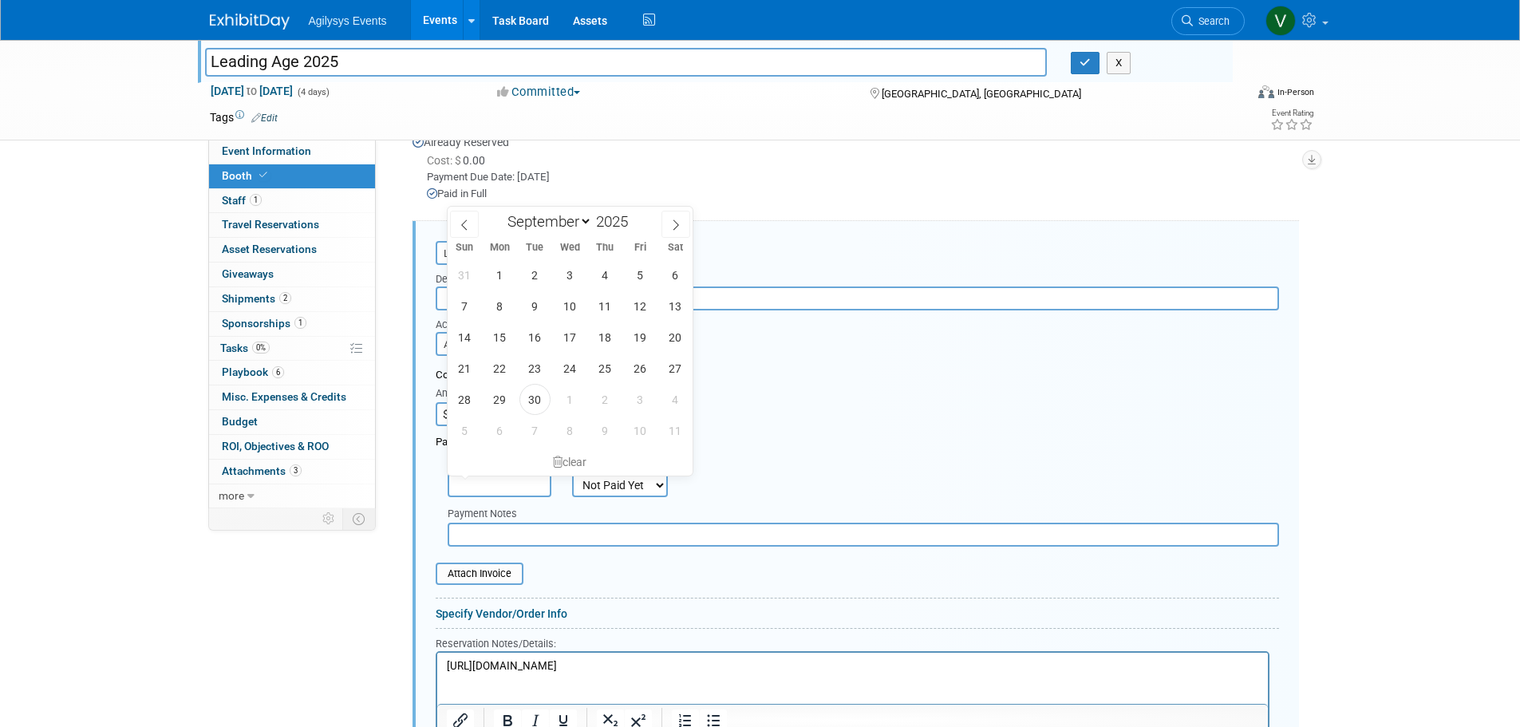
click at [530, 491] on input "text" at bounding box center [500, 485] width 104 height 24
click at [531, 404] on span "30" at bounding box center [535, 399] width 31 height 31
type input "[DATE]"
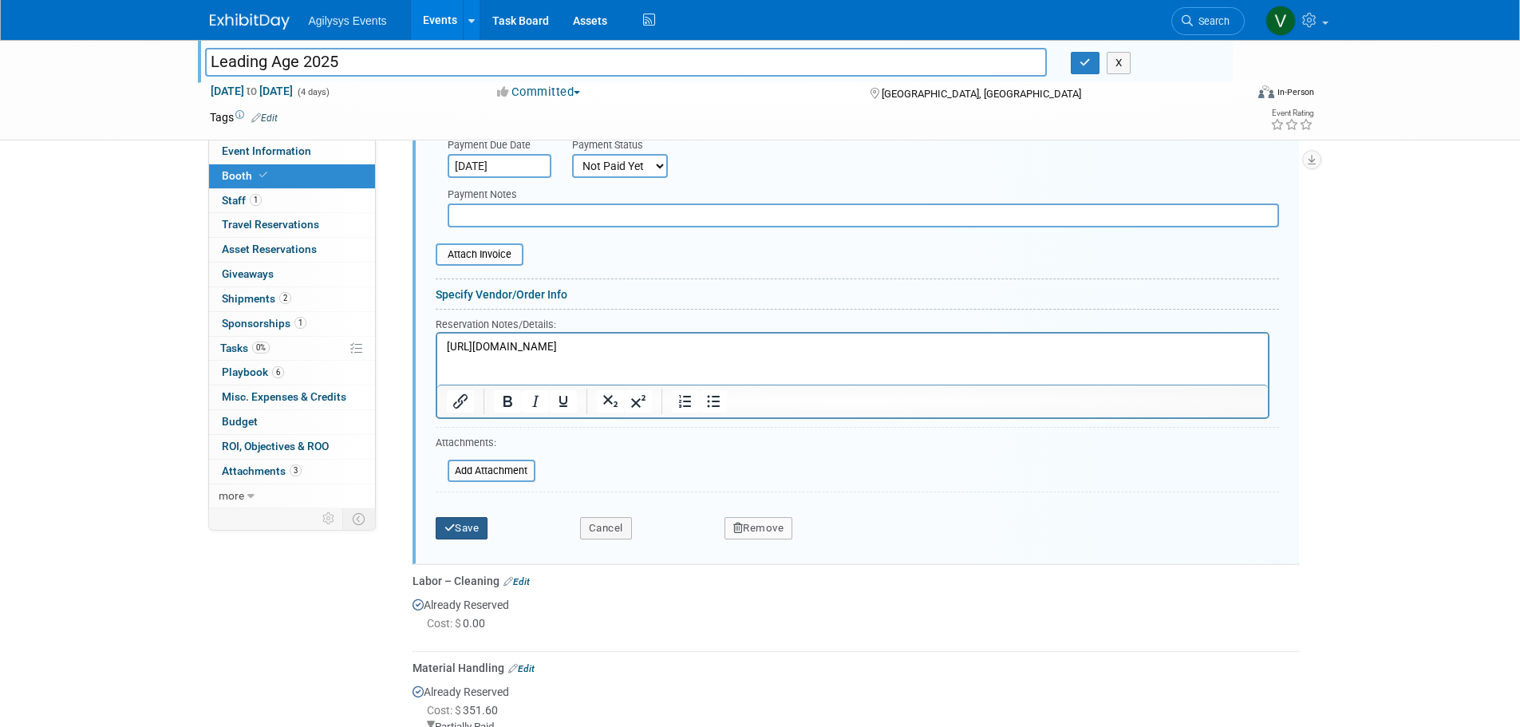
click at [477, 538] on button "Save" at bounding box center [462, 528] width 53 height 22
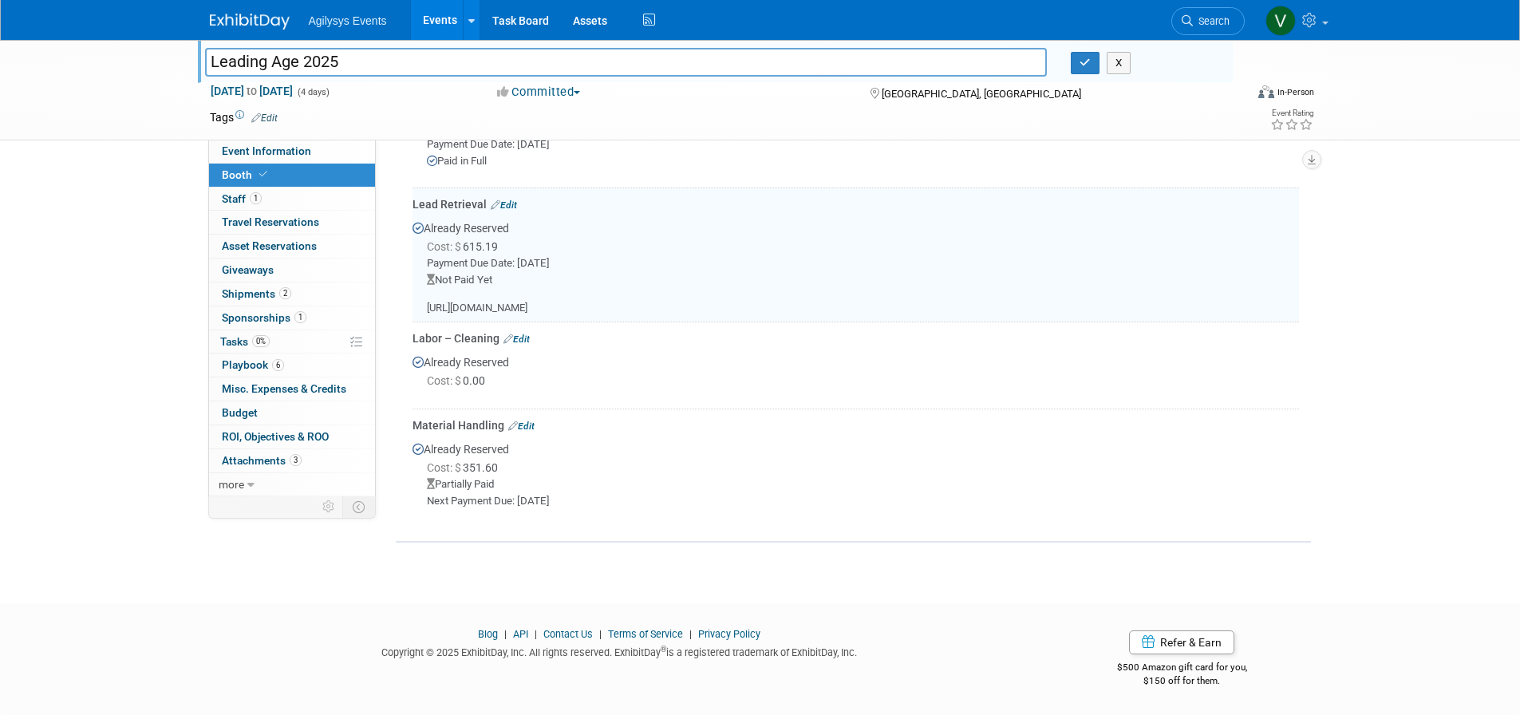
scroll to position [862, 0]
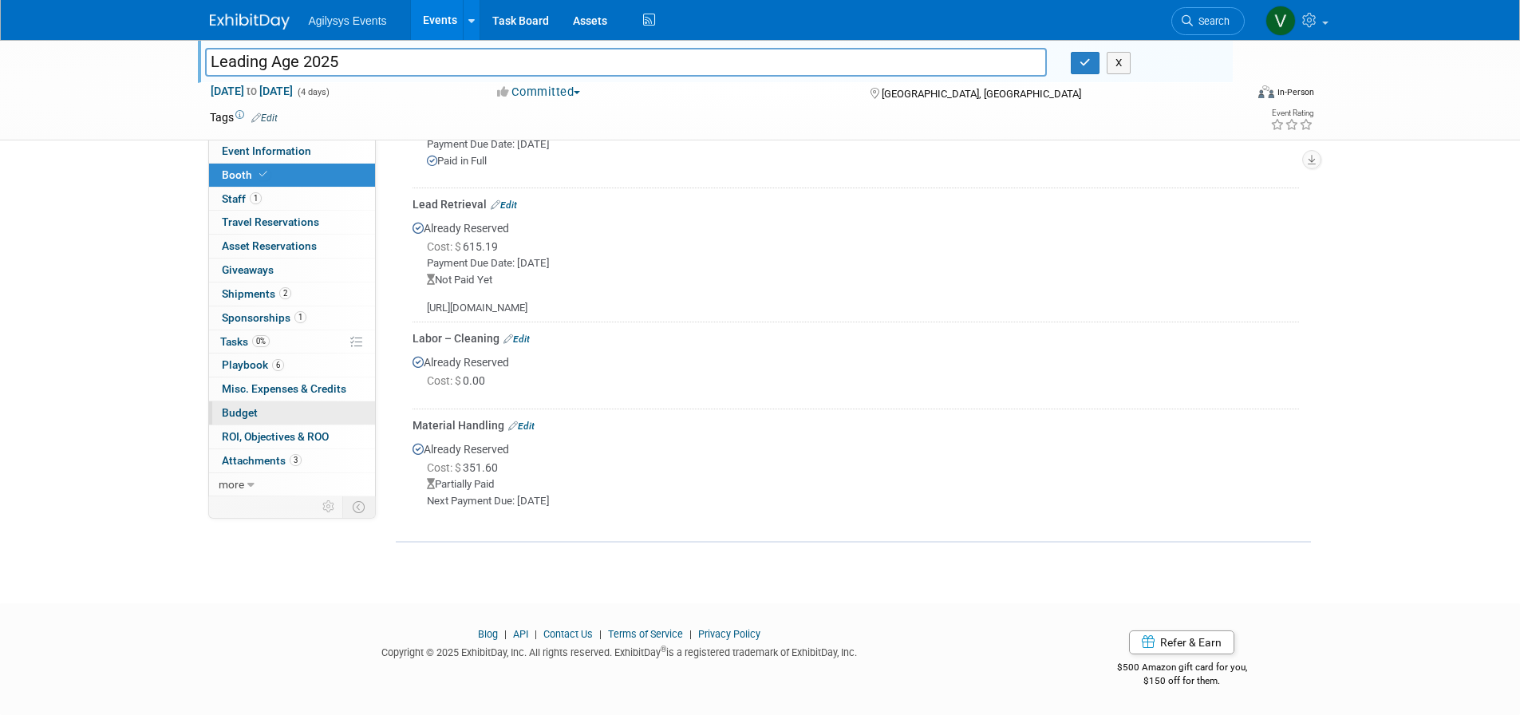
click at [255, 419] on span "Budget" at bounding box center [240, 412] width 36 height 13
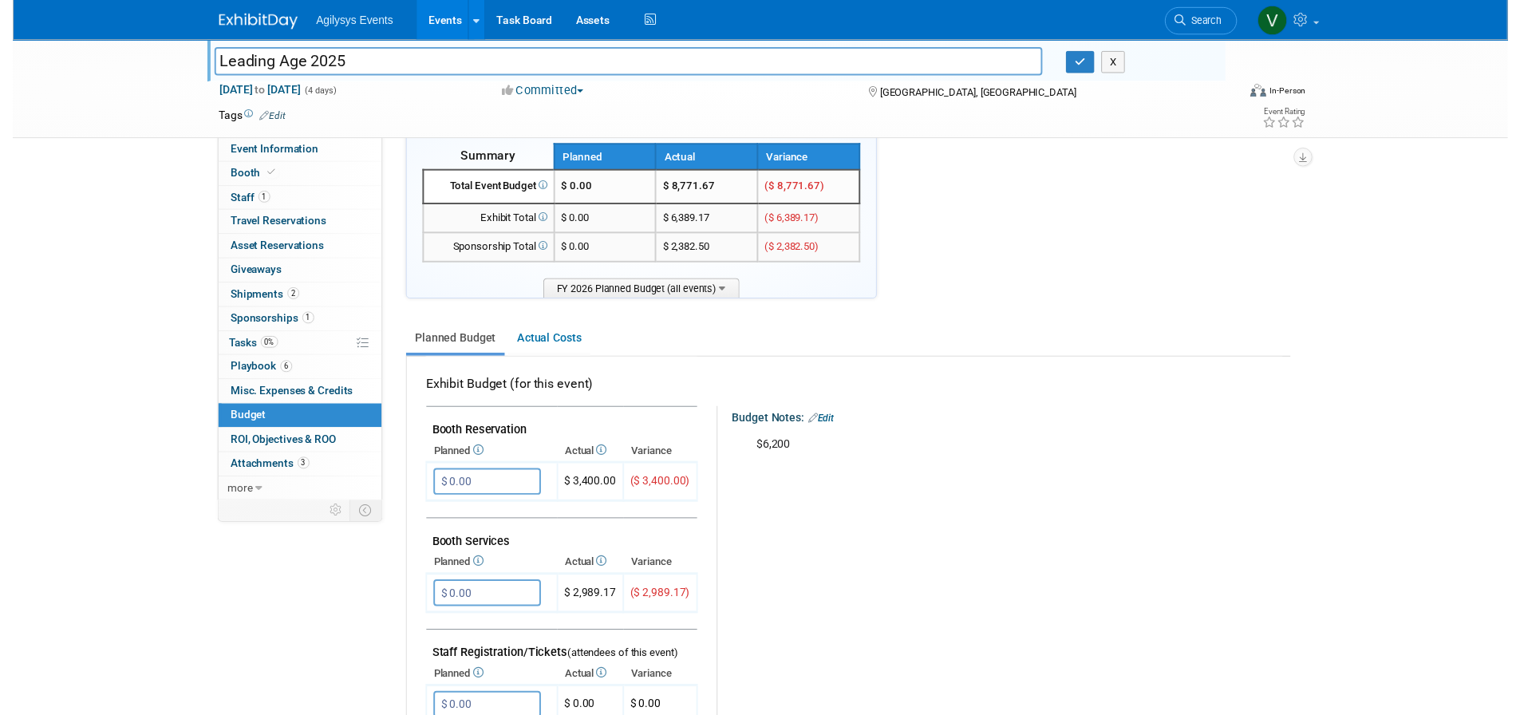
scroll to position [0, 0]
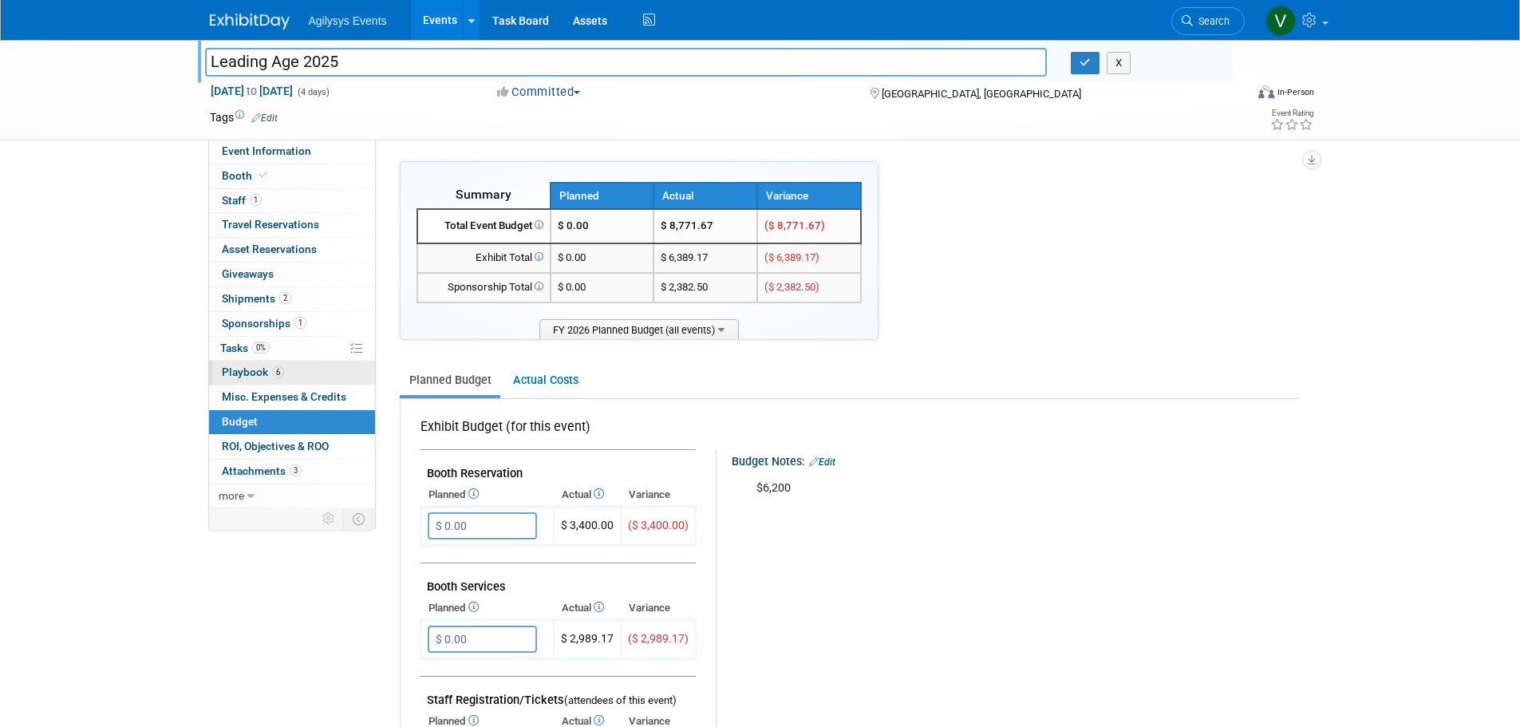
click at [268, 362] on link "6 Playbook 6" at bounding box center [292, 373] width 166 height 24
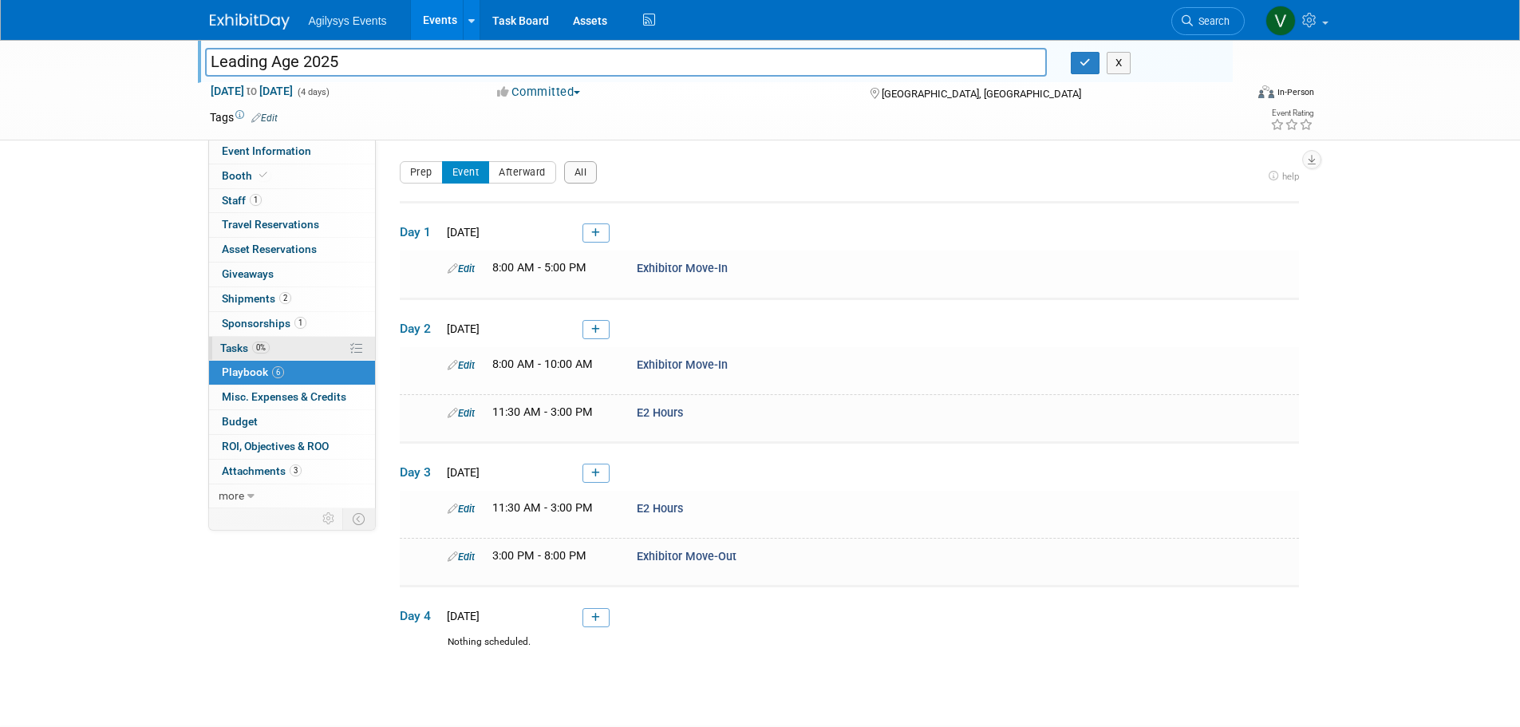
click at [267, 350] on span "0%" at bounding box center [261, 348] width 18 height 12
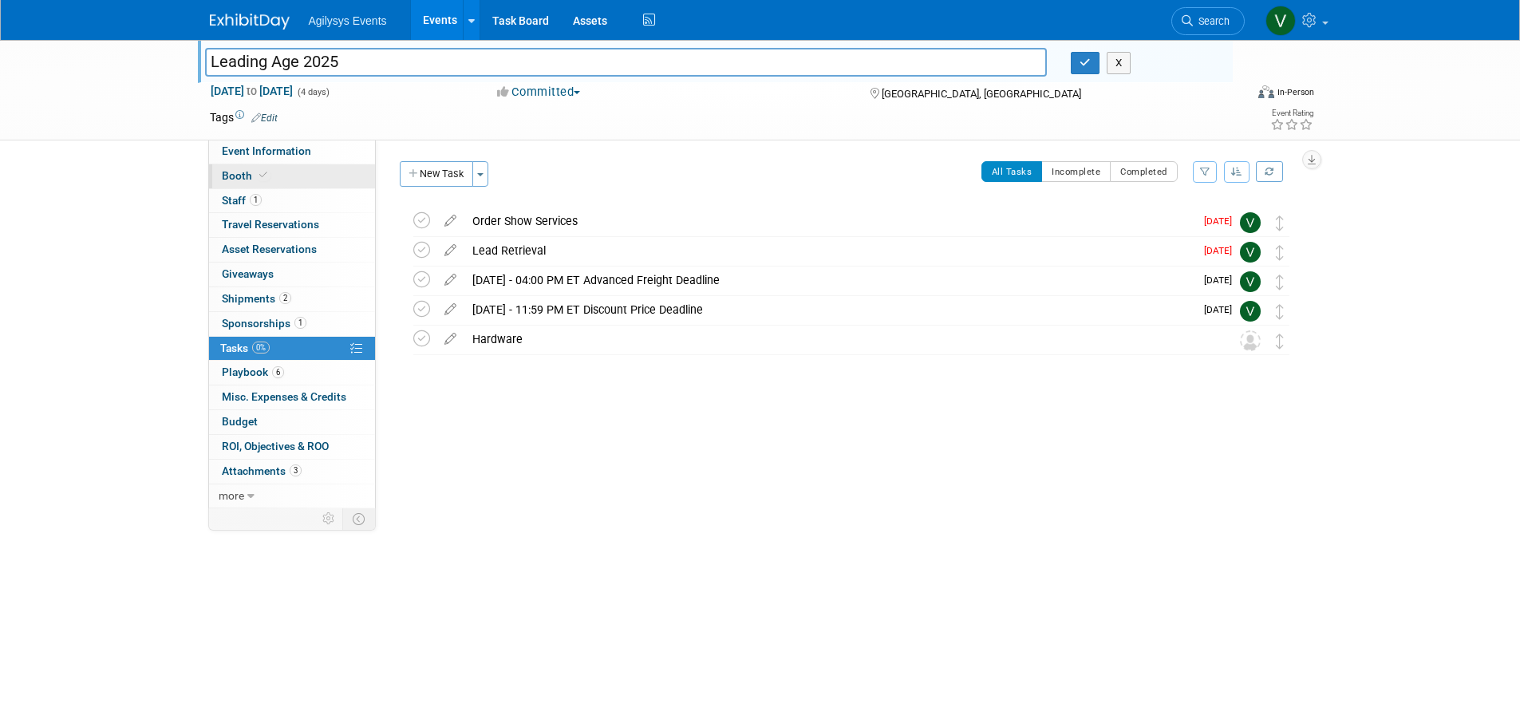
click at [259, 174] on icon at bounding box center [263, 175] width 8 height 9
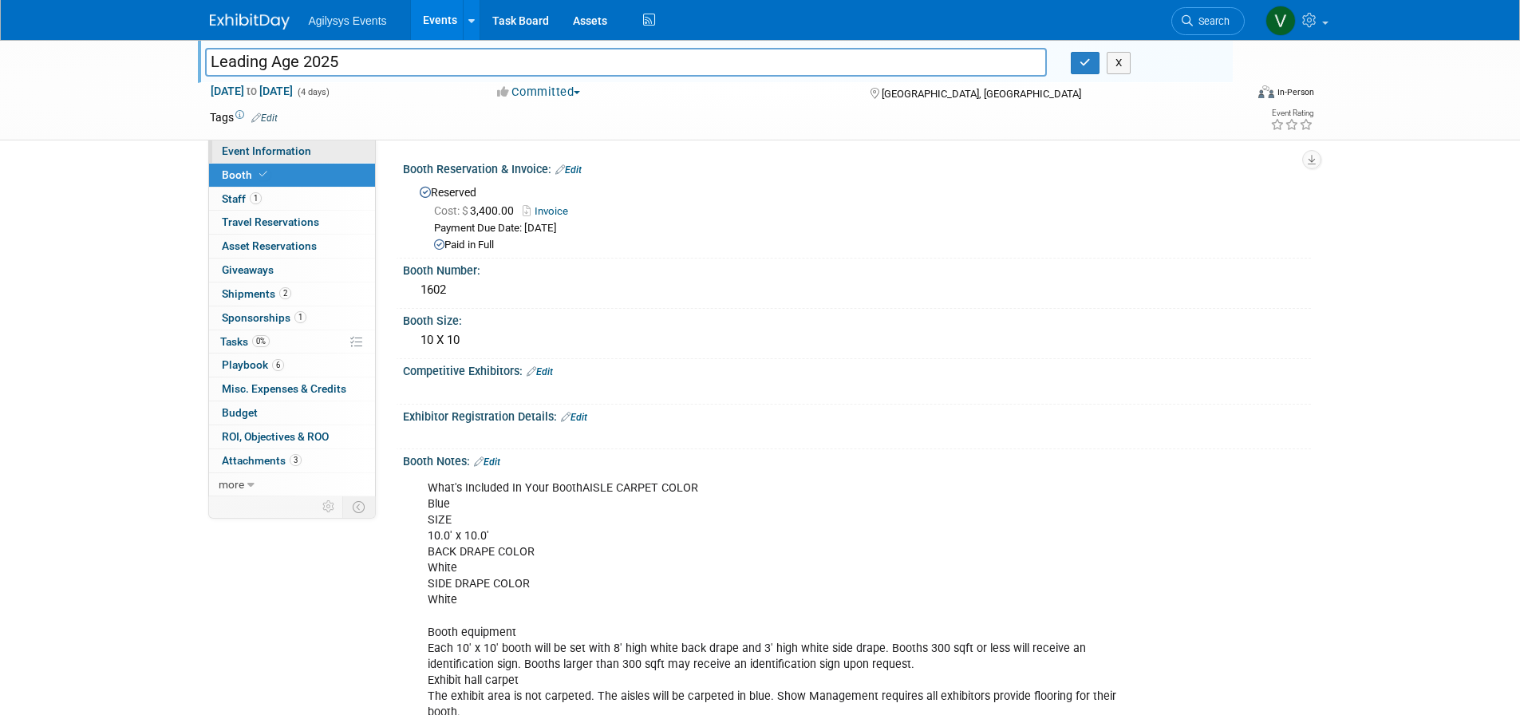
click at [263, 157] on link "Event Information" at bounding box center [292, 151] width 166 height 23
select select "Yes"
select select "FSM"
select select "Yes"
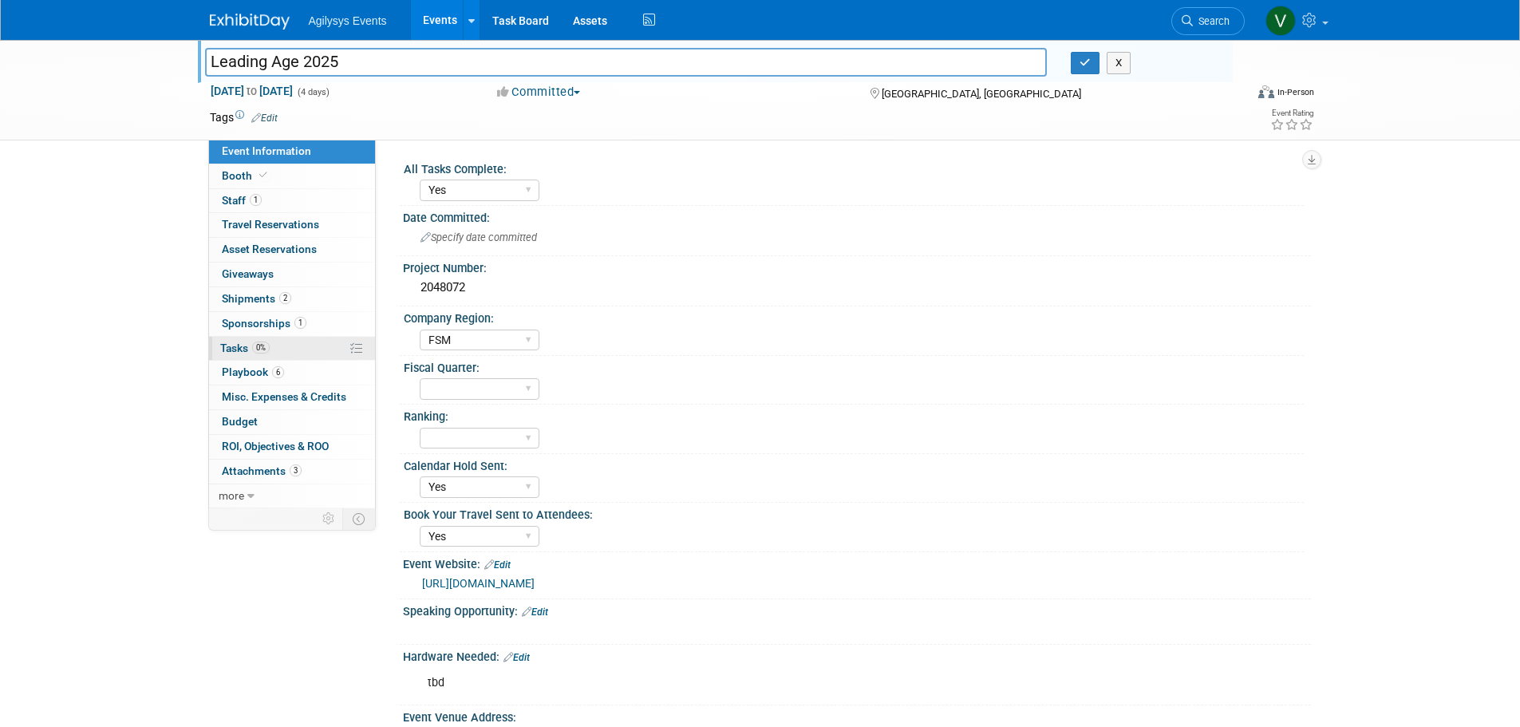
click at [249, 348] on span "Tasks 0%" at bounding box center [244, 348] width 49 height 13
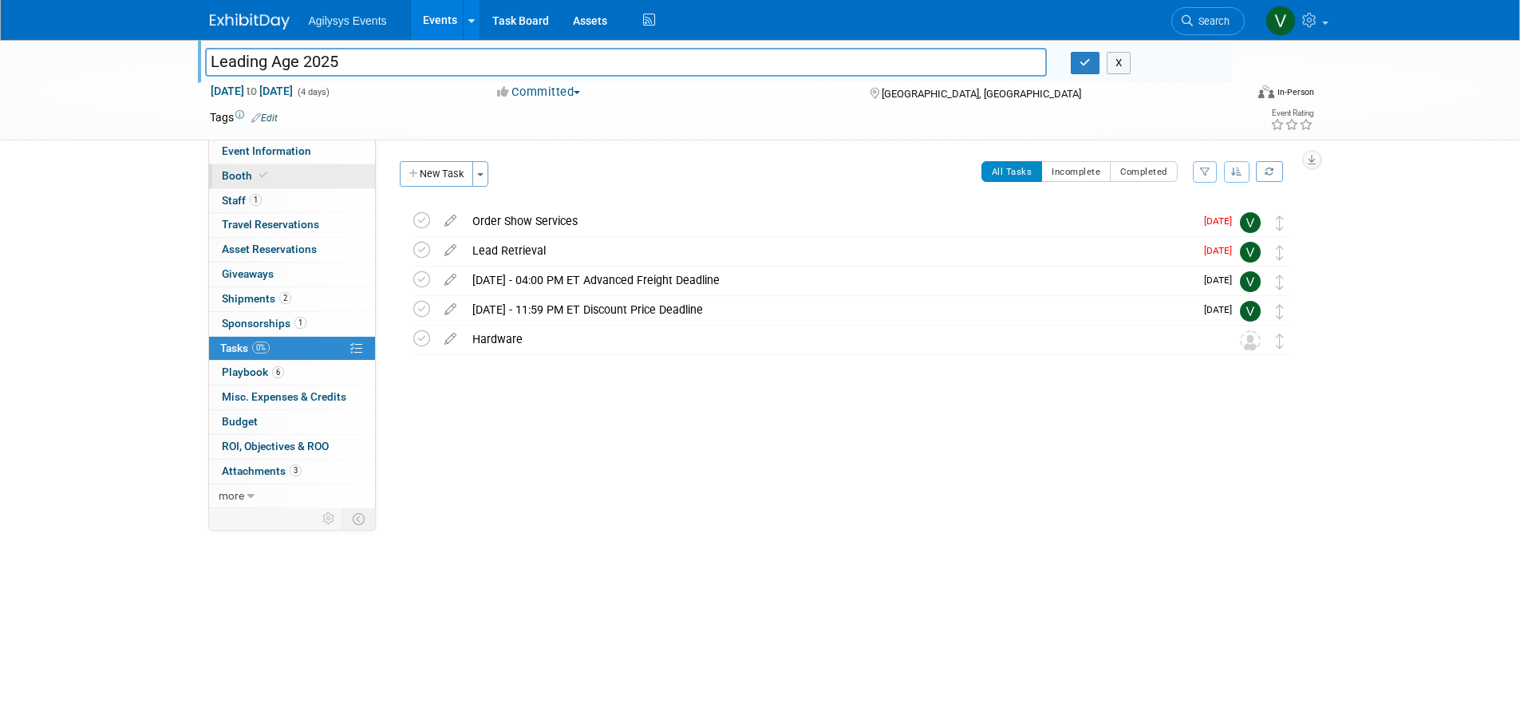
click at [266, 179] on span at bounding box center [263, 175] width 14 height 12
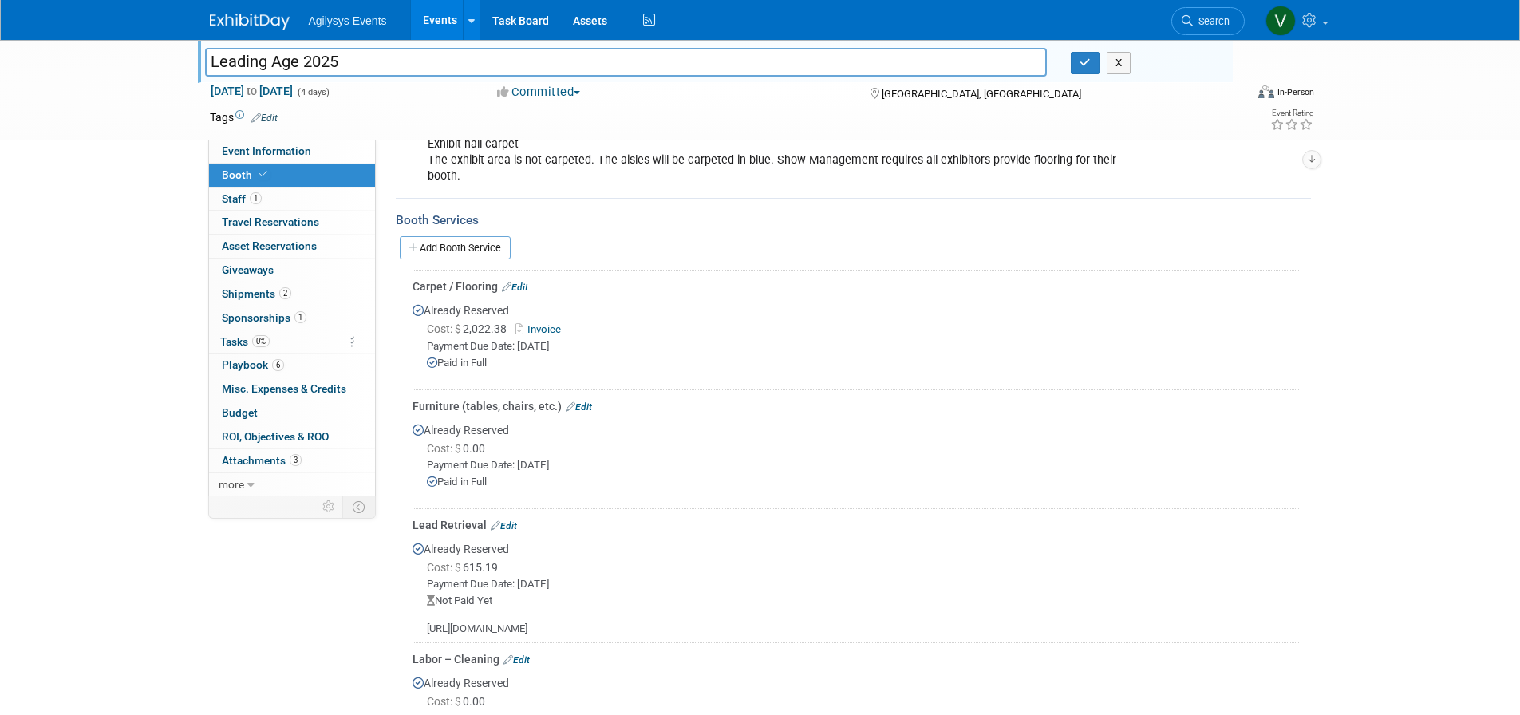
scroll to position [559, 0]
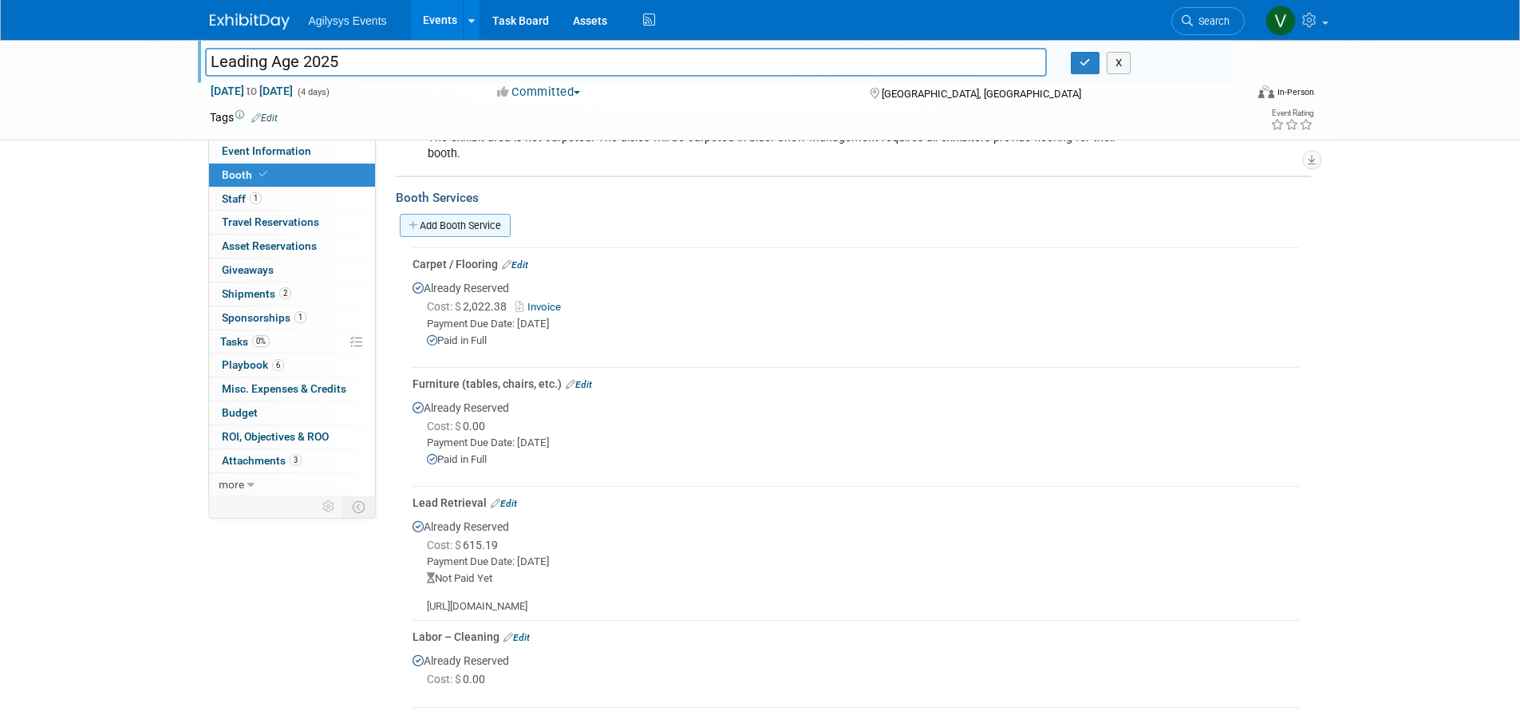
click at [444, 214] on link "Add Booth Service" at bounding box center [455, 225] width 111 height 23
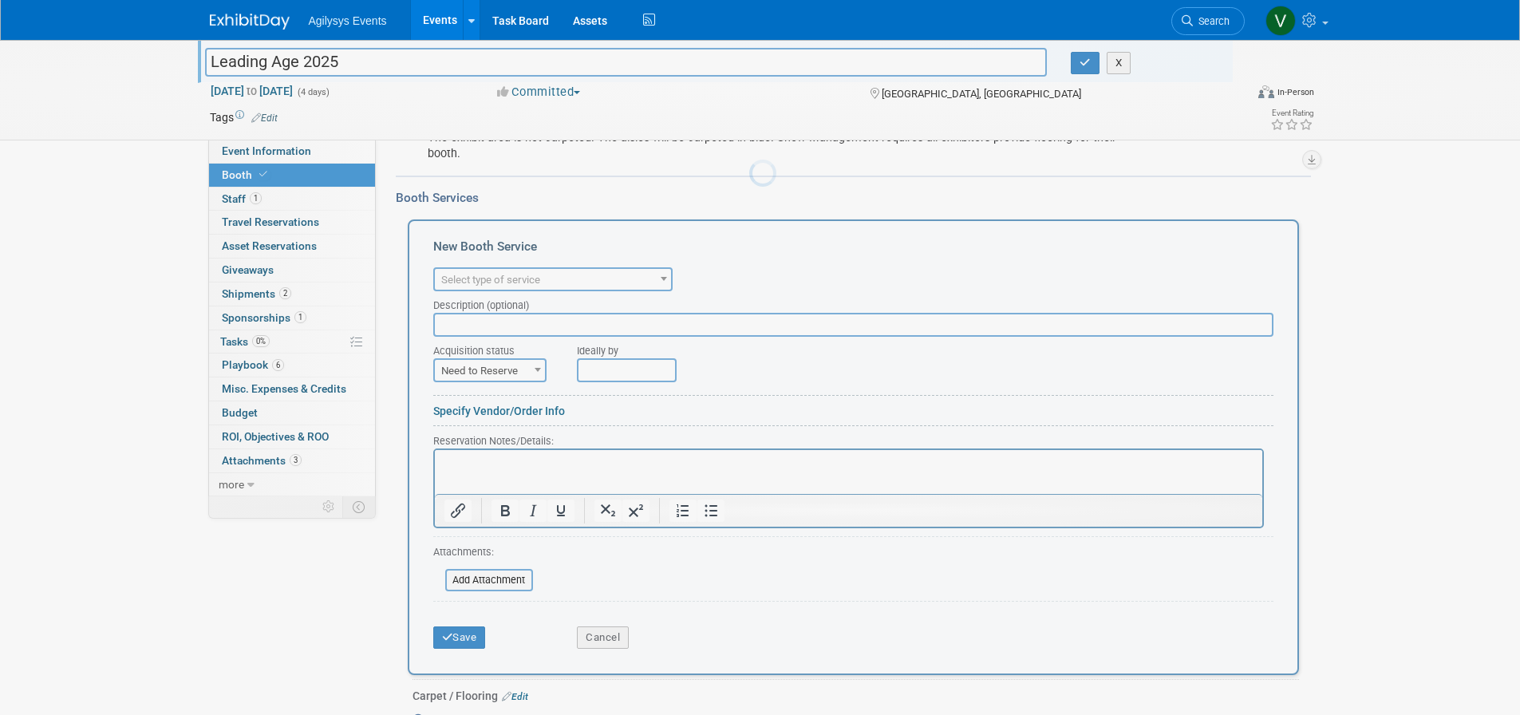
scroll to position [0, 0]
click at [518, 283] on span "Select type of service" at bounding box center [490, 280] width 99 height 12
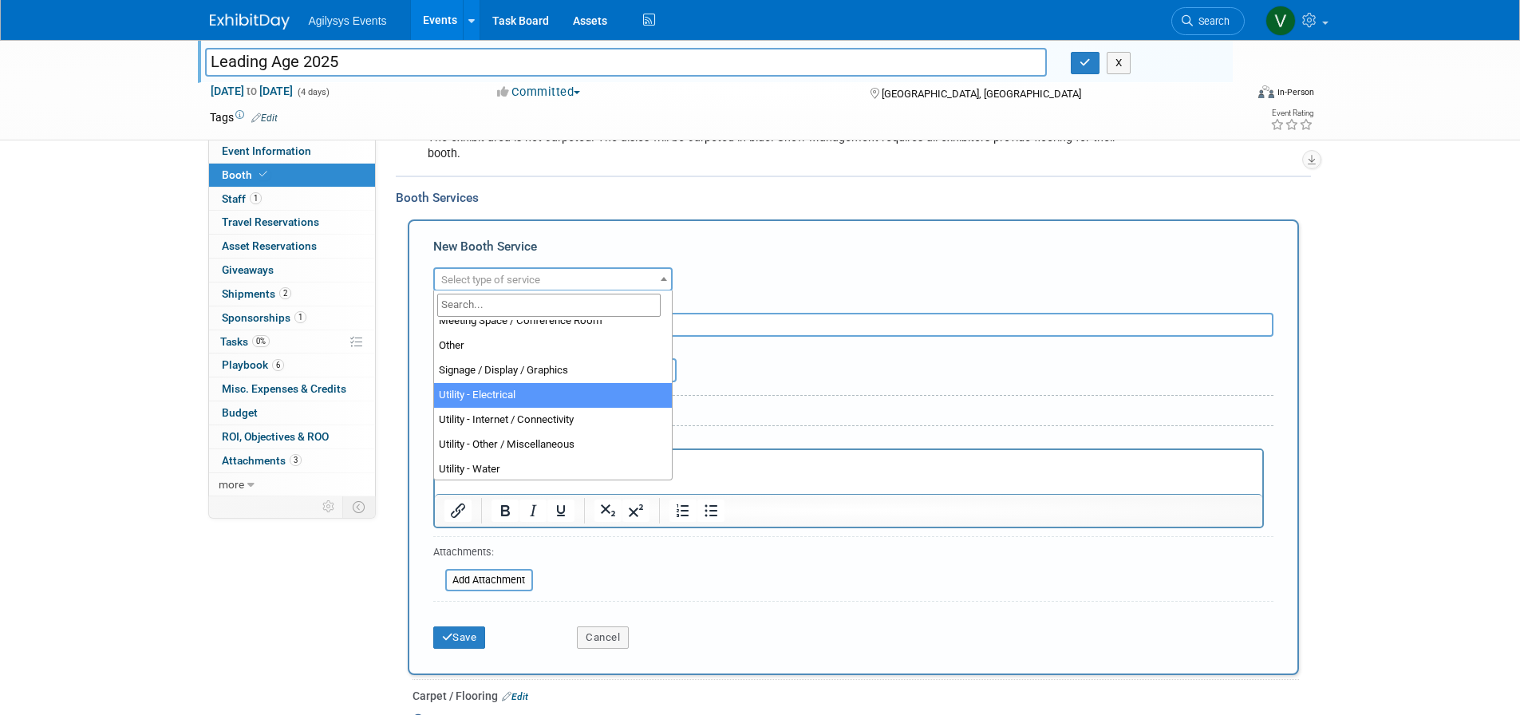
scroll to position [409, 0]
select select "8"
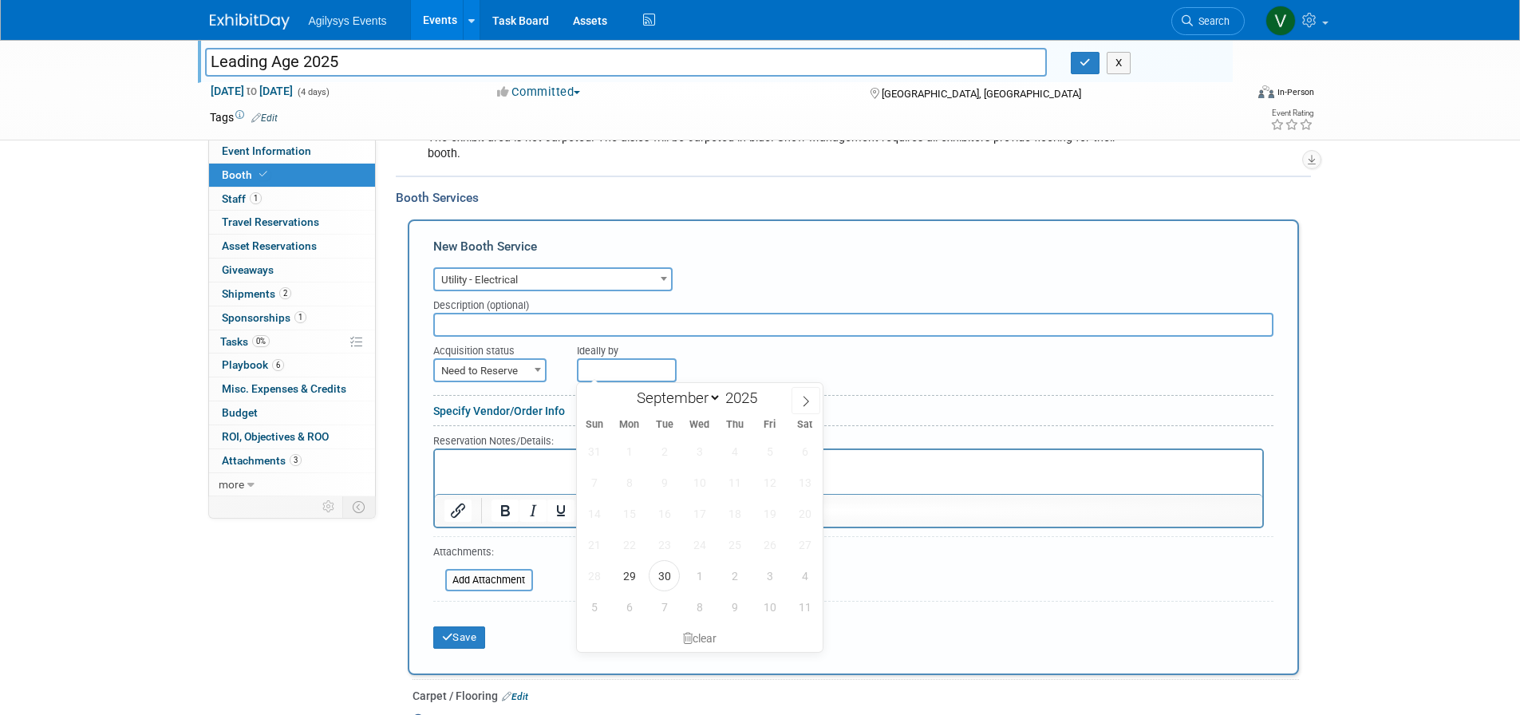
click at [607, 372] on input "text" at bounding box center [627, 370] width 100 height 24
click at [728, 579] on span "2" at bounding box center [734, 575] width 31 height 31
type input "[DATE]"
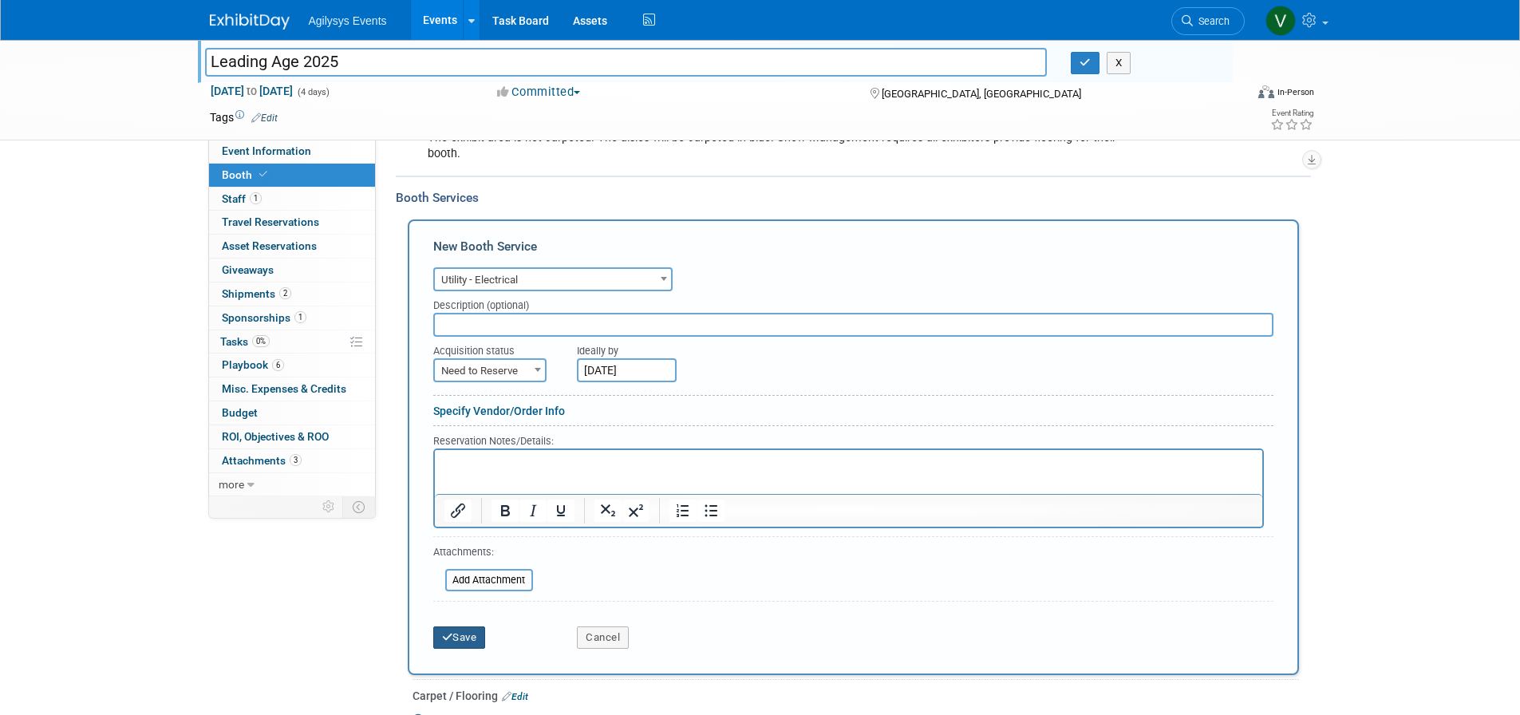
click at [445, 630] on button "Save" at bounding box center [459, 638] width 53 height 22
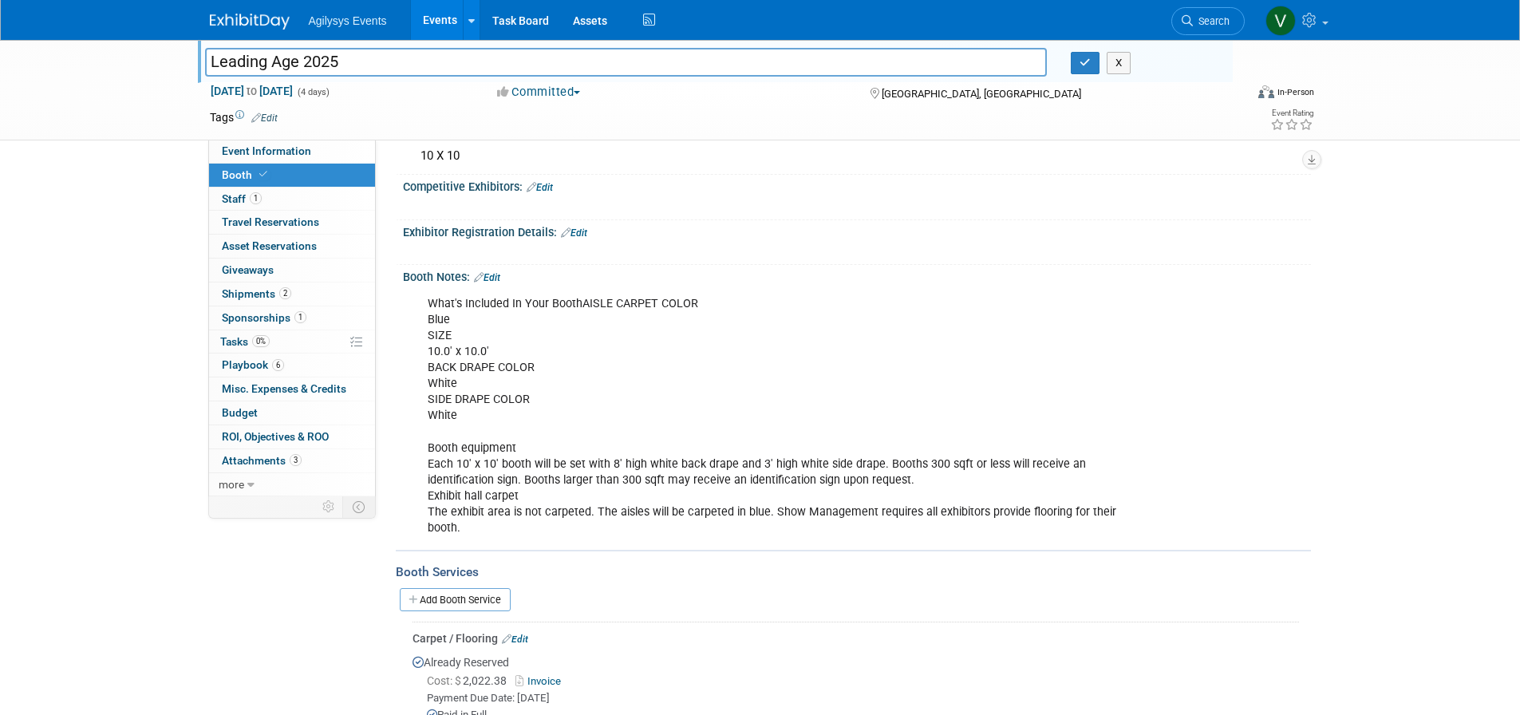
scroll to position [267, 0]
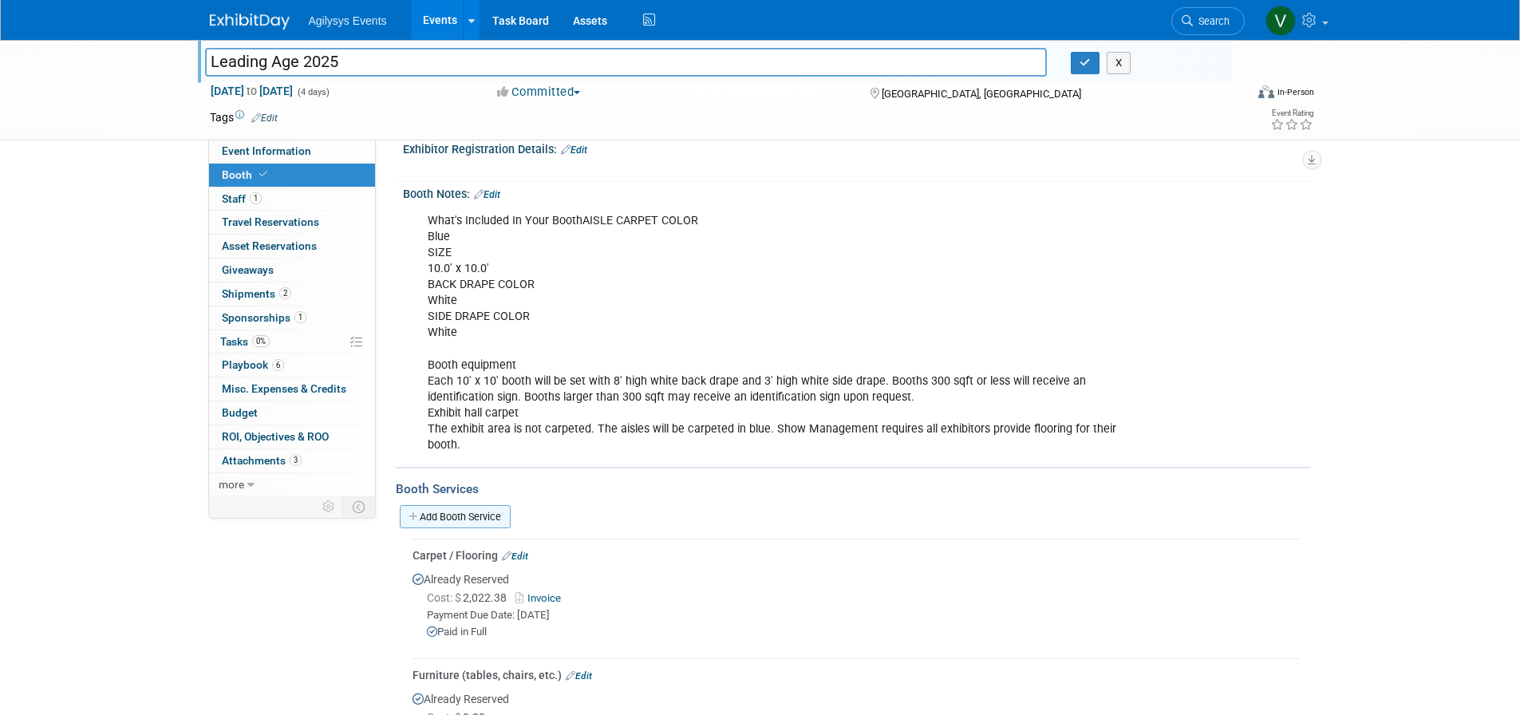
click at [481, 517] on link "Add Booth Service" at bounding box center [455, 516] width 111 height 23
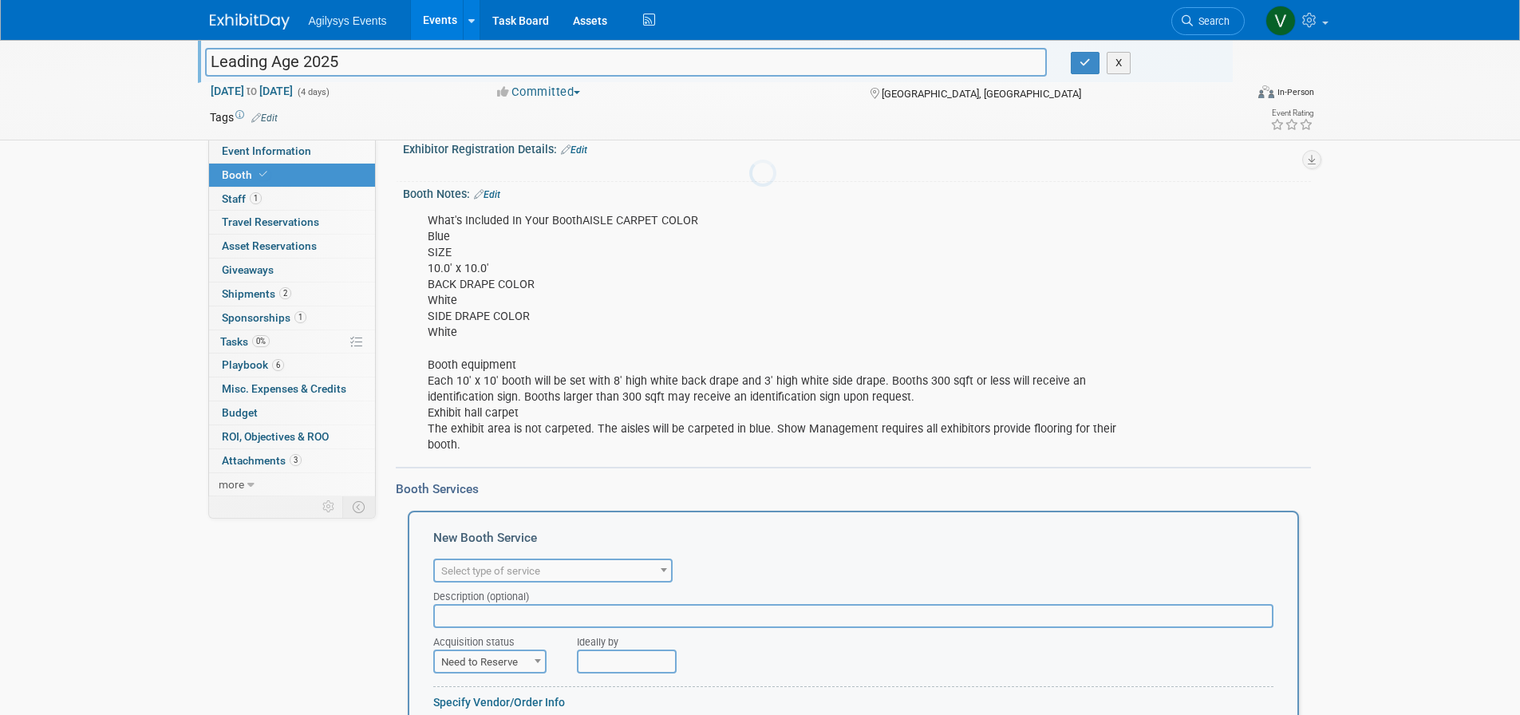
scroll to position [0, 0]
click at [504, 575] on span "Select type of service" at bounding box center [490, 571] width 99 height 12
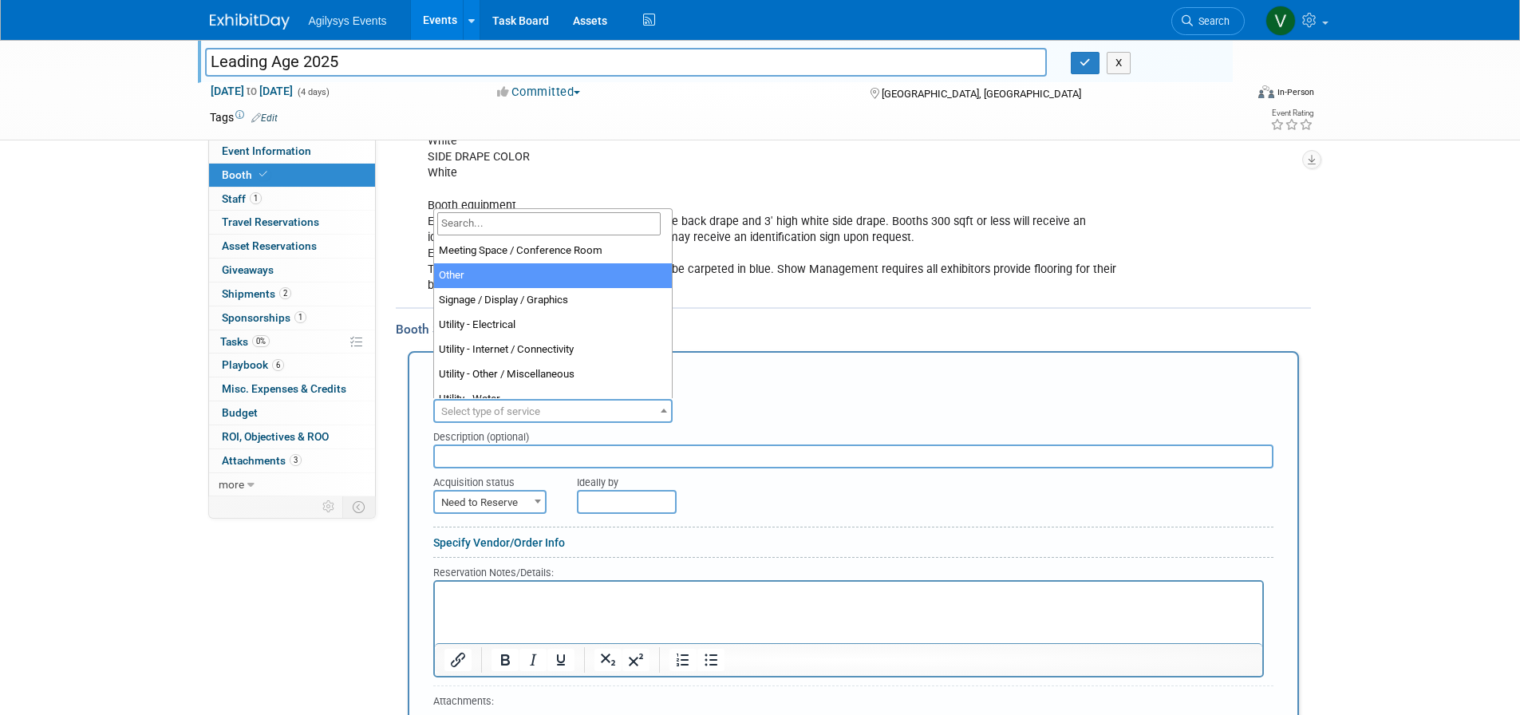
scroll to position [409, 0]
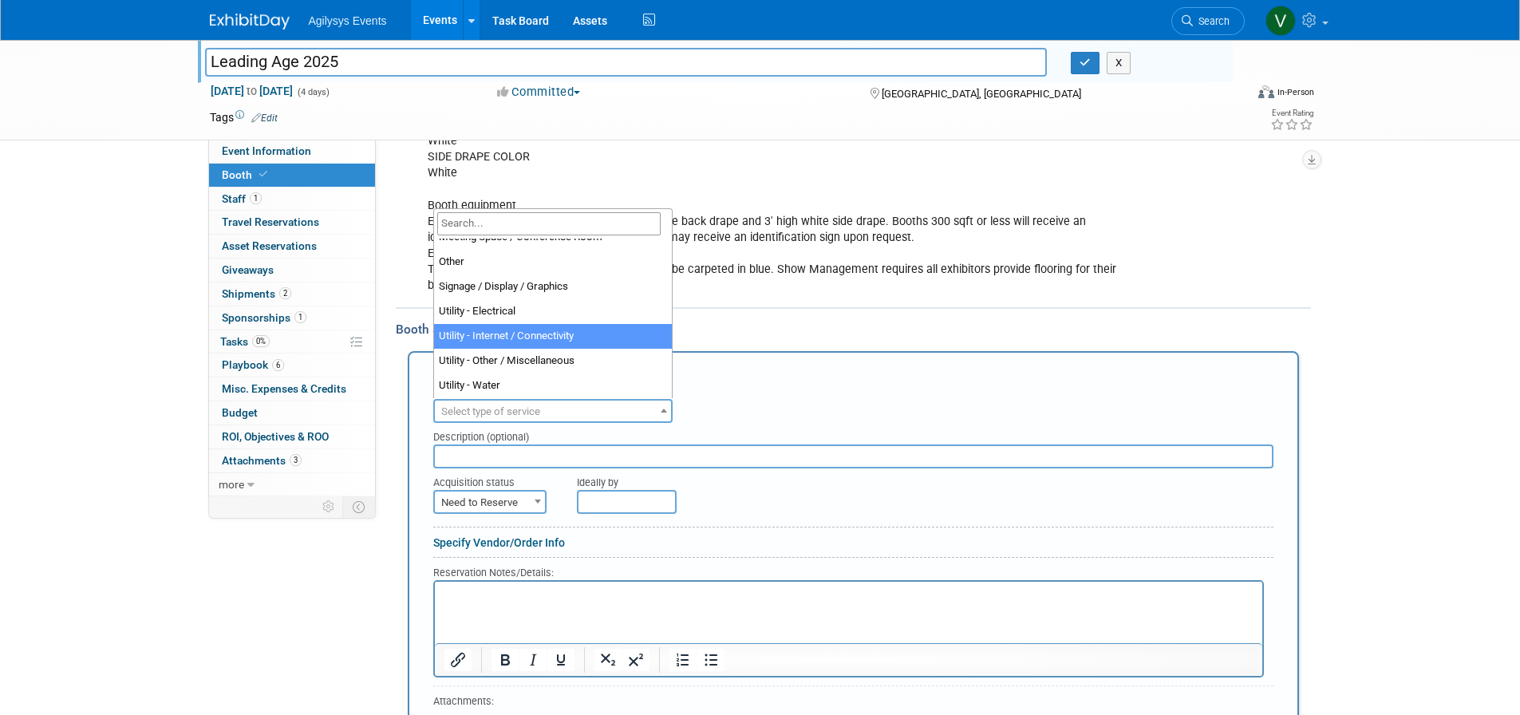
select select "18"
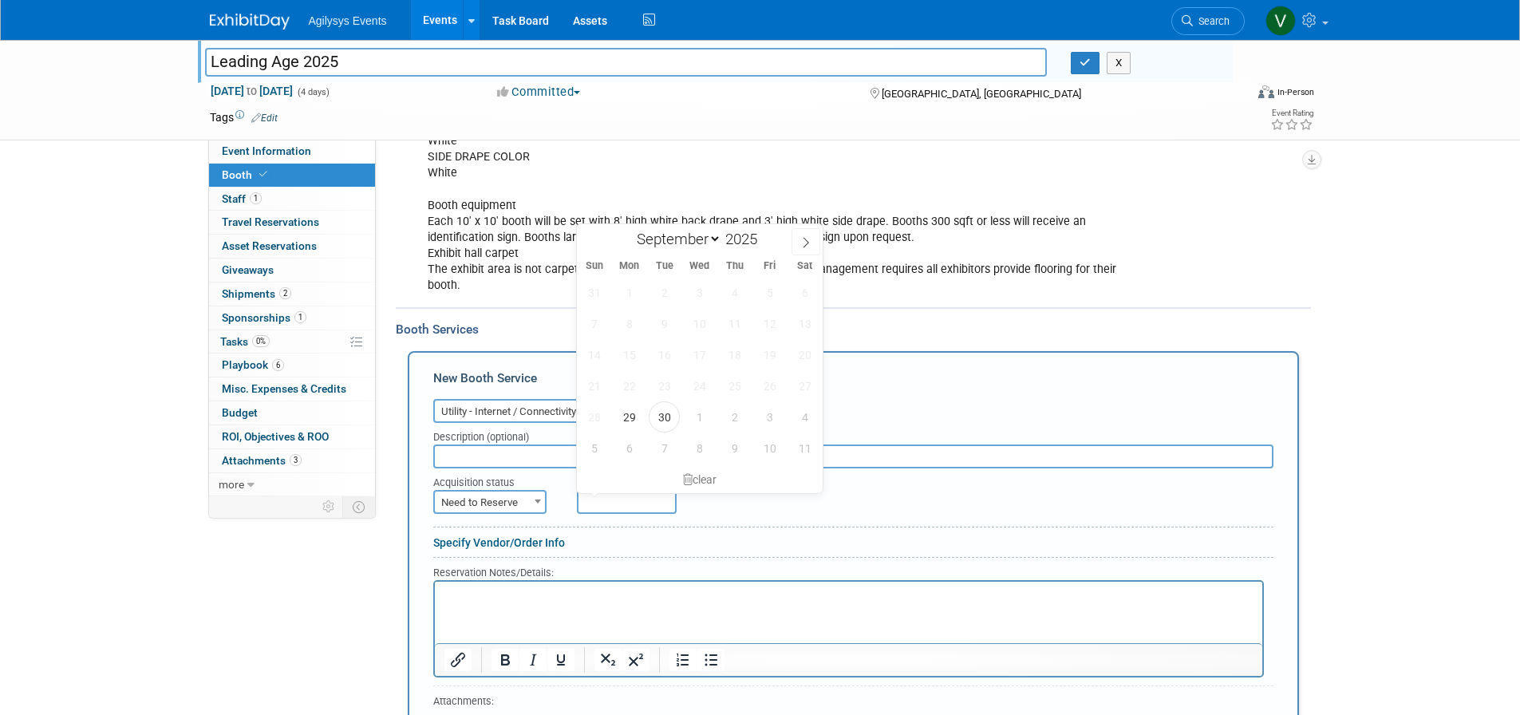
click at [603, 501] on input "text" at bounding box center [627, 502] width 100 height 24
click at [728, 420] on span "2" at bounding box center [734, 416] width 31 height 31
type input "[DATE]"
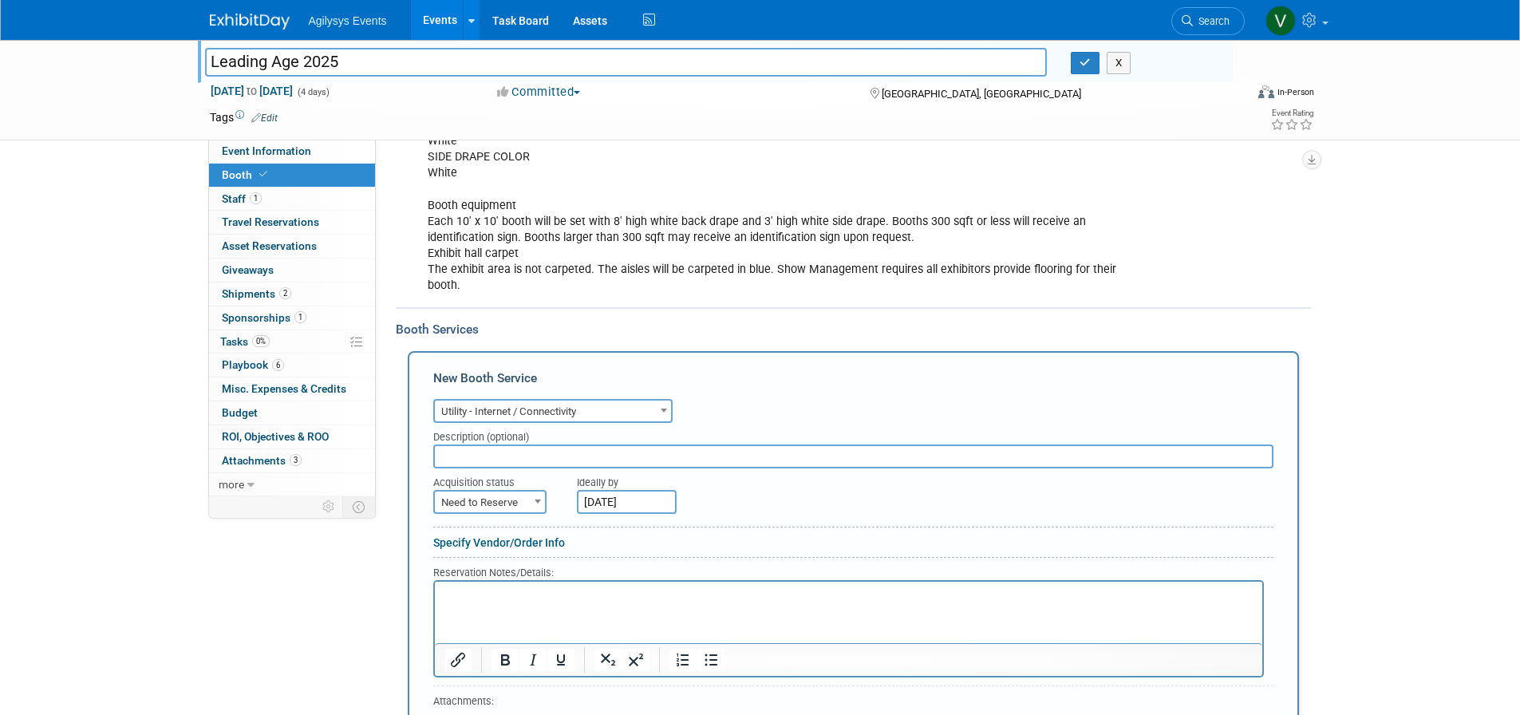
click at [498, 504] on span "Need to Reserve" at bounding box center [490, 503] width 110 height 22
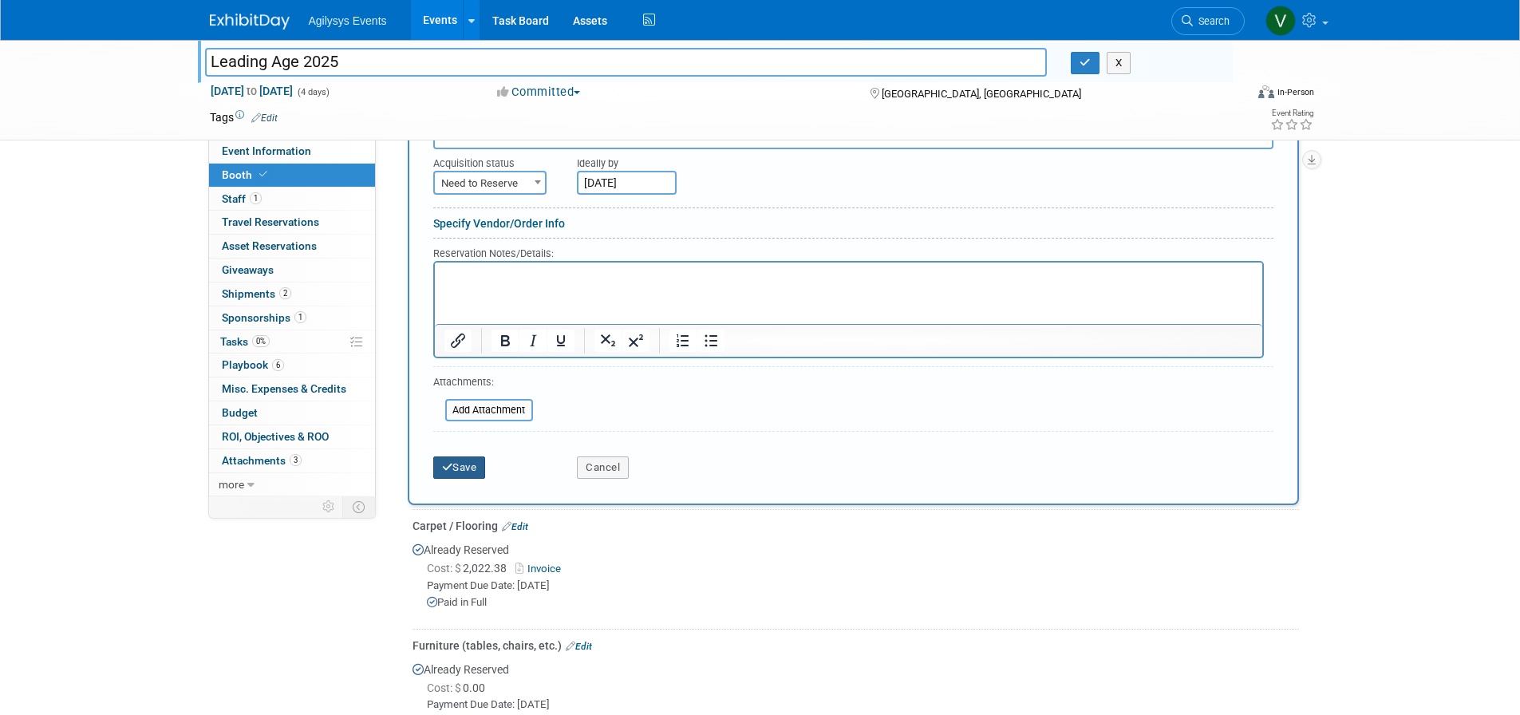
click at [473, 473] on button "Save" at bounding box center [459, 468] width 53 height 22
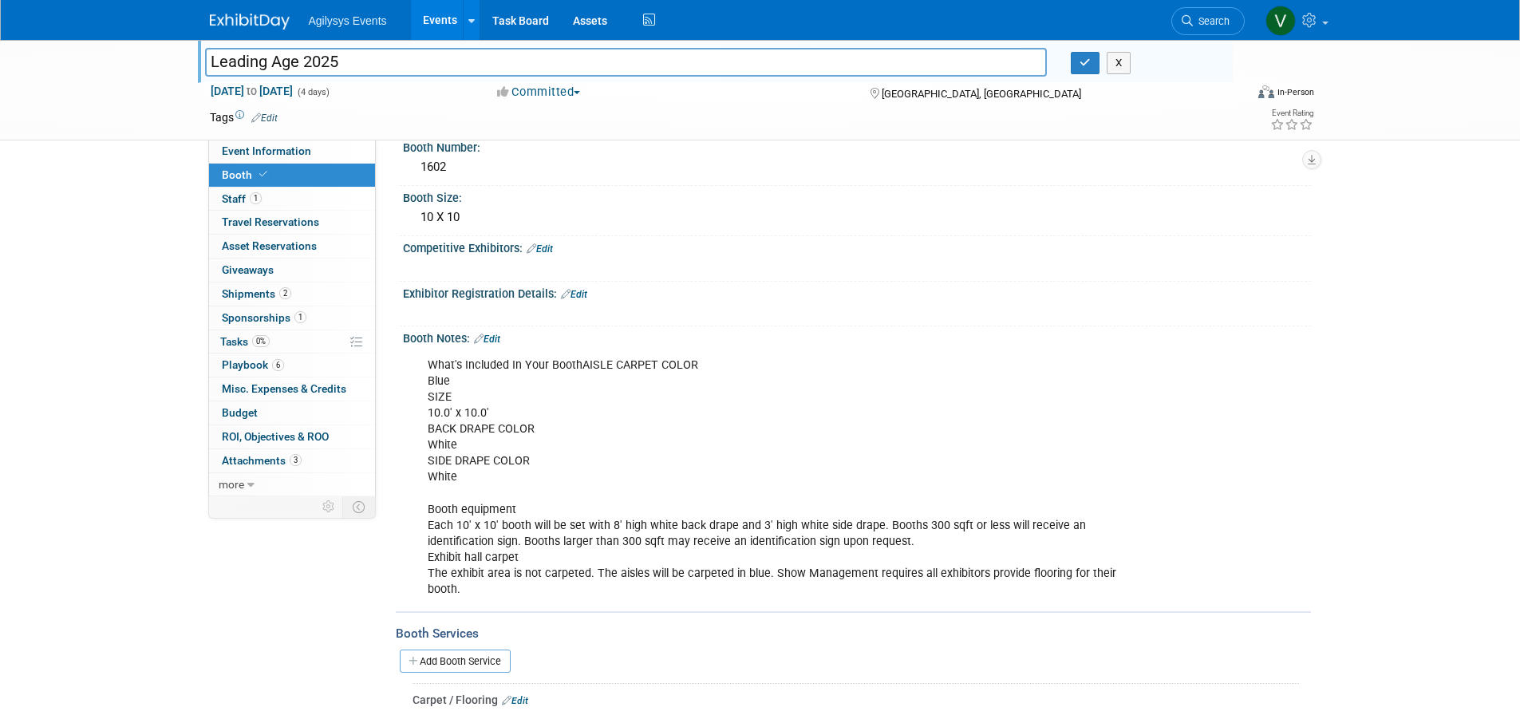
scroll to position [0, 0]
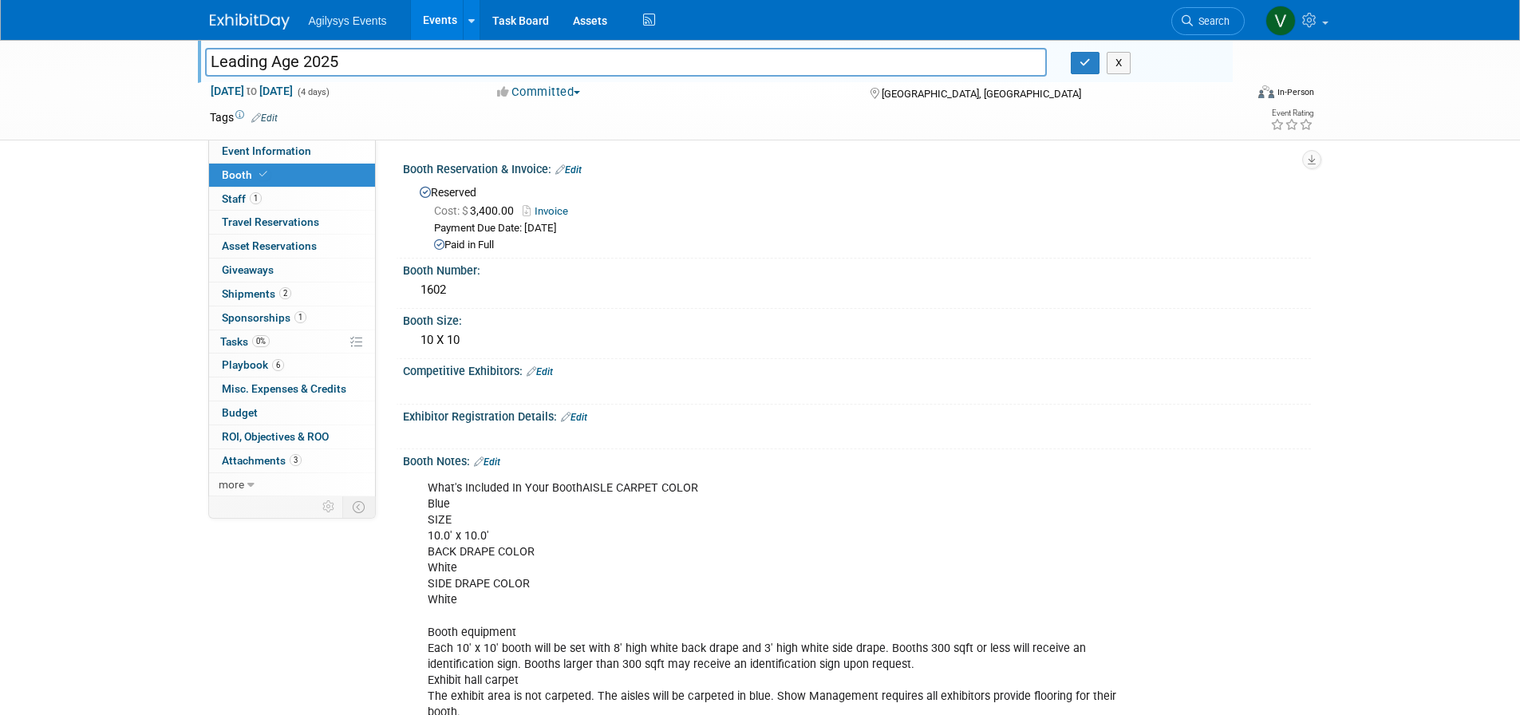
click at [579, 417] on link "Edit" at bounding box center [574, 417] width 26 height 11
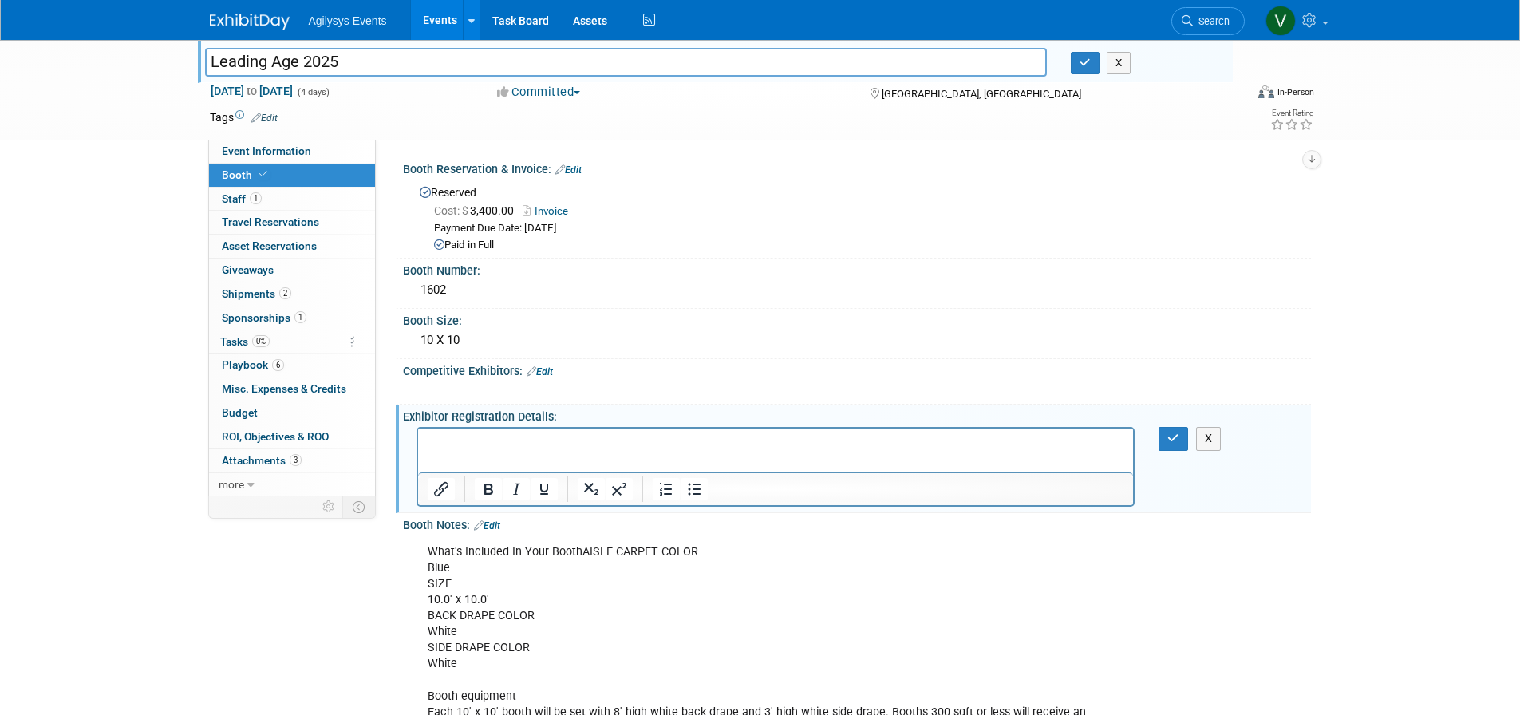
drag, startPoint x: 1210, startPoint y: 441, endPoint x: 1079, endPoint y: 435, distance: 131.1
click at [1209, 441] on button "X" at bounding box center [1209, 438] width 26 height 23
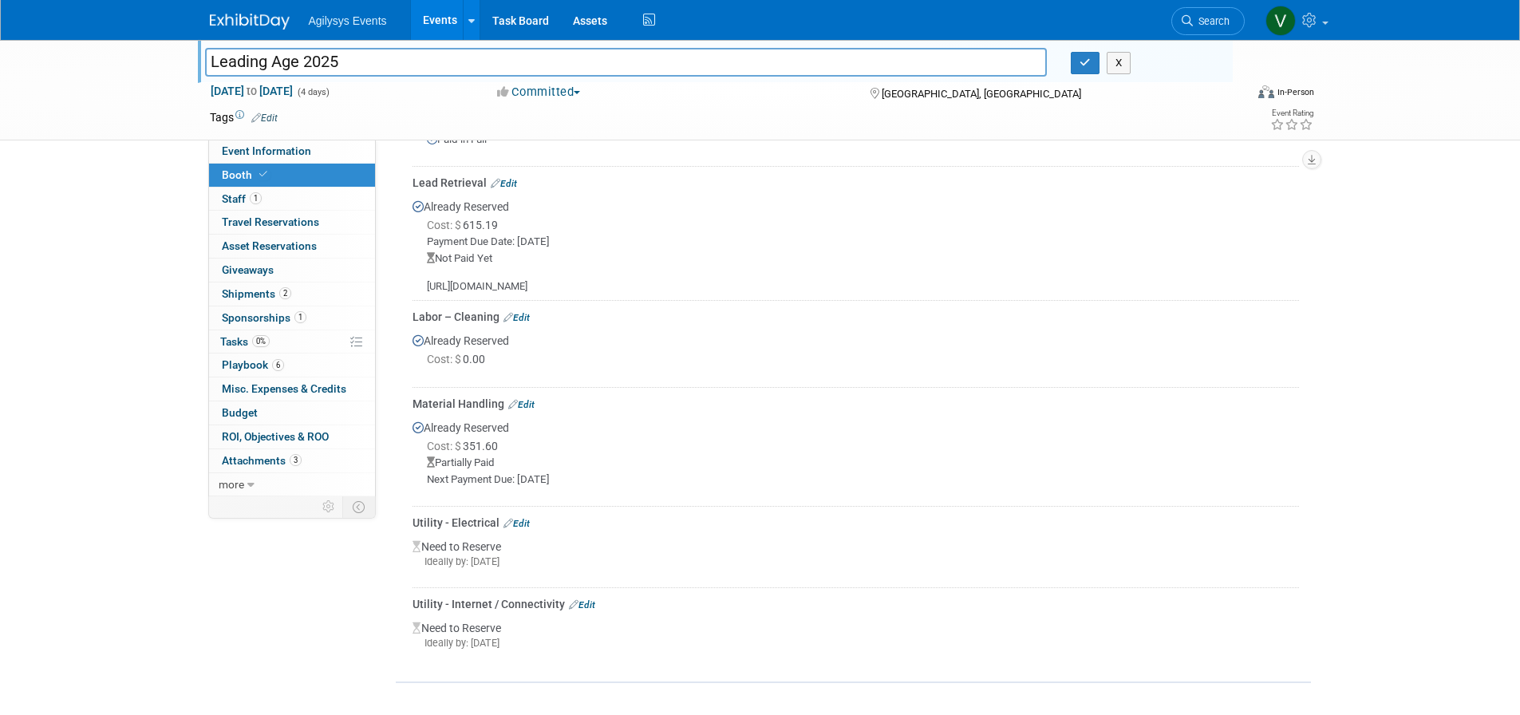
scroll to position [508, 0]
